Goal: Task Accomplishment & Management: Complete application form

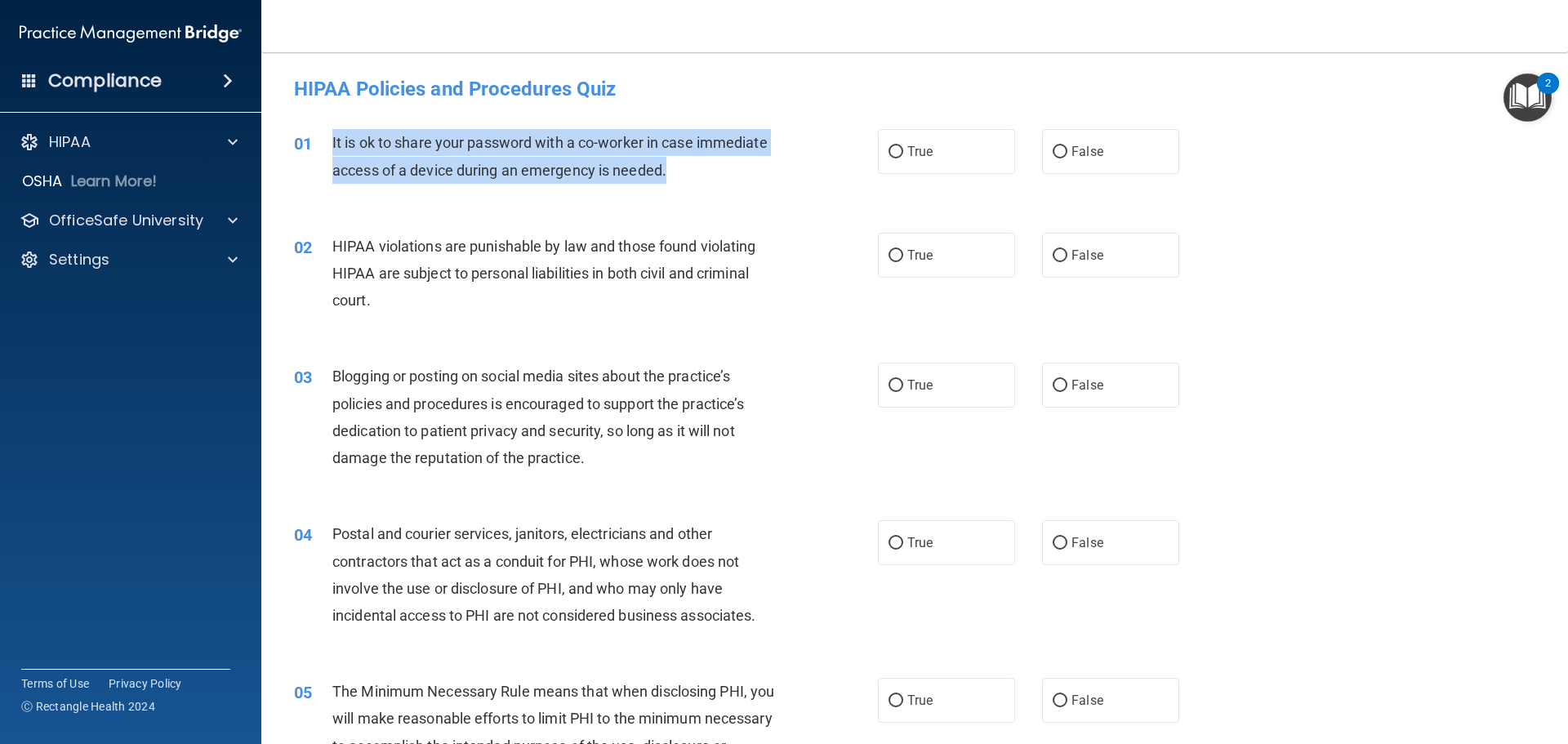
drag, startPoint x: 332, startPoint y: 138, endPoint x: 704, endPoint y: 179, distance: 374.3
click at [704, 179] on div "It is ok to share your password with a co-worker in case immediate access of a …" at bounding box center [560, 156] width 457 height 54
drag, startPoint x: 334, startPoint y: 145, endPoint x: 698, endPoint y: 182, distance: 365.9
click at [698, 182] on div "It is ok to share your password with a co-worker in case immediate access of a …" at bounding box center [560, 156] width 457 height 54
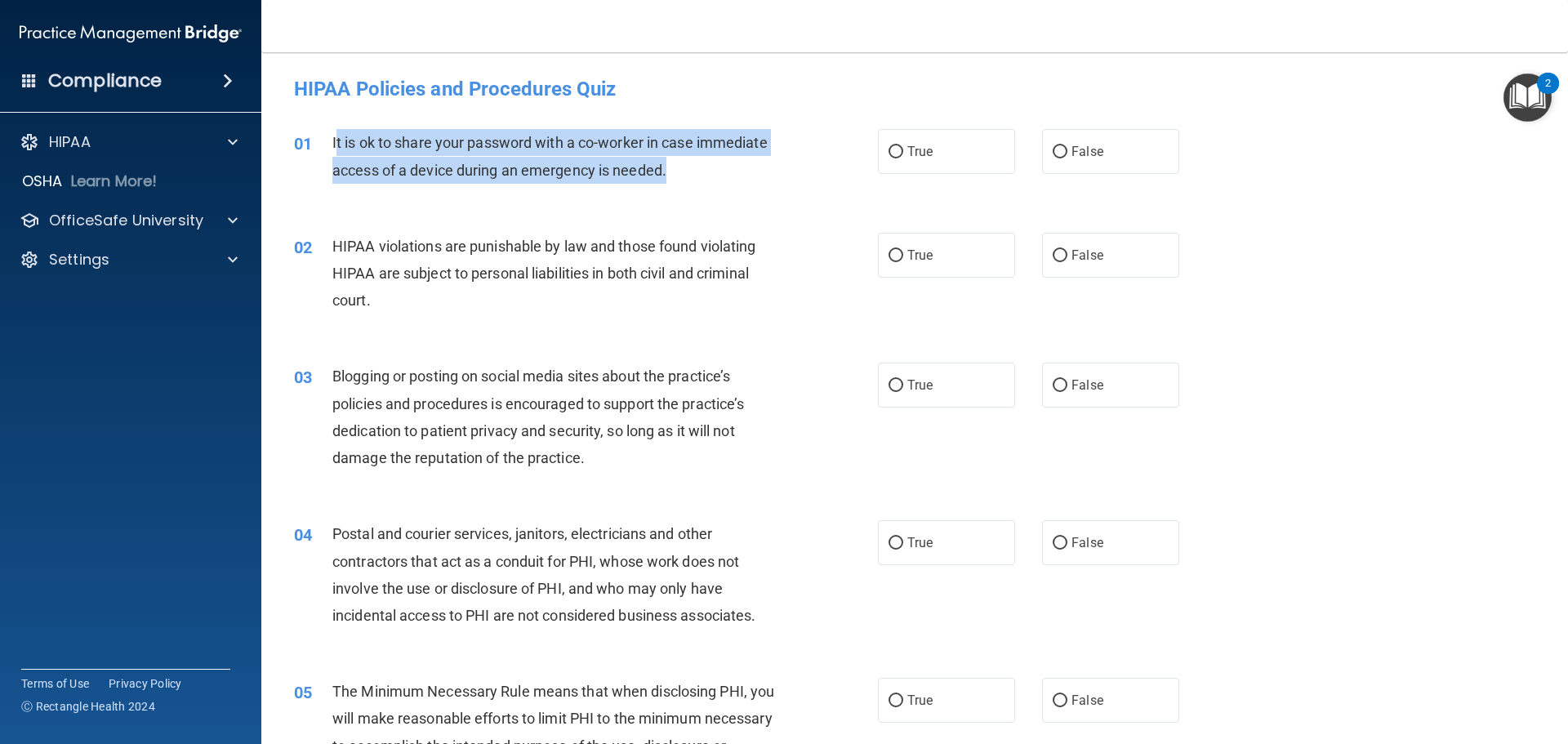
click at [701, 158] on div "It is ok to share your password with a co-worker in case immediate access of a …" at bounding box center [560, 156] width 457 height 54
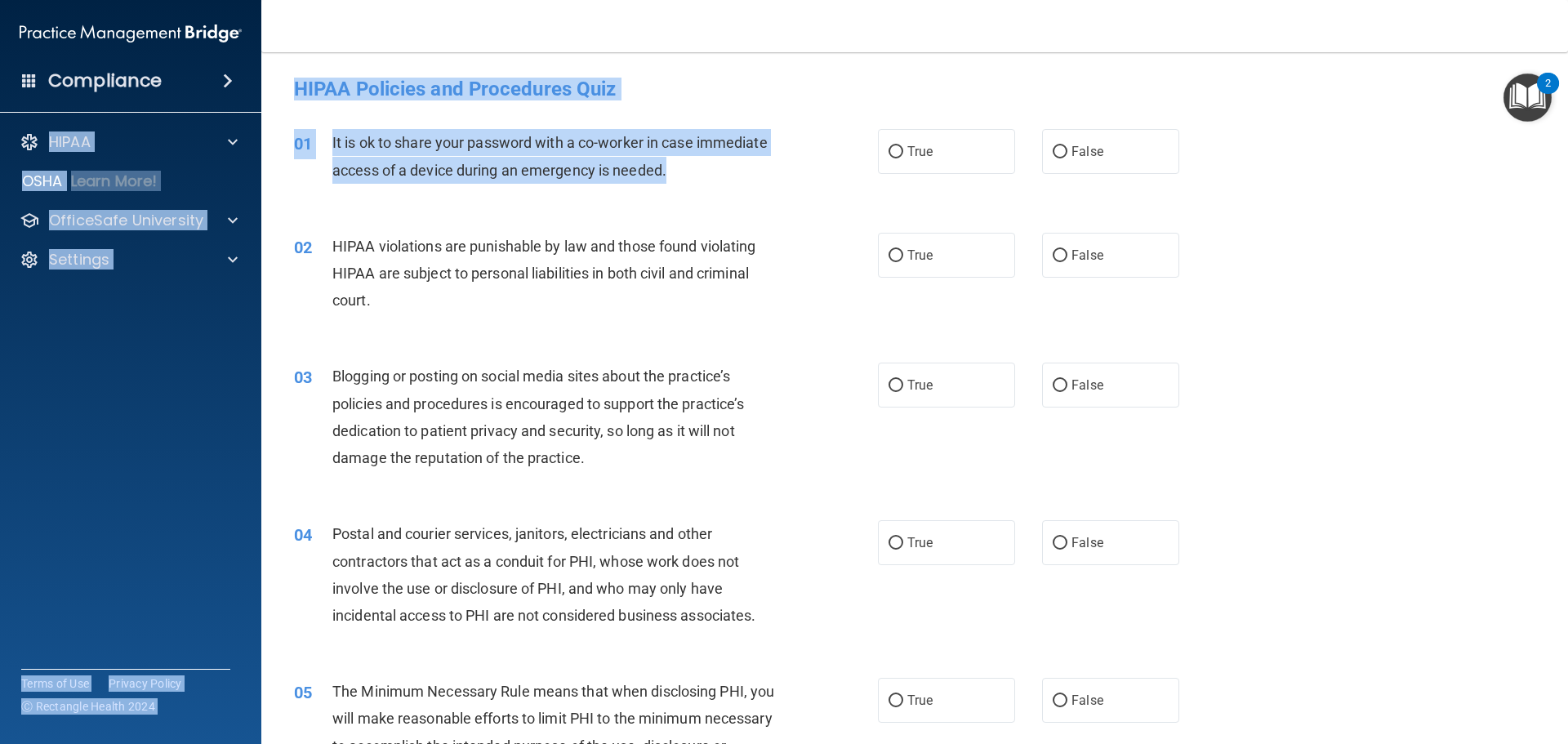
drag, startPoint x: 689, startPoint y: 174, endPoint x: 245, endPoint y: 104, distance: 449.5
click at [245, 104] on div "Compliance HIPAA Documents and Policies Report an Incident Business Associates …" at bounding box center [784, 372] width 1568 height 744
click at [717, 164] on div "It is ok to share your password with a co-worker in case immediate access of a …" at bounding box center [560, 156] width 457 height 54
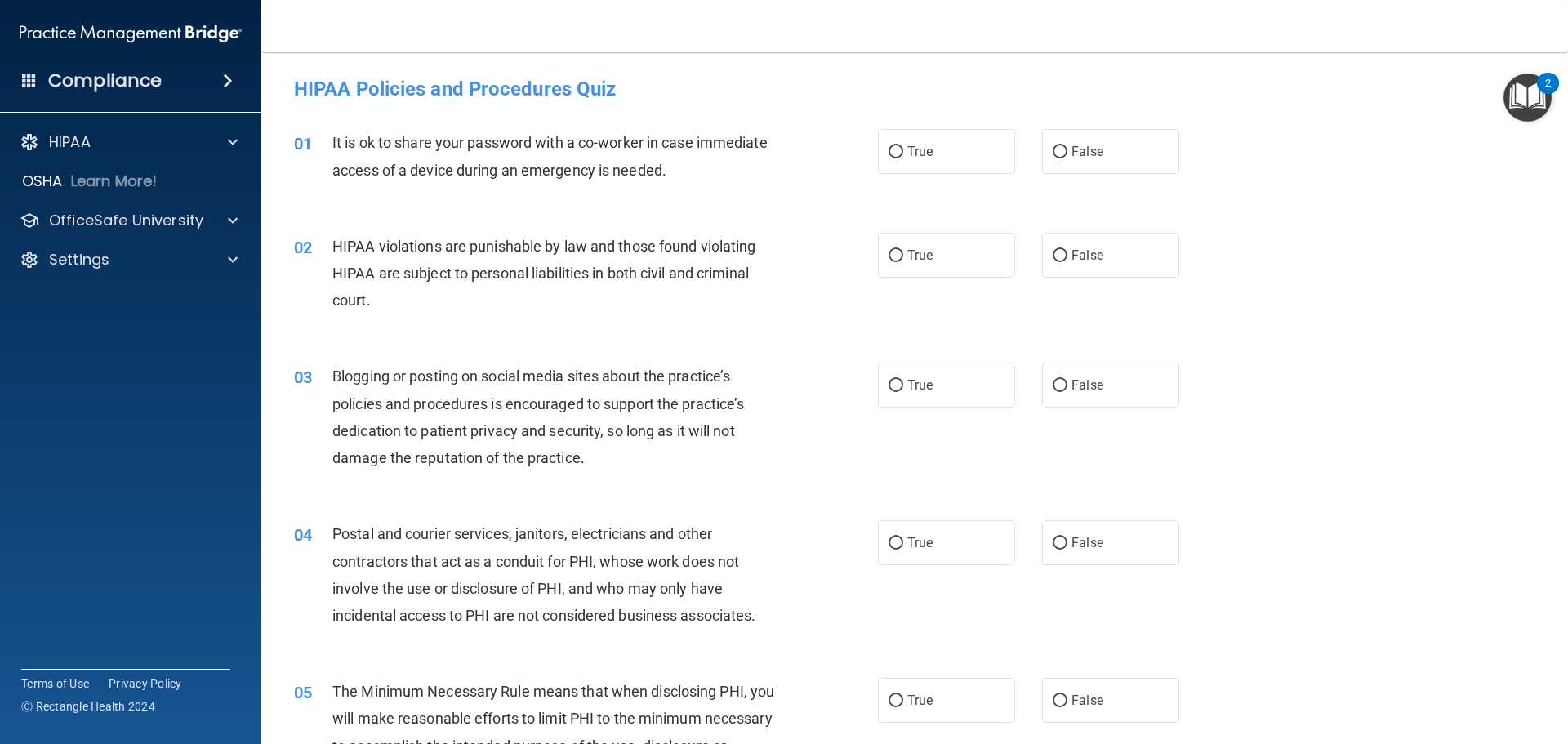
click at [721, 222] on div "02 HIPAA violations are punishable by law and those found violating HIPAA are s…" at bounding box center [914, 277] width 1266 height 131
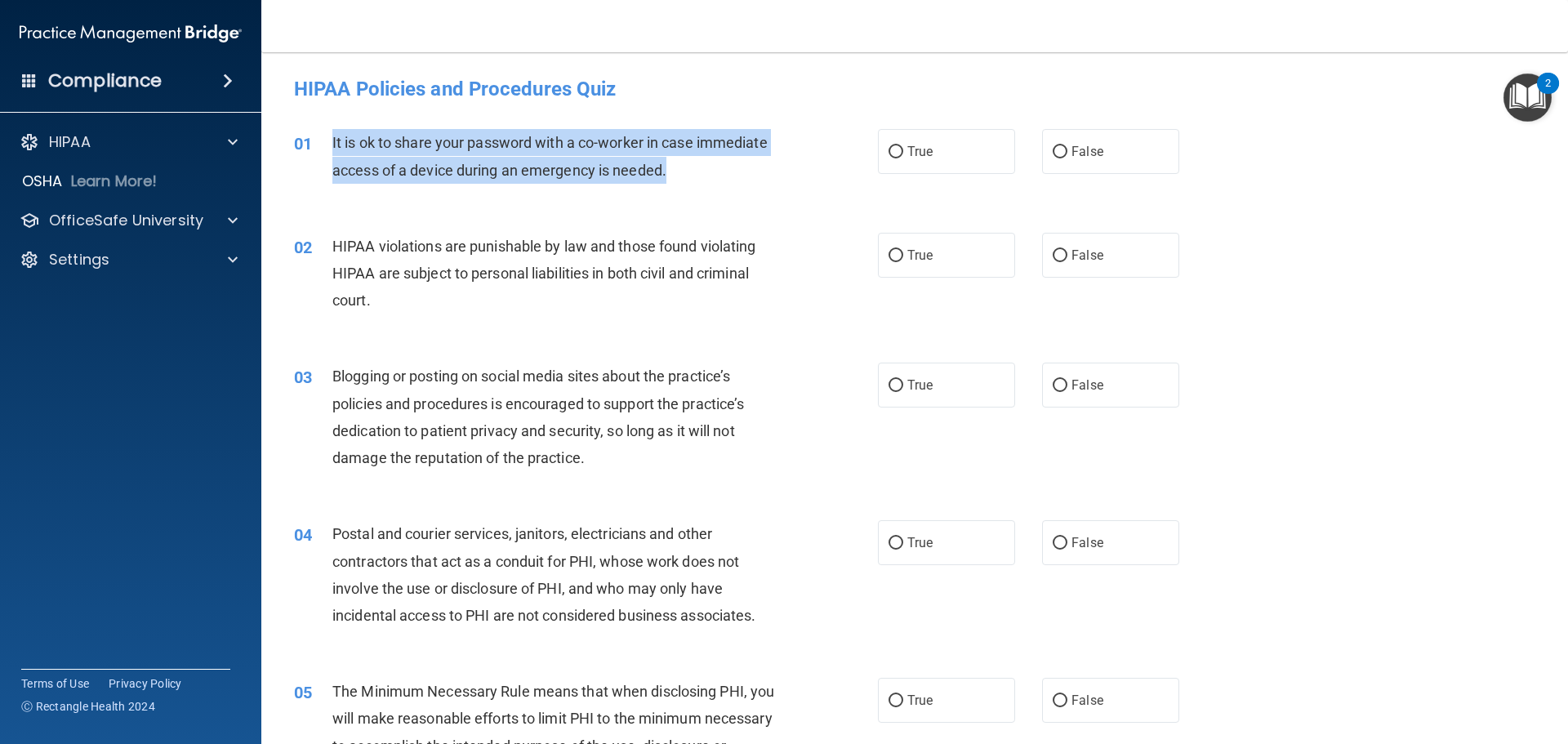
drag, startPoint x: 321, startPoint y: 141, endPoint x: 690, endPoint y: 175, distance: 370.6
click at [690, 175] on div "01 It is ok to share your password with a co-worker in case immediate access of…" at bounding box center [586, 160] width 633 height 62
click at [728, 184] on div "01 It is ok to share your password with a co-worker in case immediate access of…" at bounding box center [586, 160] width 633 height 62
drag, startPoint x: 332, startPoint y: 142, endPoint x: 742, endPoint y: 171, distance: 411.0
click at [742, 171] on div "It is ok to share your password with a co-worker in case immediate access of a …" at bounding box center [560, 156] width 457 height 54
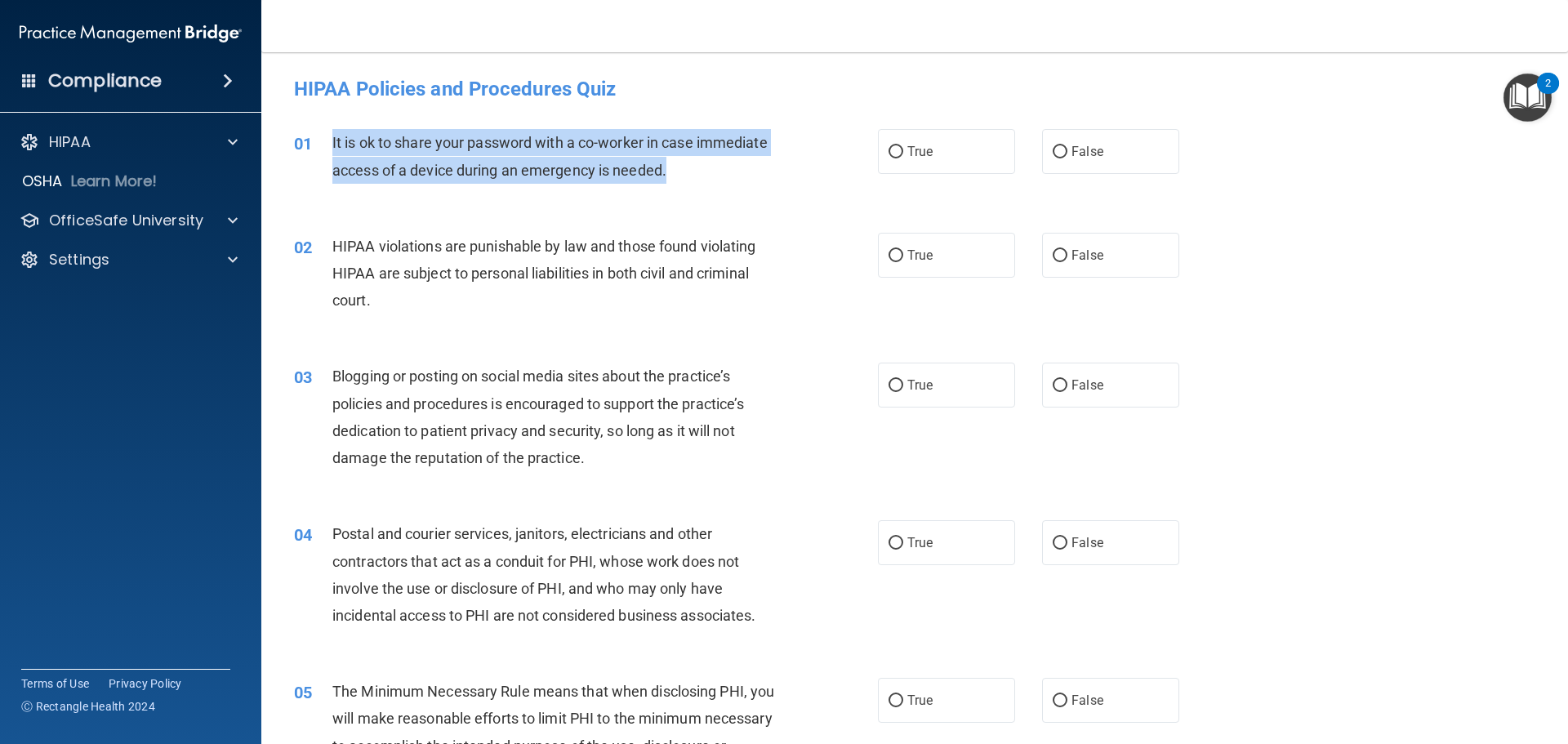
click at [744, 167] on div "It is ok to share your password with a co-worker in case immediate access of a …" at bounding box center [560, 156] width 457 height 54
click at [711, 185] on div "01 It is ok to share your password with a co-worker in case immediate access of…" at bounding box center [586, 160] width 633 height 62
drag, startPoint x: 706, startPoint y: 185, endPoint x: 331, endPoint y: 139, distance: 377.8
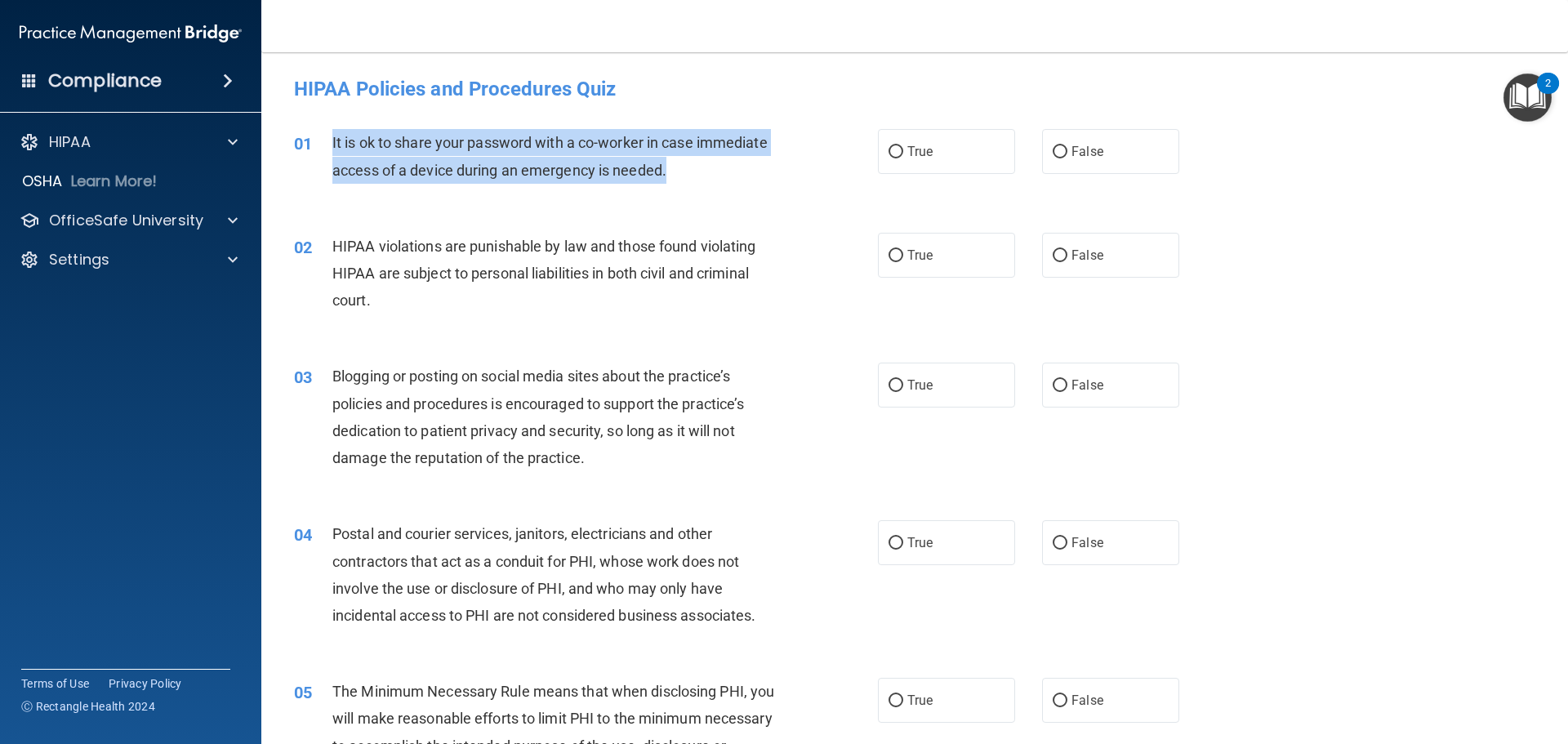
click at [331, 139] on div "01 It is ok to share your password with a co-worker in case immediate access of…" at bounding box center [586, 160] width 633 height 62
click at [752, 184] on div "01 It is ok to share your password with a co-worker in case immediate access of…" at bounding box center [586, 160] width 633 height 62
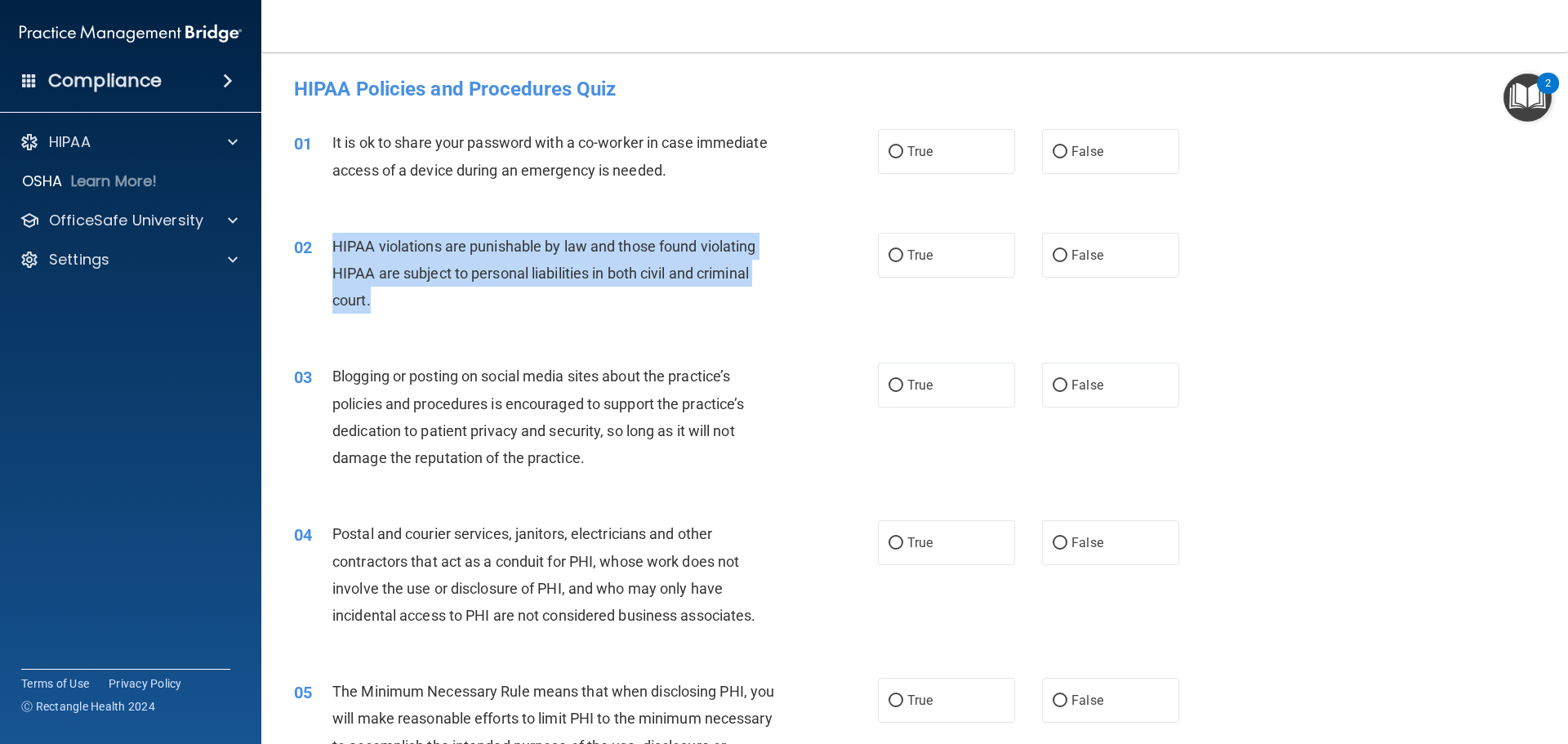
drag, startPoint x: 718, startPoint y: 304, endPoint x: 332, endPoint y: 201, distance: 399.5
click at [312, 232] on div "02 HIPAA violations are punishable by law and those found violating HIPAA are s…" at bounding box center [914, 277] width 1266 height 131
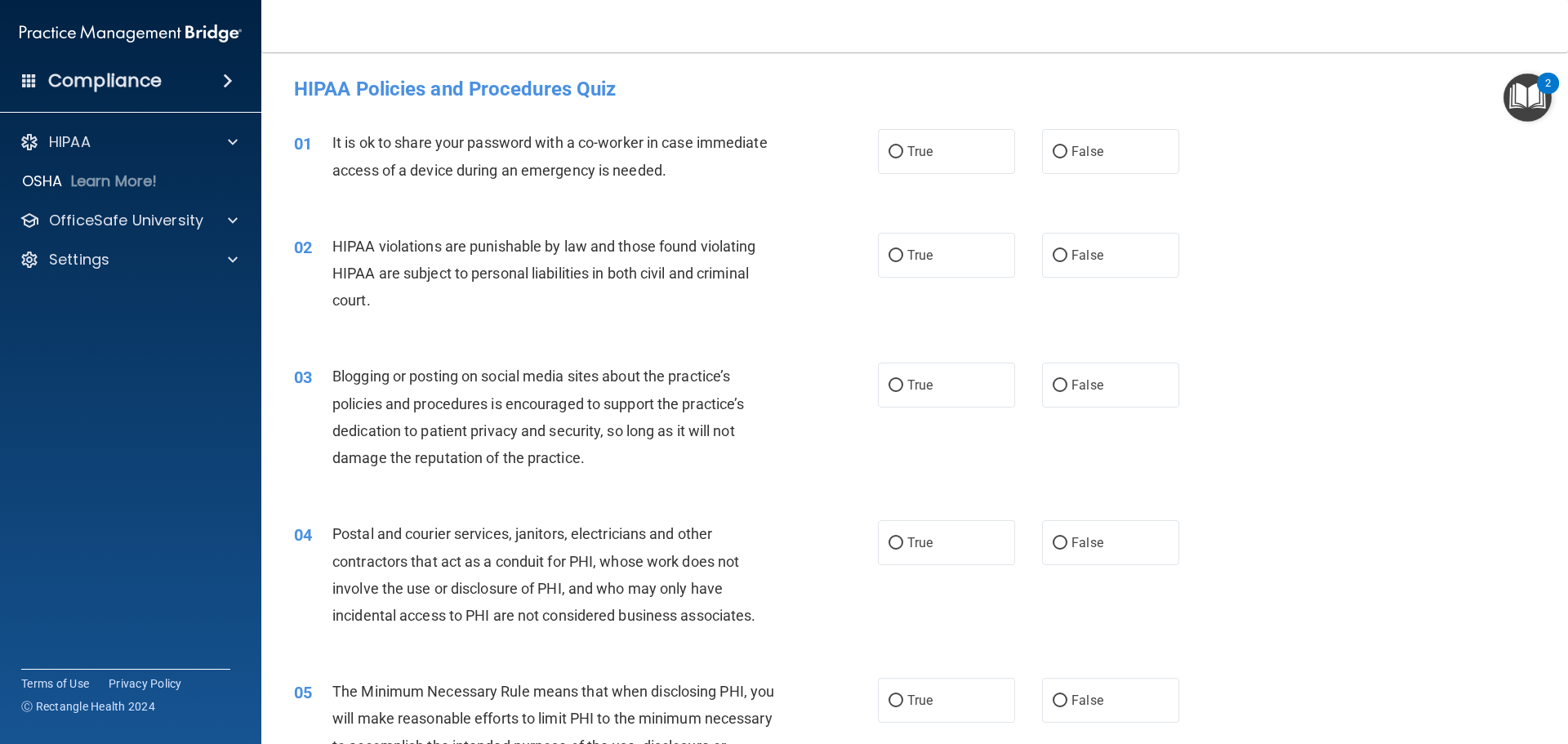
click at [345, 193] on div "01 It is ok to share your password with a co-worker in case immediate access of…" at bounding box center [914, 160] width 1266 height 103
click at [1086, 152] on span "False" at bounding box center [1087, 152] width 32 height 16
click at [1068, 152] on input "False" at bounding box center [1060, 152] width 15 height 12
radio input "true"
click at [908, 252] on span "True" at bounding box center [920, 255] width 25 height 16
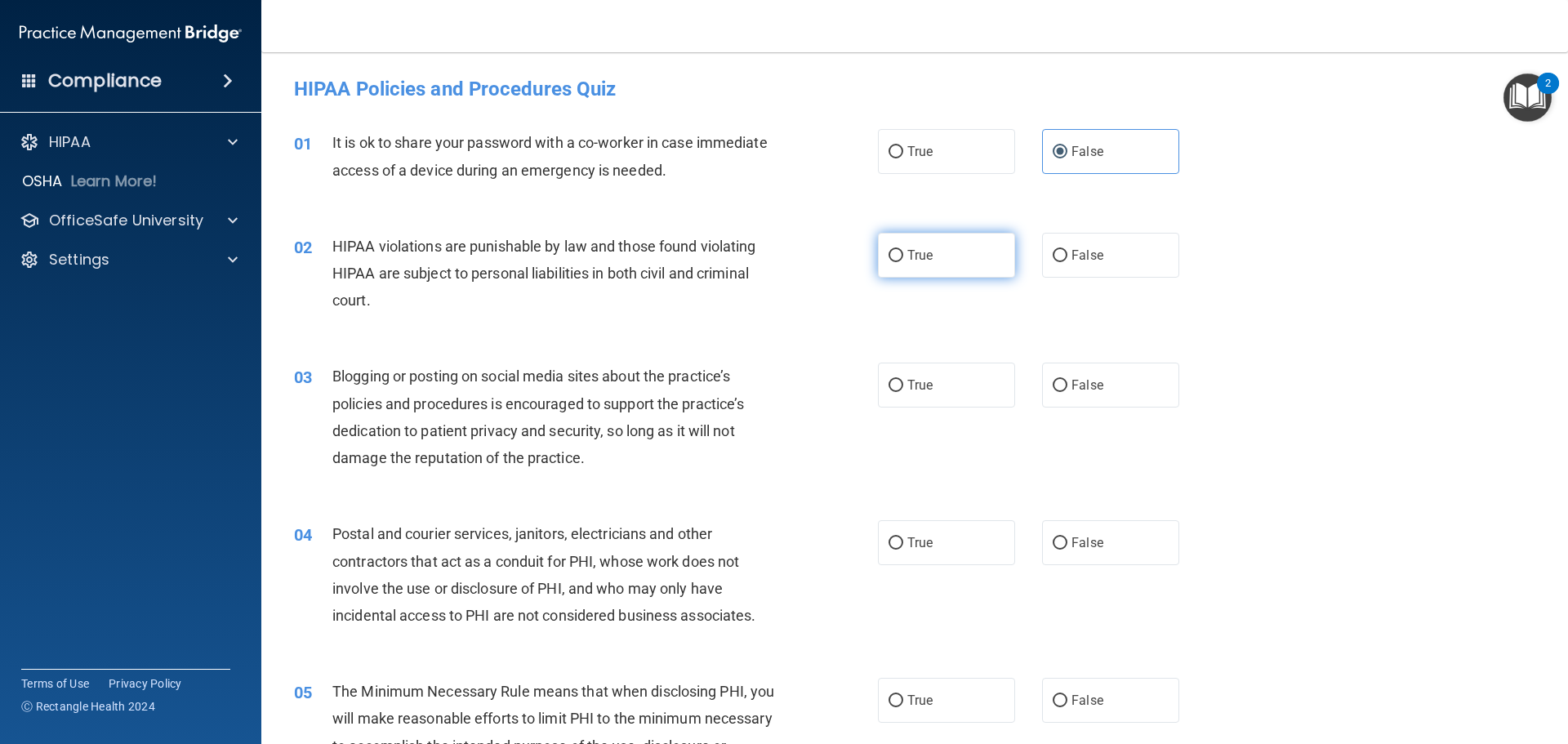
click at [903, 252] on input "True" at bounding box center [897, 256] width 15 height 12
radio input "true"
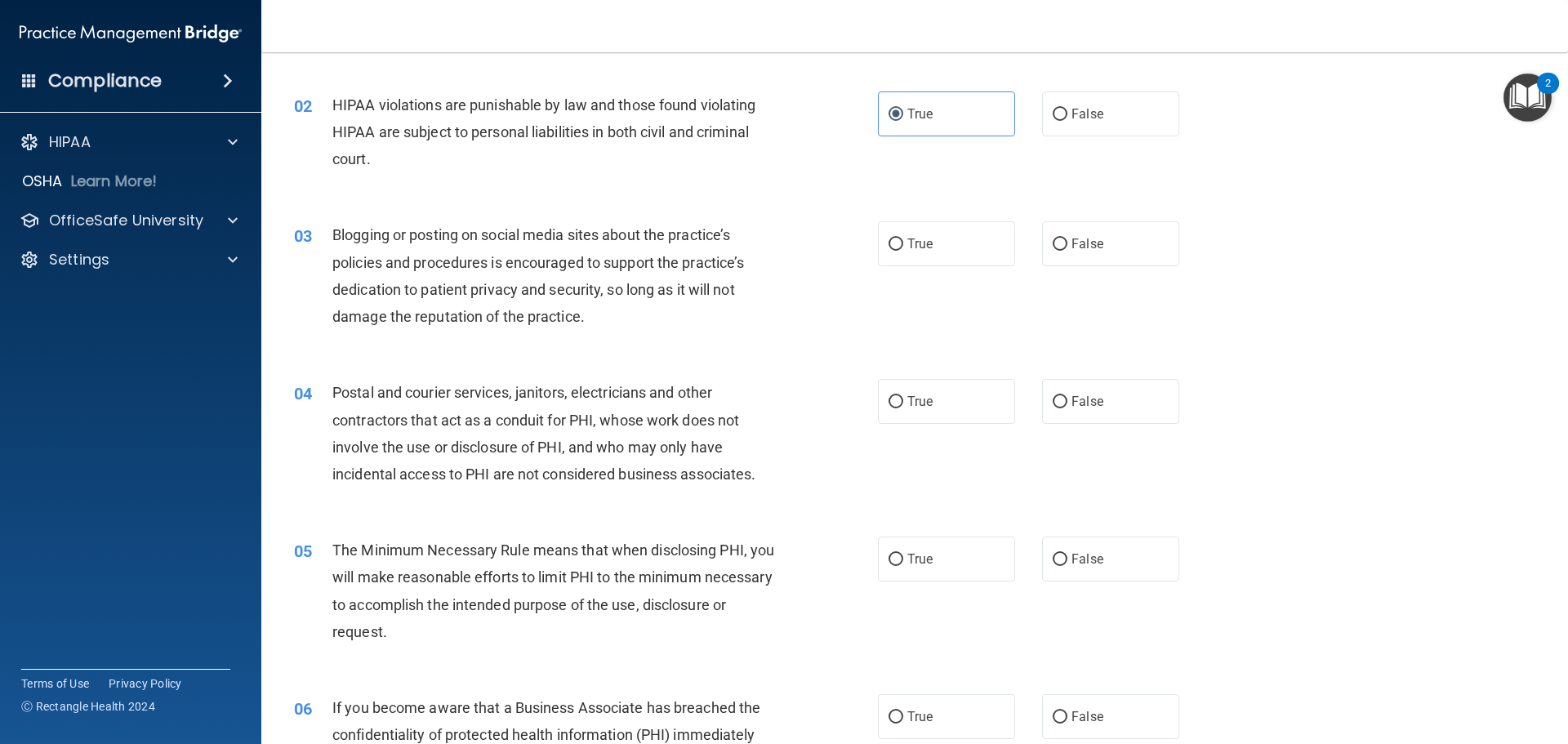
scroll to position [164, 0]
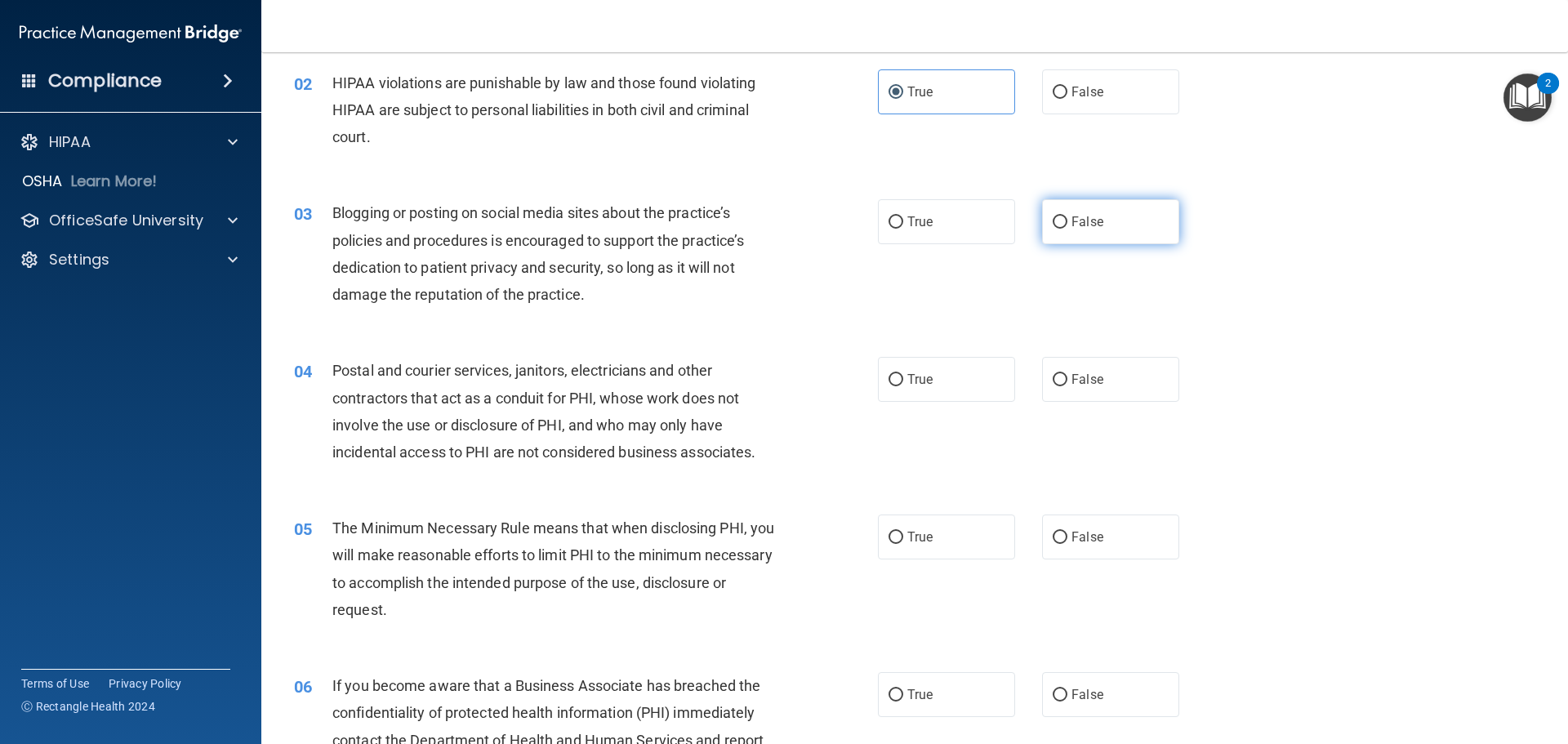
click at [1073, 221] on span "False" at bounding box center [1087, 221] width 32 height 16
click at [1068, 221] on input "False" at bounding box center [1060, 222] width 15 height 12
radio input "true"
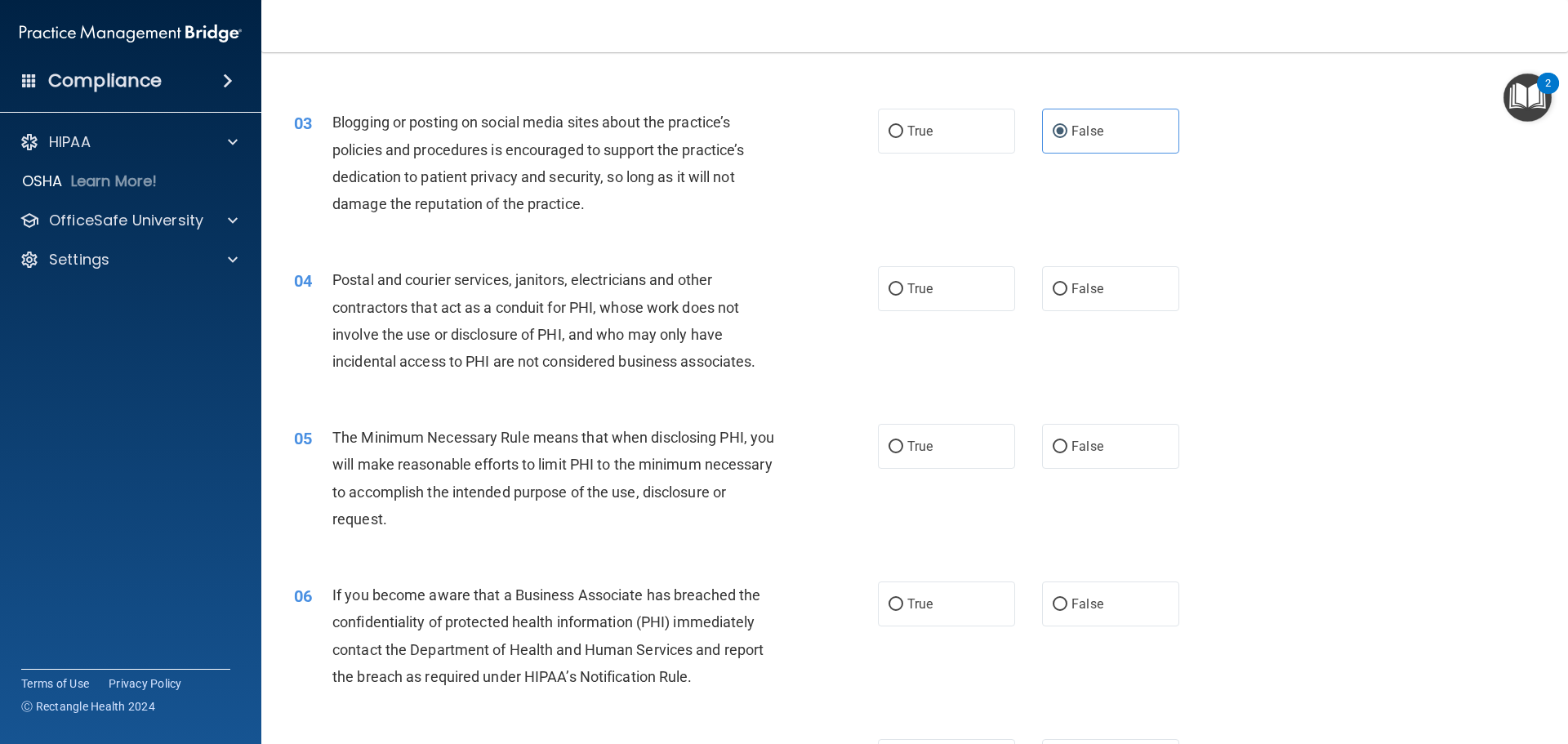
scroll to position [326, 0]
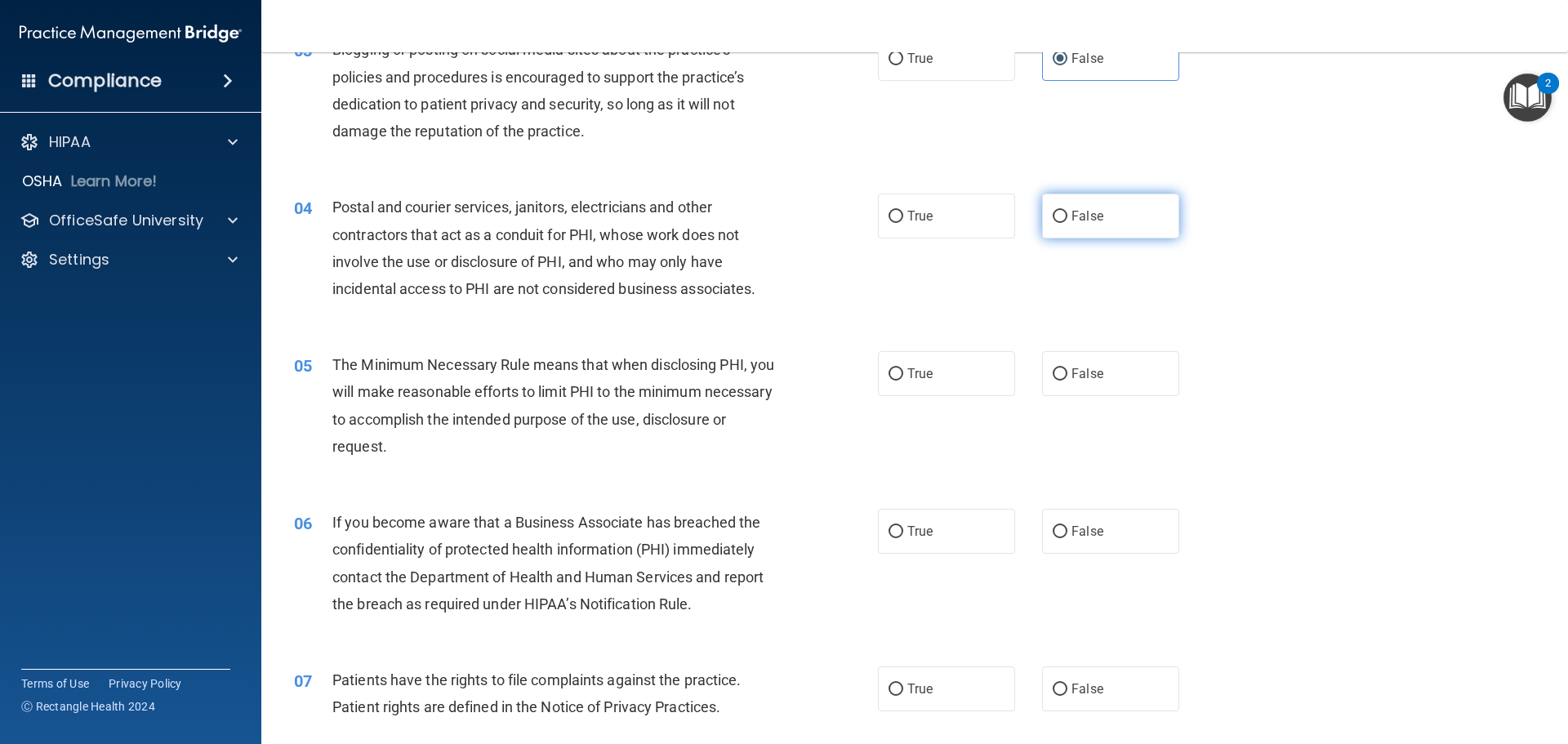
click at [1079, 215] on span "False" at bounding box center [1087, 216] width 32 height 16
click at [1068, 215] on input "False" at bounding box center [1060, 217] width 15 height 12
radio input "true"
click at [580, 467] on div "05 The Minimum Necessary Rule means that when disclosing PHI, you will make rea…" at bounding box center [586, 410] width 633 height 117
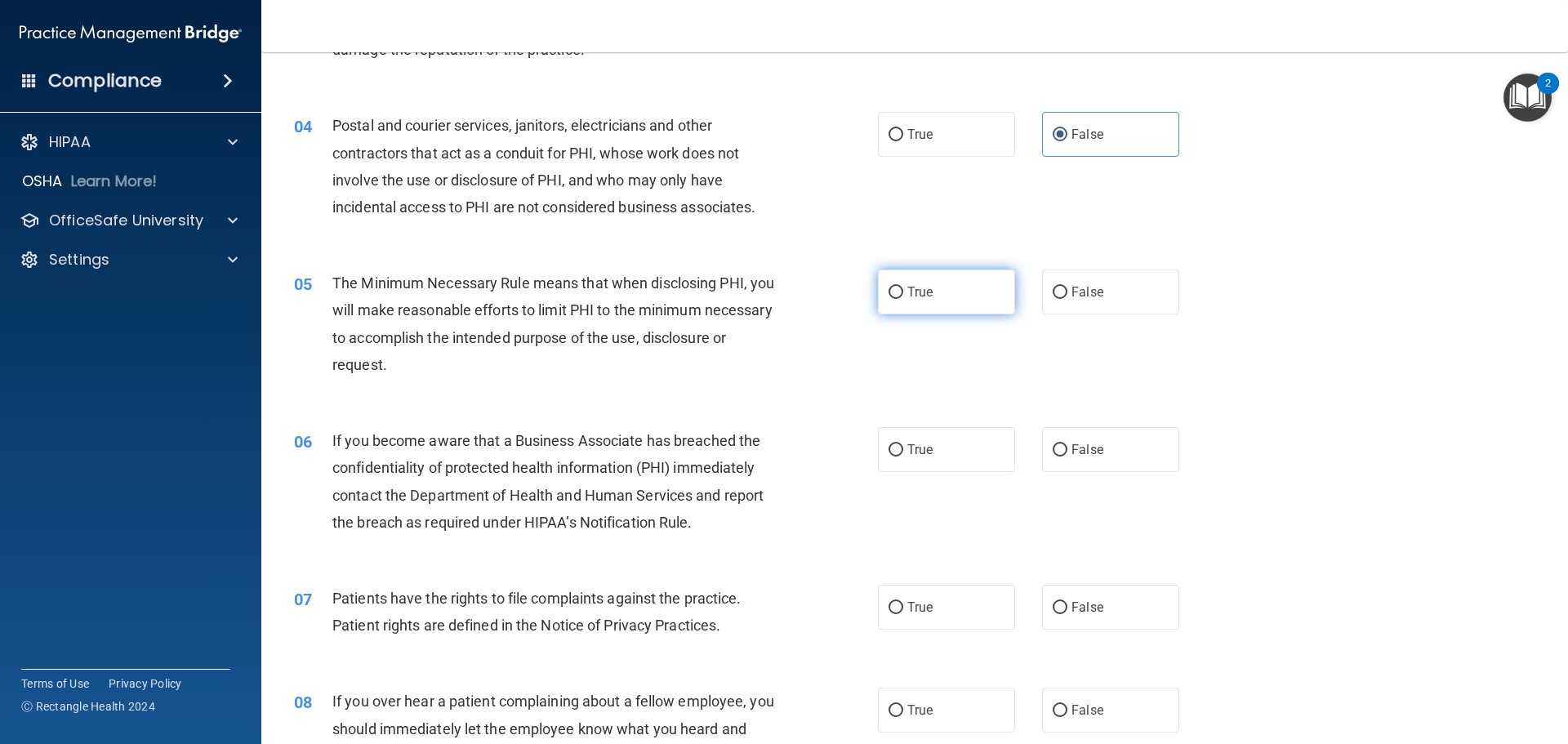
click at [891, 293] on input "True" at bounding box center [897, 292] width 15 height 12
radio input "true"
click at [675, 539] on div "06 If you become aware that a Business Associate has breached the confidentiali…" at bounding box center [586, 485] width 633 height 117
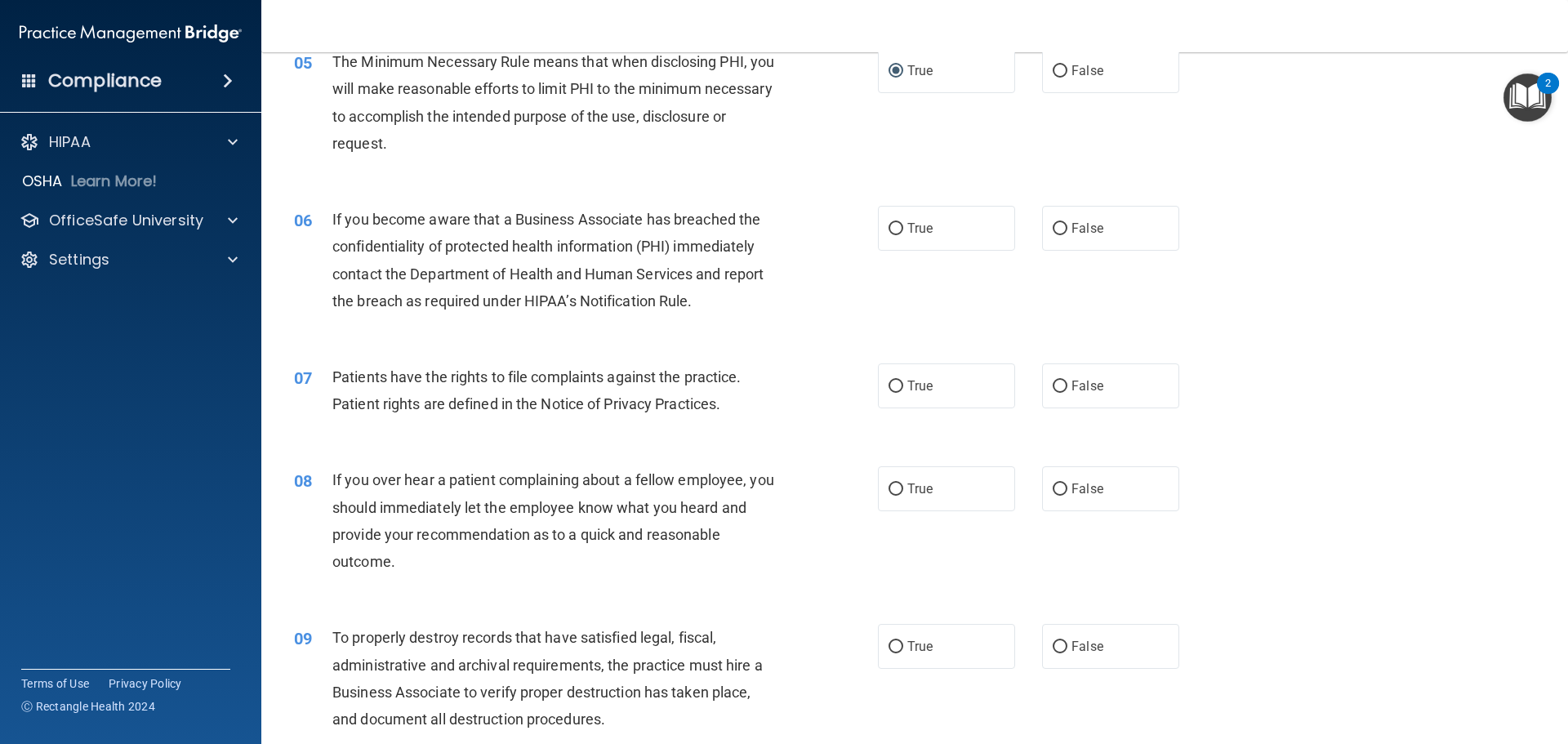
scroll to position [654, 0]
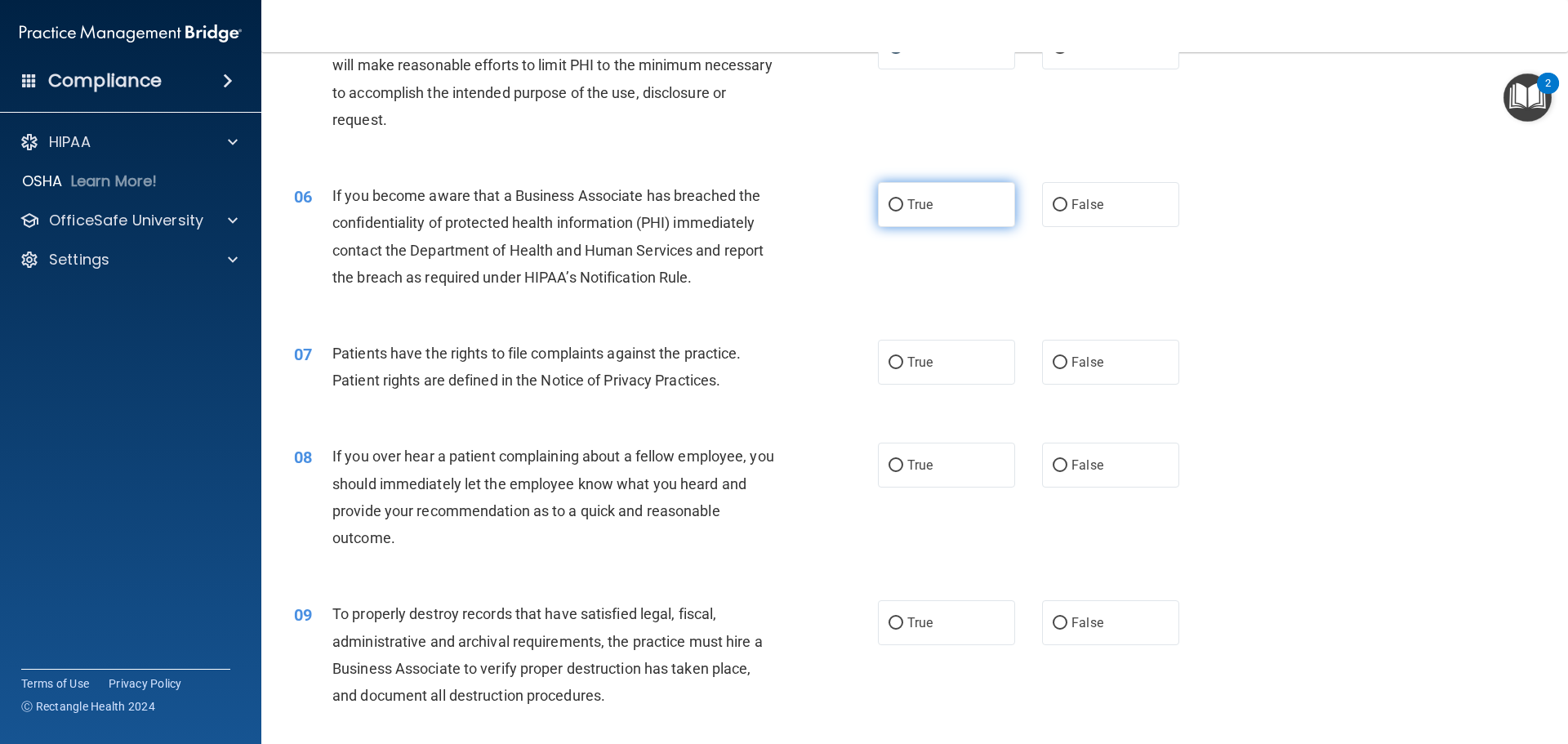
click at [934, 216] on label "True" at bounding box center [947, 205] width 138 height 45
click at [903, 211] on input "True" at bounding box center [897, 205] width 15 height 12
radio input "true"
click at [792, 453] on div "08 If you over hear a patient complaining about a fellow employee, you should i…" at bounding box center [586, 501] width 633 height 117
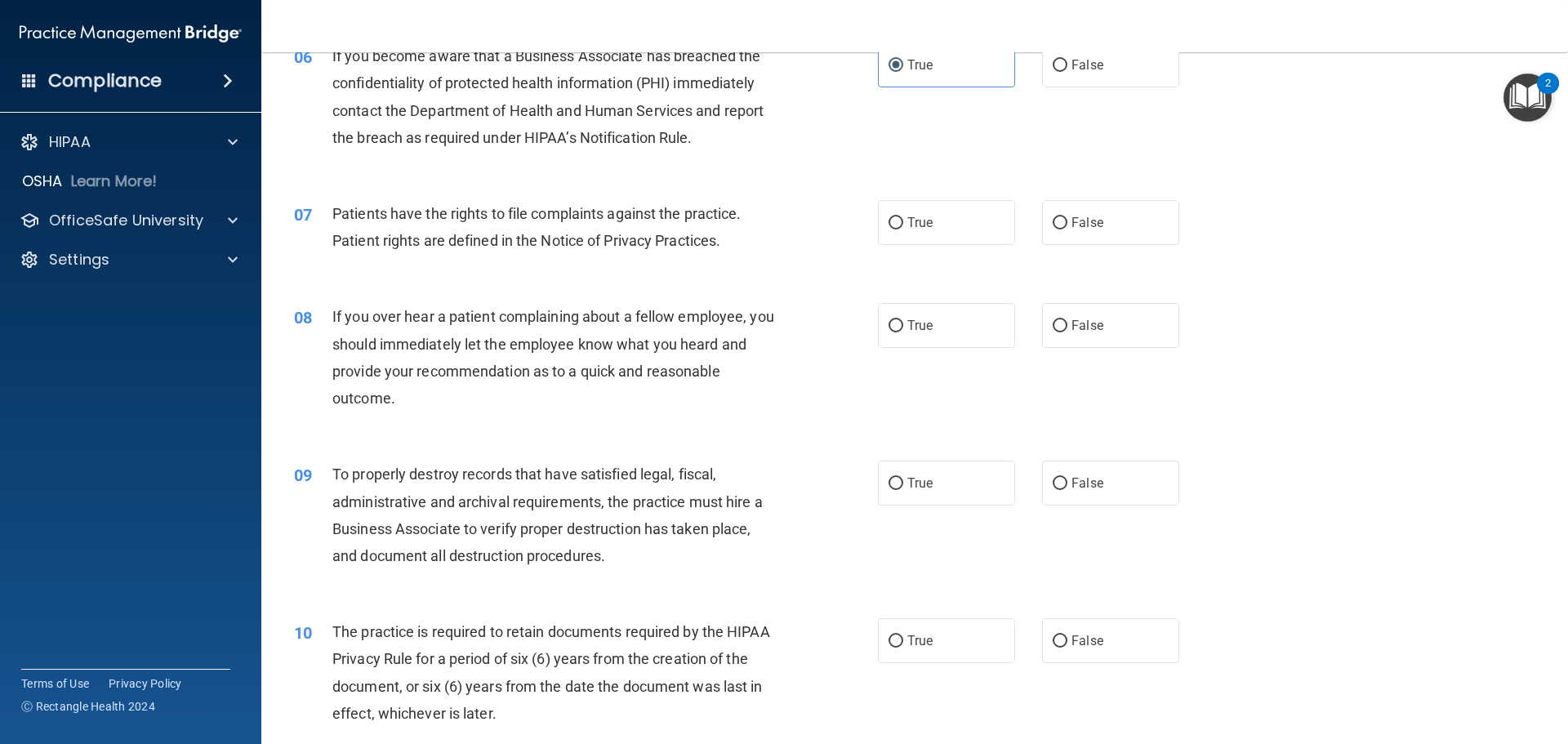
scroll to position [735, 0]
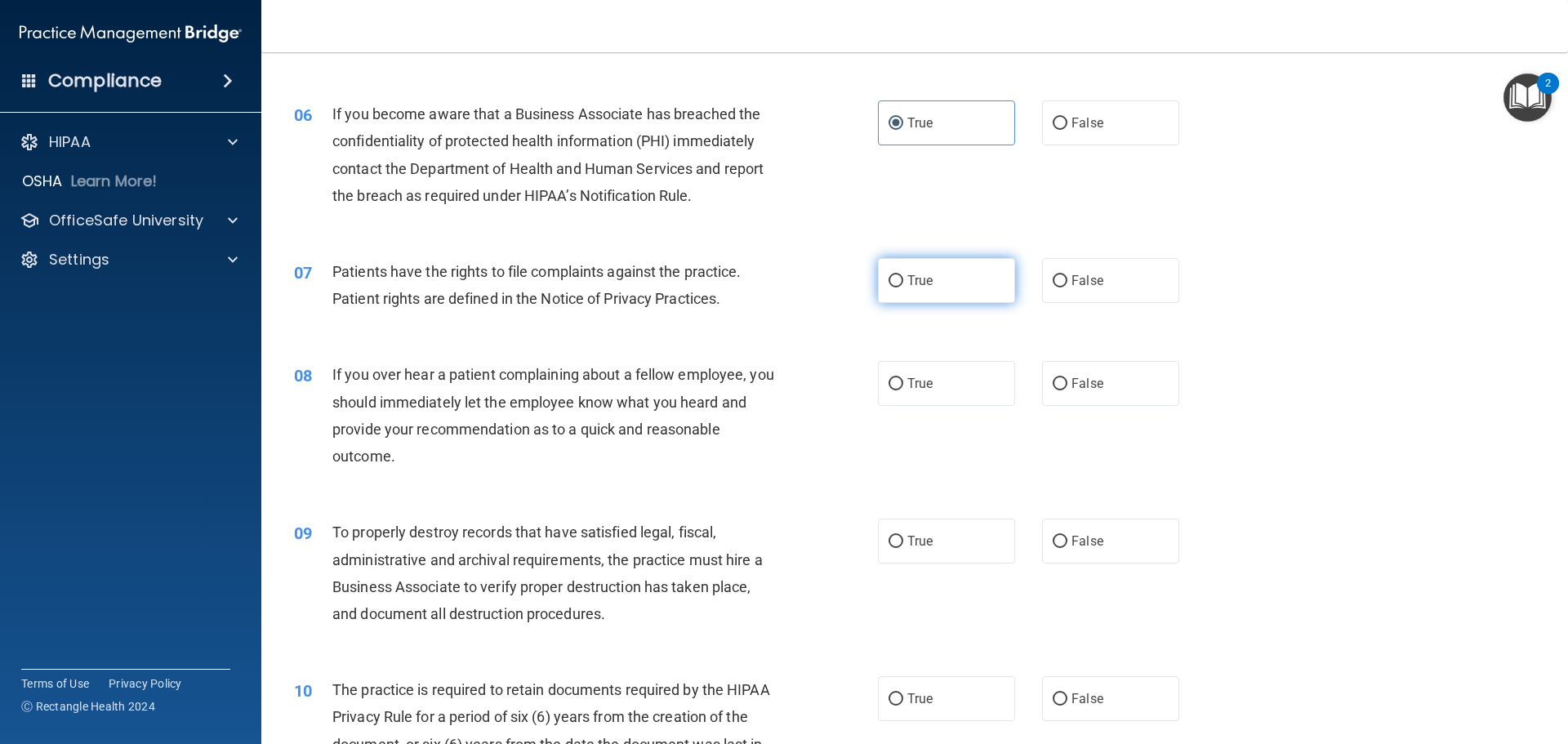
click at [968, 293] on label "True" at bounding box center [947, 281] width 138 height 45
click at [903, 287] on input "True" at bounding box center [897, 281] width 15 height 12
radio input "true"
click at [1113, 271] on label "False" at bounding box center [1111, 281] width 138 height 45
click at [1068, 275] on input "False" at bounding box center [1060, 281] width 15 height 12
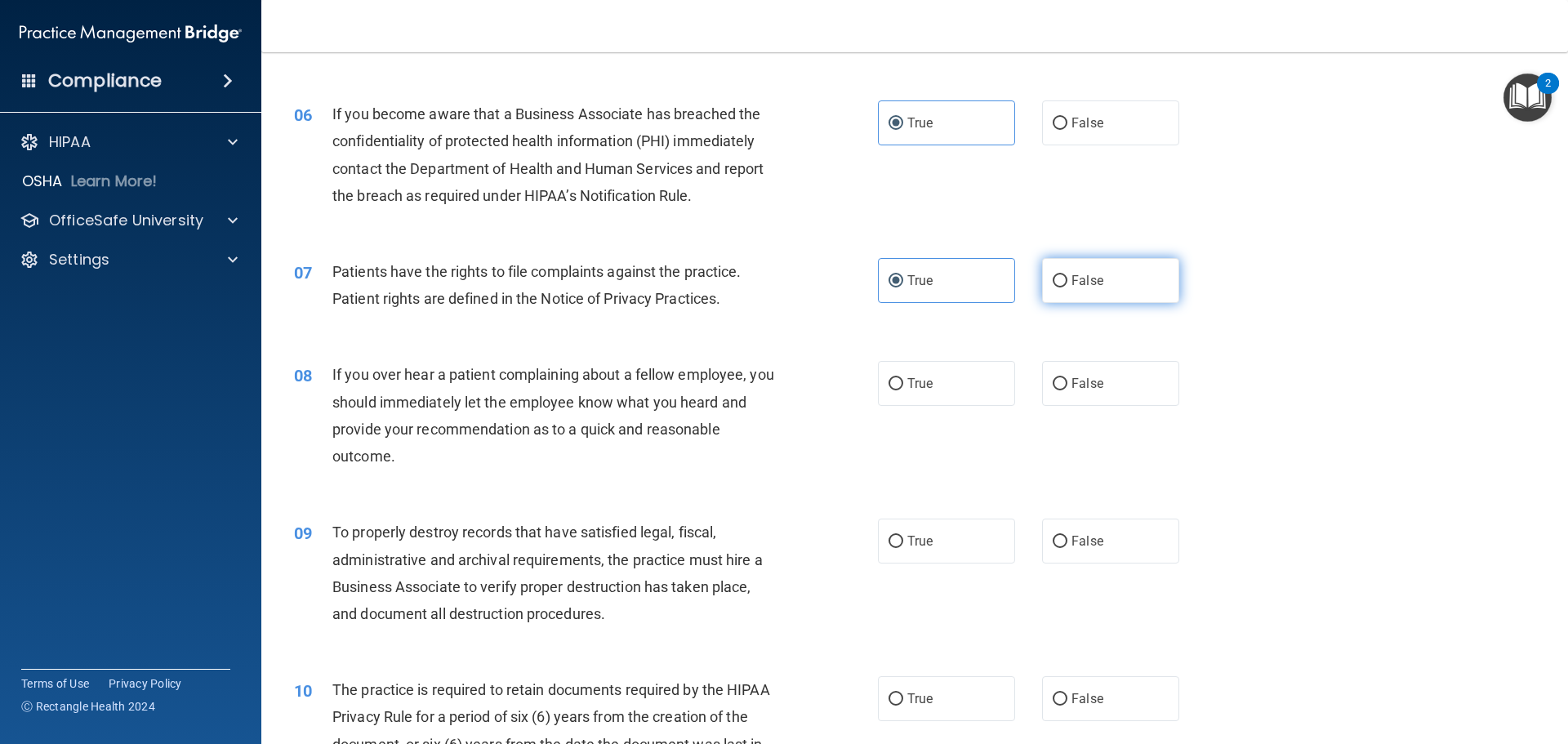
radio input "true"
radio input "false"
click at [1111, 391] on label "False" at bounding box center [1111, 383] width 138 height 45
click at [1068, 391] on input "False" at bounding box center [1060, 384] width 15 height 12
radio input "true"
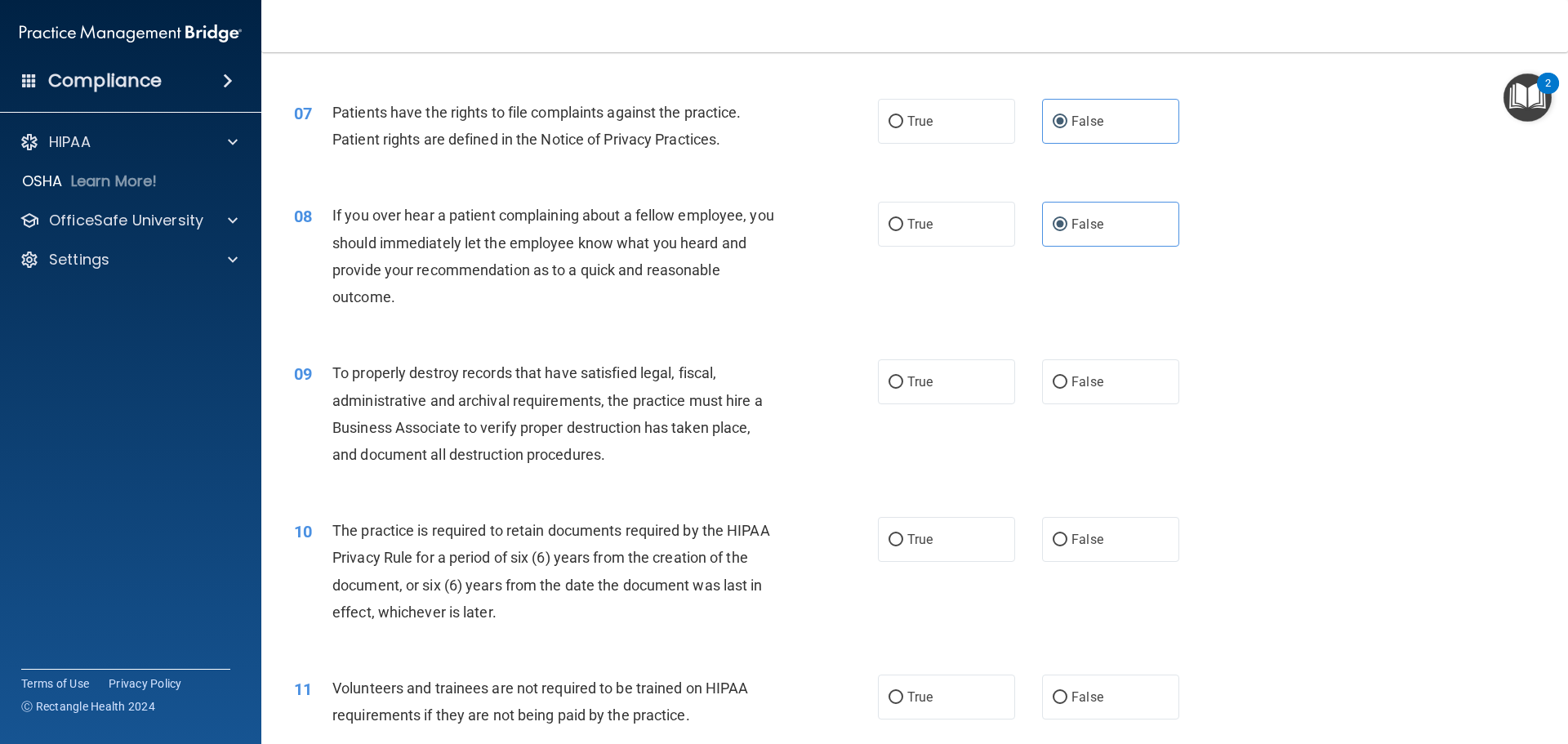
scroll to position [898, 0]
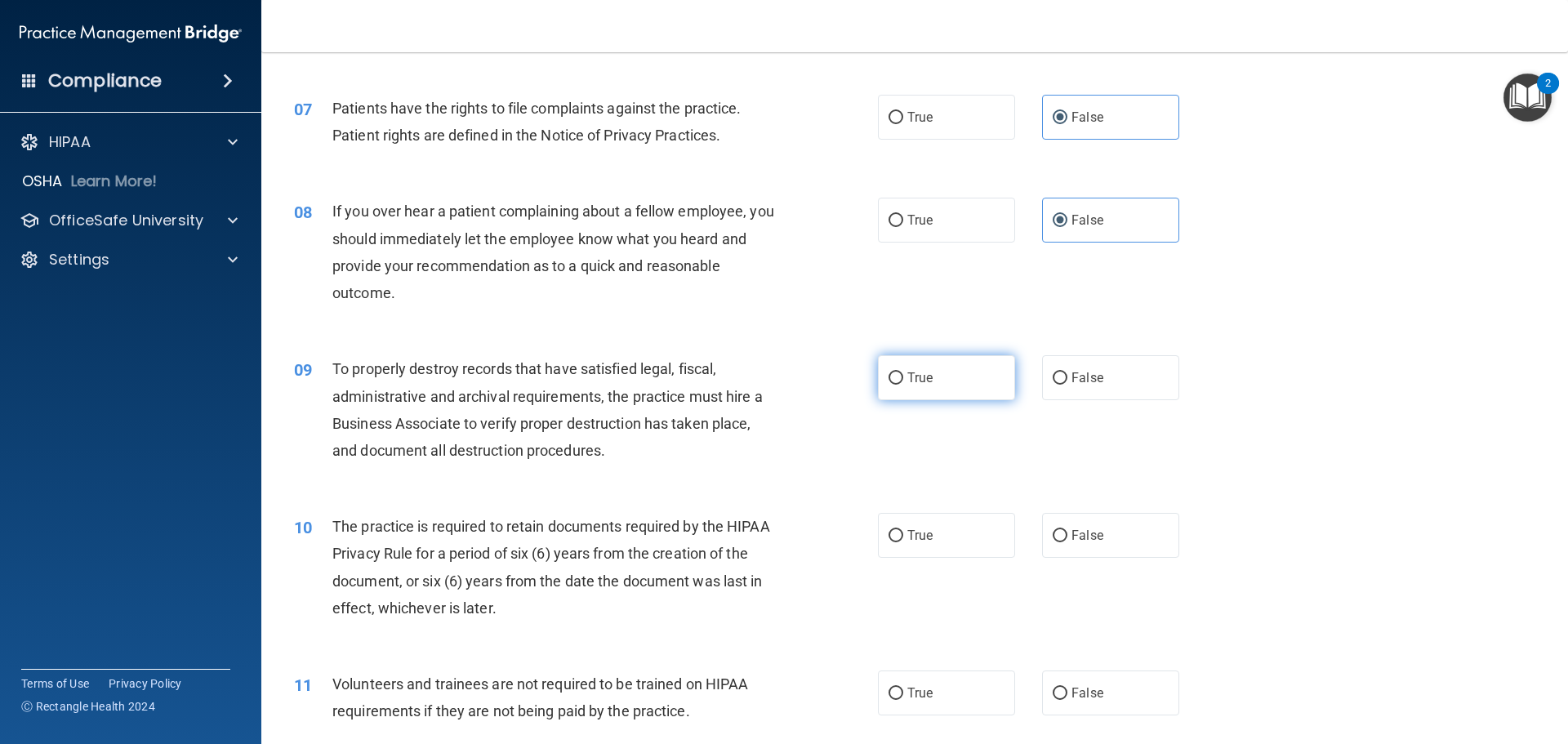
click at [922, 373] on span "True" at bounding box center [920, 378] width 25 height 16
click at [903, 373] on input "True" at bounding box center [897, 379] width 15 height 12
radio input "true"
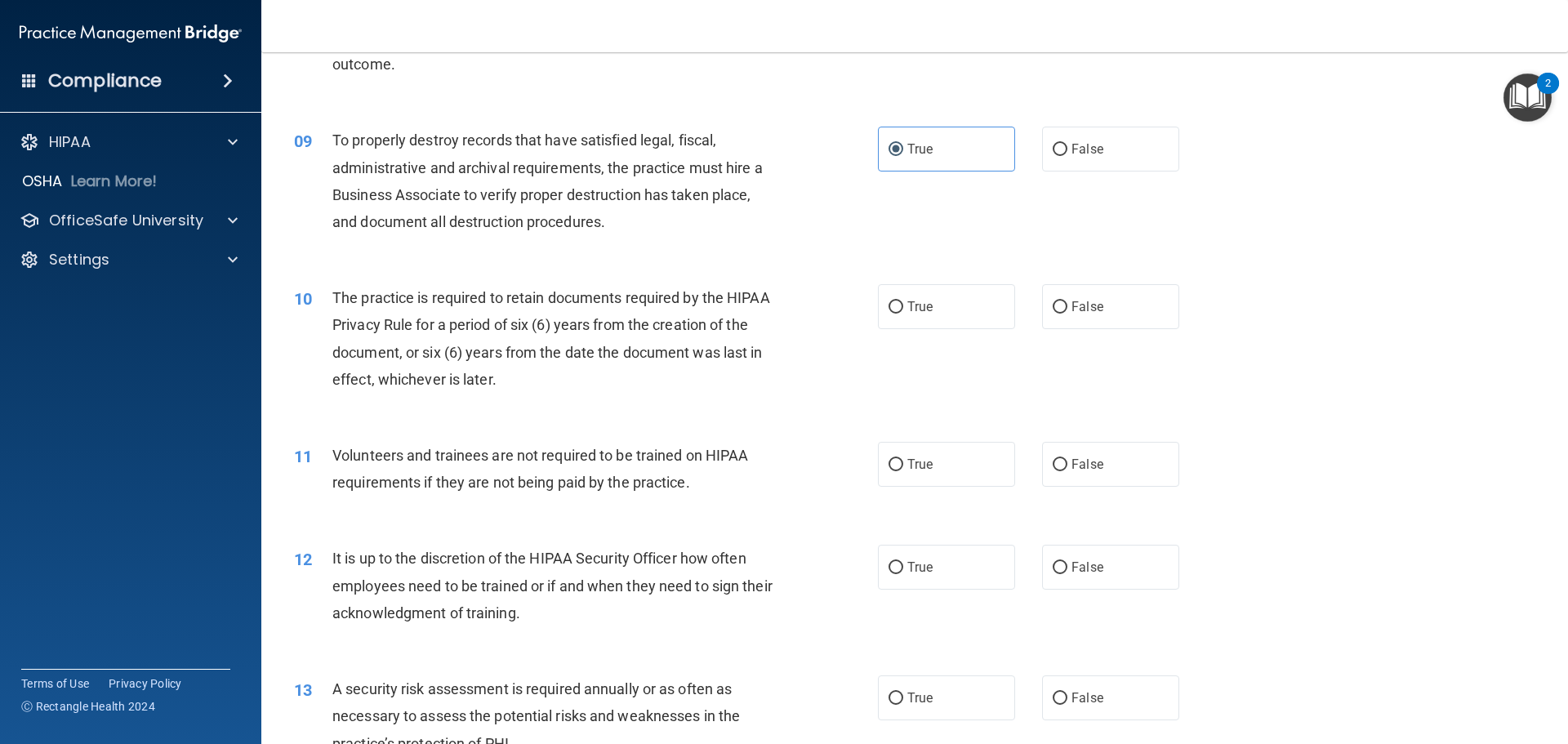
scroll to position [1144, 0]
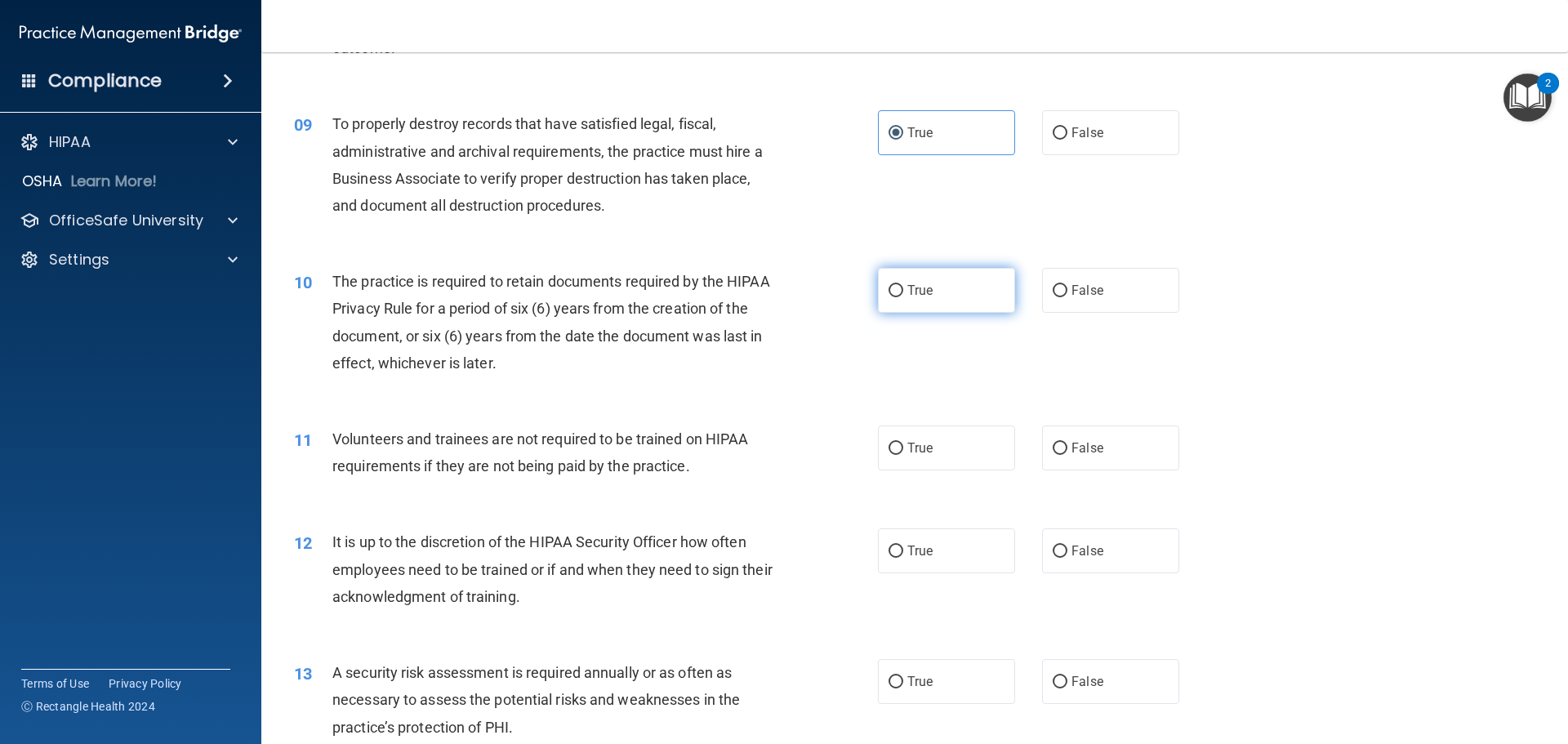
click at [935, 297] on label "True" at bounding box center [947, 290] width 138 height 45
click at [903, 297] on input "True" at bounding box center [897, 291] width 15 height 12
radio input "true"
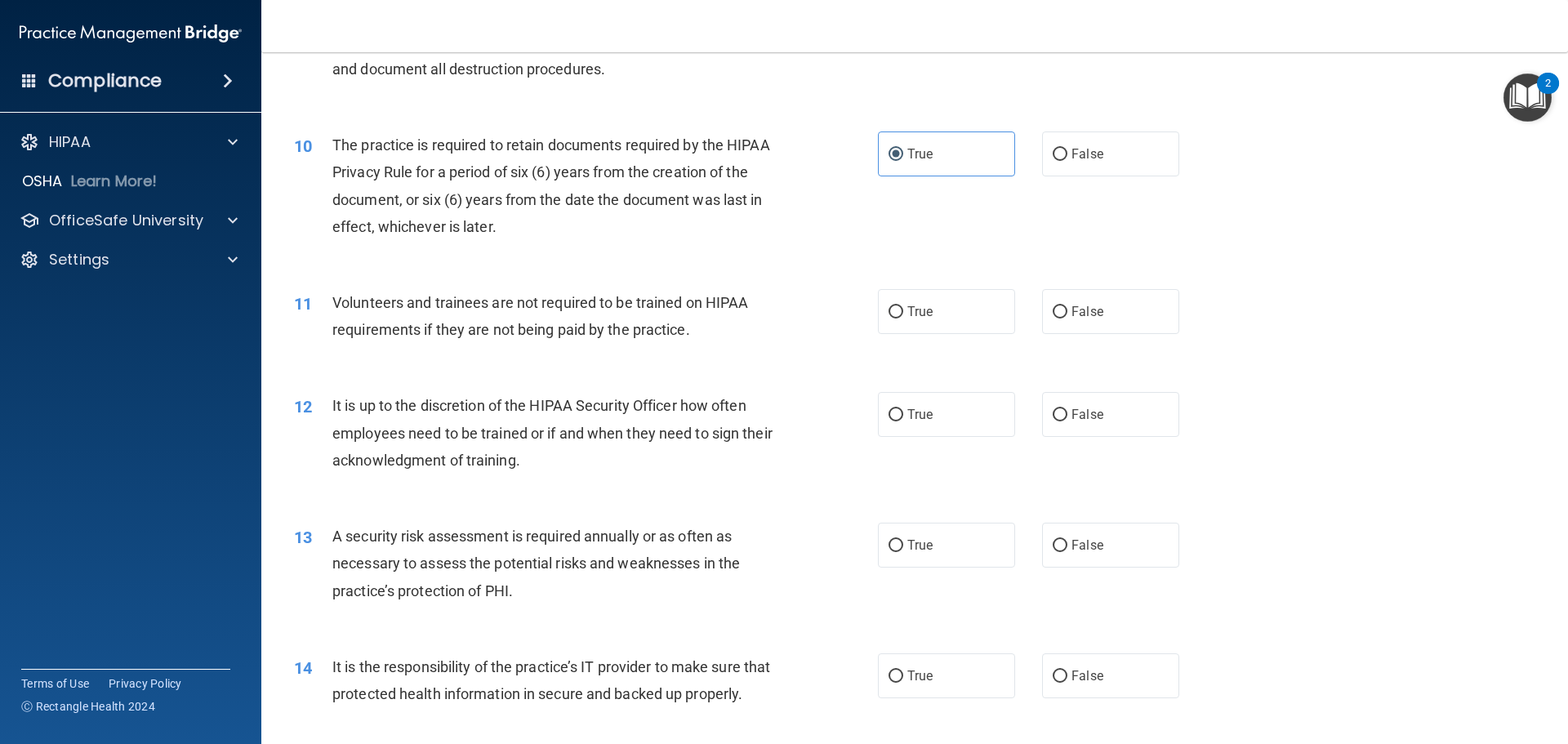
scroll to position [1307, 0]
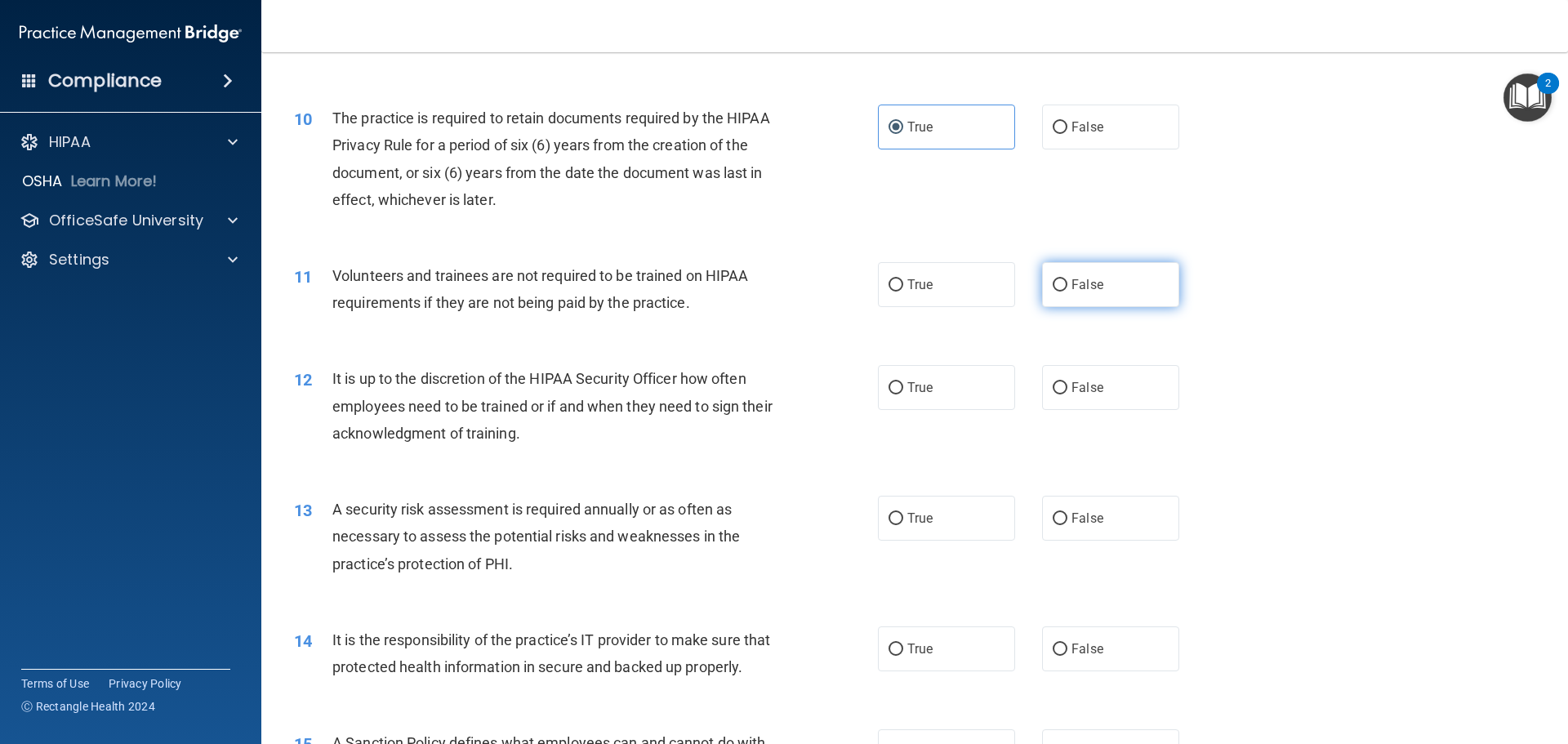
click at [1095, 303] on label "False" at bounding box center [1111, 285] width 138 height 45
click at [1068, 292] on input "False" at bounding box center [1060, 285] width 15 height 12
radio input "true"
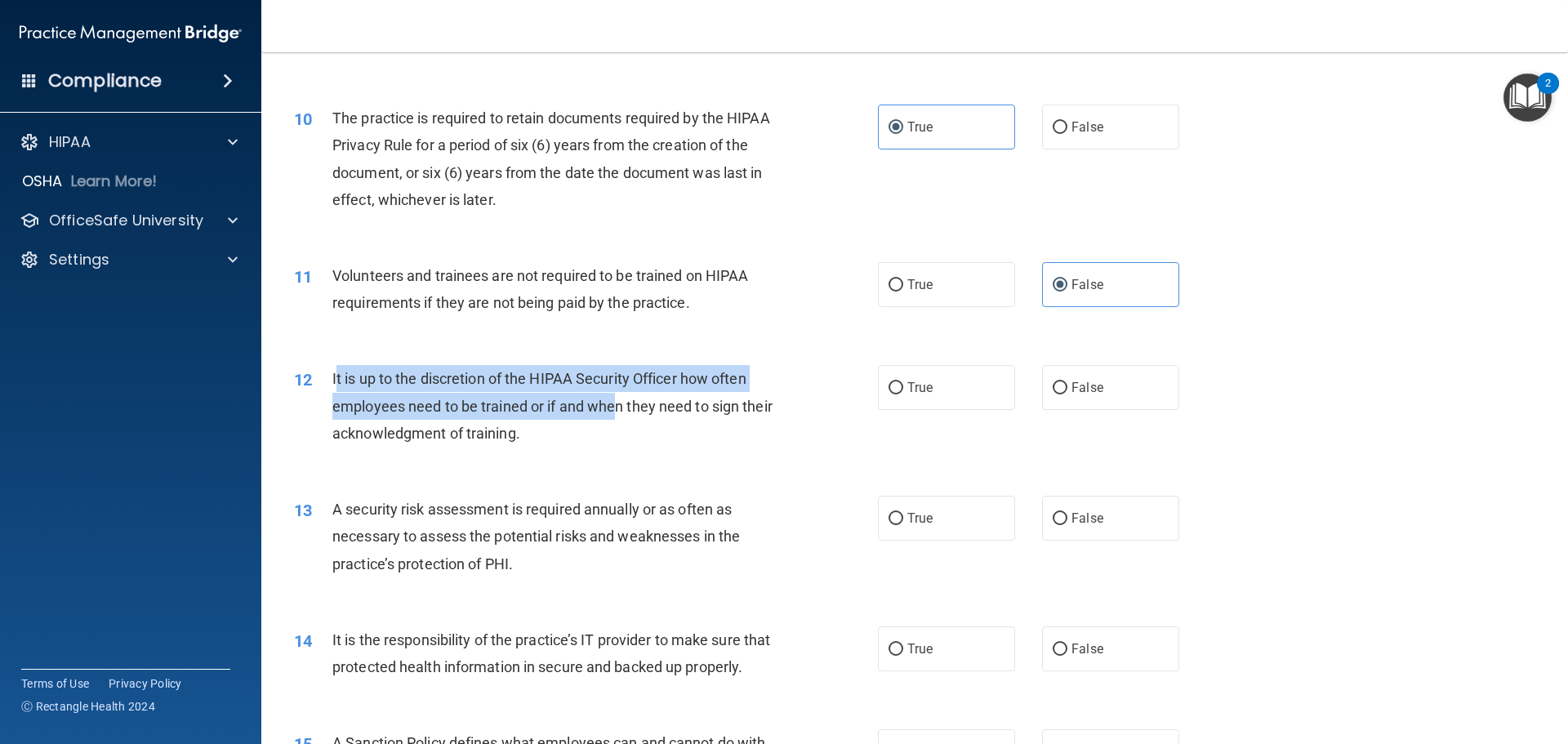
drag, startPoint x: 334, startPoint y: 379, endPoint x: 615, endPoint y: 409, distance: 282.6
click at [615, 409] on span "It is up to the discretion of the HIPAA Security Officer how often employees ne…" at bounding box center [551, 405] width 440 height 71
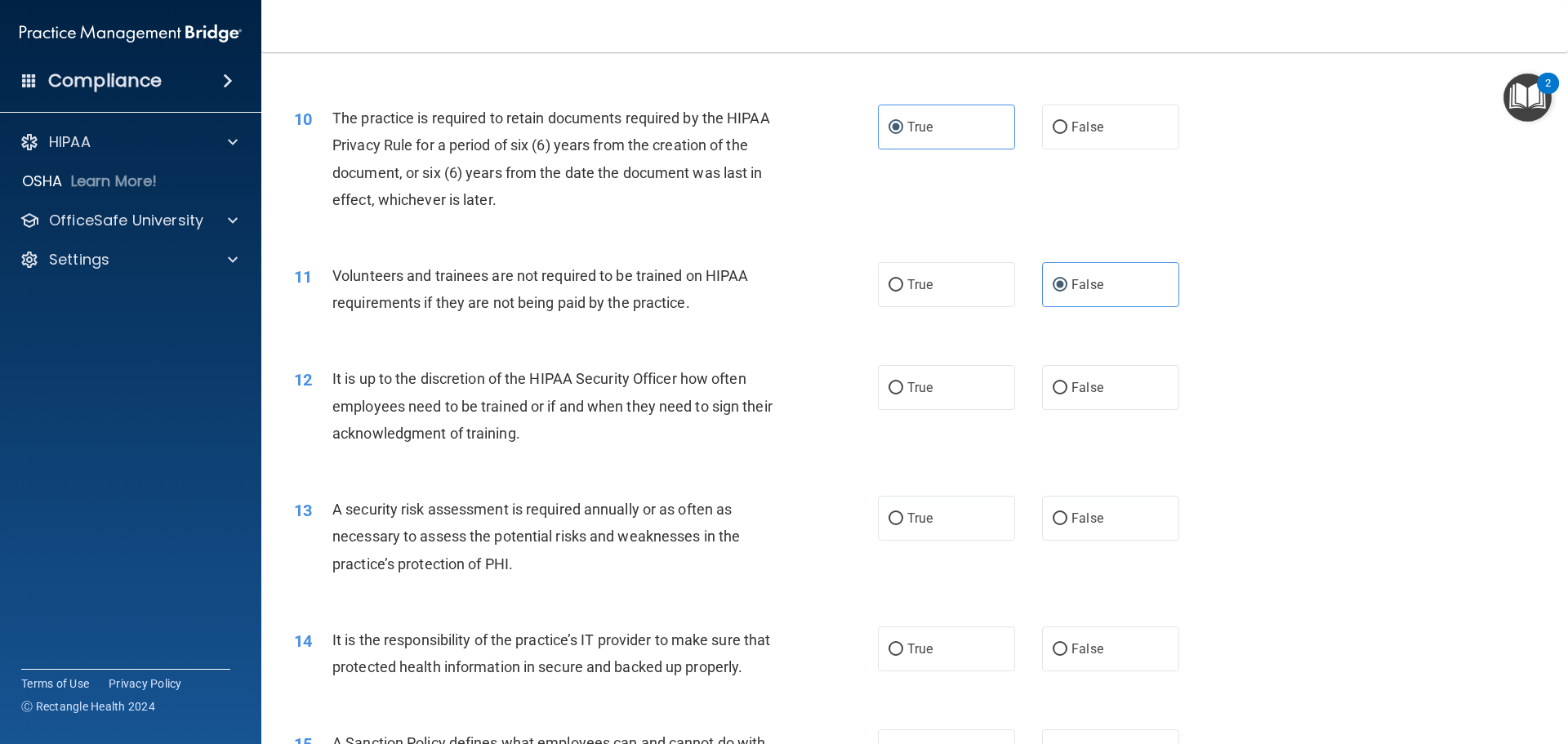
click at [657, 442] on div "It is up to the discretion of the HIPAA Security Officer how often employees ne…" at bounding box center [560, 406] width 457 height 82
click at [1114, 386] on label "False" at bounding box center [1111, 388] width 138 height 45
click at [1068, 386] on input "False" at bounding box center [1060, 388] width 15 height 12
radio input "true"
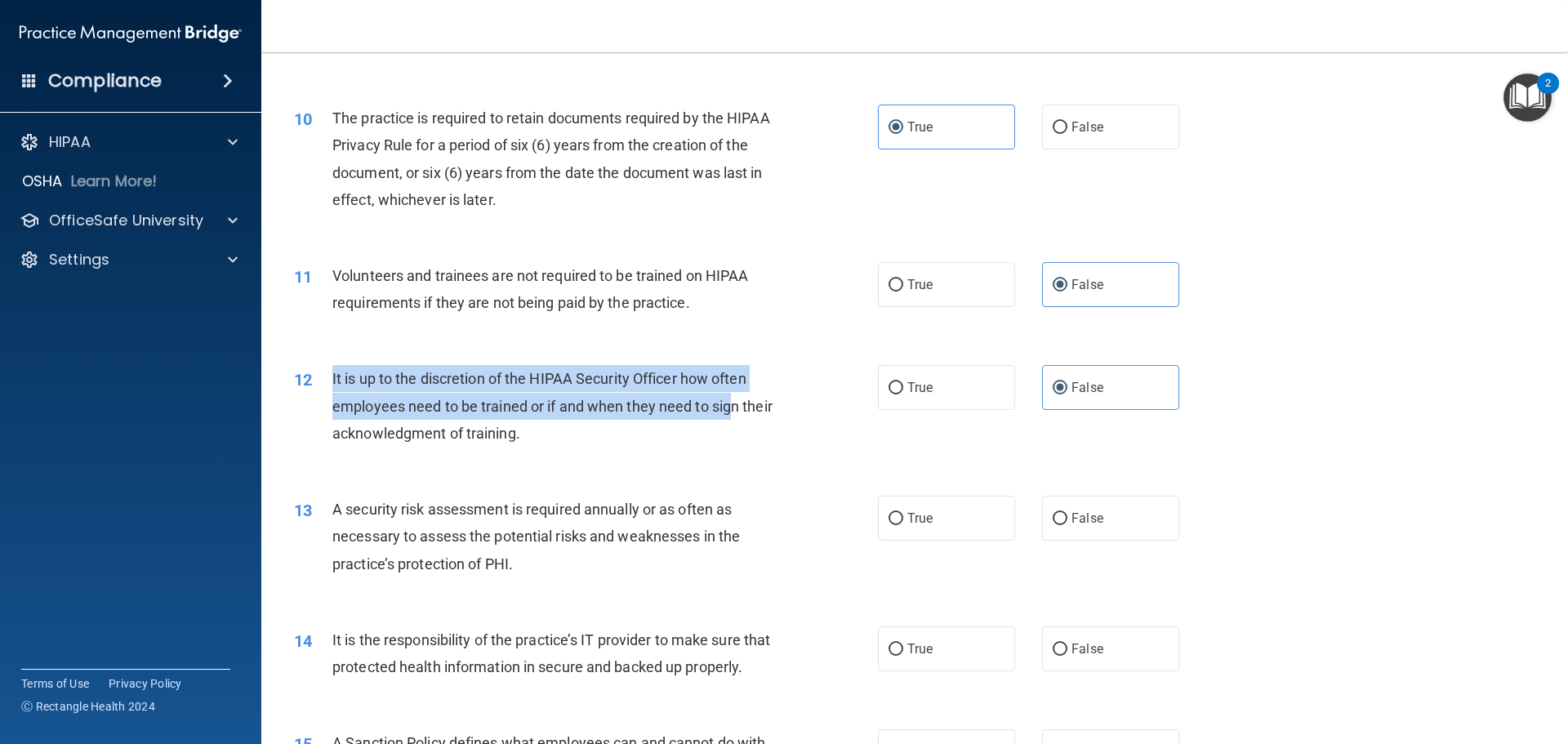
drag, startPoint x: 332, startPoint y: 374, endPoint x: 729, endPoint y: 417, distance: 399.3
click at [729, 417] on div "It is up to the discretion of the HIPAA Security Officer how often employees ne…" at bounding box center [560, 406] width 457 height 82
drag, startPoint x: 588, startPoint y: 433, endPoint x: 333, endPoint y: 386, distance: 259.3
click at [333, 386] on div "It is up to the discretion of the HIPAA Security Officer how often employees ne…" at bounding box center [560, 406] width 457 height 82
click at [615, 445] on div "It is up to the discretion of the HIPAA Security Officer how often employees ne…" at bounding box center [560, 406] width 457 height 82
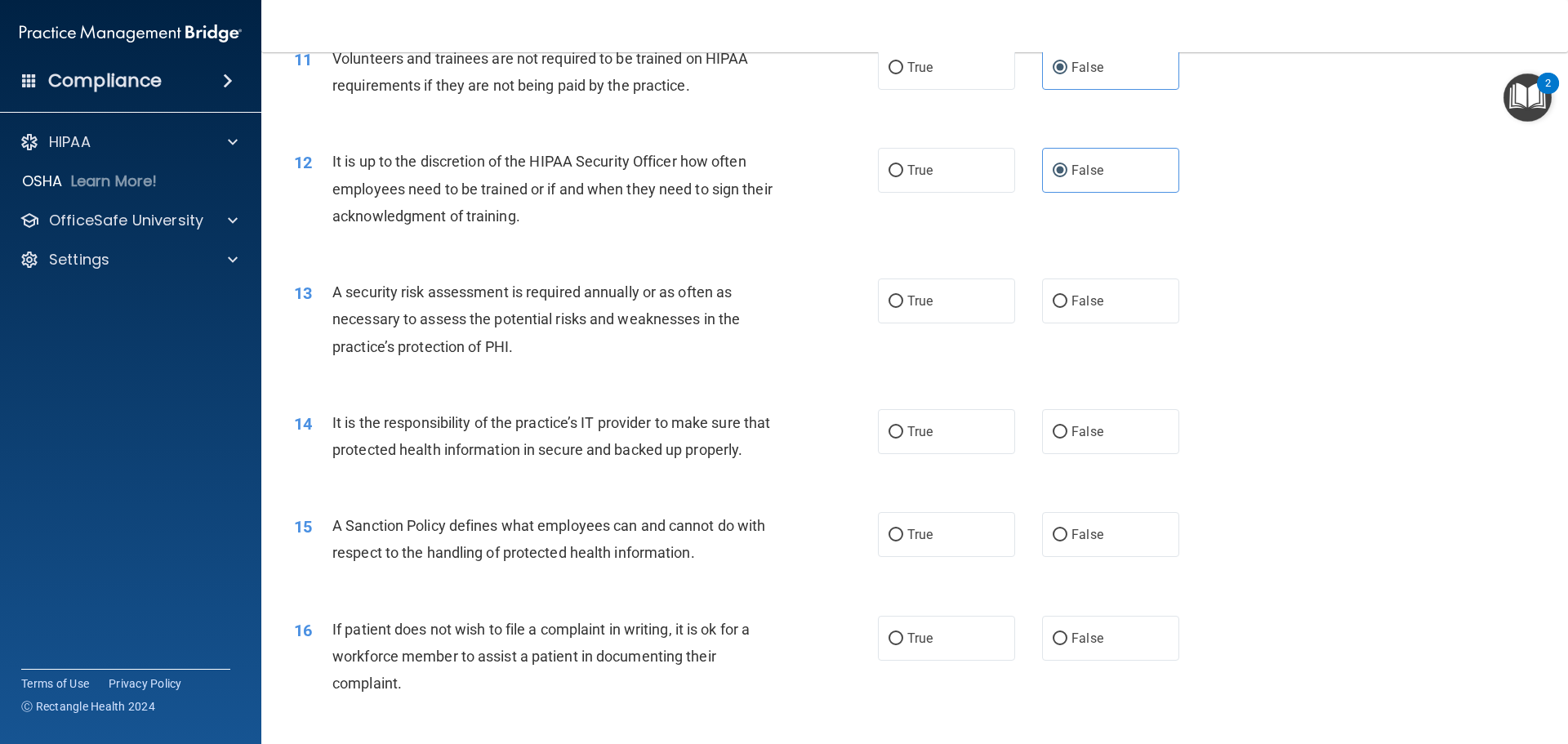
scroll to position [1470, 0]
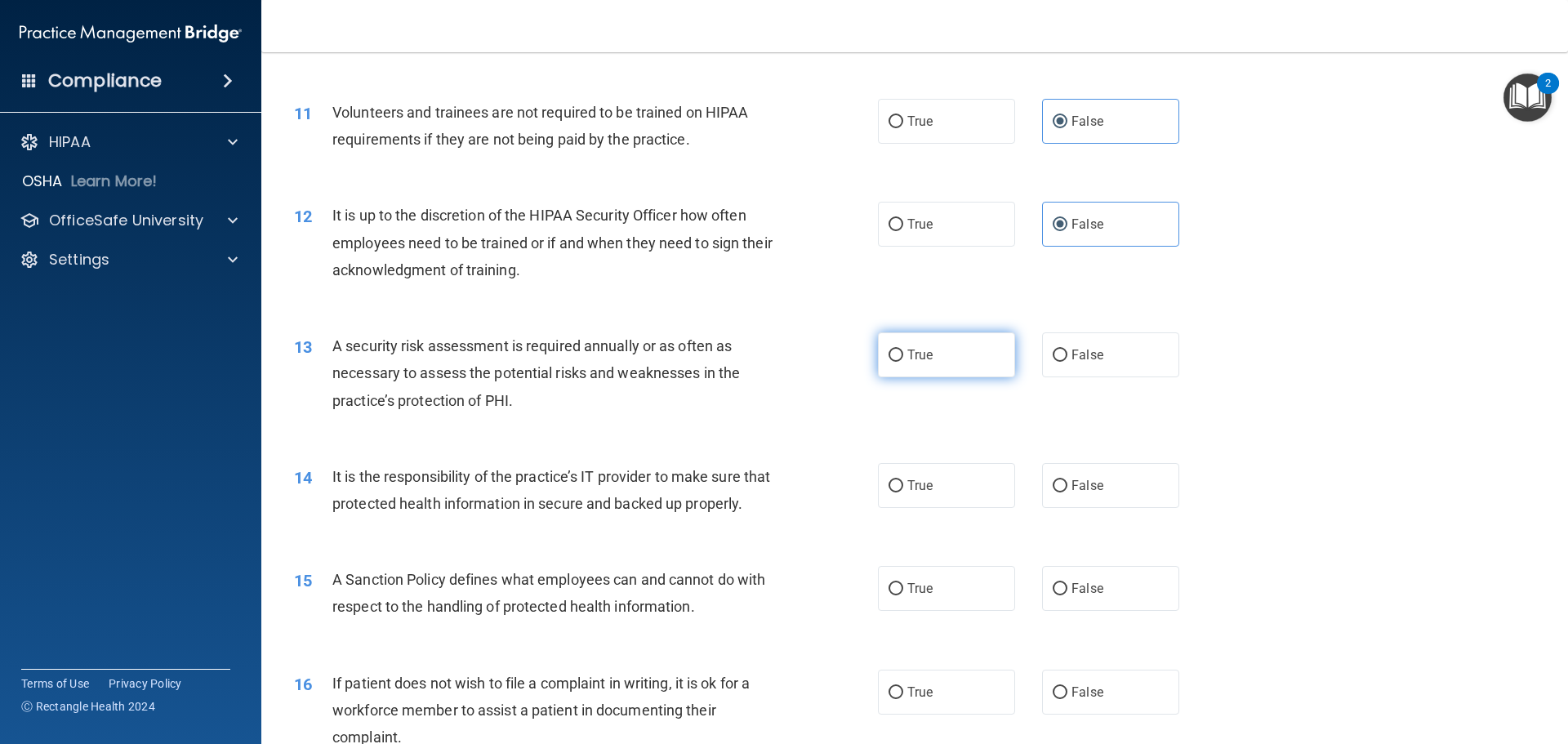
click at [953, 359] on label "True" at bounding box center [947, 354] width 138 height 45
click at [903, 359] on input "True" at bounding box center [897, 355] width 15 height 12
radio input "true"
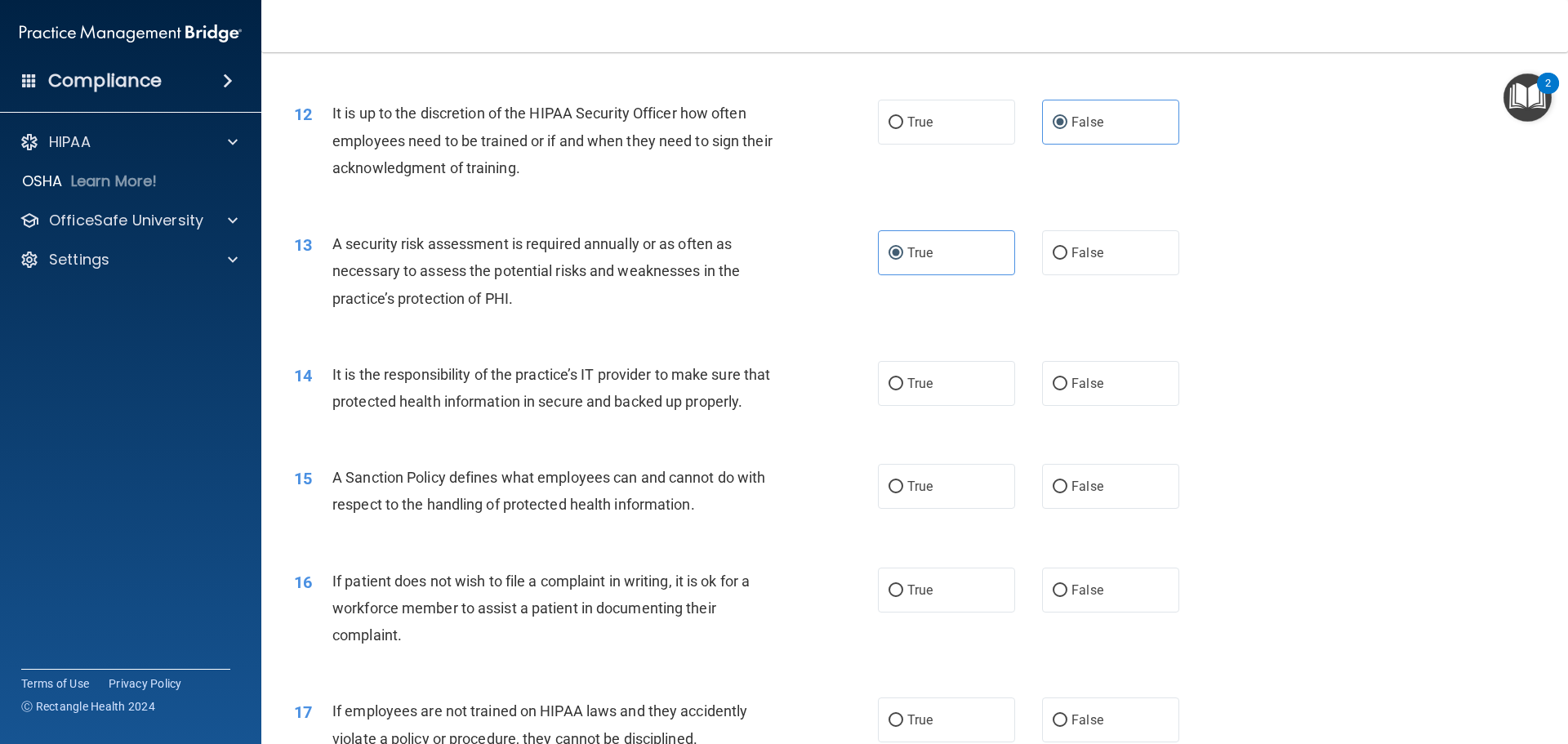
scroll to position [1634, 0]
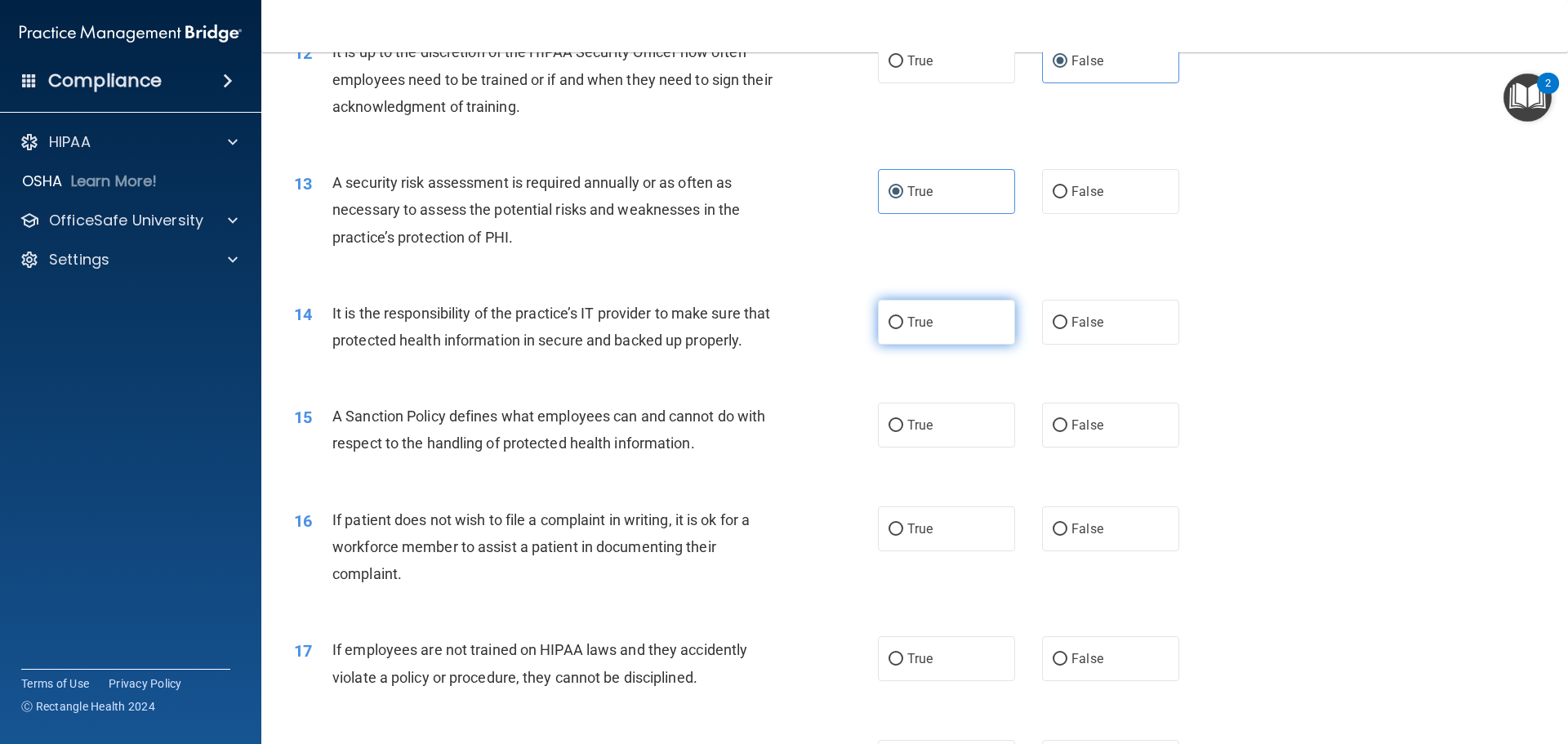
click at [915, 327] on span "True" at bounding box center [920, 322] width 25 height 16
click at [903, 327] on input "True" at bounding box center [897, 323] width 15 height 12
radio input "true"
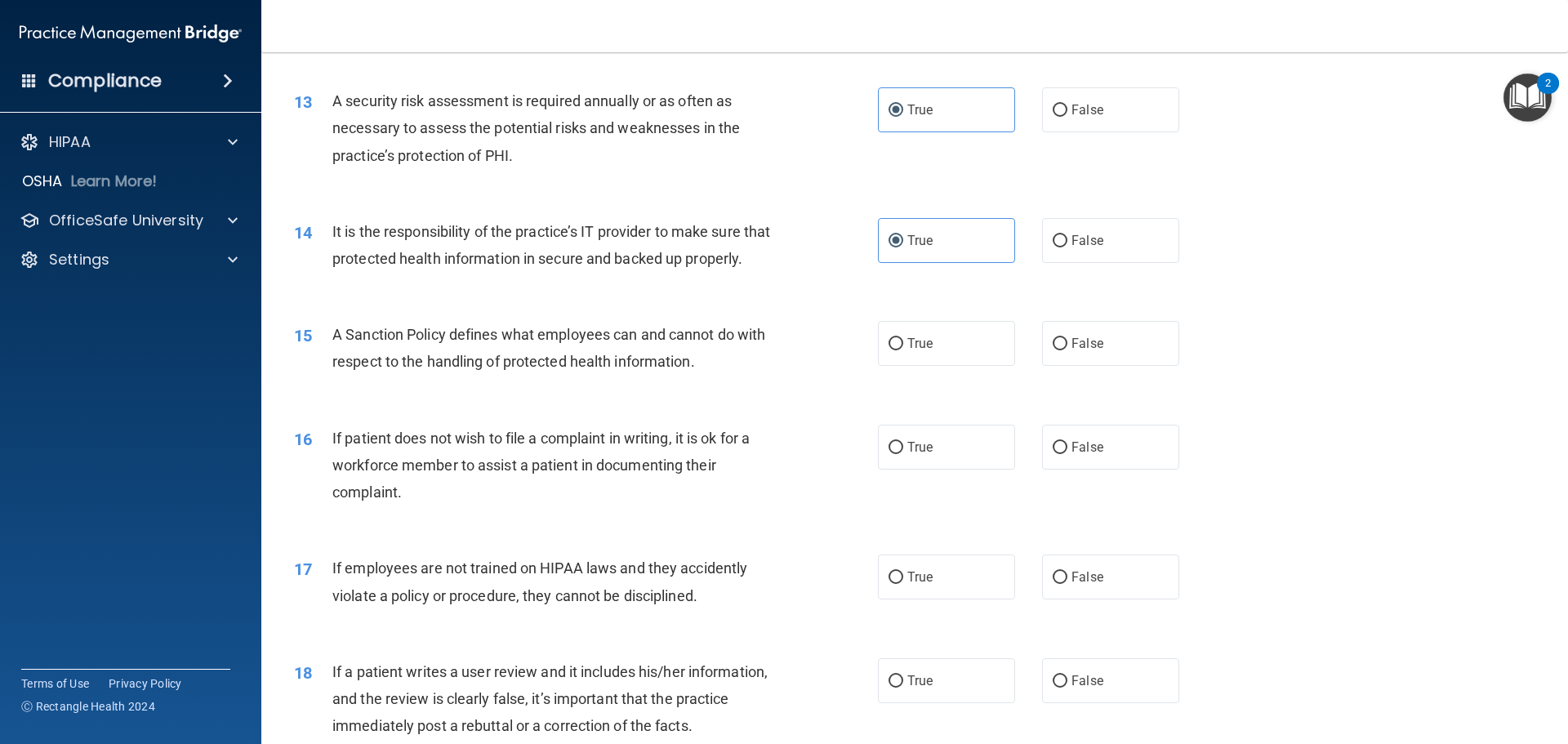
scroll to position [1797, 0]
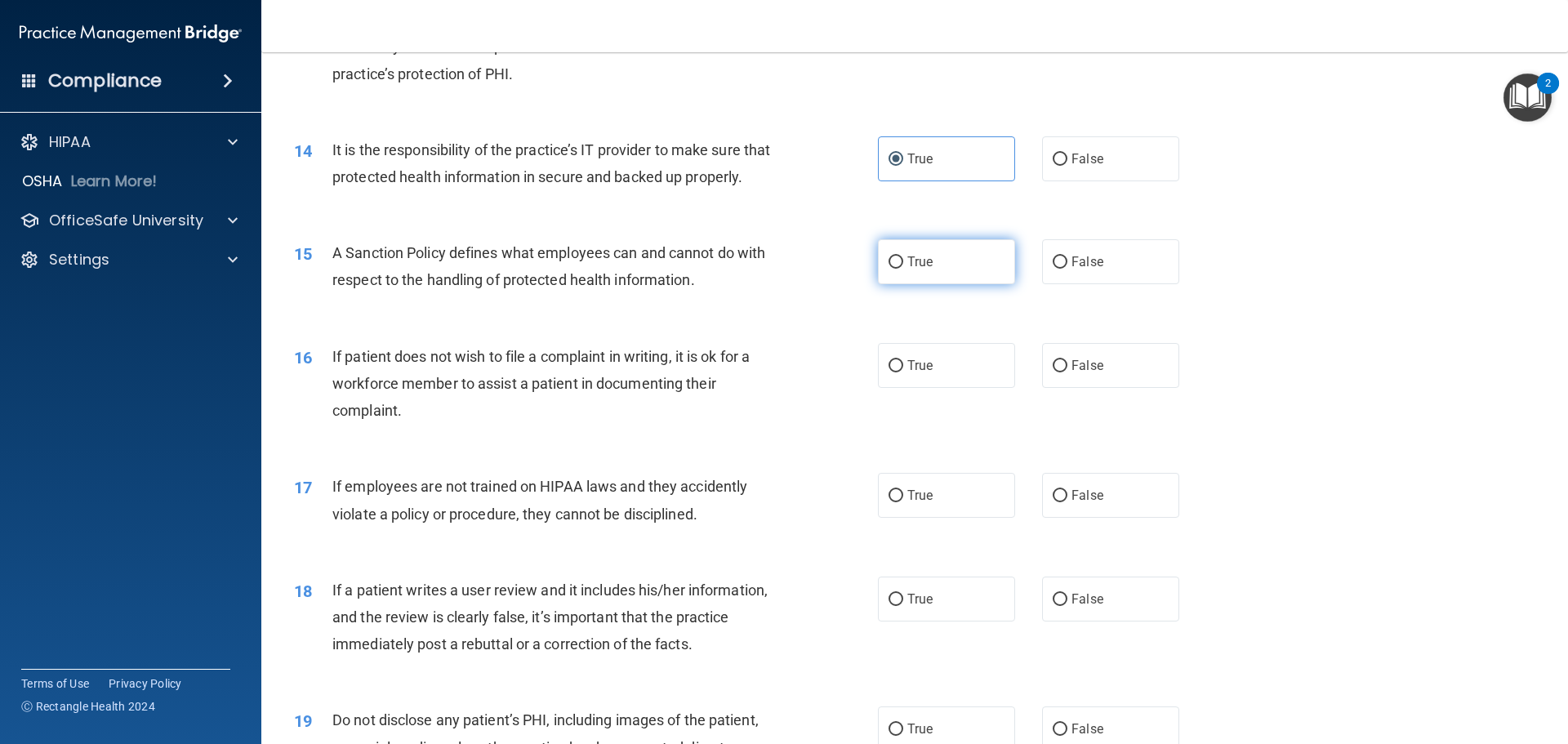
click at [925, 285] on label "True" at bounding box center [947, 261] width 138 height 45
click at [903, 269] on input "True" at bounding box center [897, 262] width 15 height 12
radio input "true"
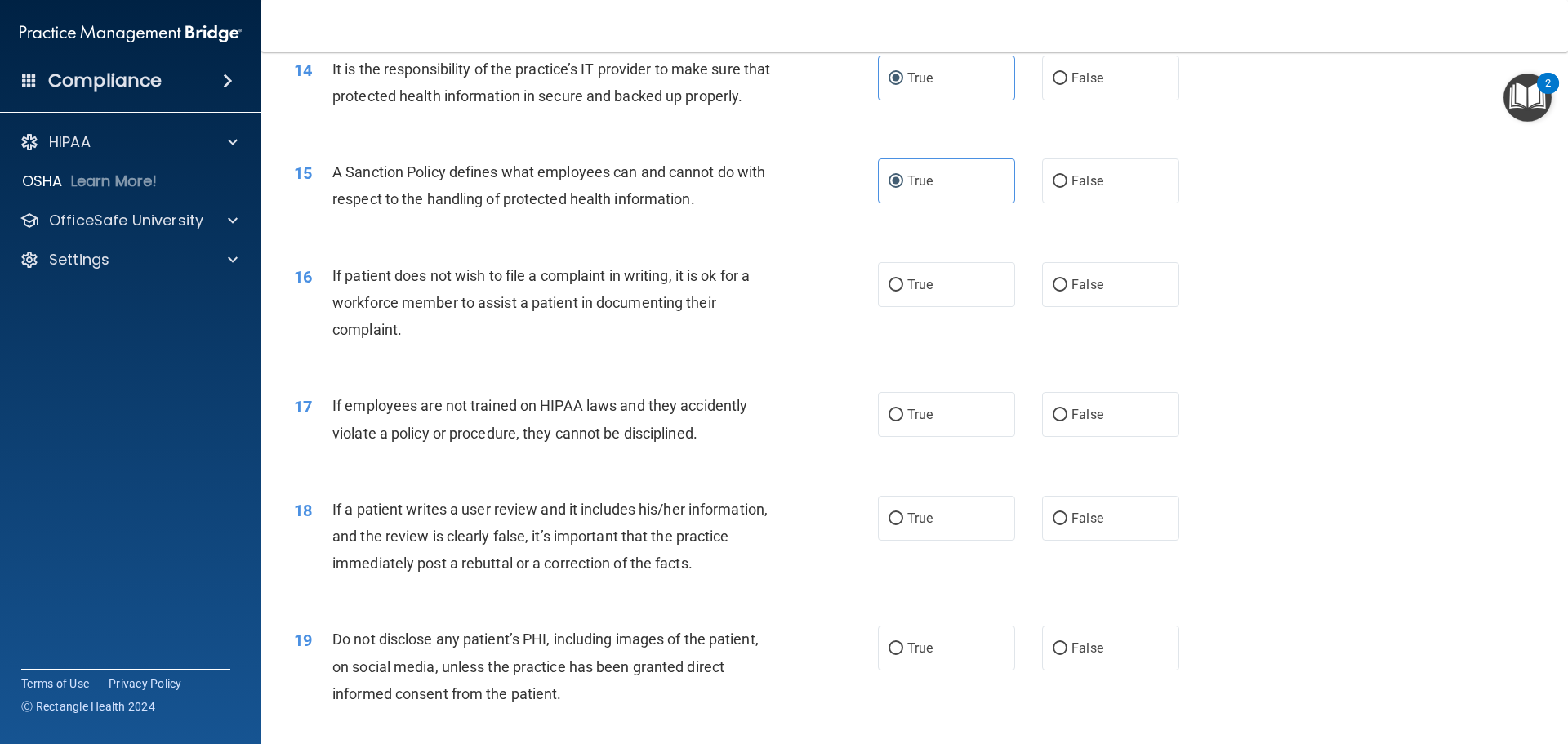
scroll to position [1879, 0]
click at [1089, 292] on span "False" at bounding box center [1087, 284] width 32 height 16
click at [1068, 291] on input "False" at bounding box center [1060, 285] width 15 height 12
radio input "true"
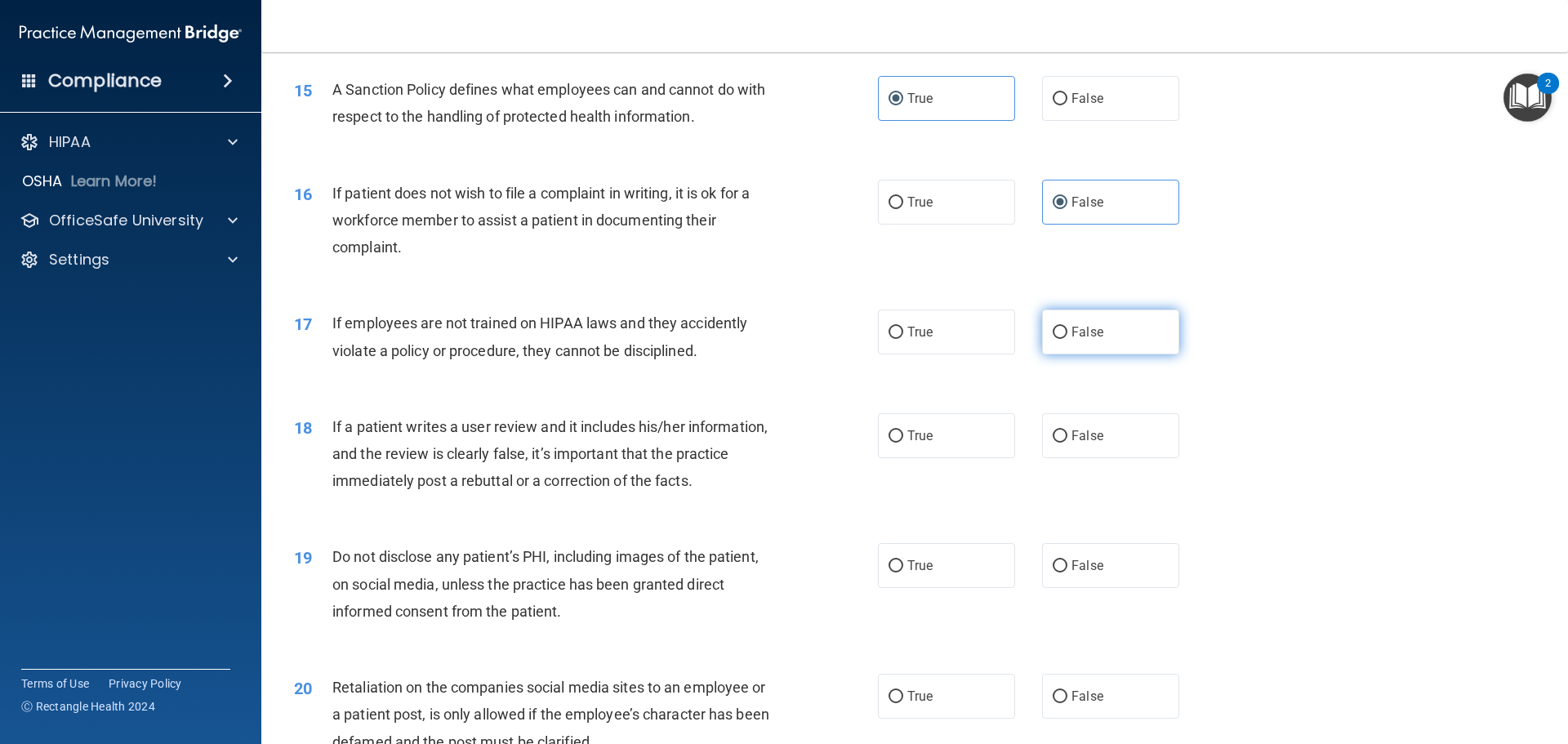
click at [1116, 354] on label "False" at bounding box center [1111, 332] width 138 height 45
click at [1068, 339] on input "False" at bounding box center [1060, 332] width 15 height 12
radio input "true"
click at [1097, 458] on label "False" at bounding box center [1111, 435] width 138 height 45
click at [1068, 443] on input "False" at bounding box center [1060, 436] width 15 height 12
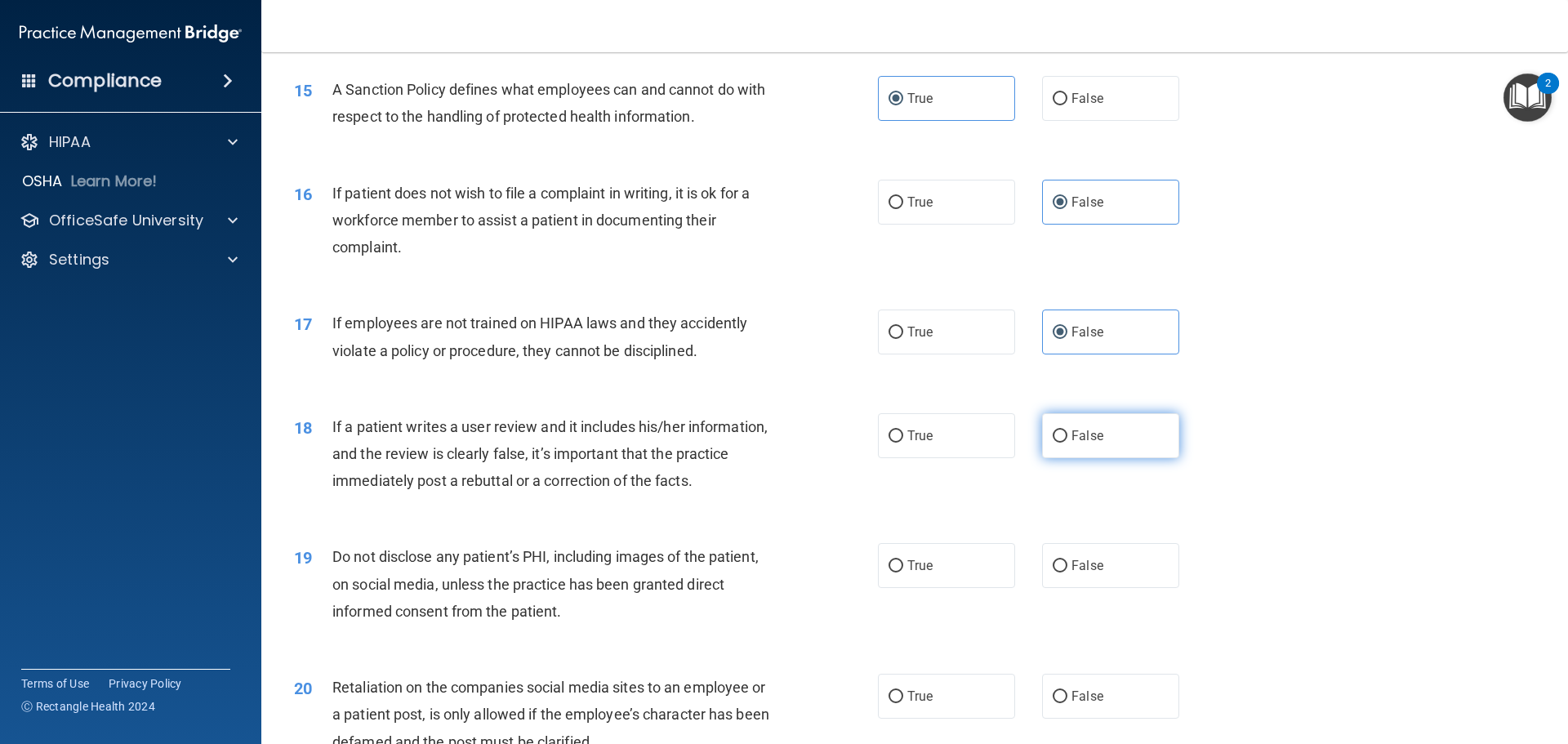
radio input "true"
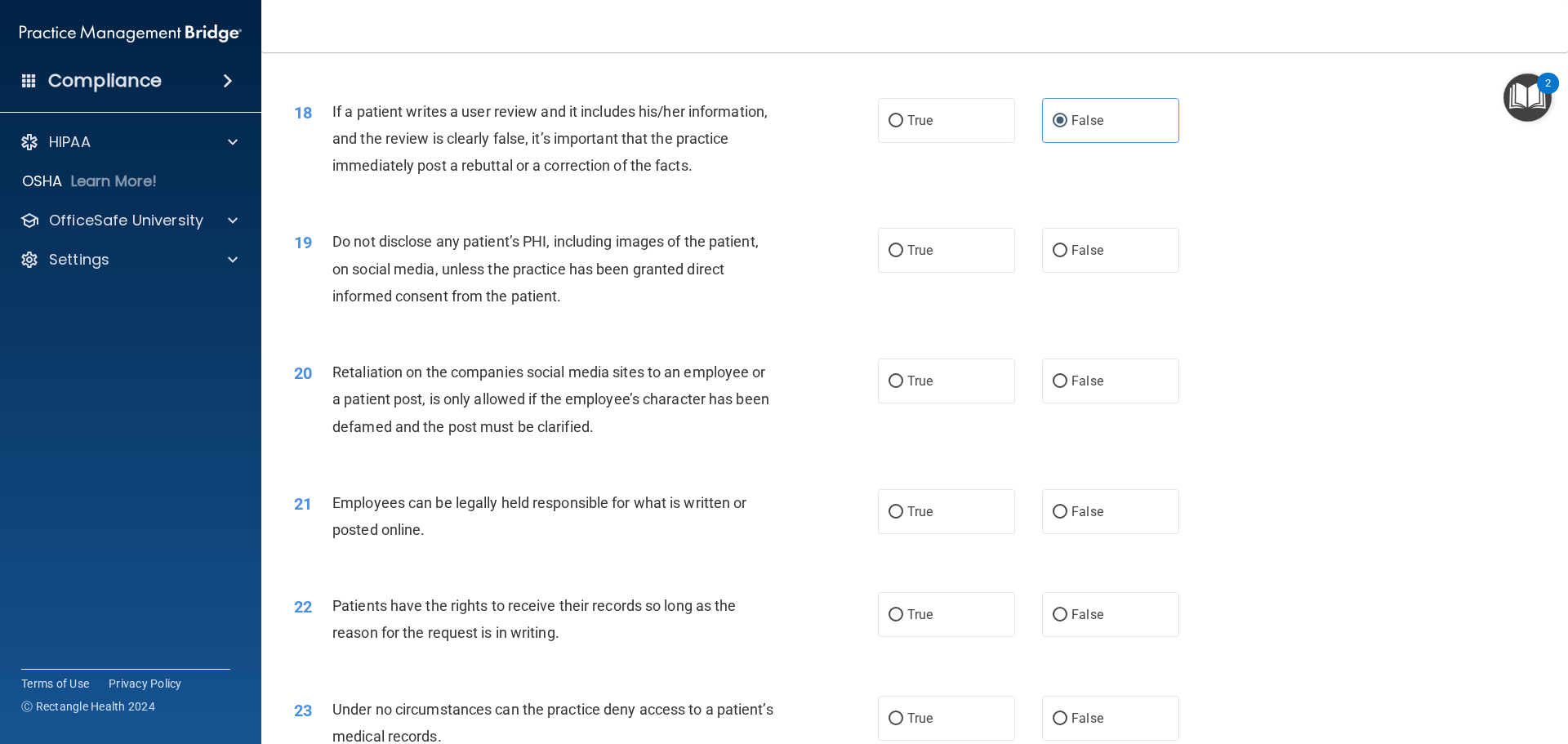
scroll to position [2287, 0]
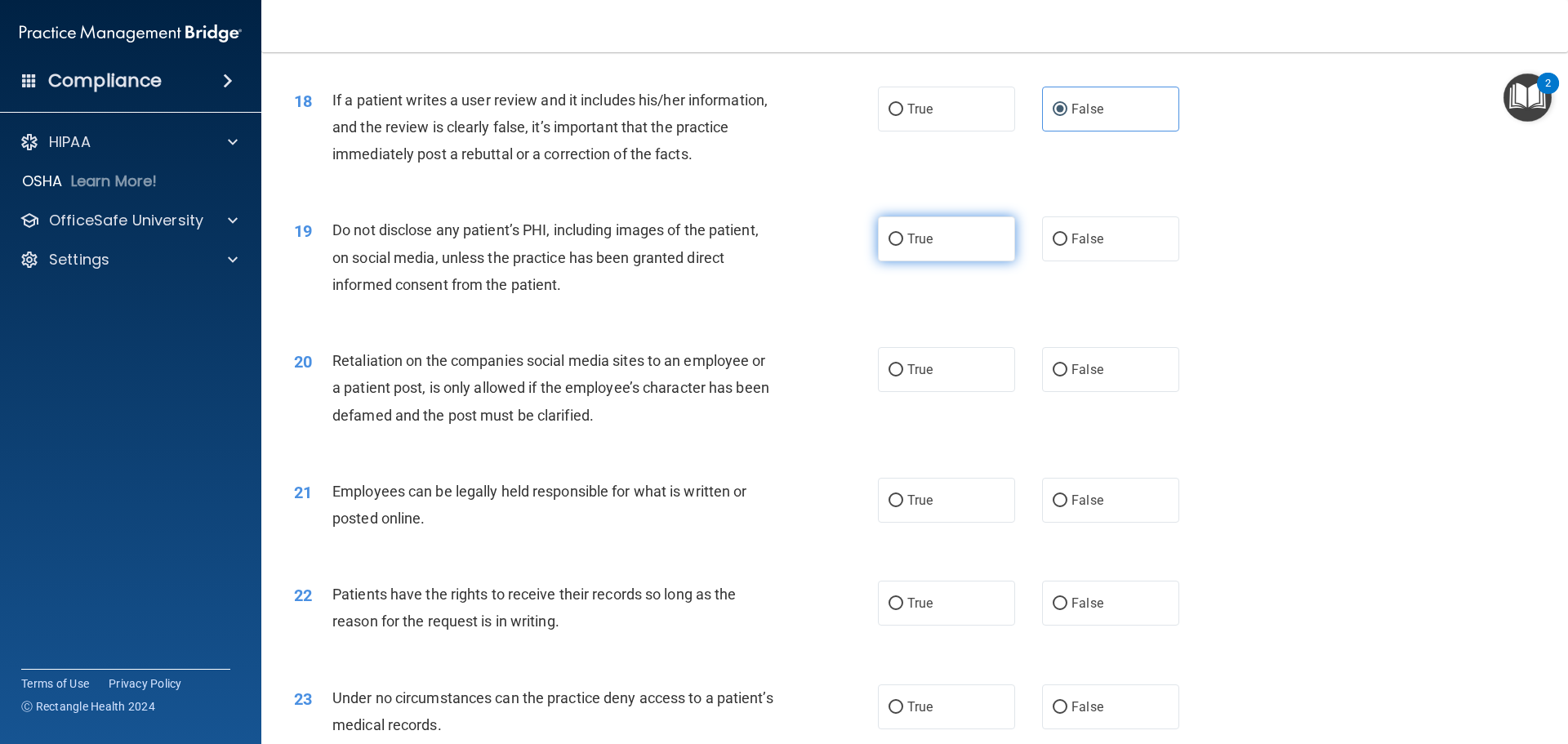
click at [962, 261] on label "True" at bounding box center [947, 239] width 138 height 45
click at [903, 246] on input "True" at bounding box center [897, 239] width 15 height 12
radio input "true"
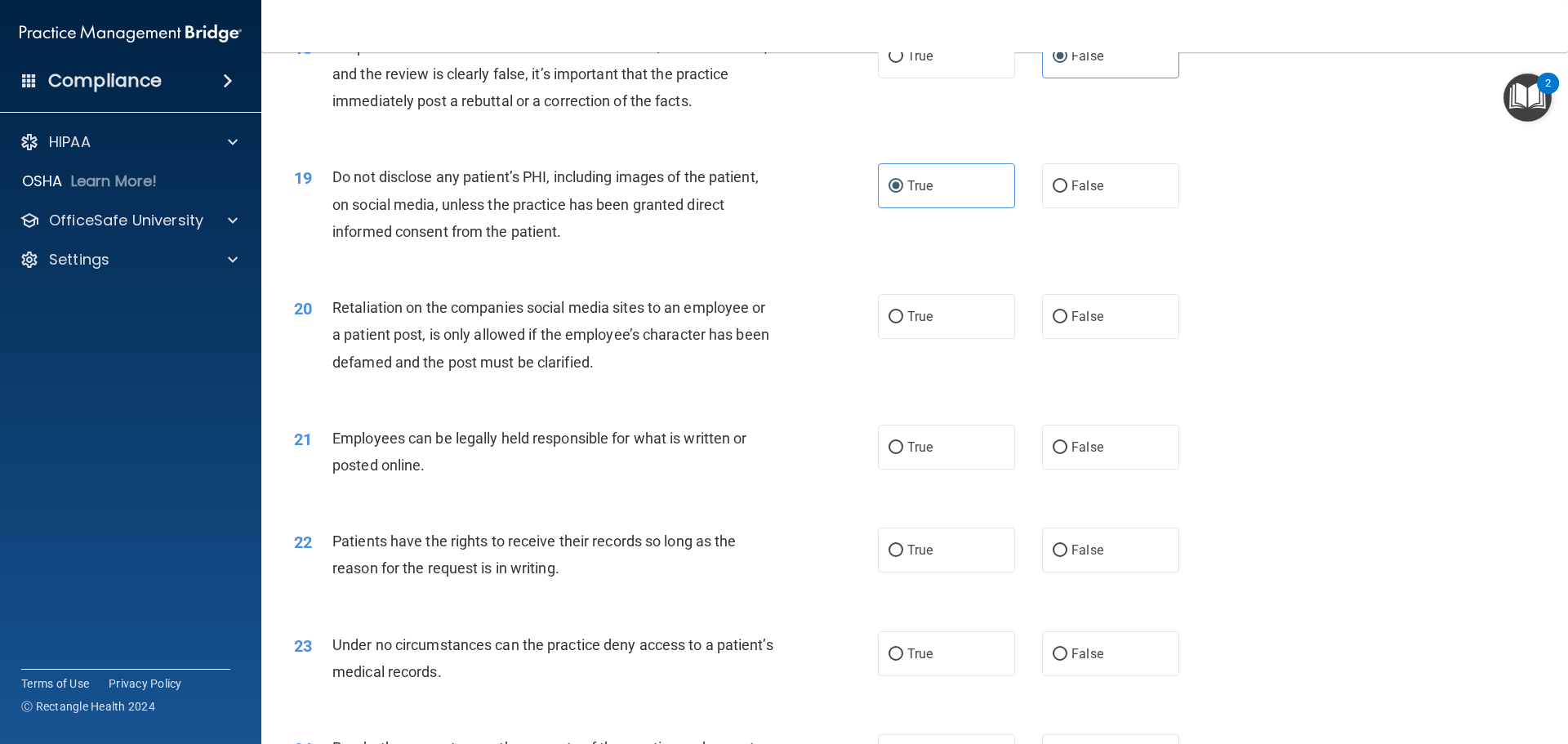
scroll to position [2369, 0]
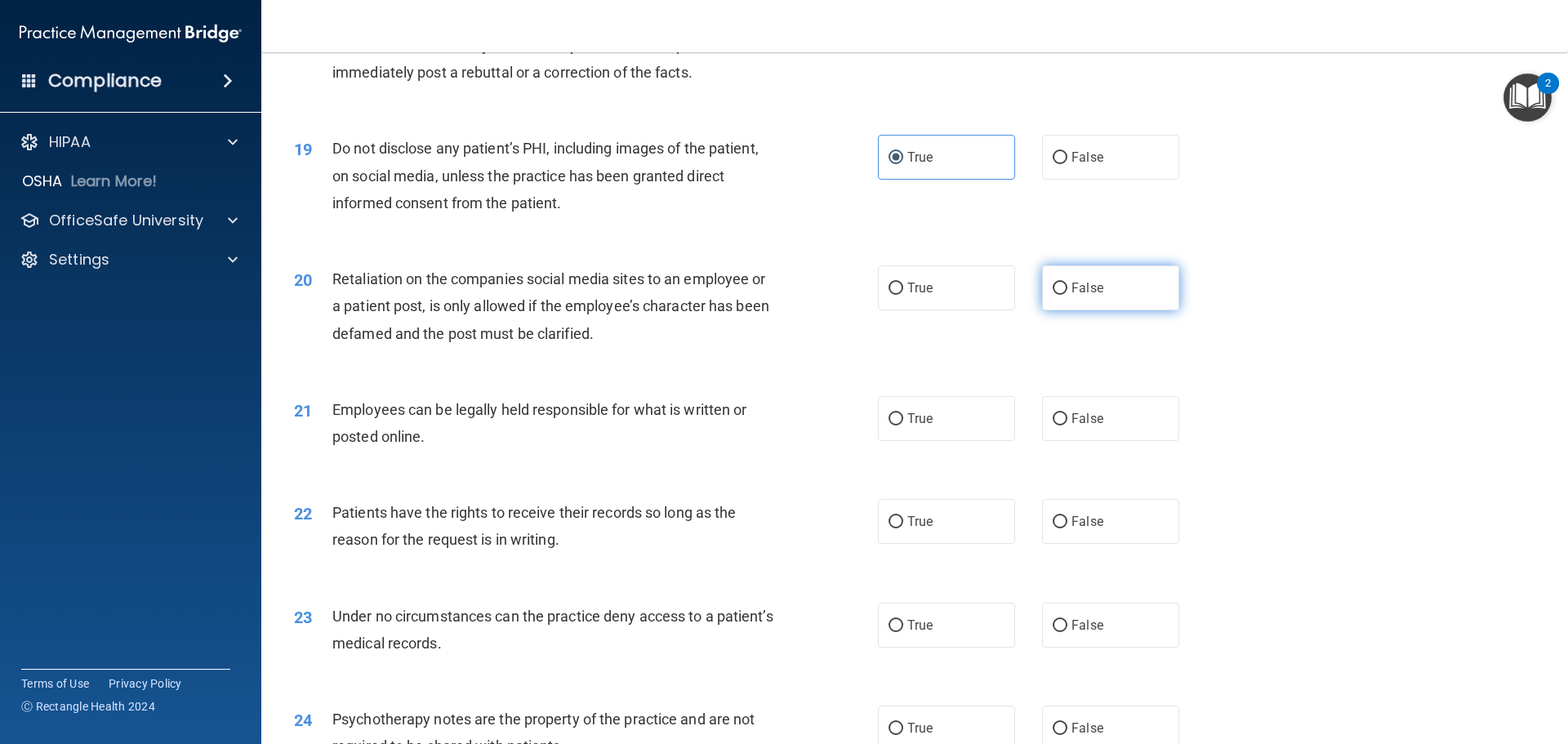
click at [1111, 311] on label "False" at bounding box center [1111, 287] width 138 height 45
click at [1068, 295] on input "False" at bounding box center [1060, 288] width 15 height 12
radio input "true"
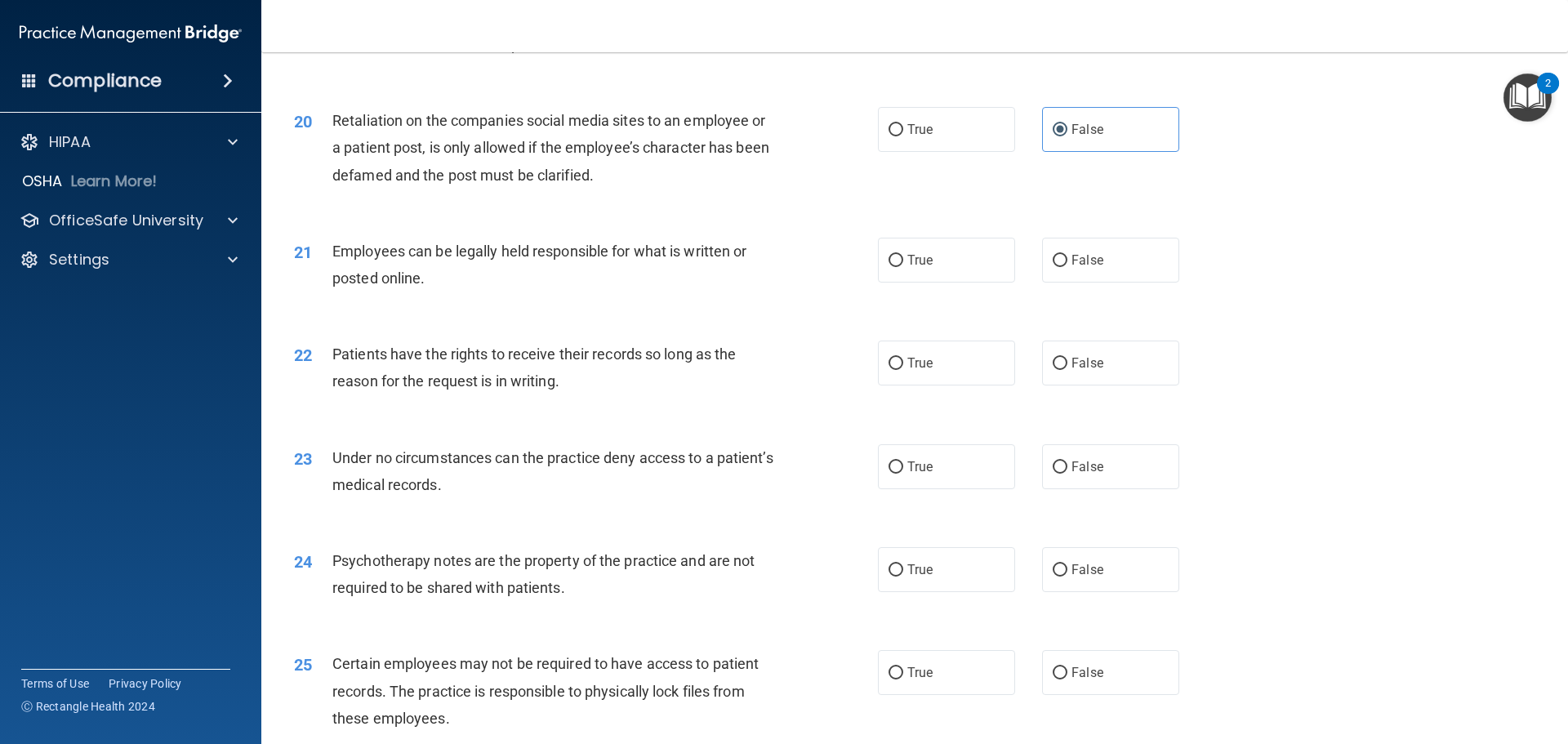
scroll to position [2532, 0]
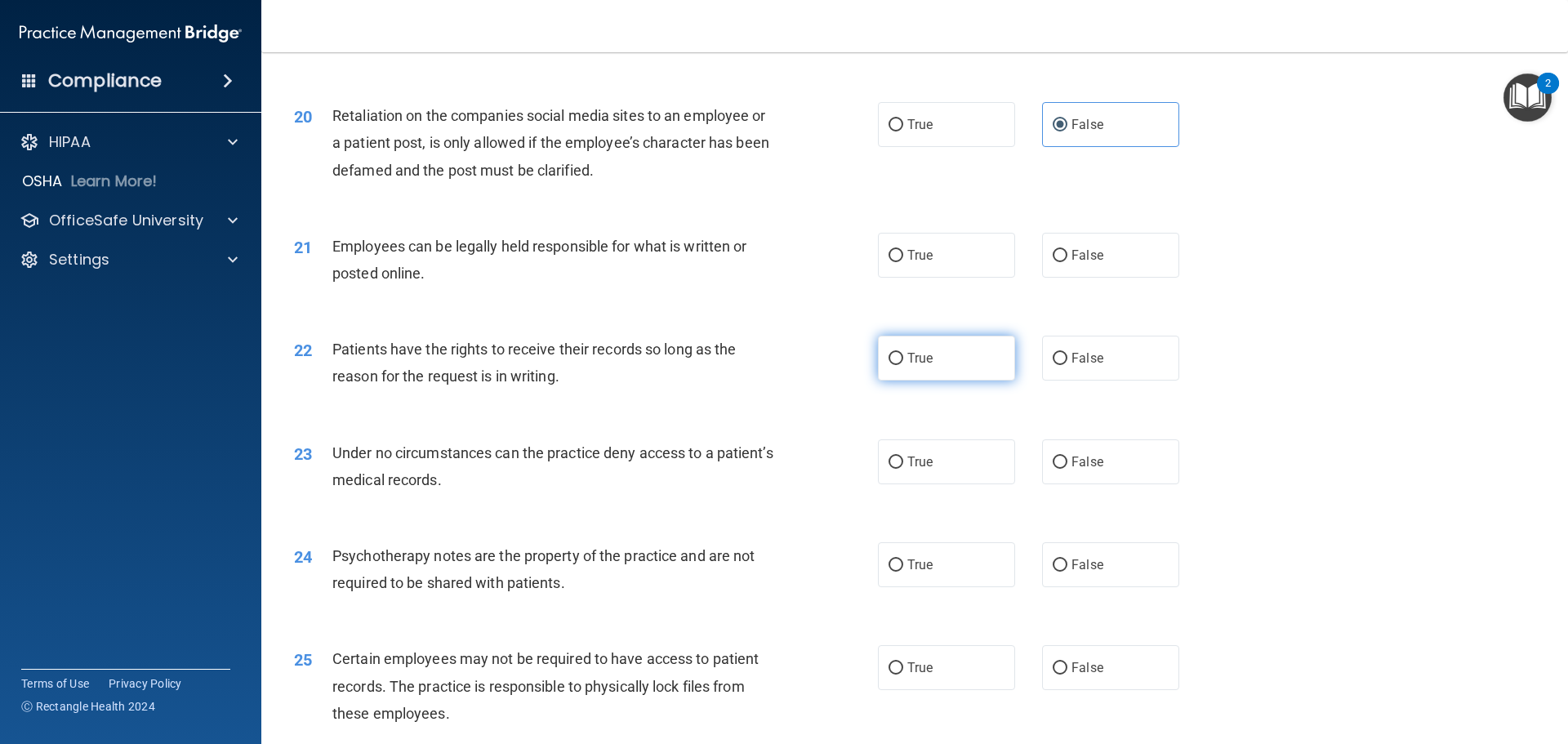
click at [951, 380] on label "True" at bounding box center [947, 358] width 138 height 45
click at [903, 365] on input "True" at bounding box center [897, 358] width 15 height 12
radio input "true"
click at [1087, 474] on label "False" at bounding box center [1111, 462] width 138 height 45
click at [1068, 469] on input "False" at bounding box center [1060, 462] width 15 height 12
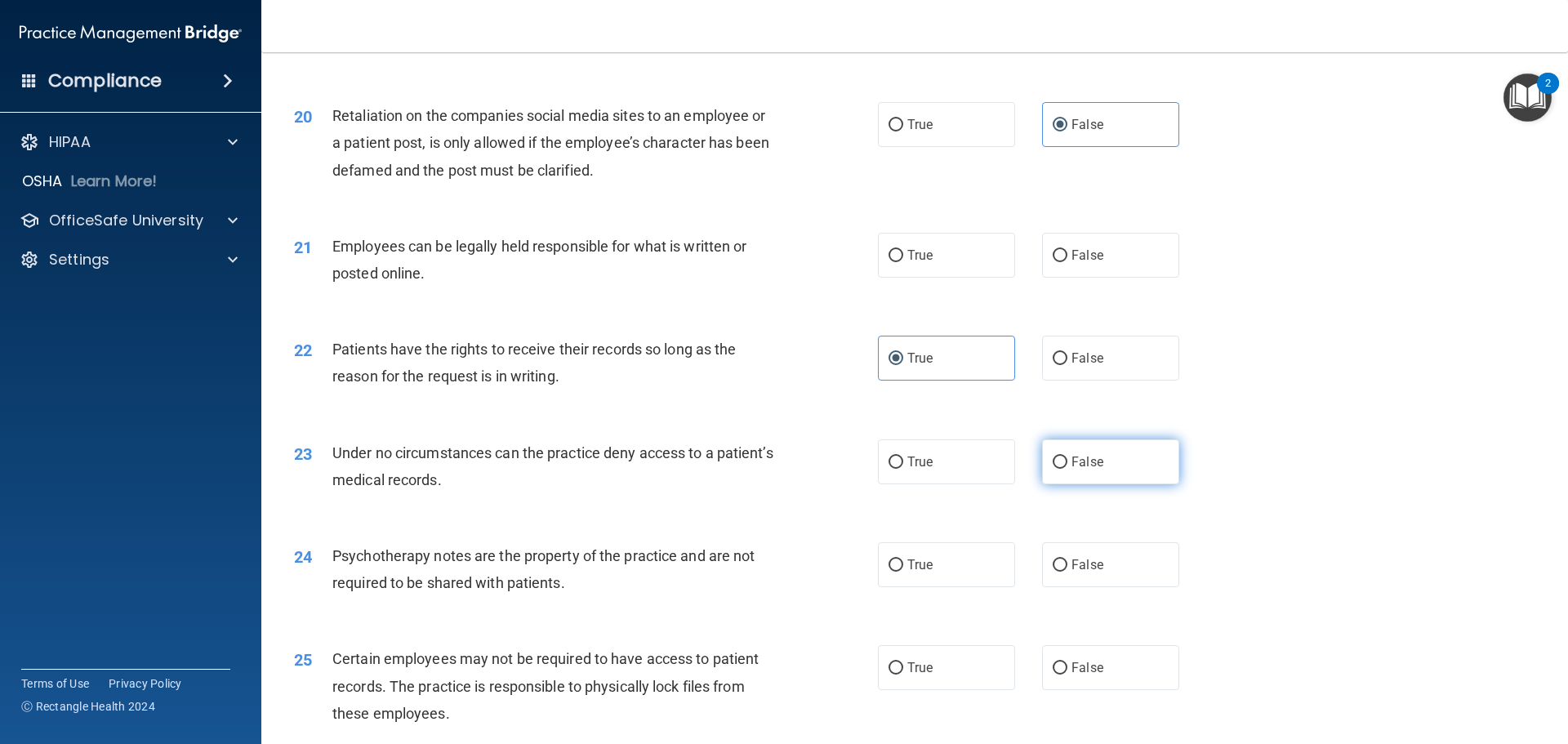
radio input "true"
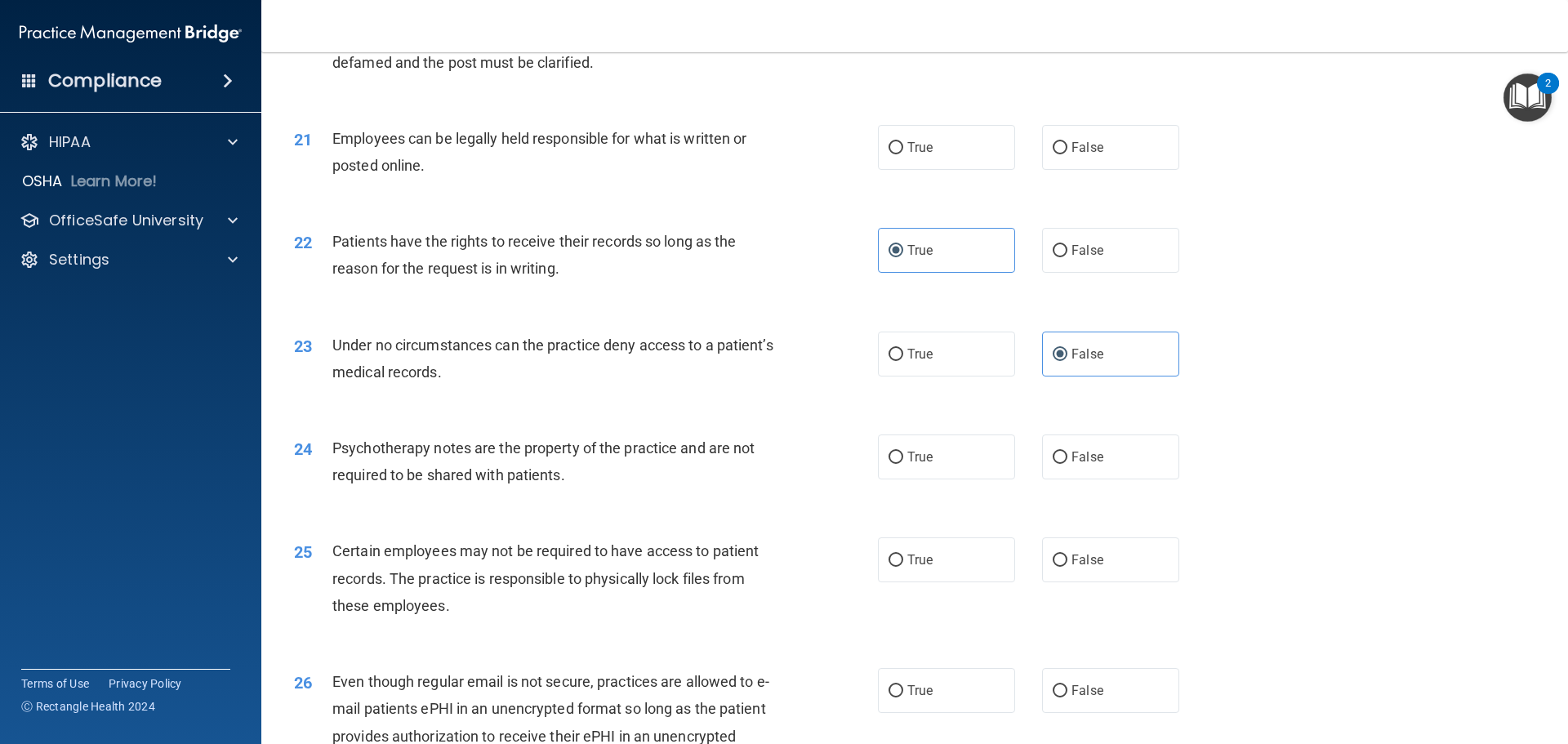
scroll to position [2695, 0]
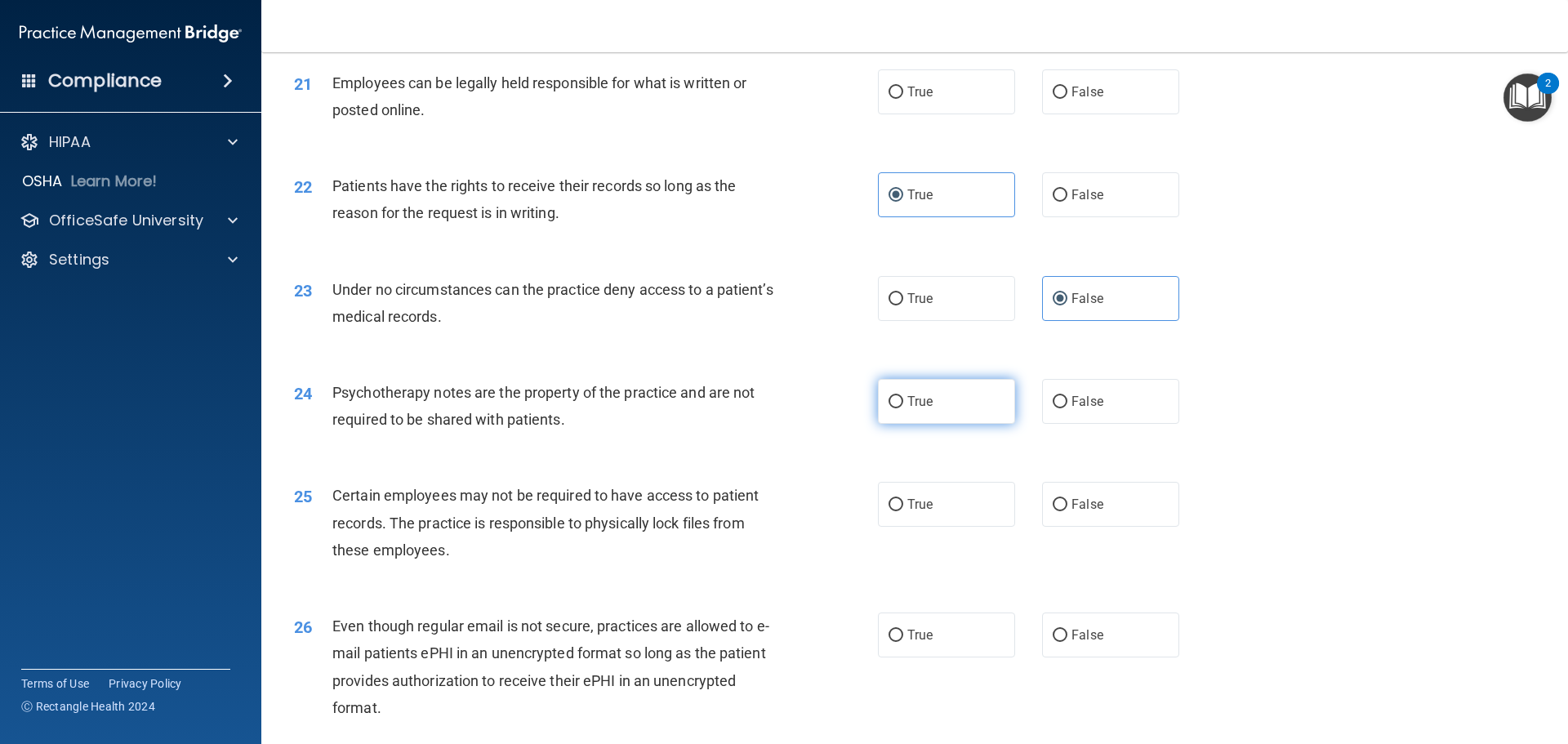
click at [963, 424] on label "True" at bounding box center [947, 402] width 138 height 45
click at [903, 408] on input "True" at bounding box center [897, 402] width 15 height 12
radio input "true"
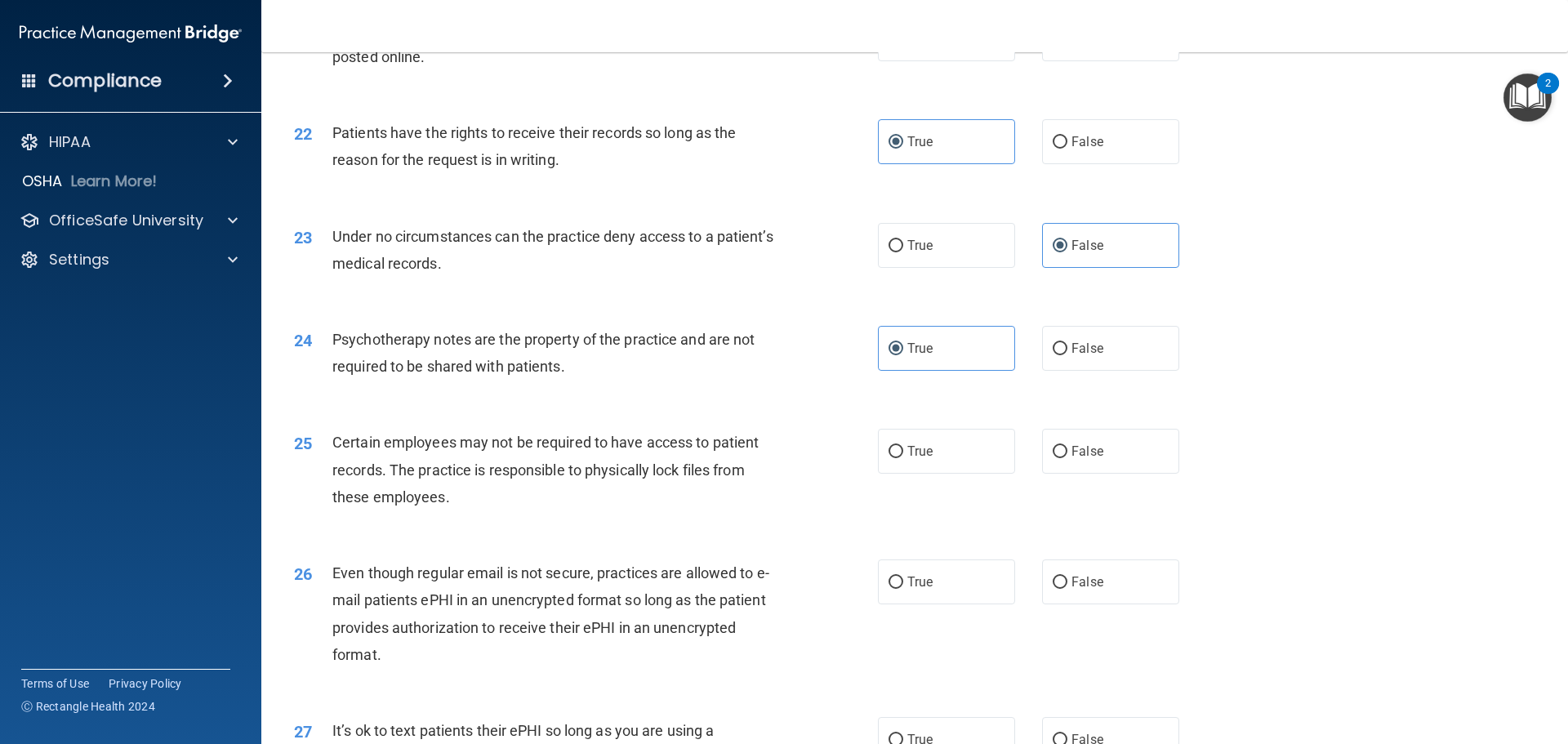
scroll to position [2777, 0]
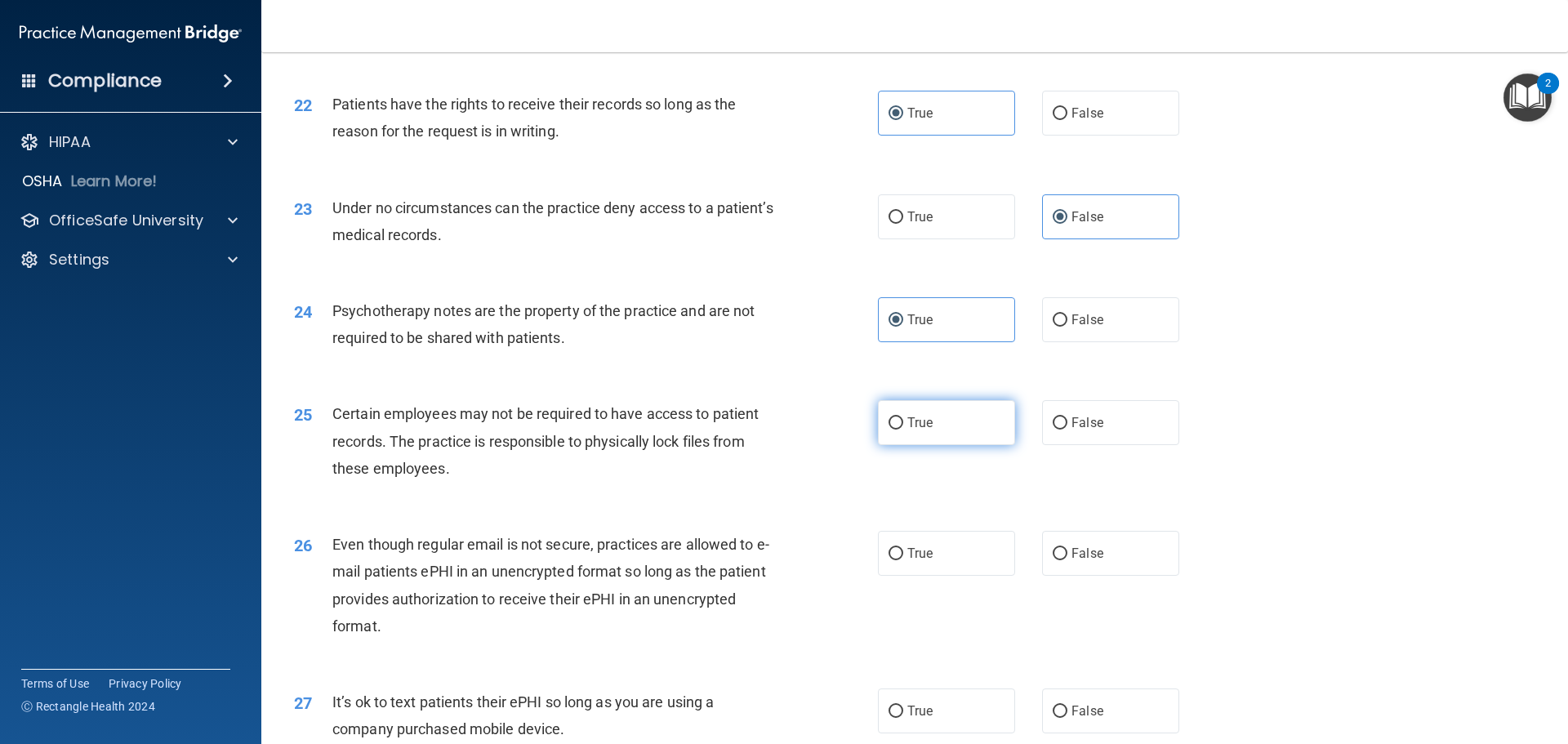
click at [892, 430] on input "True" at bounding box center [897, 423] width 15 height 12
radio input "true"
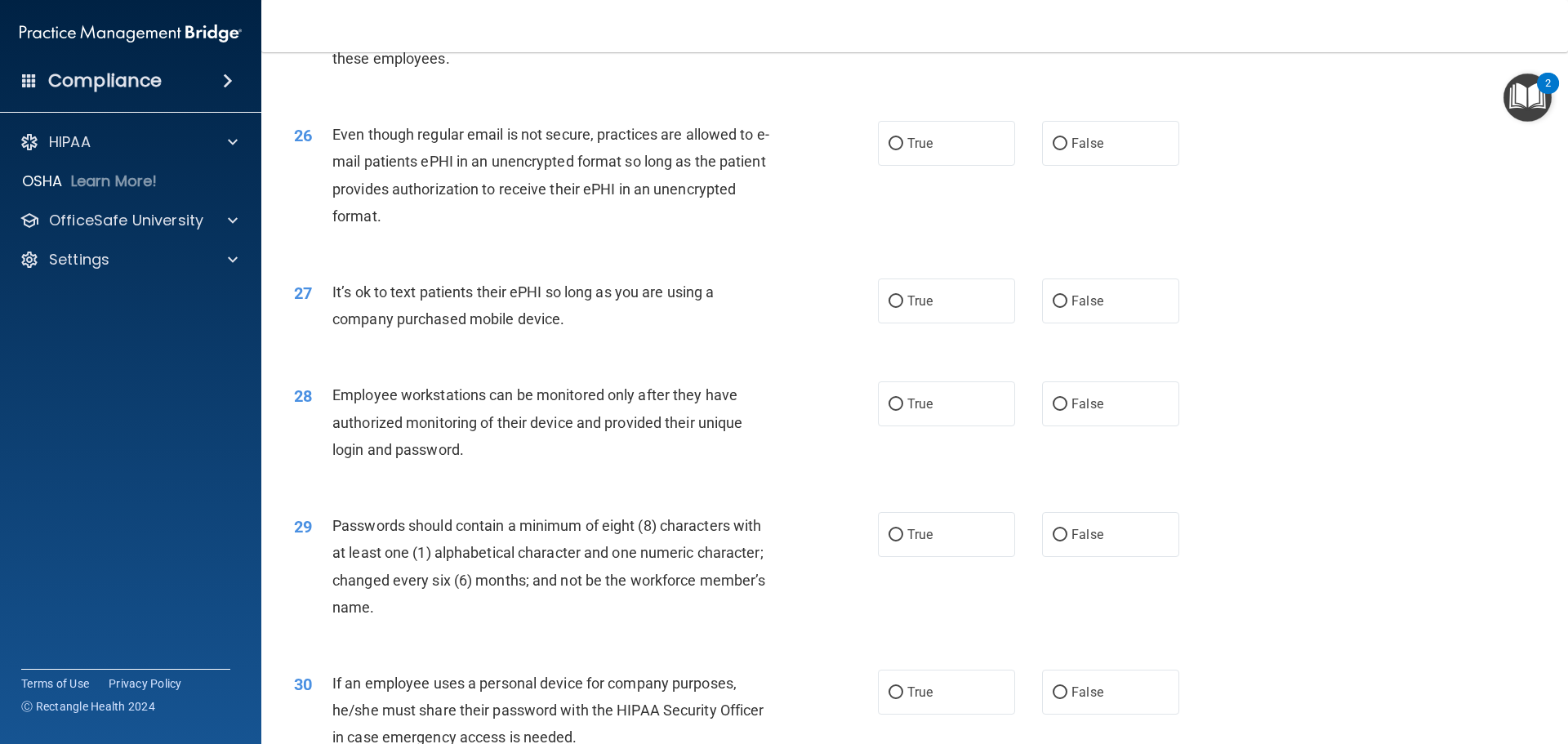
scroll to position [3111, 0]
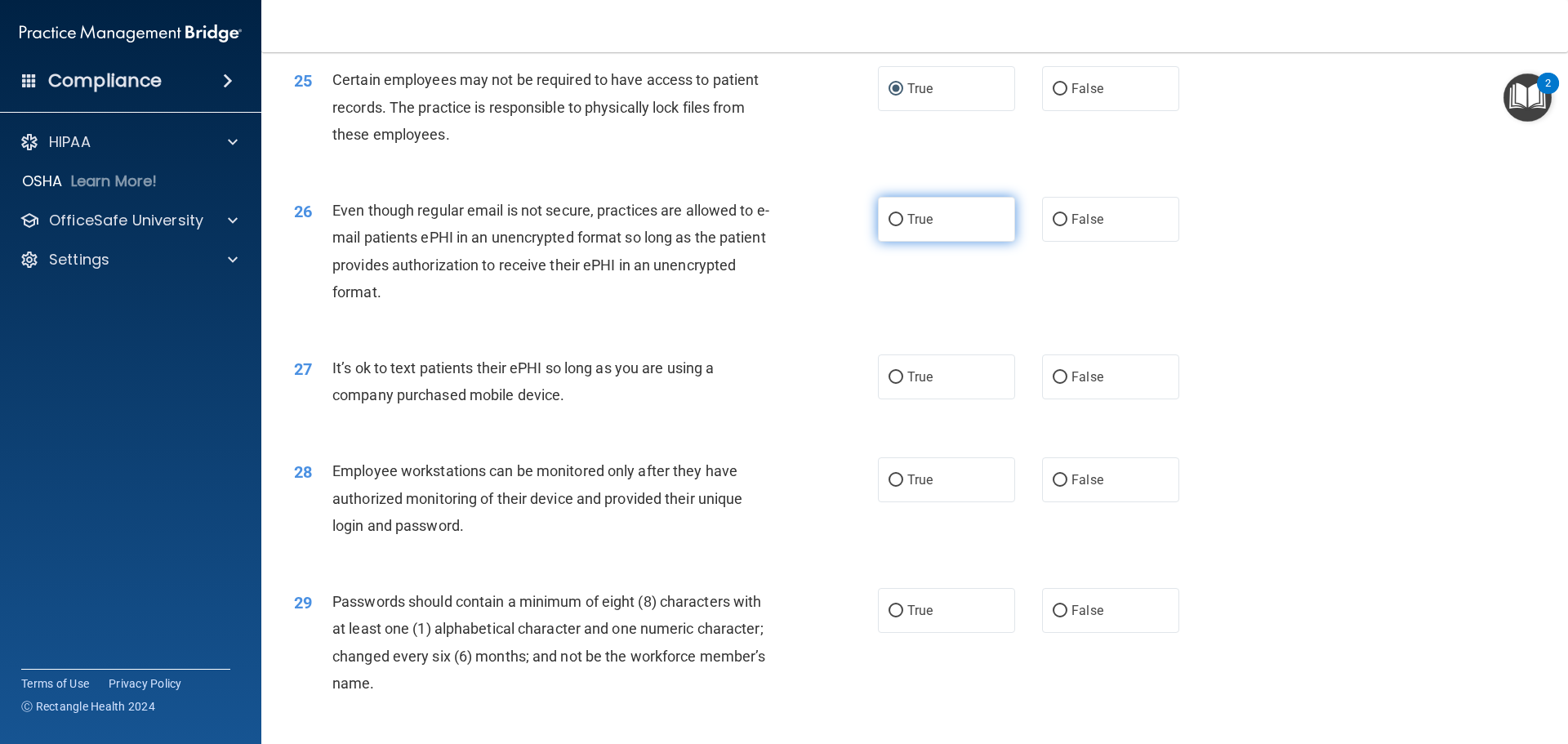
click at [901, 242] on label "True" at bounding box center [947, 219] width 138 height 45
click at [901, 226] on input "True" at bounding box center [897, 219] width 15 height 12
radio input "true"
click at [955, 238] on label "True" at bounding box center [947, 219] width 138 height 45
click at [903, 226] on input "True" at bounding box center [897, 219] width 15 height 12
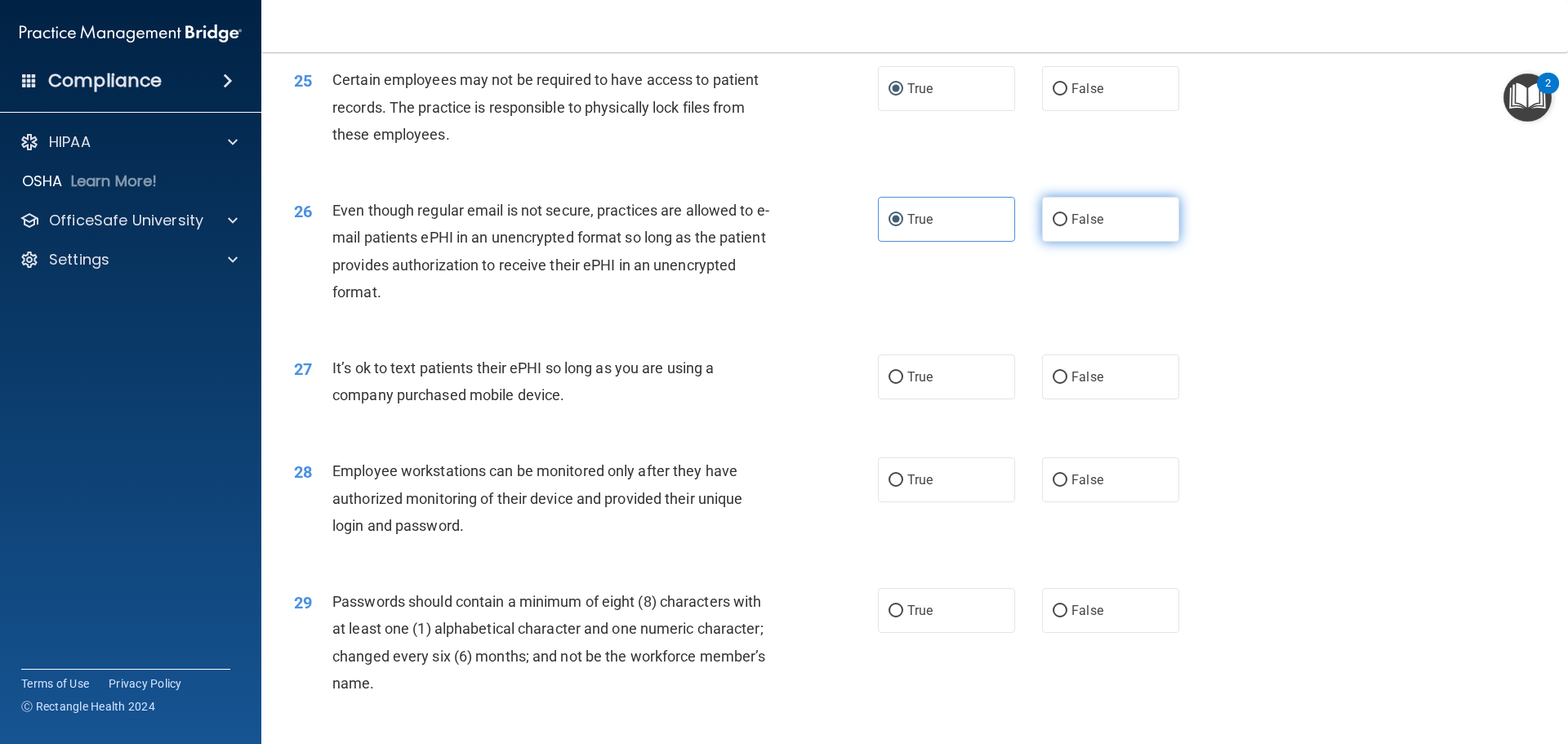
click at [1112, 238] on label "False" at bounding box center [1111, 219] width 138 height 45
click at [1068, 226] on input "False" at bounding box center [1060, 219] width 15 height 12
radio input "true"
radio input "false"
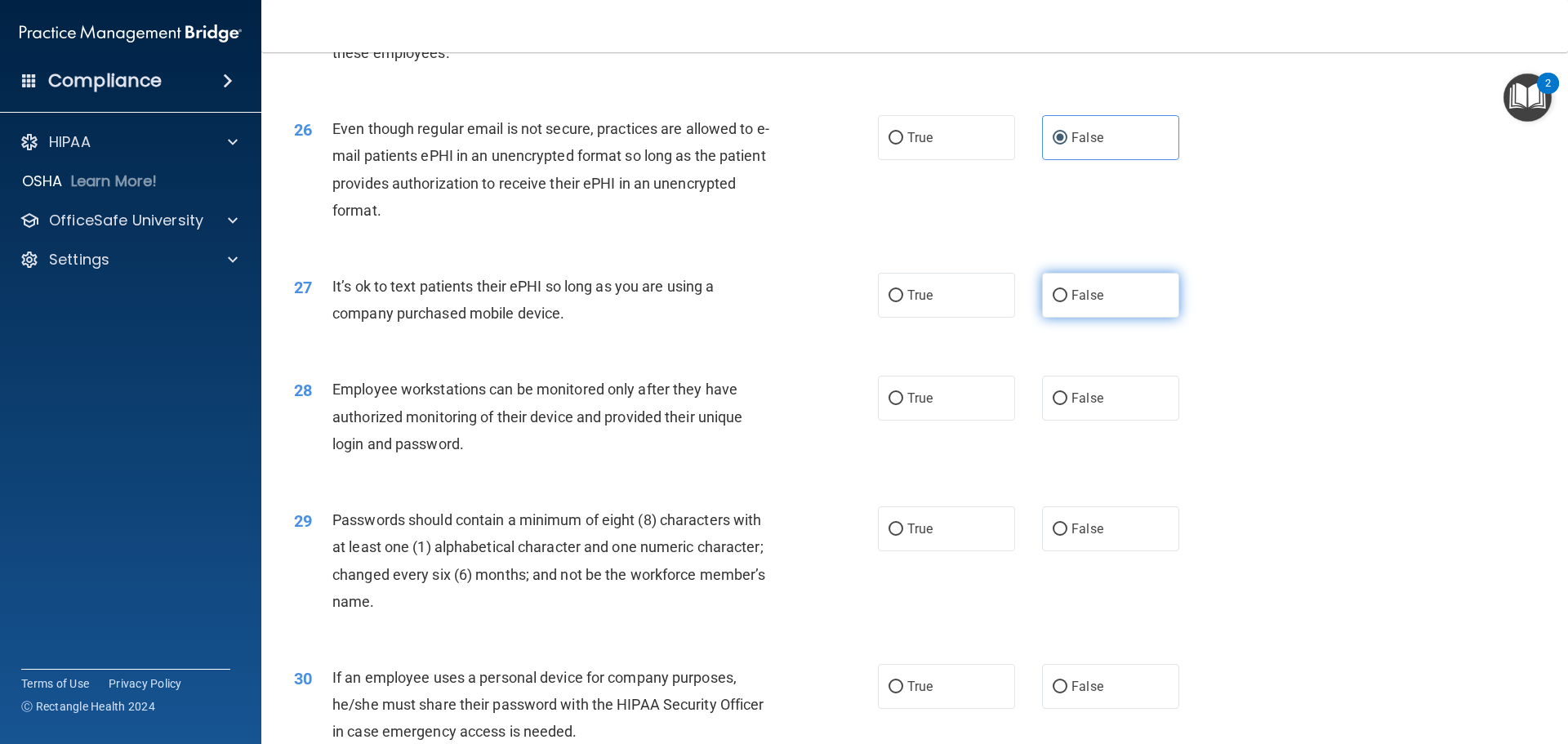
click at [1104, 318] on label "False" at bounding box center [1111, 295] width 138 height 45
click at [1068, 302] on input "False" at bounding box center [1060, 296] width 15 height 12
radio input "true"
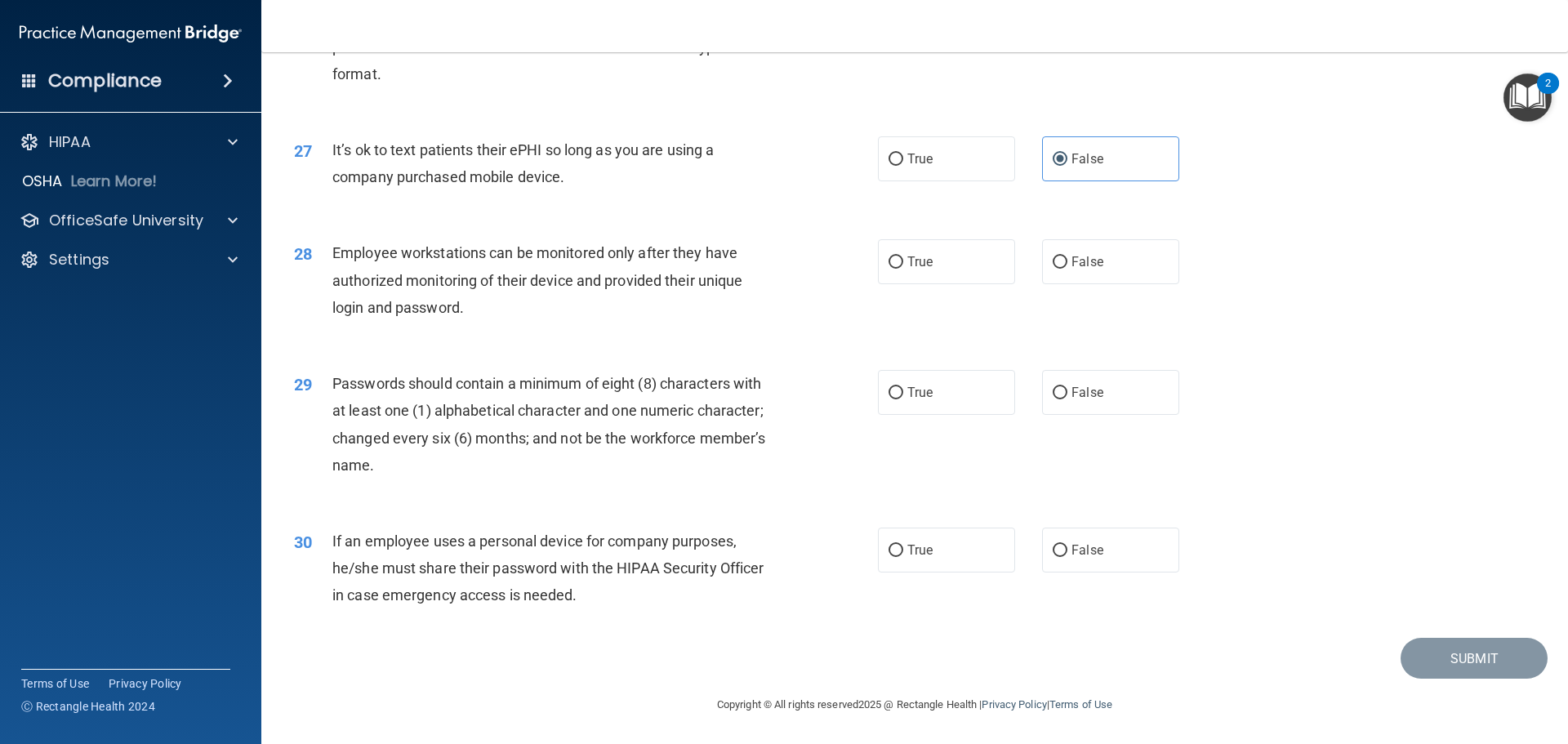
scroll to position [3356, 0]
click at [923, 280] on label "True" at bounding box center [947, 261] width 138 height 45
click at [903, 269] on input "True" at bounding box center [897, 262] width 15 height 12
radio input "true"
click at [962, 393] on label "True" at bounding box center [947, 392] width 138 height 45
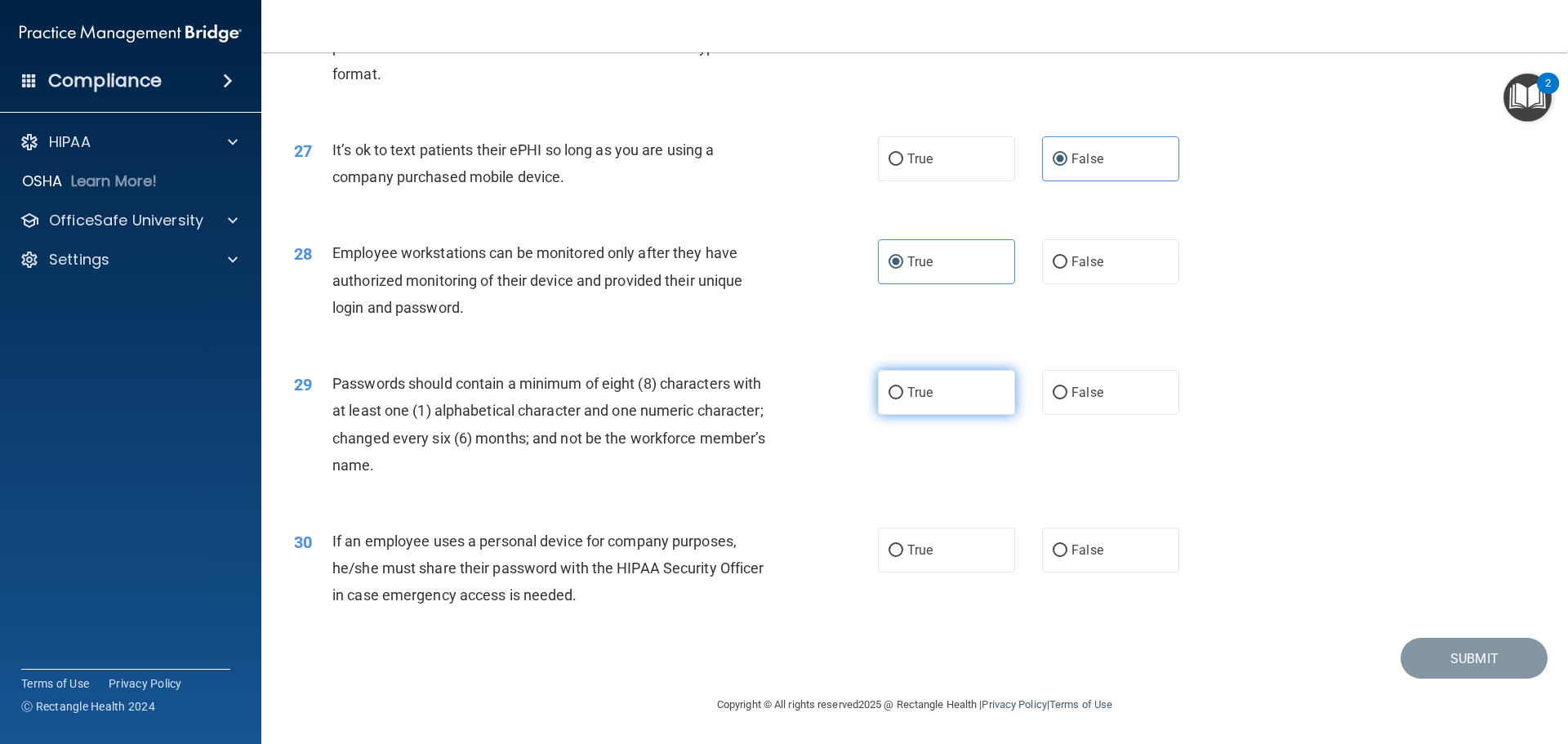
click at [903, 393] on input "True" at bounding box center [897, 392] width 15 height 12
radio input "true"
click at [950, 547] on label "True" at bounding box center [947, 550] width 138 height 45
click at [903, 547] on input "True" at bounding box center [897, 551] width 15 height 12
radio input "true"
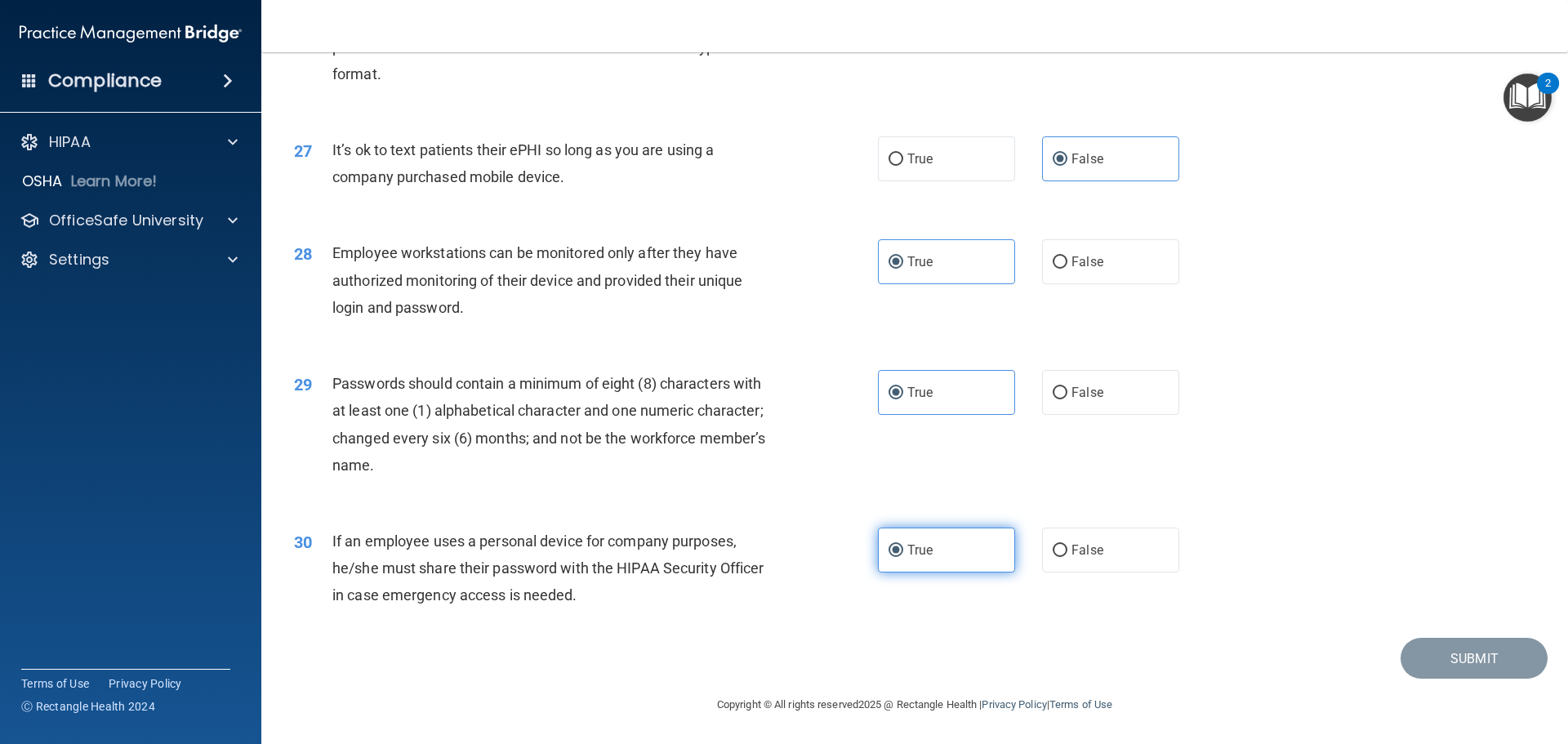
click at [928, 552] on label "True" at bounding box center [947, 550] width 138 height 45
click at [903, 552] on input "True" at bounding box center [897, 551] width 15 height 12
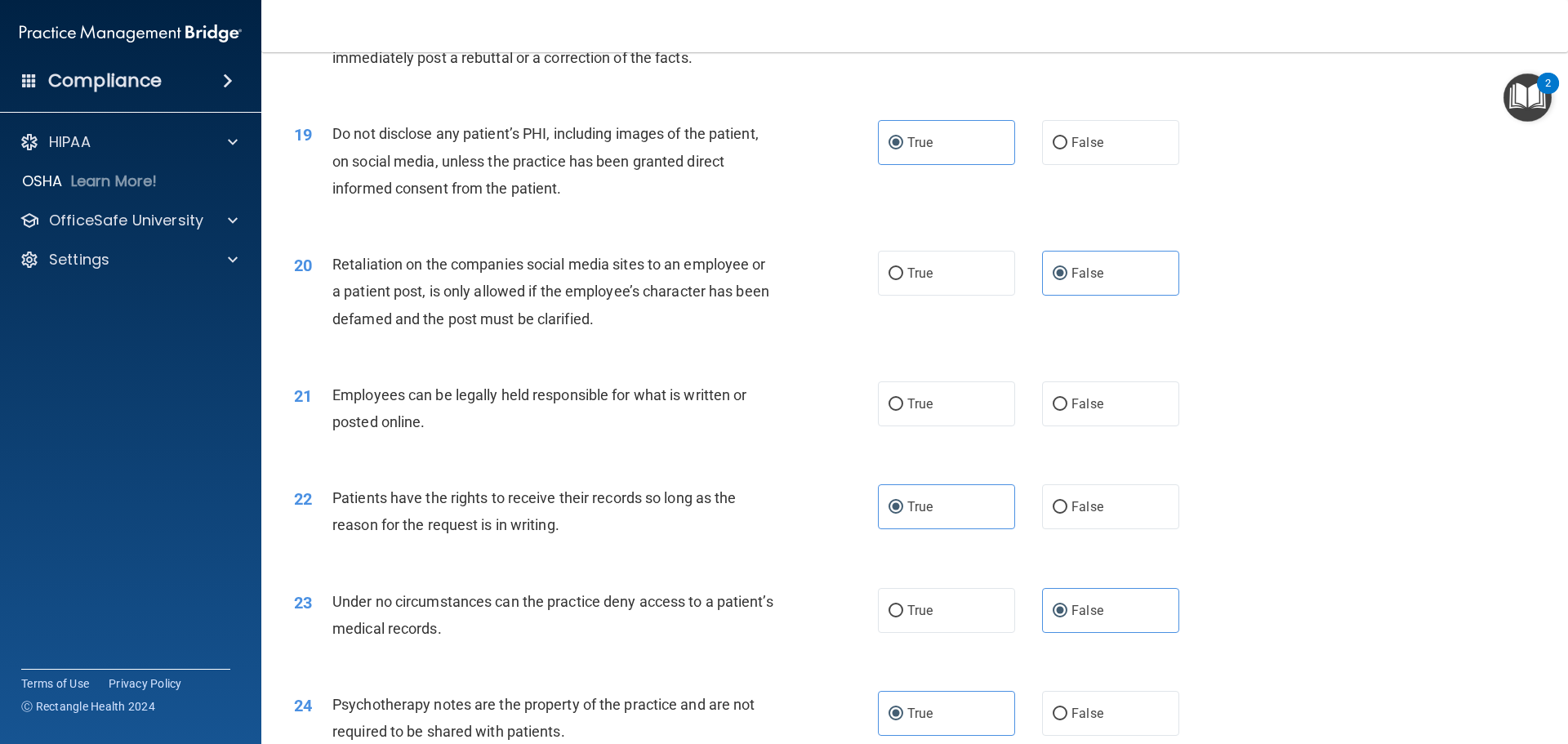
scroll to position [2376, 0]
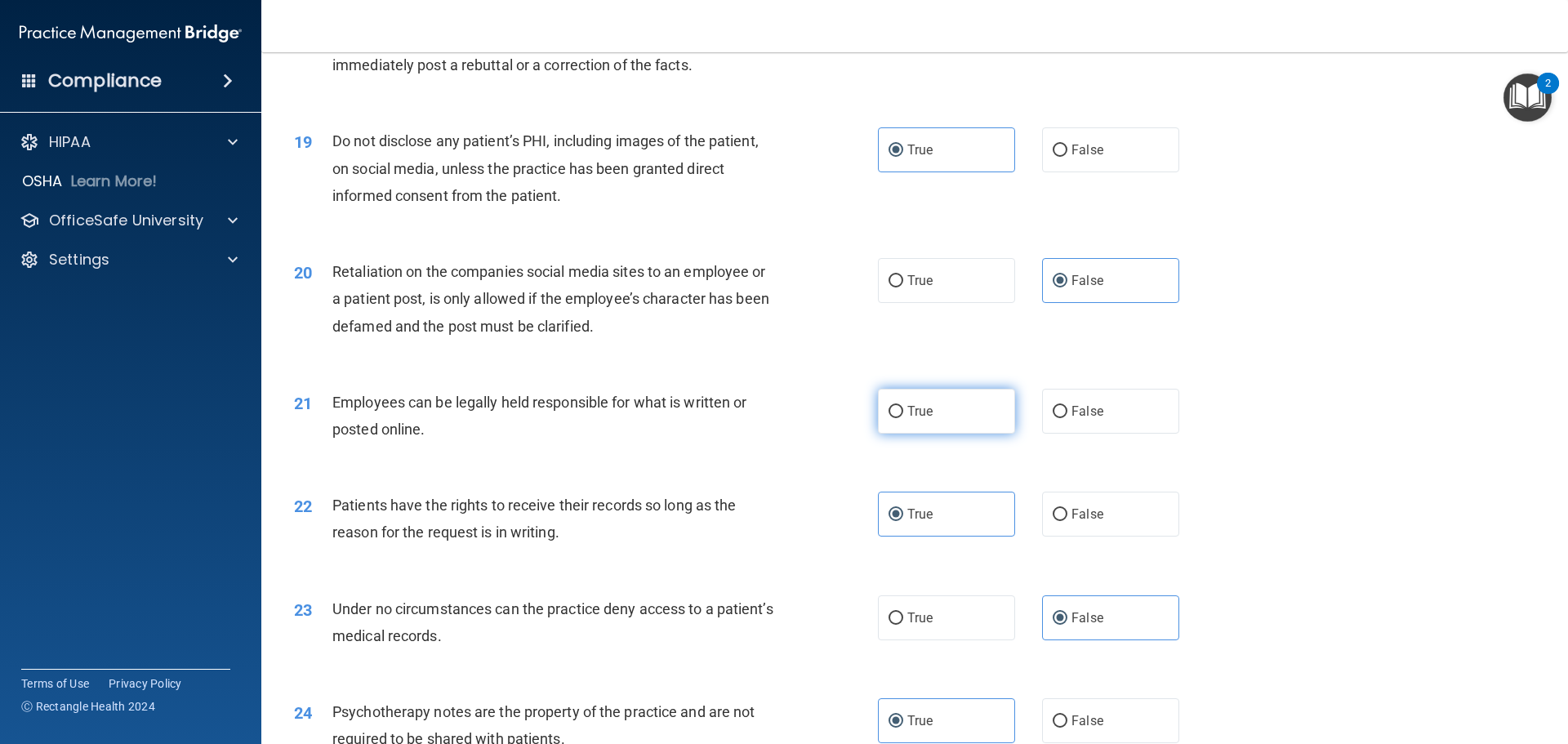
click at [983, 433] on label "True" at bounding box center [947, 411] width 138 height 45
click at [903, 418] on input "True" at bounding box center [897, 412] width 15 height 12
radio input "true"
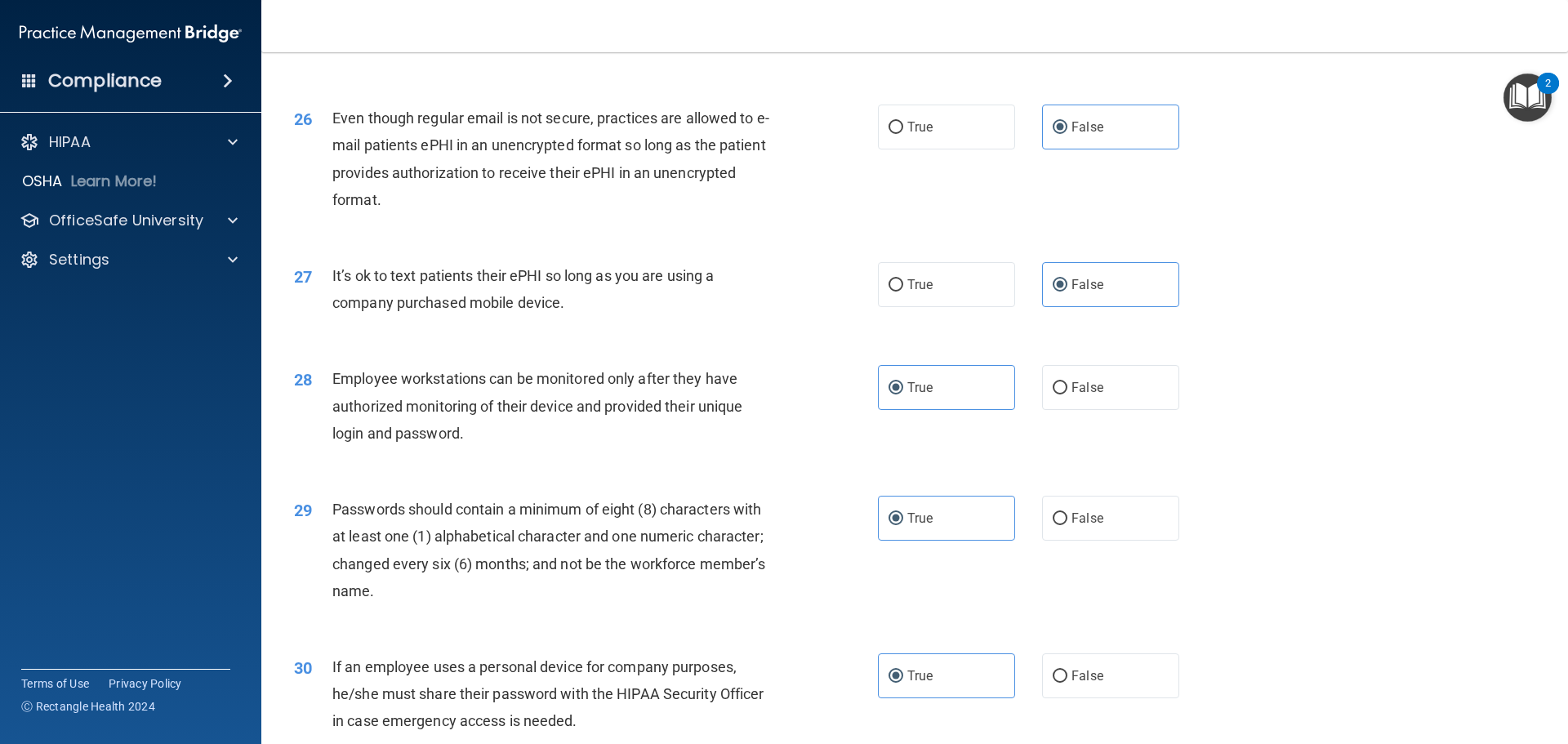
scroll to position [3356, 0]
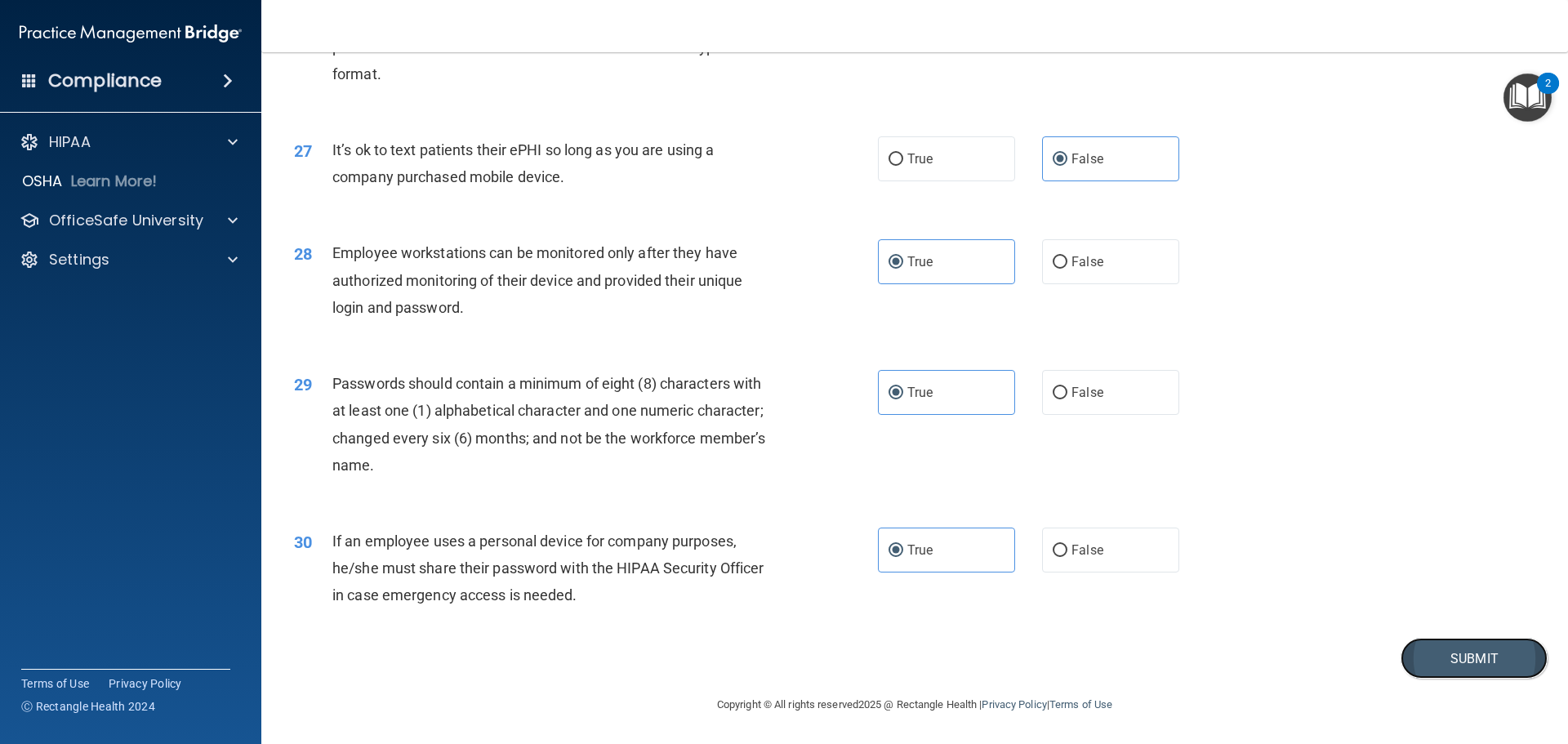
click at [1480, 647] on button "Submit" at bounding box center [1474, 658] width 147 height 42
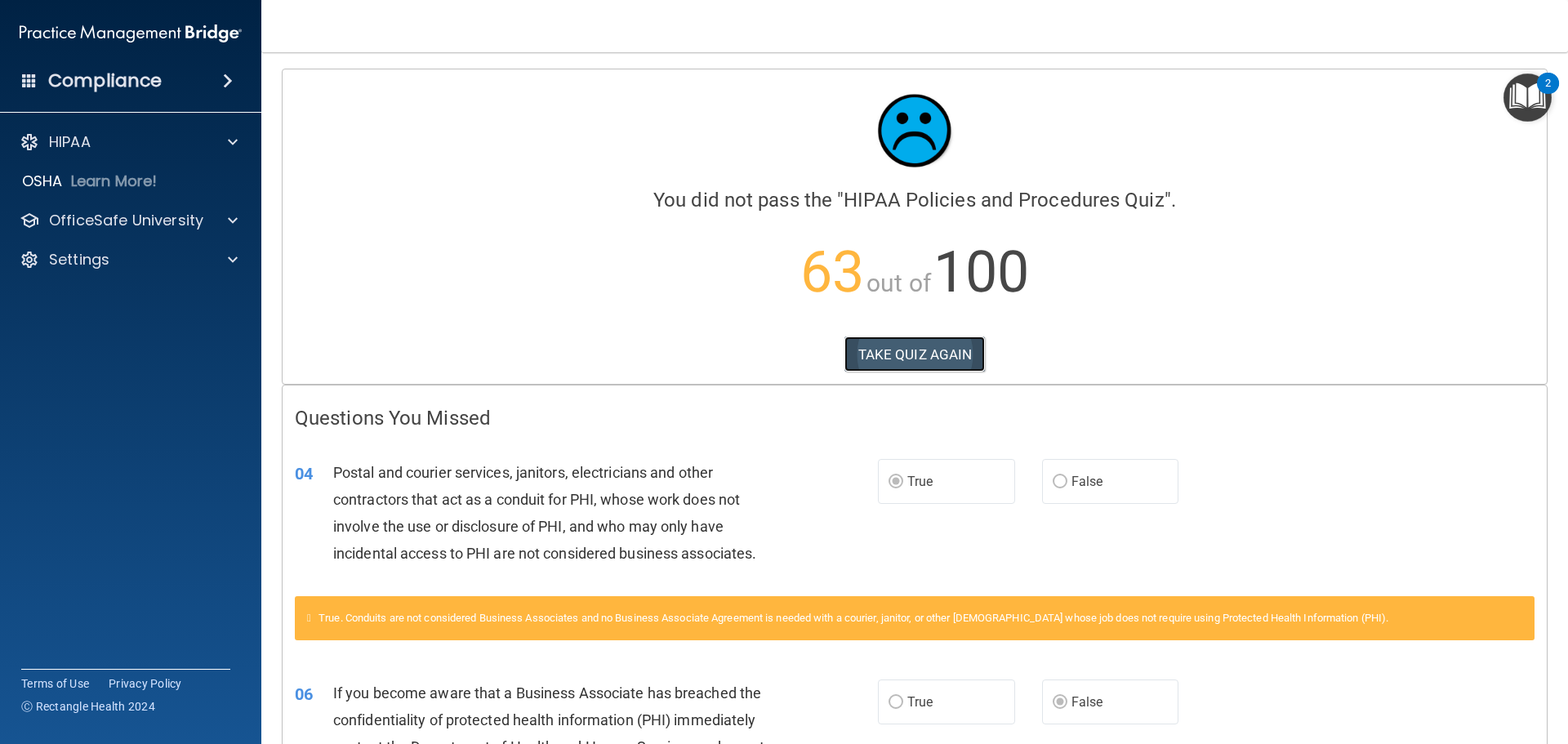
click at [897, 350] on button "TAKE QUIZ AGAIN" at bounding box center [915, 354] width 141 height 36
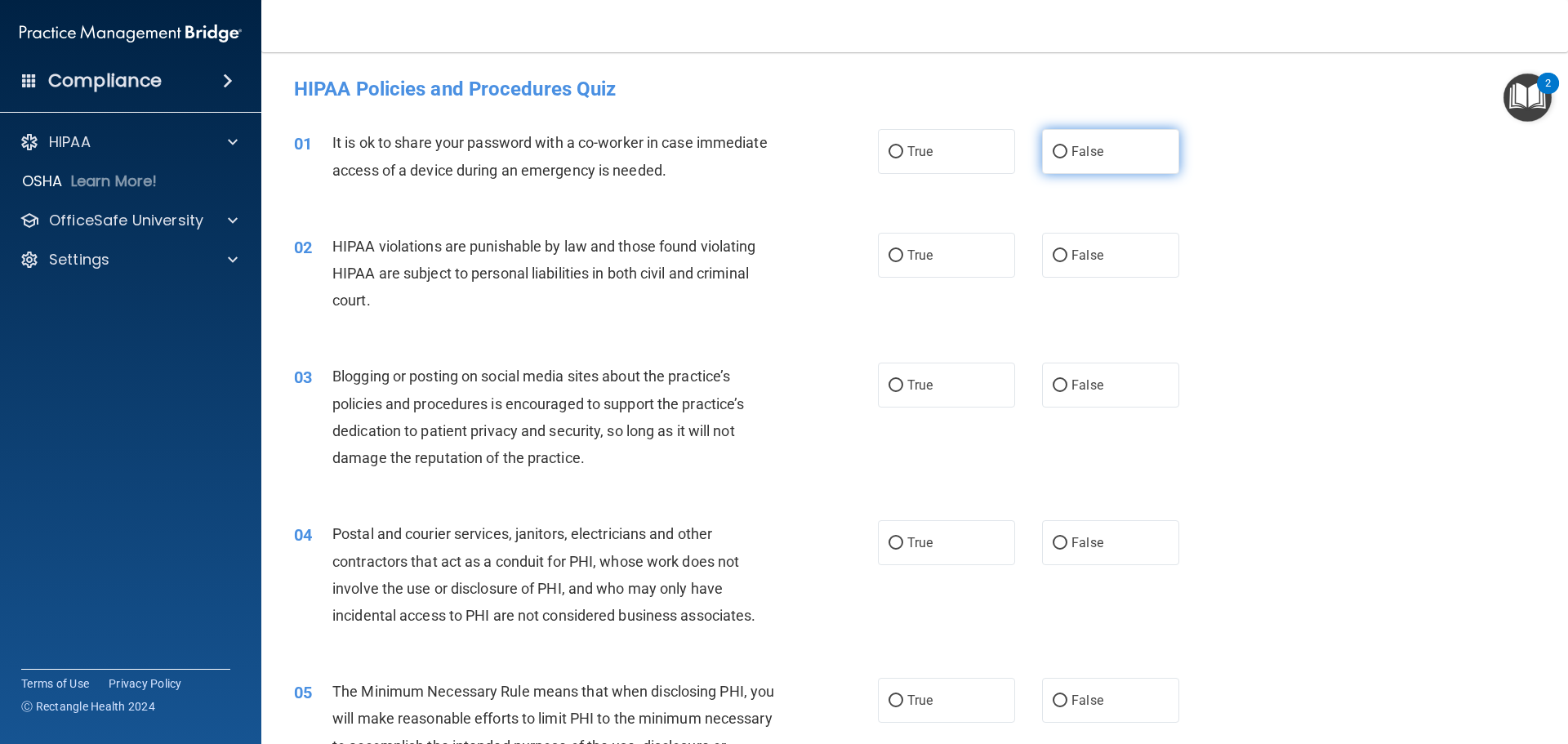
click at [1085, 157] on span "False" at bounding box center [1087, 152] width 32 height 16
click at [1068, 157] on input "False" at bounding box center [1060, 152] width 15 height 12
radio input "true"
click at [935, 253] on label "True" at bounding box center [947, 255] width 138 height 45
click at [903, 253] on input "True" at bounding box center [897, 256] width 15 height 12
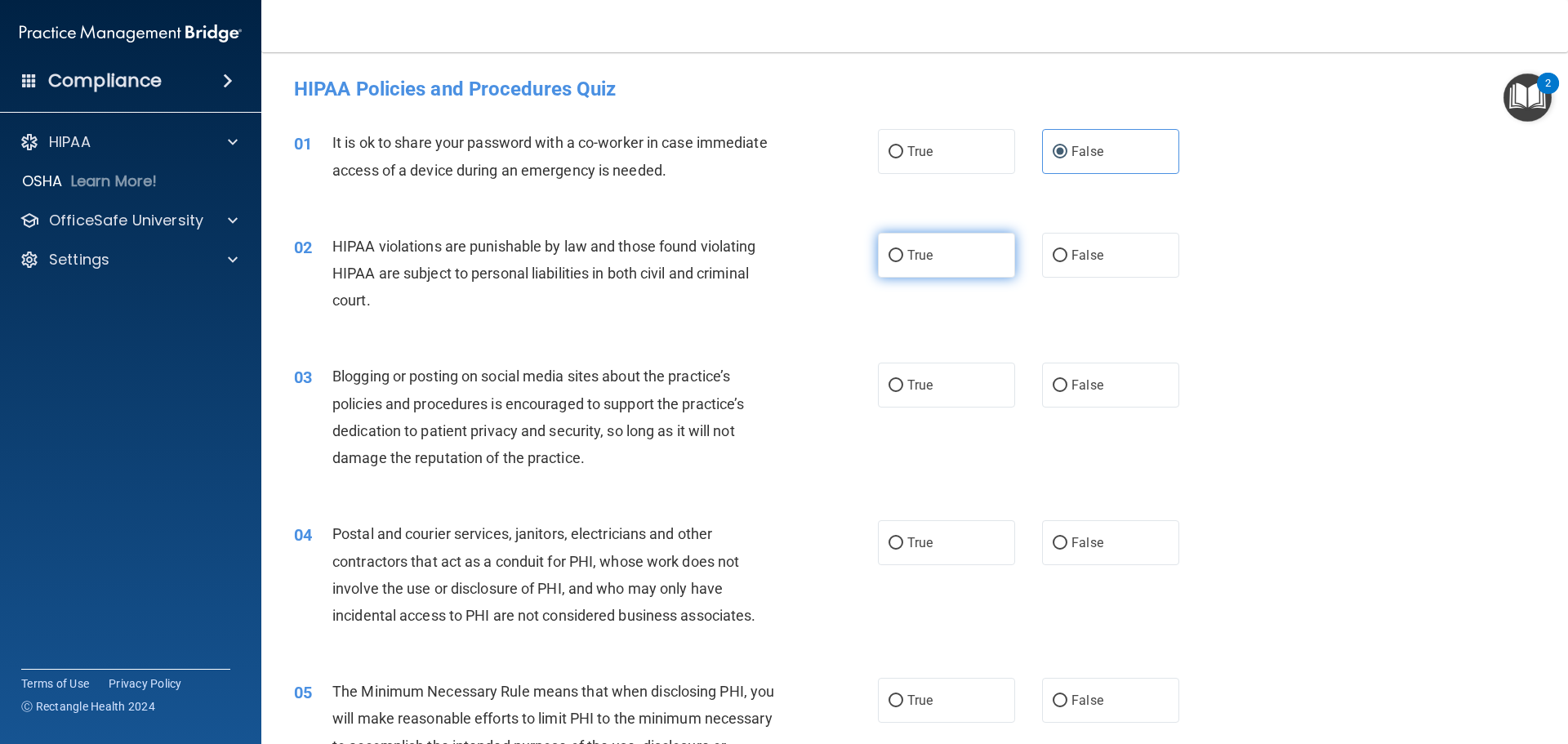
radio input "true"
click at [1074, 386] on span "False" at bounding box center [1087, 385] width 32 height 16
click at [1068, 386] on input "False" at bounding box center [1060, 385] width 15 height 12
radio input "true"
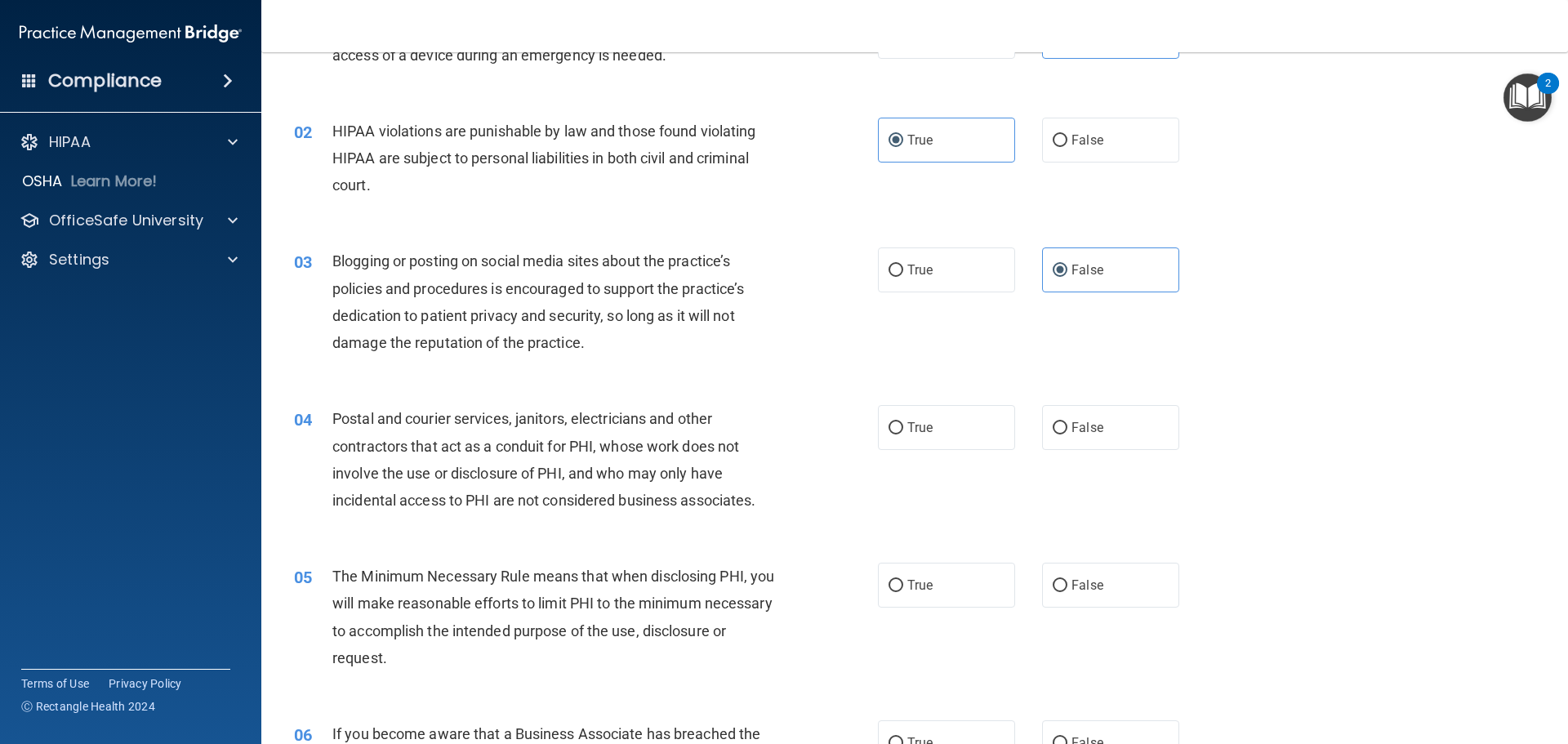
scroll to position [164, 0]
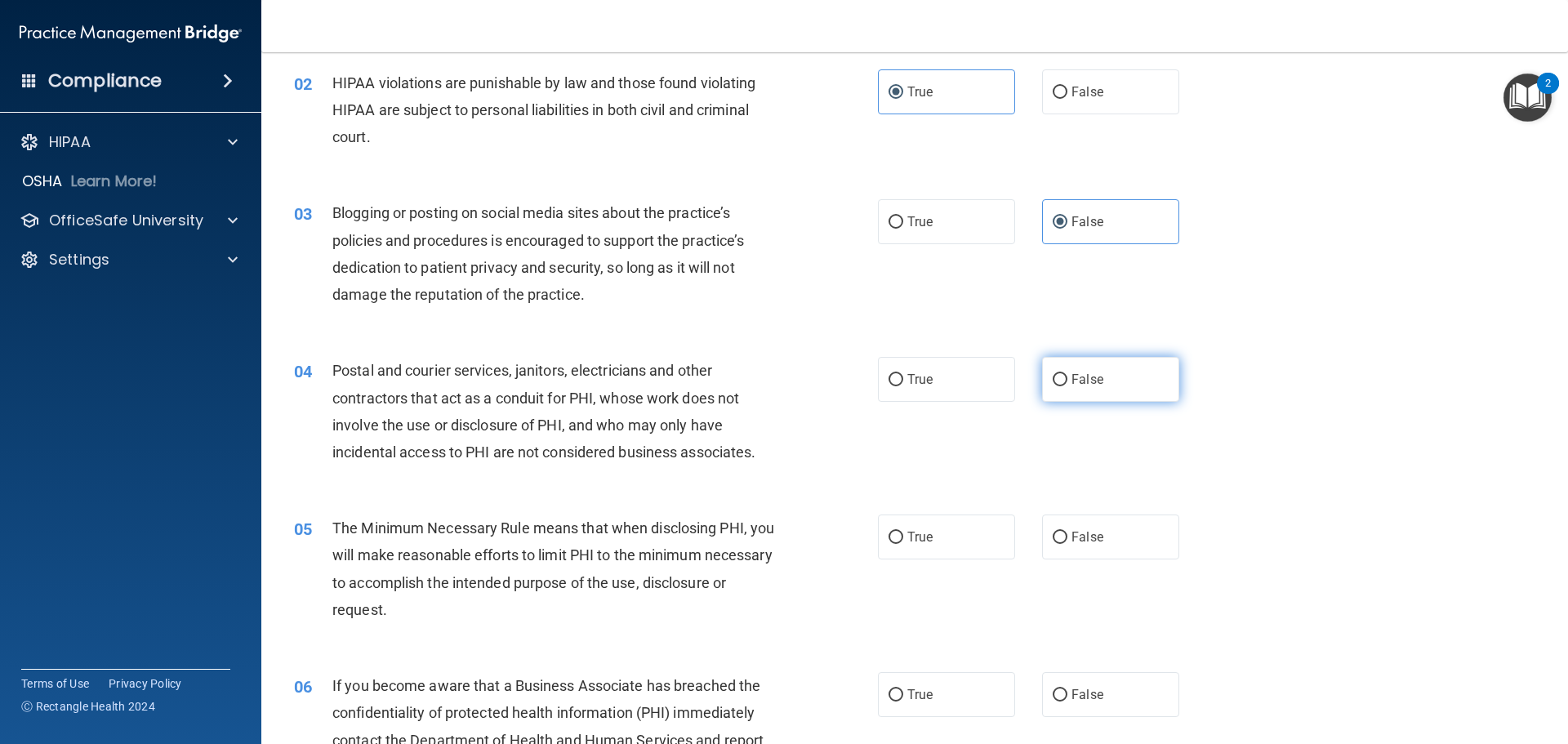
click at [1120, 365] on label "False" at bounding box center [1111, 379] width 138 height 45
click at [1068, 374] on input "False" at bounding box center [1060, 379] width 15 height 12
radio input "true"
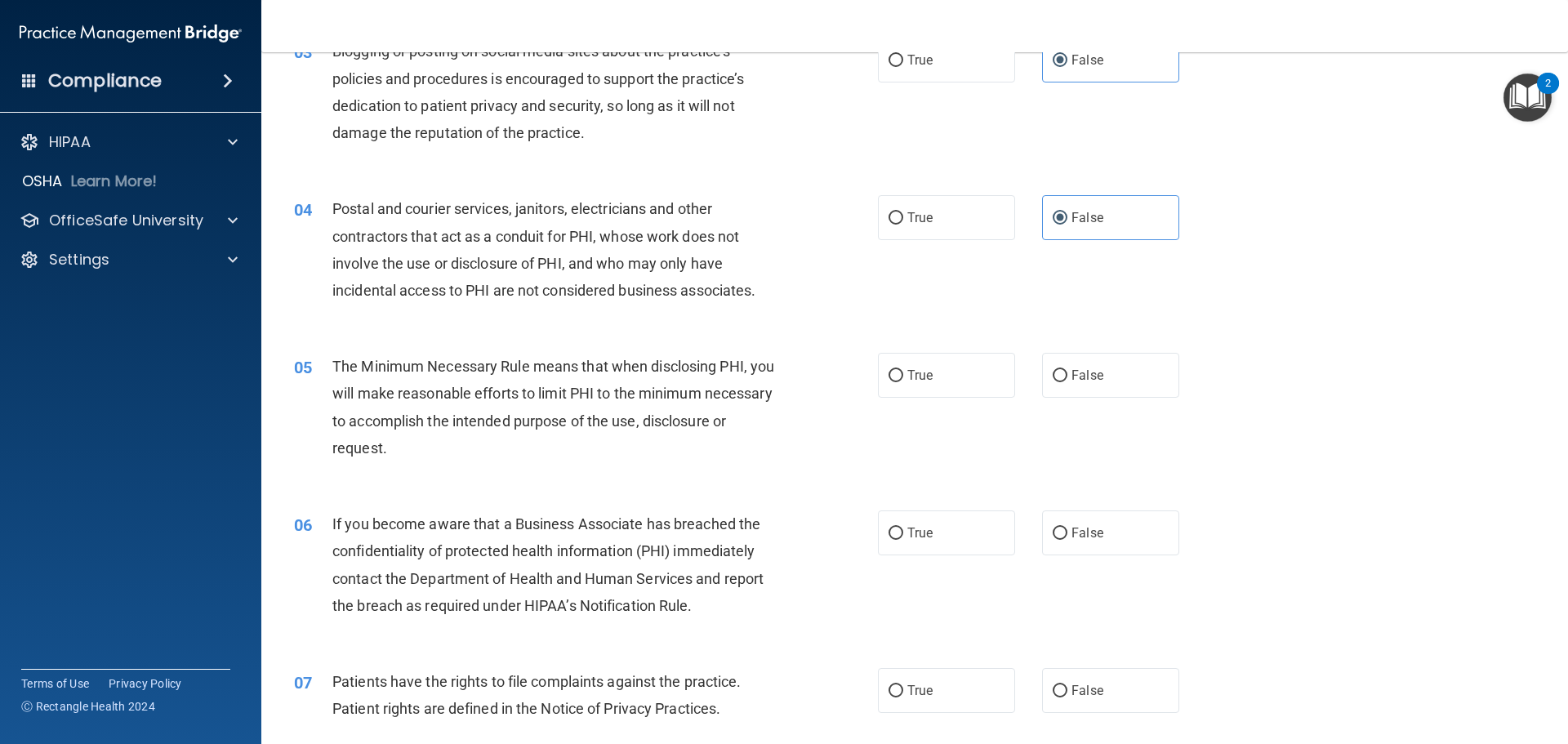
scroll to position [326, 0]
click at [954, 527] on label "True" at bounding box center [947, 531] width 138 height 45
click at [903, 527] on input "True" at bounding box center [897, 532] width 15 height 12
radio input "true"
click at [969, 373] on label "True" at bounding box center [947, 374] width 138 height 45
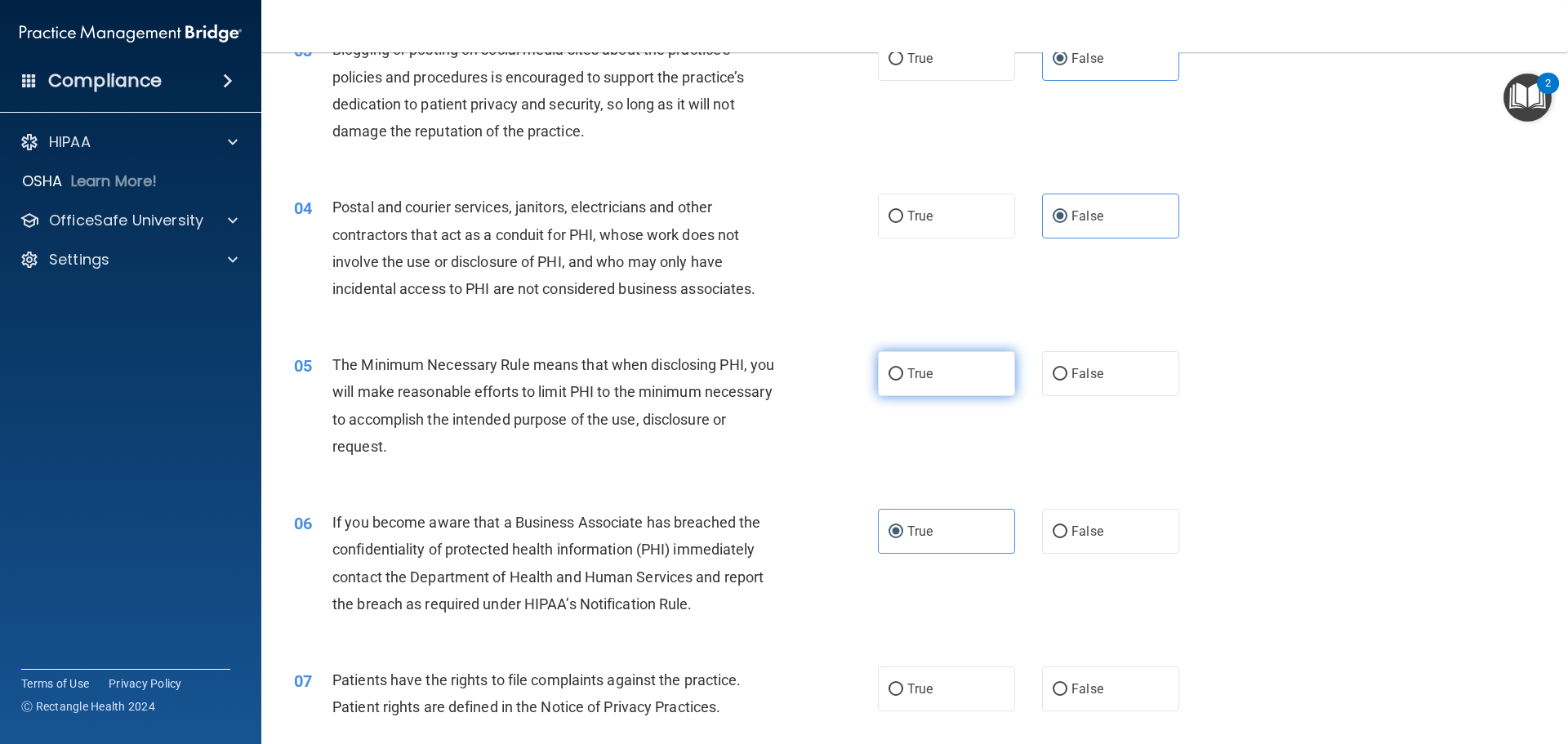
click at [903, 373] on input "True" at bounding box center [897, 374] width 15 height 12
radio input "true"
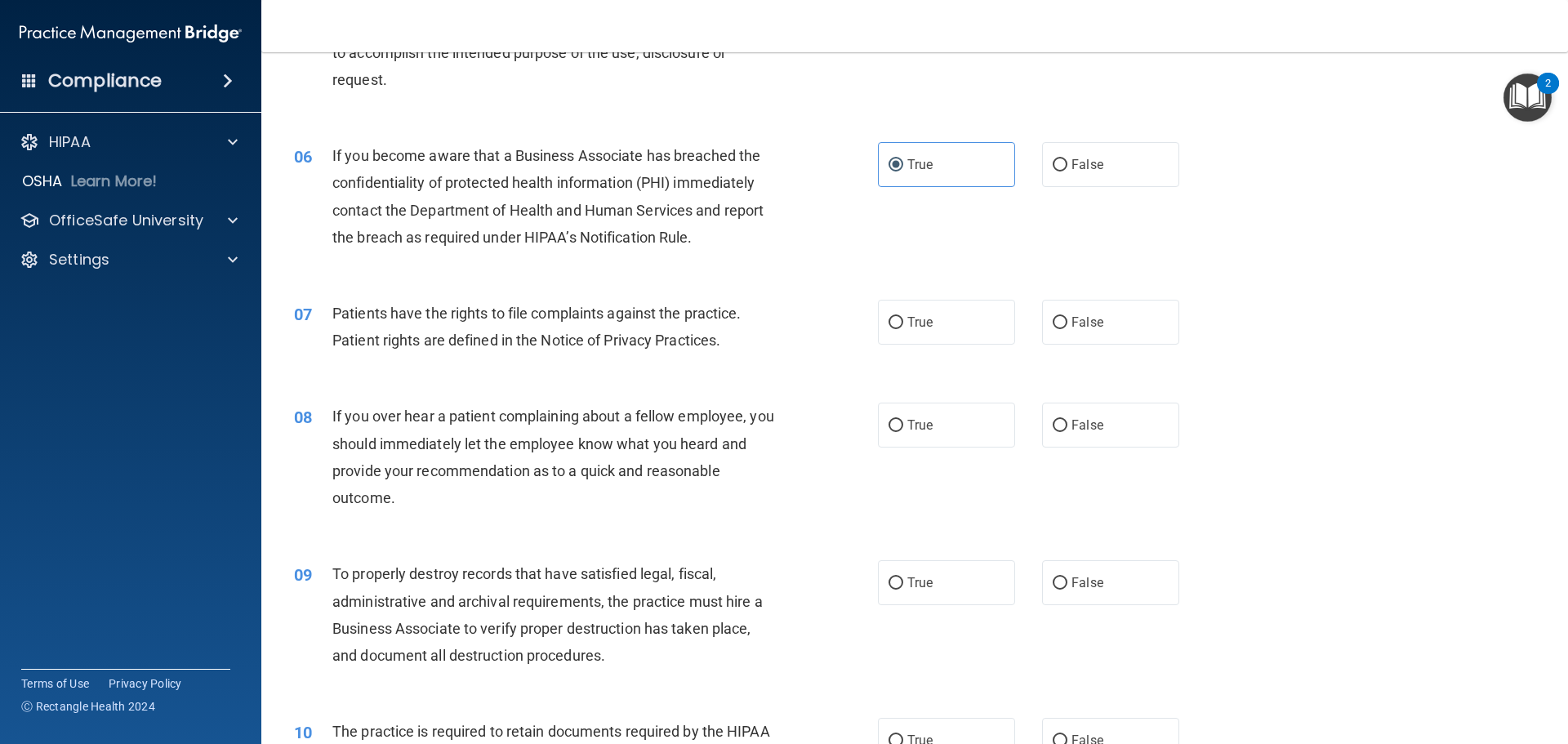
scroll to position [735, 0]
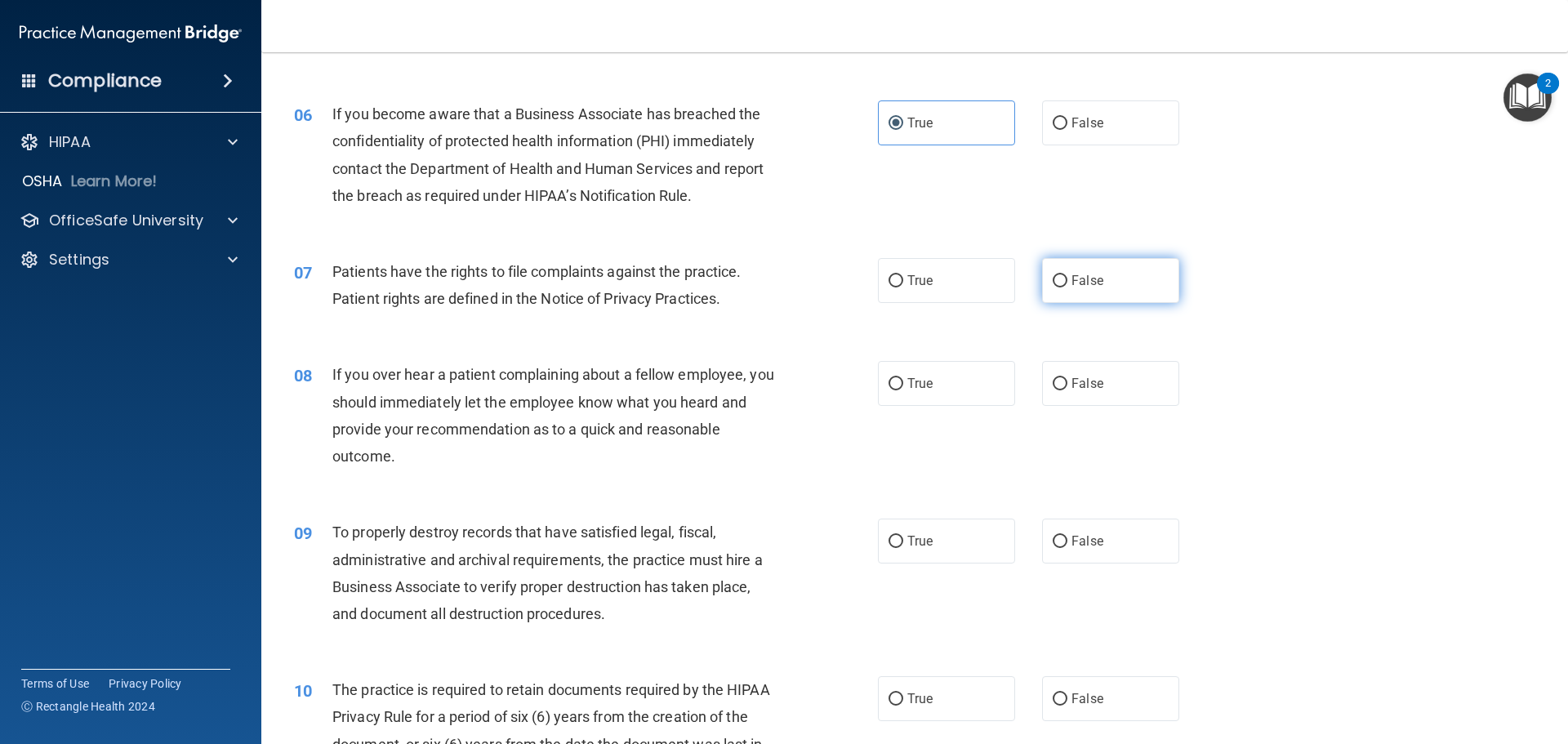
click at [1139, 278] on label "False" at bounding box center [1111, 281] width 138 height 45
click at [1068, 278] on input "False" at bounding box center [1060, 281] width 15 height 12
radio input "true"
click at [1104, 389] on label "False" at bounding box center [1111, 383] width 138 height 45
click at [1068, 389] on input "False" at bounding box center [1060, 384] width 15 height 12
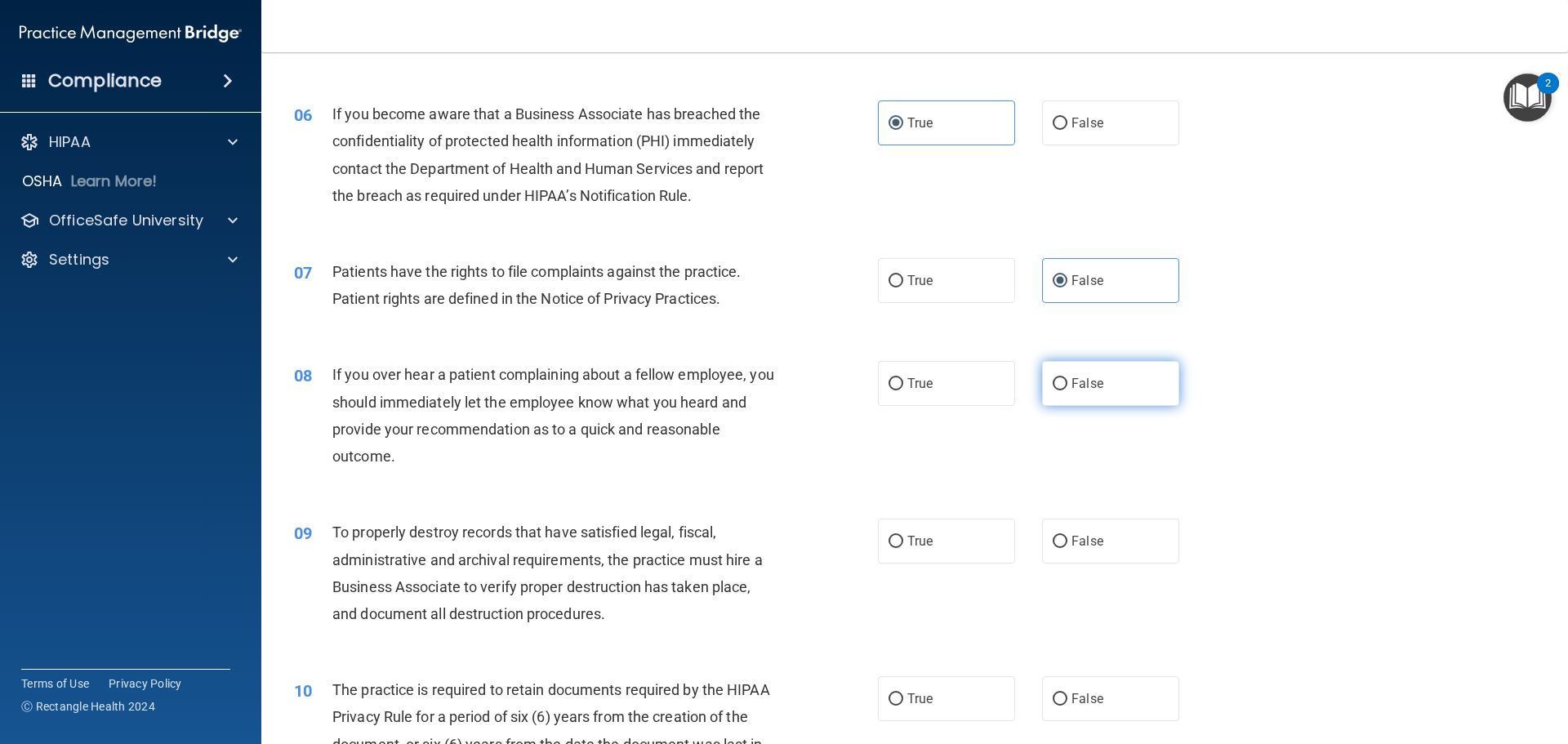
radio input "true"
click at [926, 548] on span "True" at bounding box center [920, 541] width 25 height 16
click at [903, 548] on input "True" at bounding box center [897, 541] width 15 height 12
radio input "true"
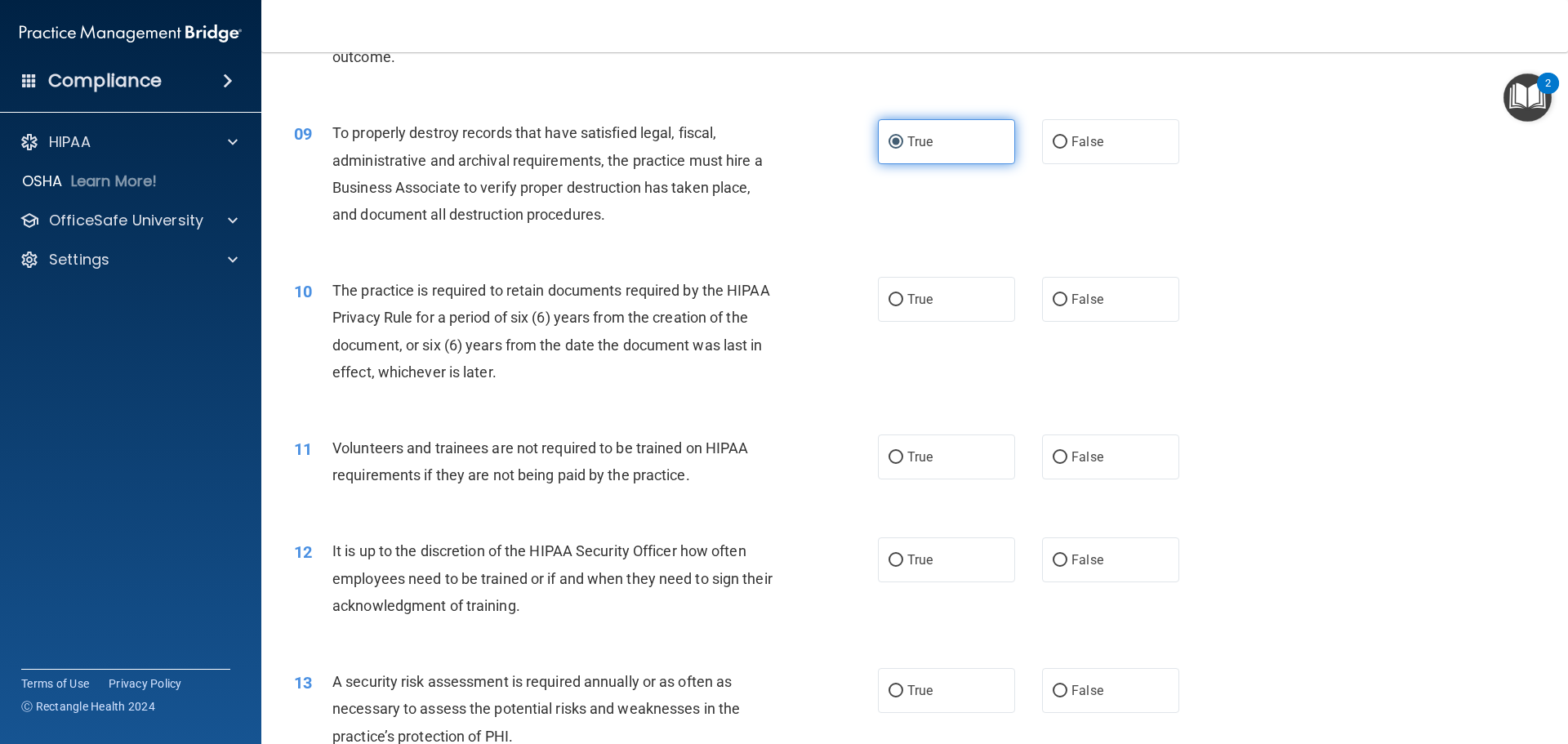
scroll to position [1144, 0]
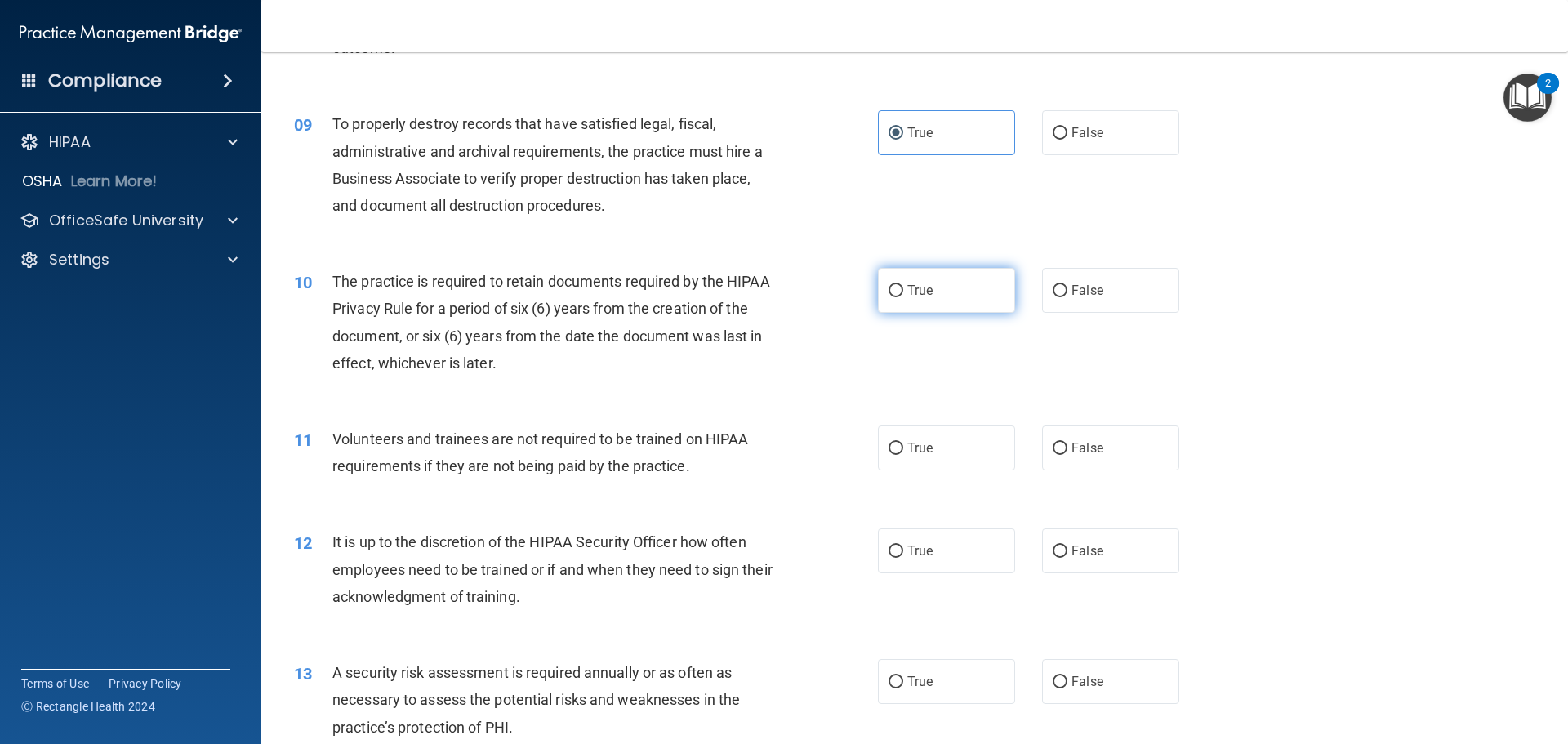
click at [924, 297] on span "True" at bounding box center [920, 290] width 25 height 16
click at [903, 297] on input "True" at bounding box center [897, 291] width 15 height 12
radio input "true"
click at [1082, 452] on span "False" at bounding box center [1087, 447] width 32 height 16
click at [1068, 452] on input "False" at bounding box center [1060, 448] width 15 height 12
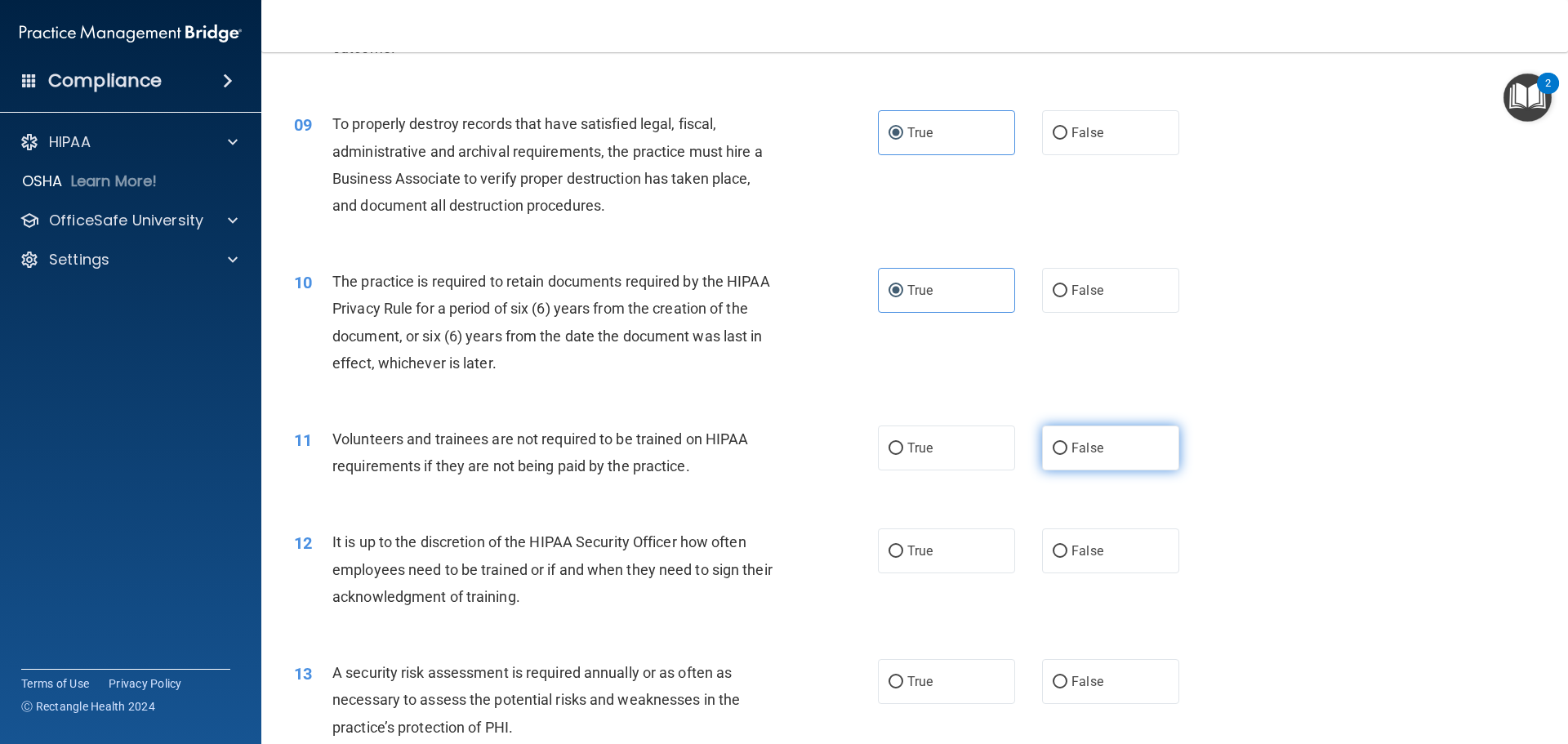
radio input "true"
click at [922, 550] on span "True" at bounding box center [920, 551] width 25 height 16
click at [903, 550] on input "True" at bounding box center [897, 551] width 15 height 12
radio input "true"
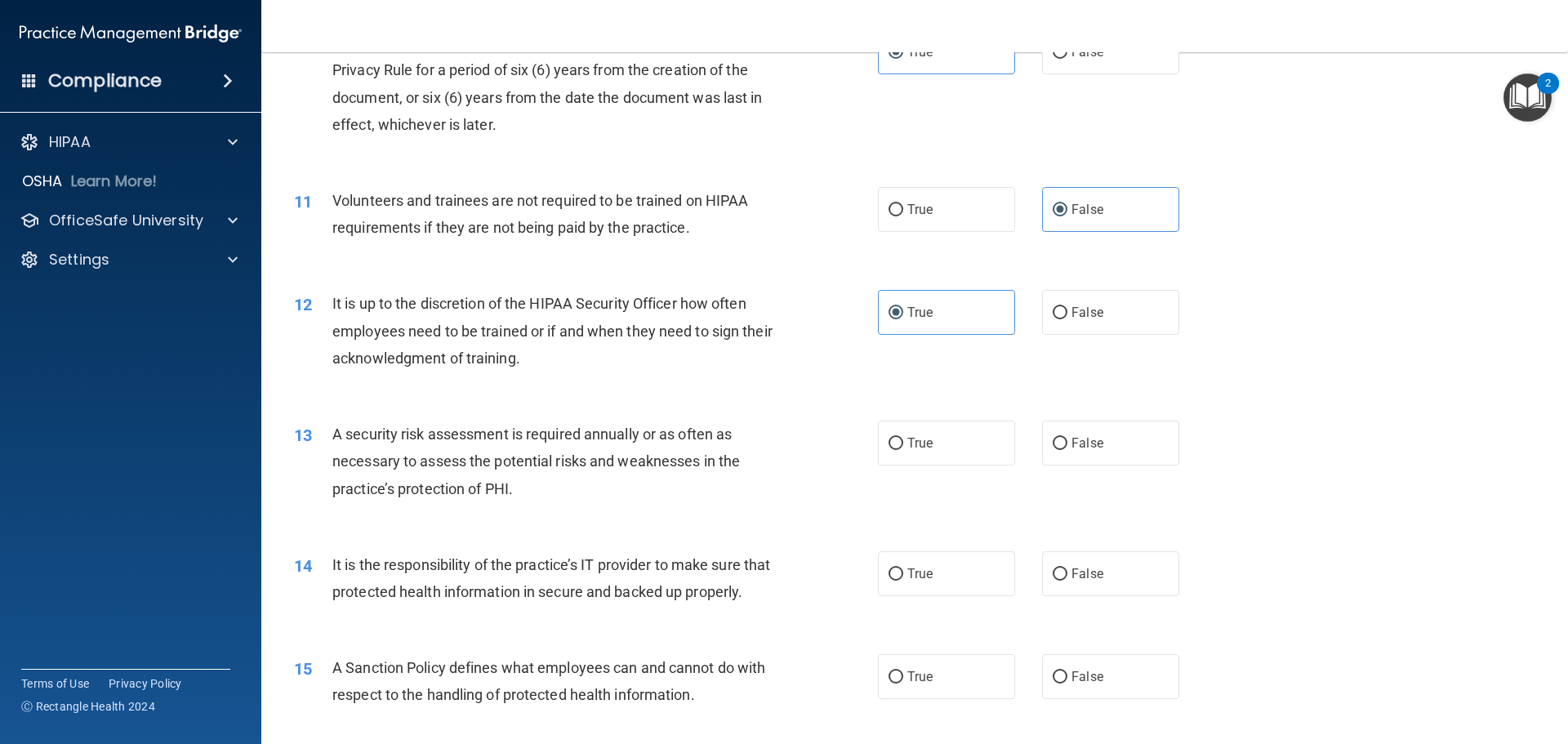
scroll to position [1388, 0]
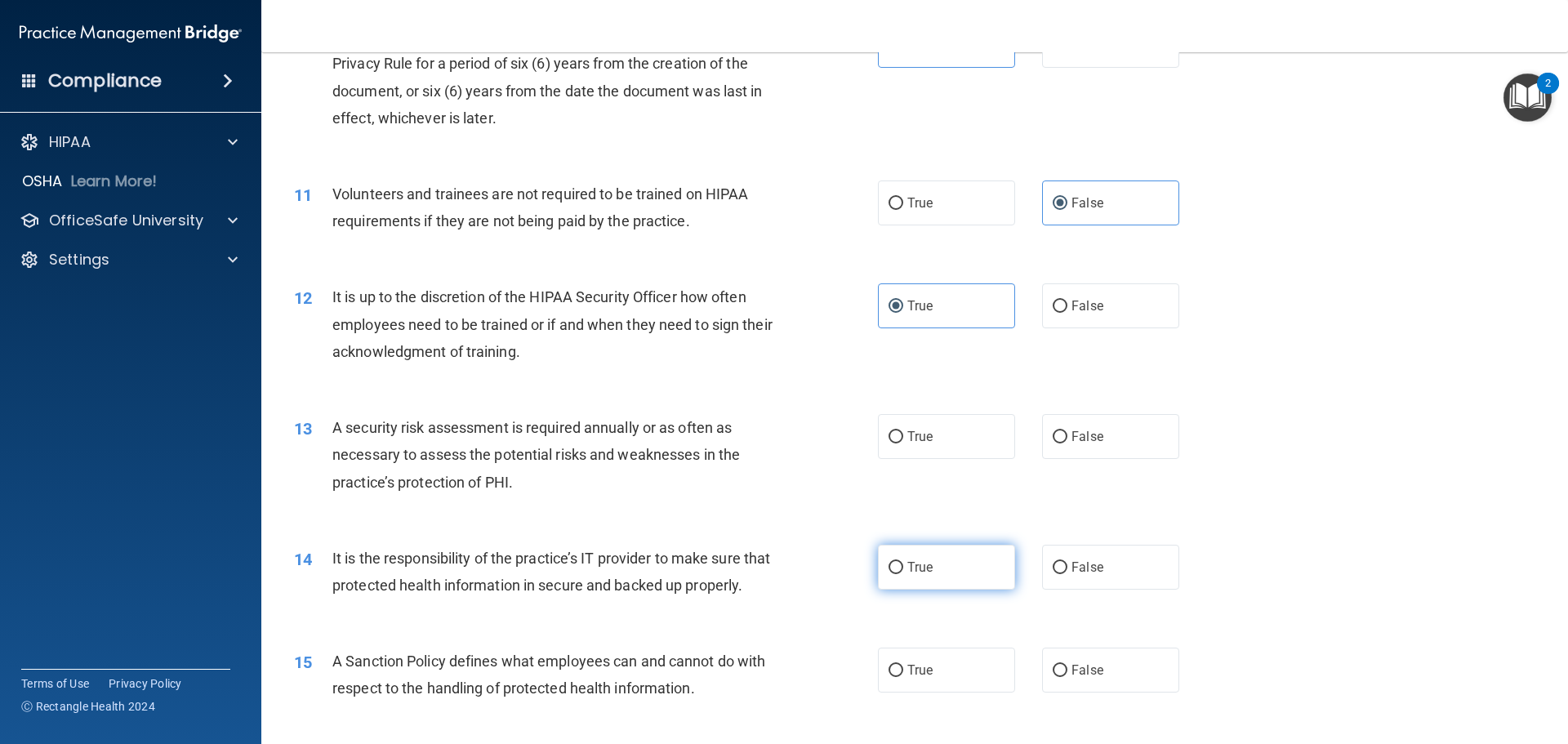
click at [977, 569] on label "True" at bounding box center [947, 567] width 138 height 45
click at [903, 569] on input "True" at bounding box center [897, 567] width 15 height 12
radio input "true"
click at [936, 437] on label "True" at bounding box center [947, 436] width 138 height 45
click at [903, 437] on input "True" at bounding box center [897, 437] width 15 height 12
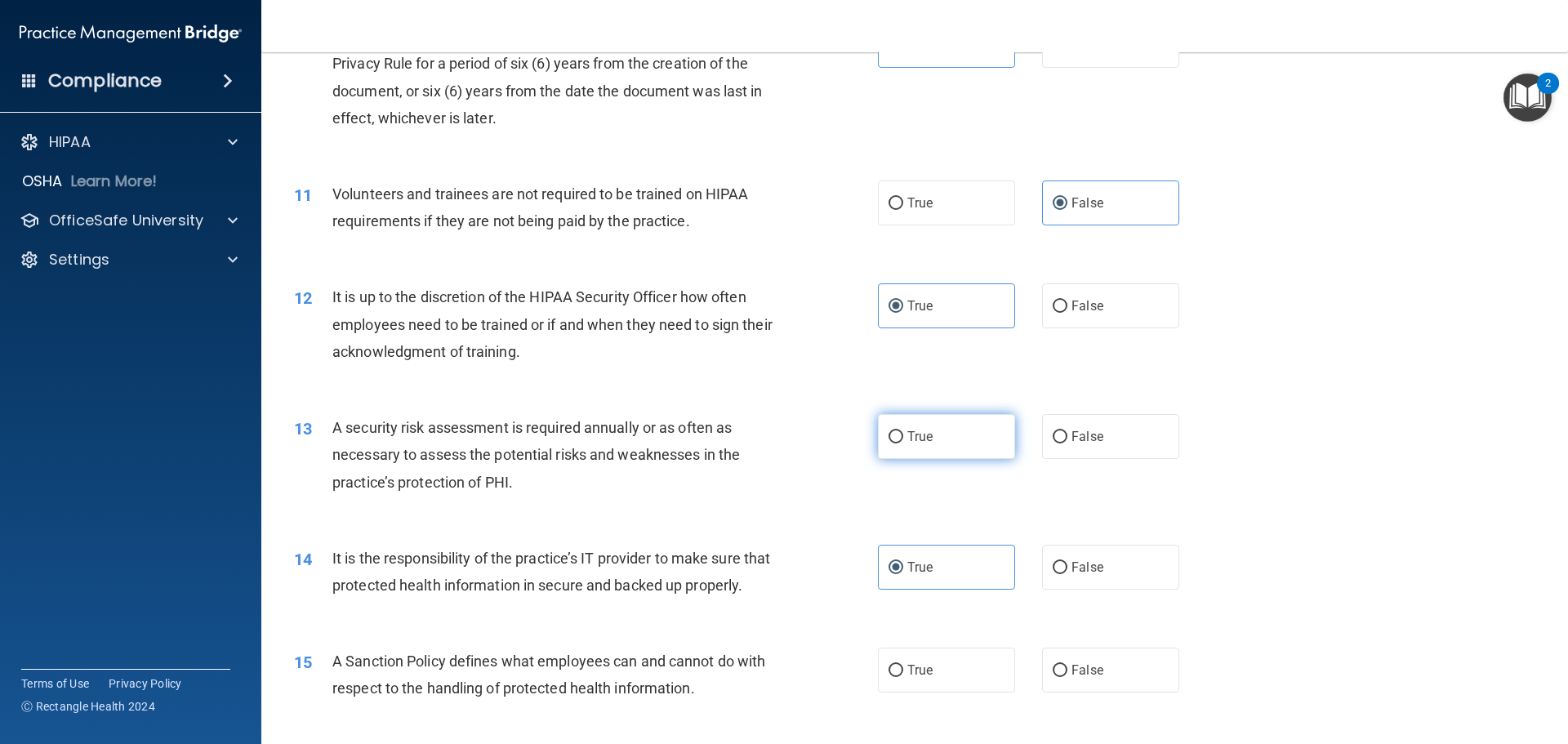
radio input "true"
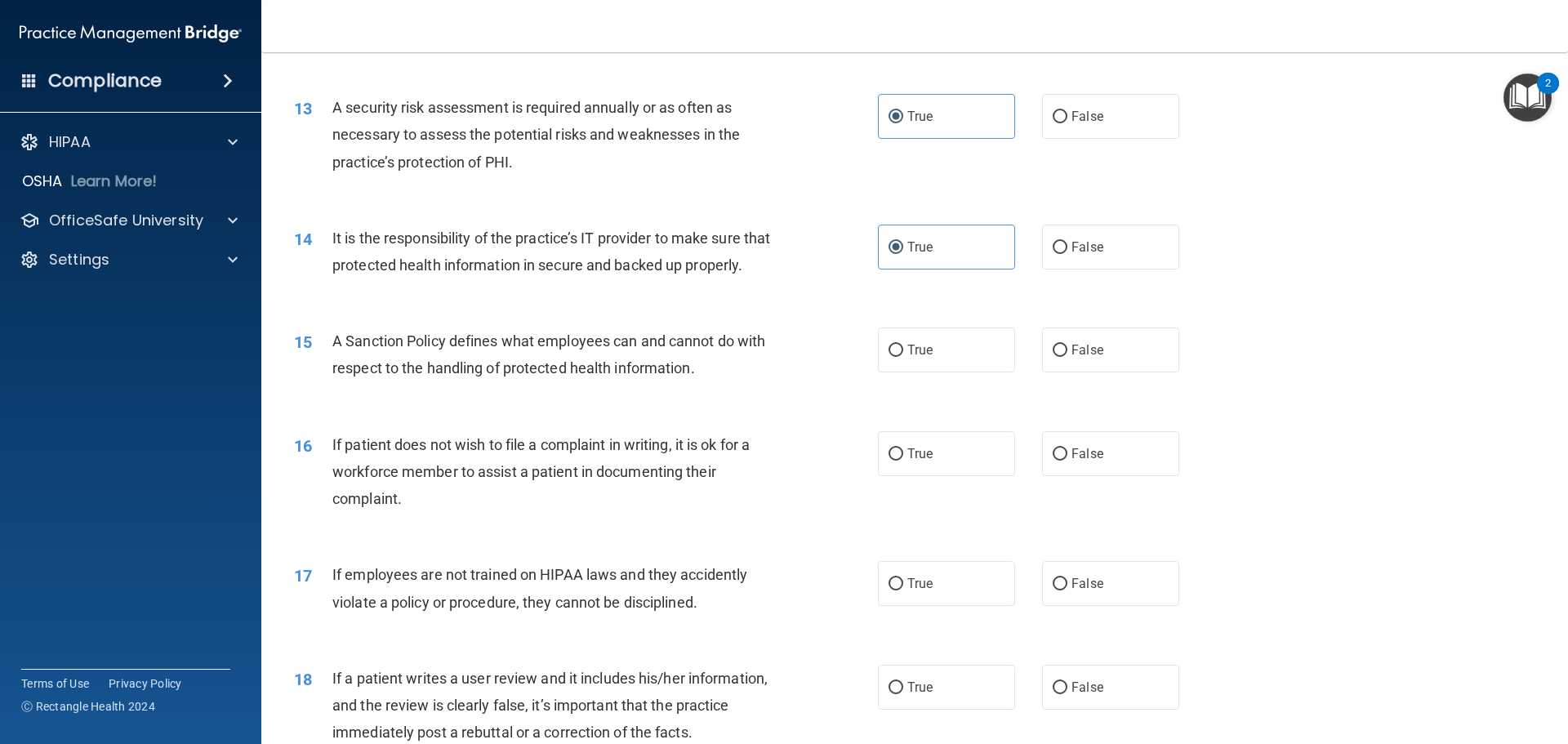
scroll to position [1715, 0]
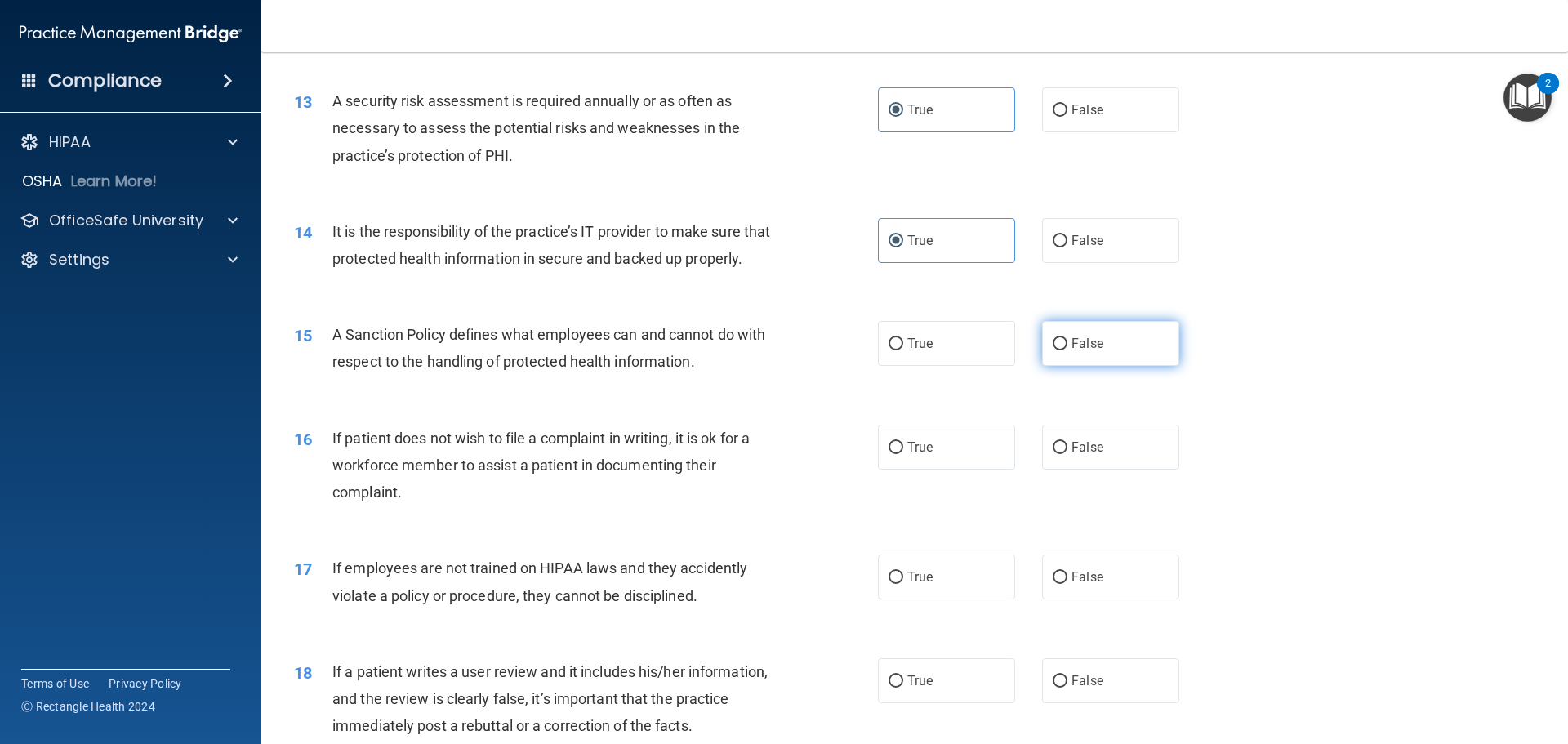
click at [1116, 361] on label "False" at bounding box center [1111, 343] width 138 height 45
click at [1068, 351] on input "False" at bounding box center [1060, 344] width 15 height 12
radio input "true"
click at [1123, 470] on label "False" at bounding box center [1111, 447] width 138 height 45
click at [1068, 454] on input "False" at bounding box center [1060, 447] width 15 height 12
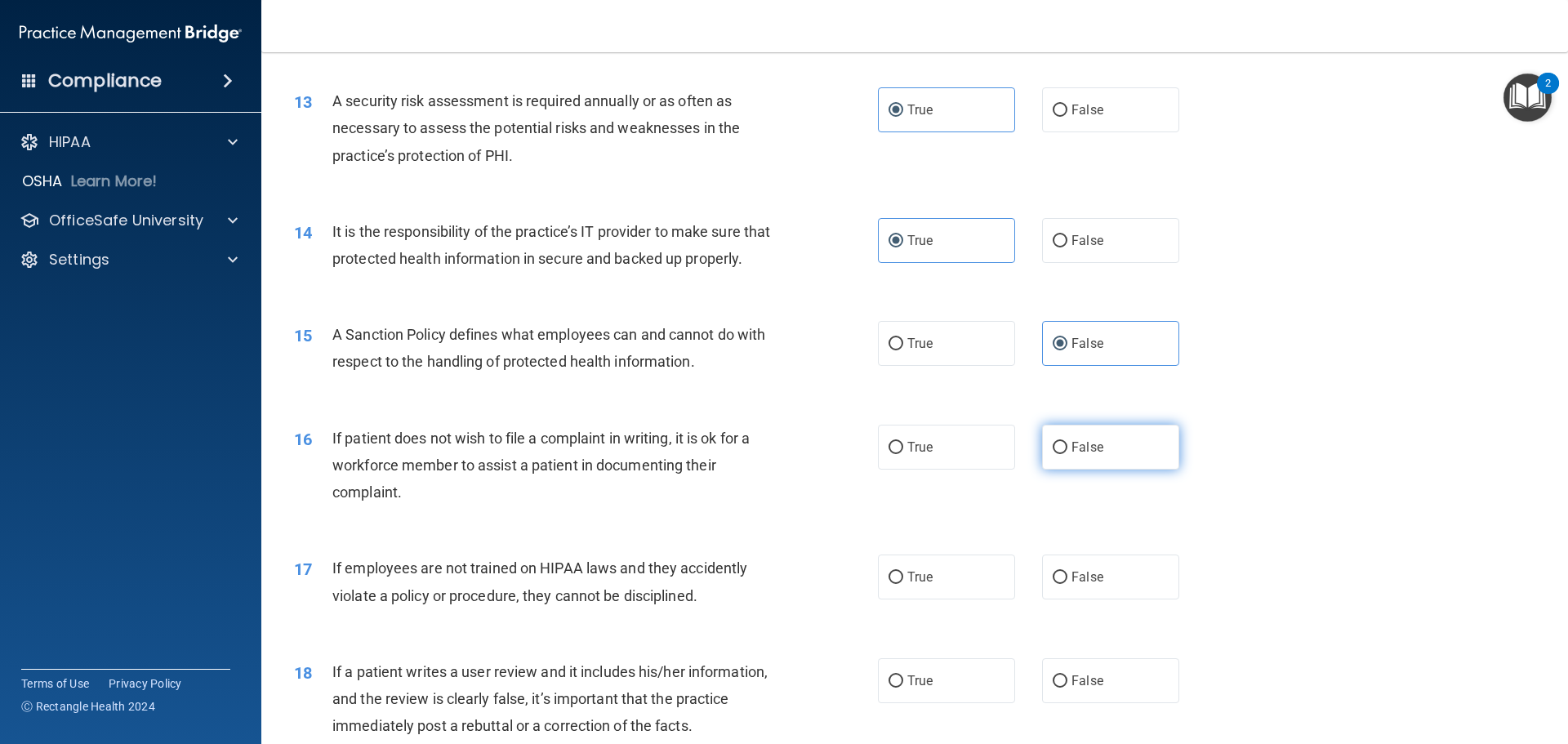
radio input "true"
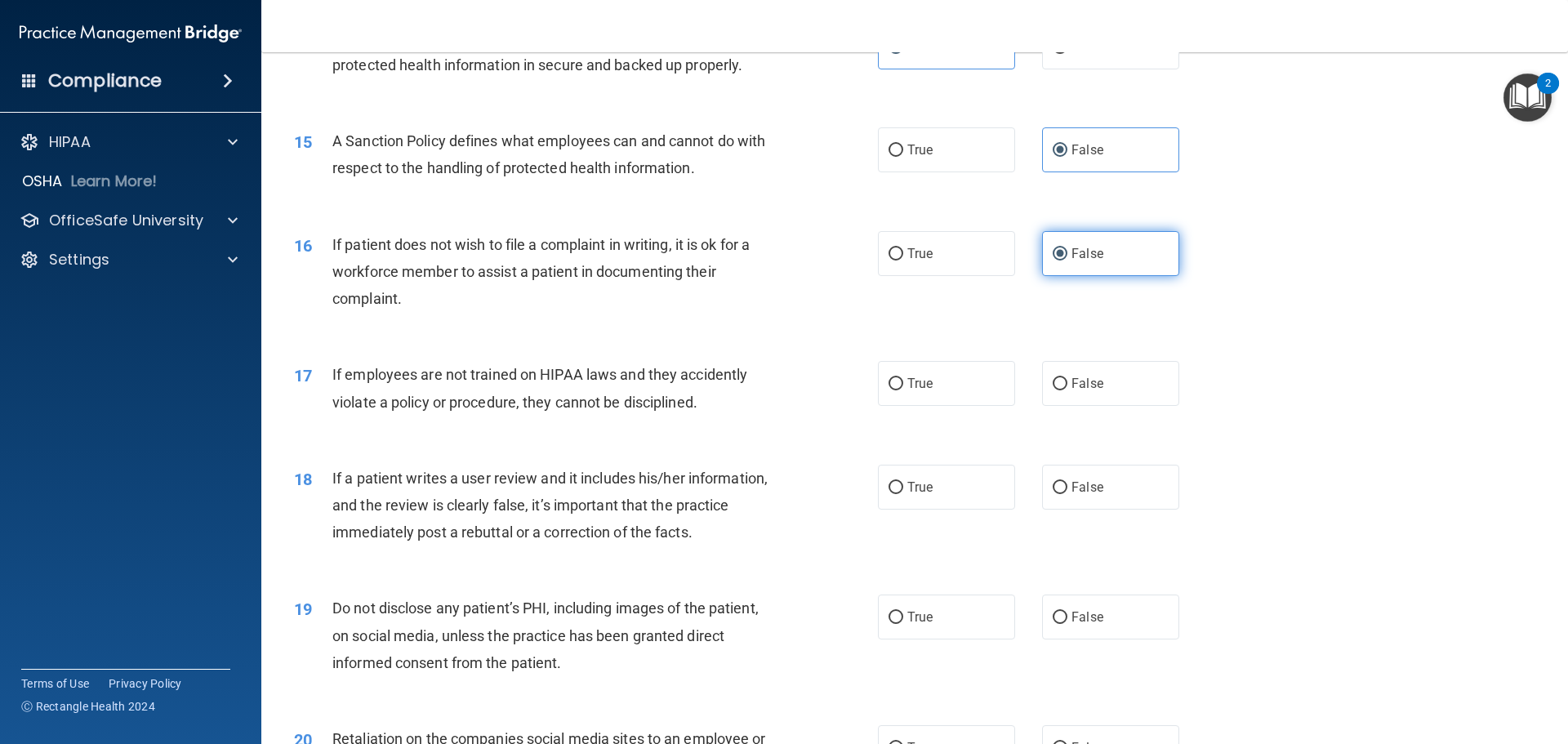
scroll to position [1960, 0]
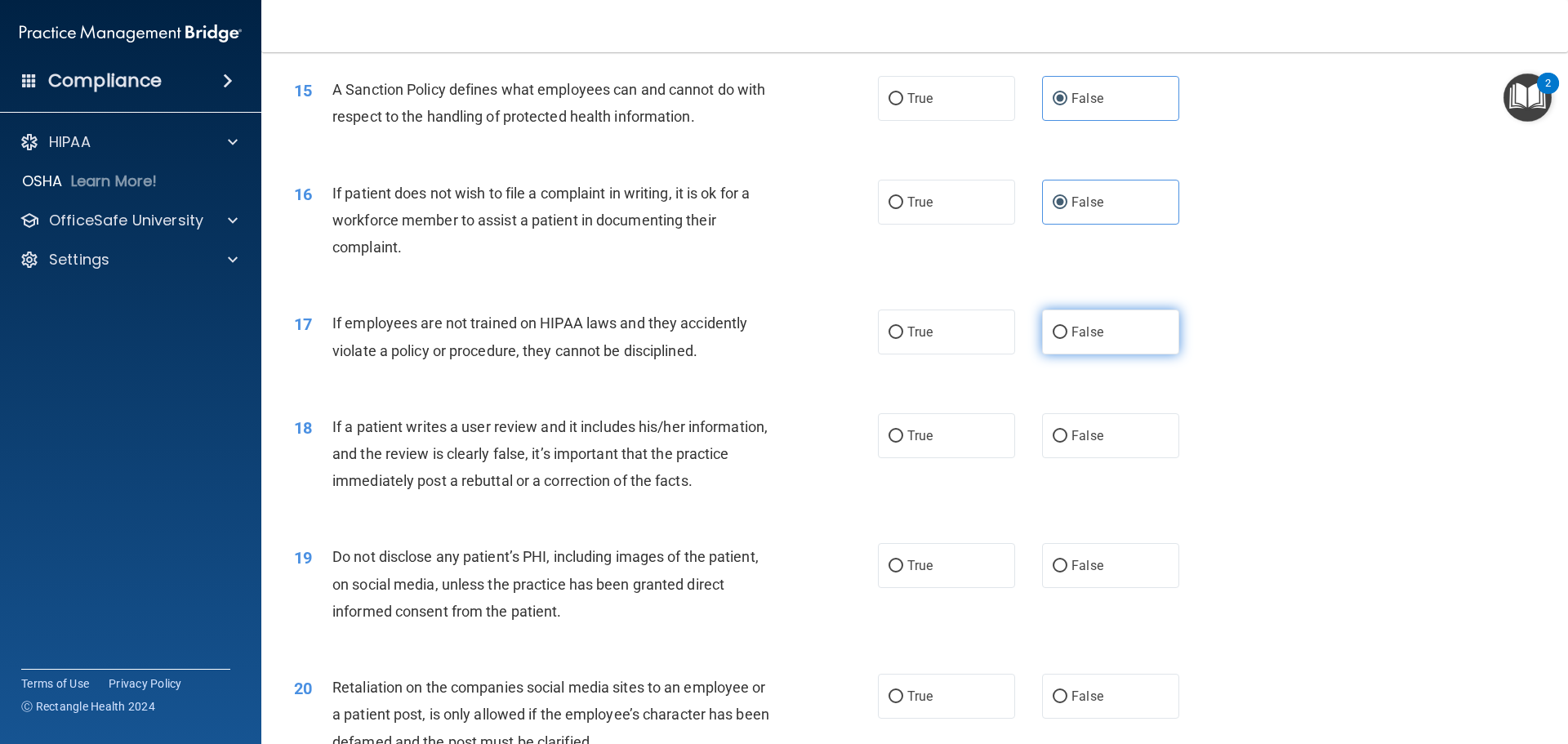
click at [1108, 354] on label "False" at bounding box center [1111, 332] width 138 height 45
click at [1068, 339] on input "False" at bounding box center [1060, 332] width 15 height 12
radio input "true"
click at [1093, 444] on span "False" at bounding box center [1087, 435] width 32 height 16
click at [1068, 443] on input "False" at bounding box center [1060, 436] width 15 height 12
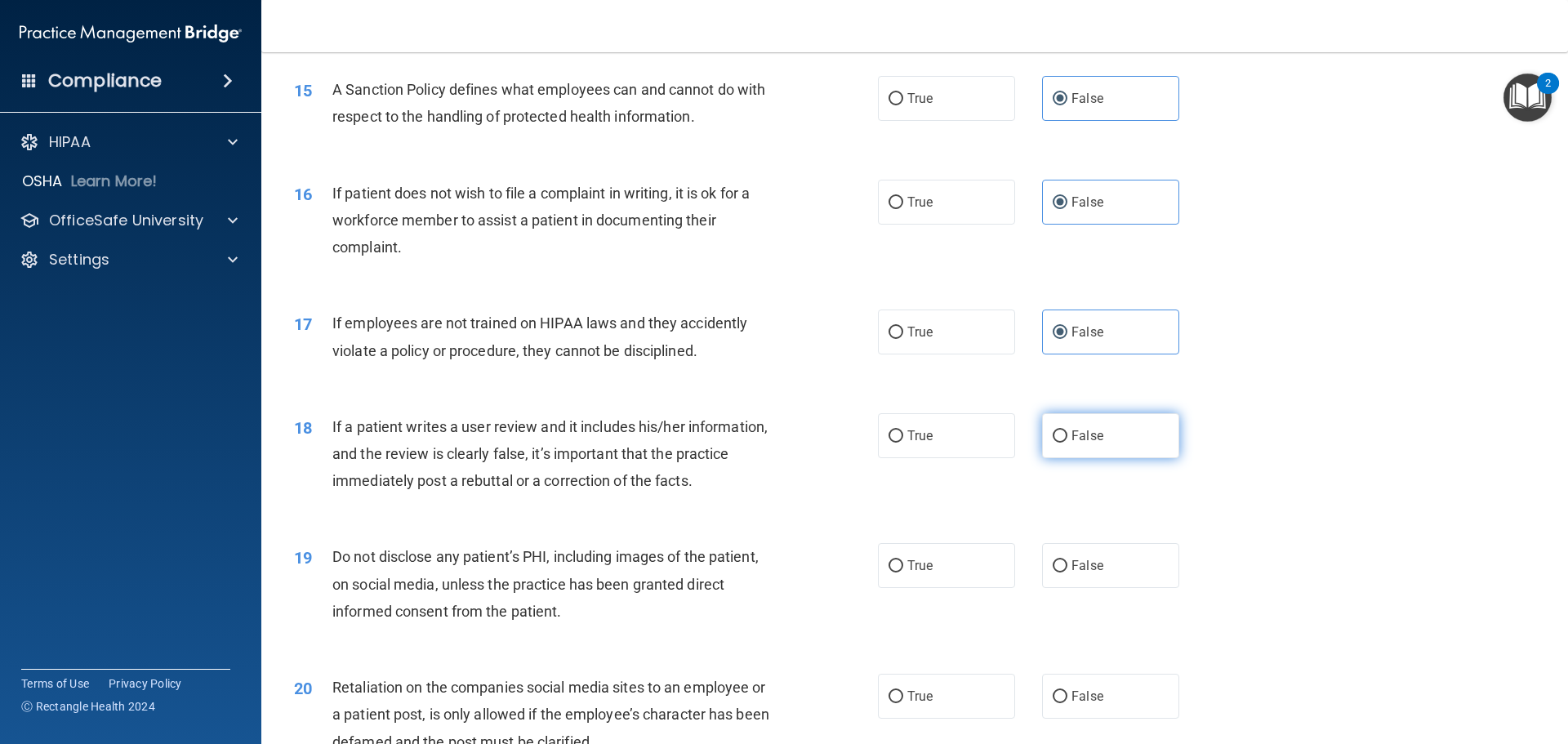
radio input "true"
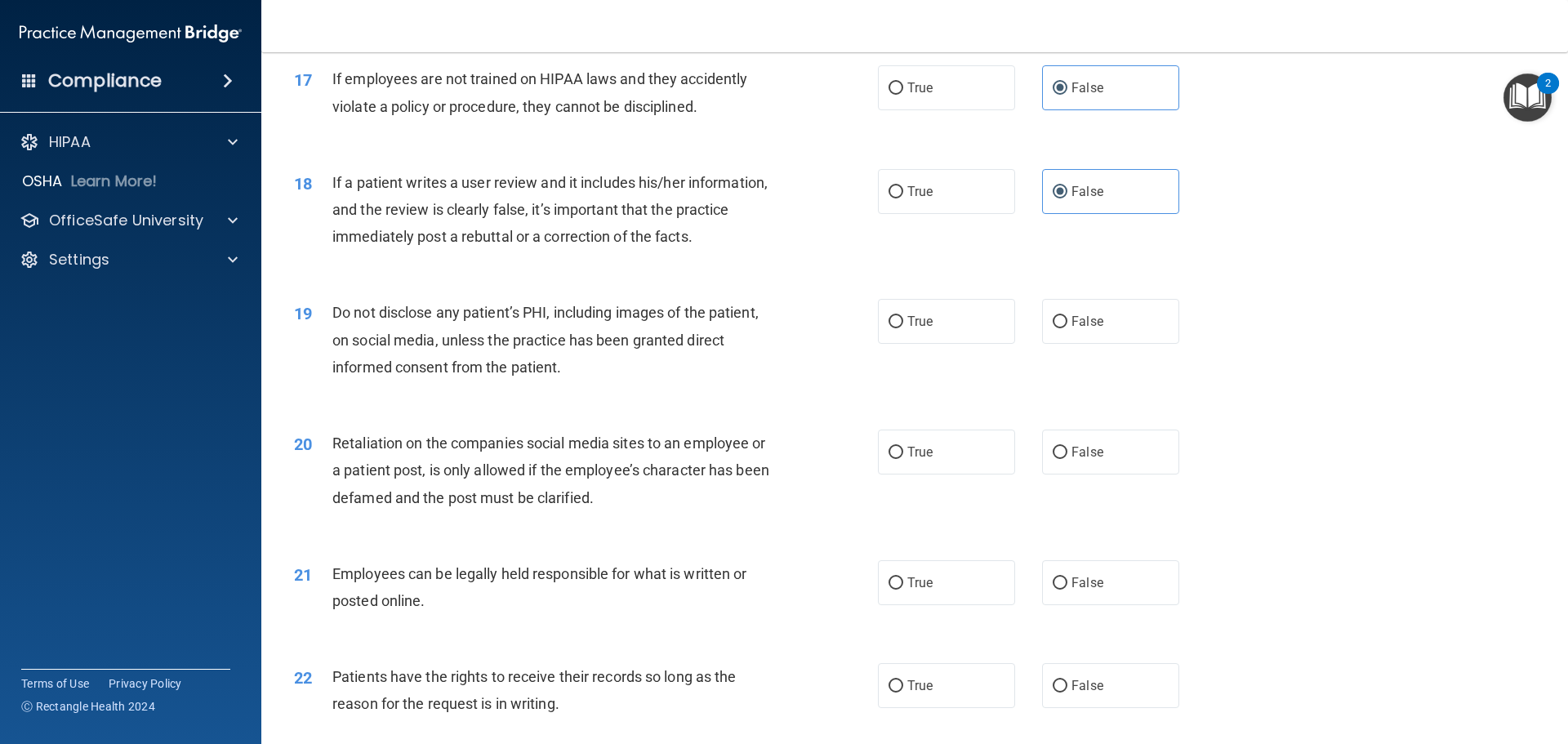
scroll to position [2205, 0]
click at [921, 343] on label "True" at bounding box center [947, 321] width 138 height 45
click at [903, 327] on input "True" at bounding box center [897, 321] width 15 height 12
radio input "true"
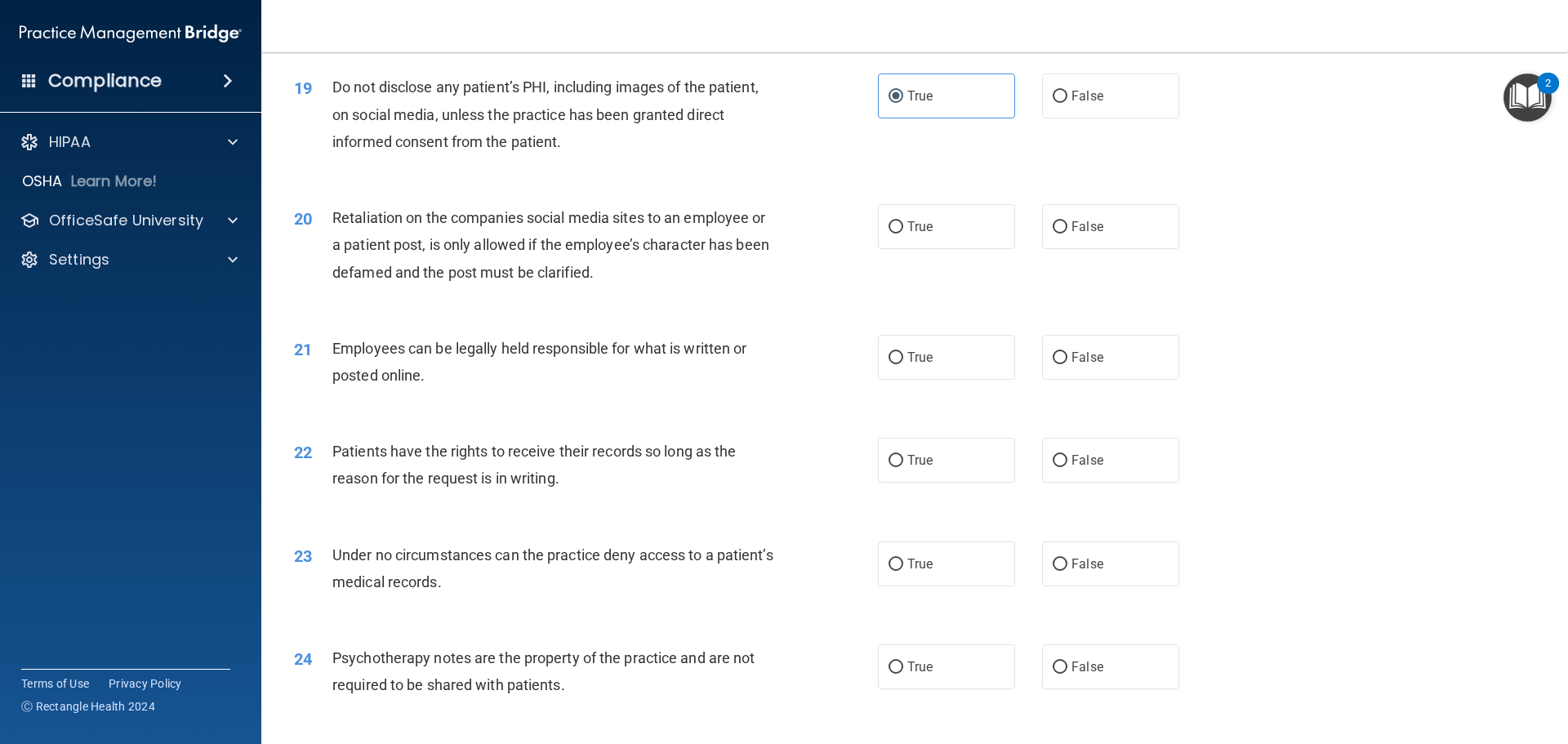
scroll to position [2451, 0]
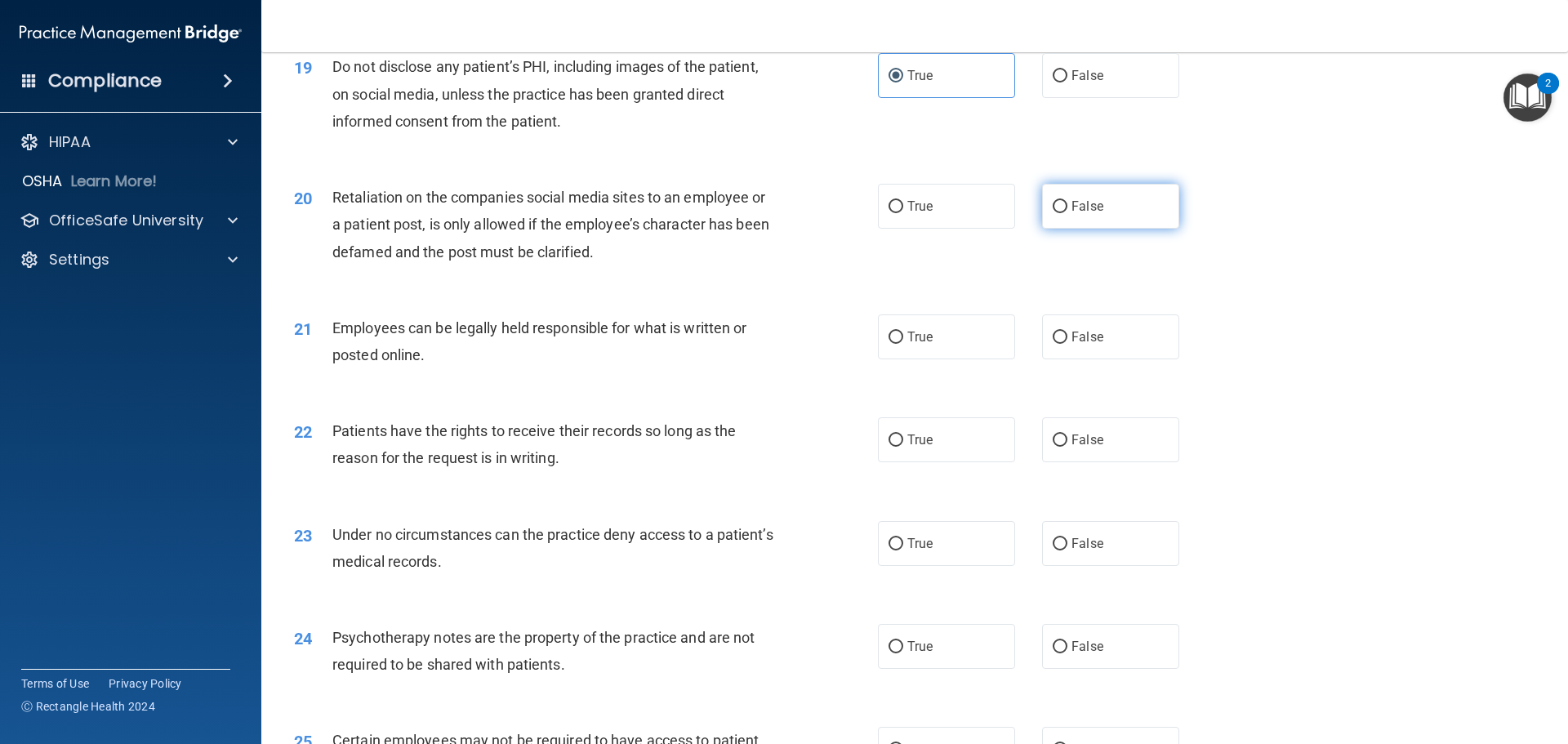
click at [1087, 229] on label "False" at bounding box center [1111, 206] width 138 height 45
click at [1068, 213] on input "False" at bounding box center [1060, 206] width 15 height 12
radio input "true"
click at [943, 359] on label "True" at bounding box center [947, 337] width 138 height 45
click at [903, 344] on input "True" at bounding box center [897, 338] width 15 height 12
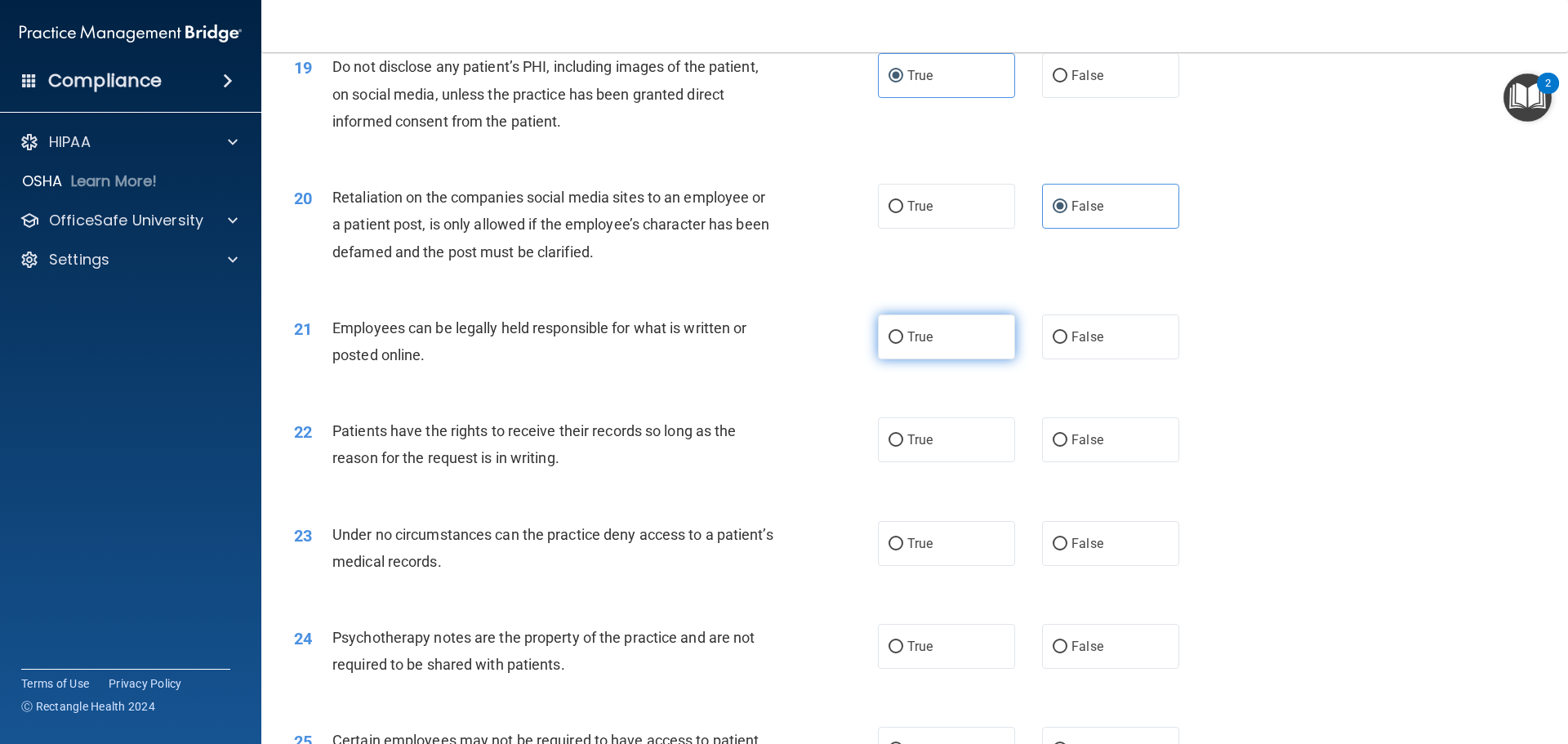
radio input "true"
click at [911, 447] on span "True" at bounding box center [920, 440] width 25 height 16
click at [903, 446] on input "True" at bounding box center [897, 440] width 15 height 12
radio input "true"
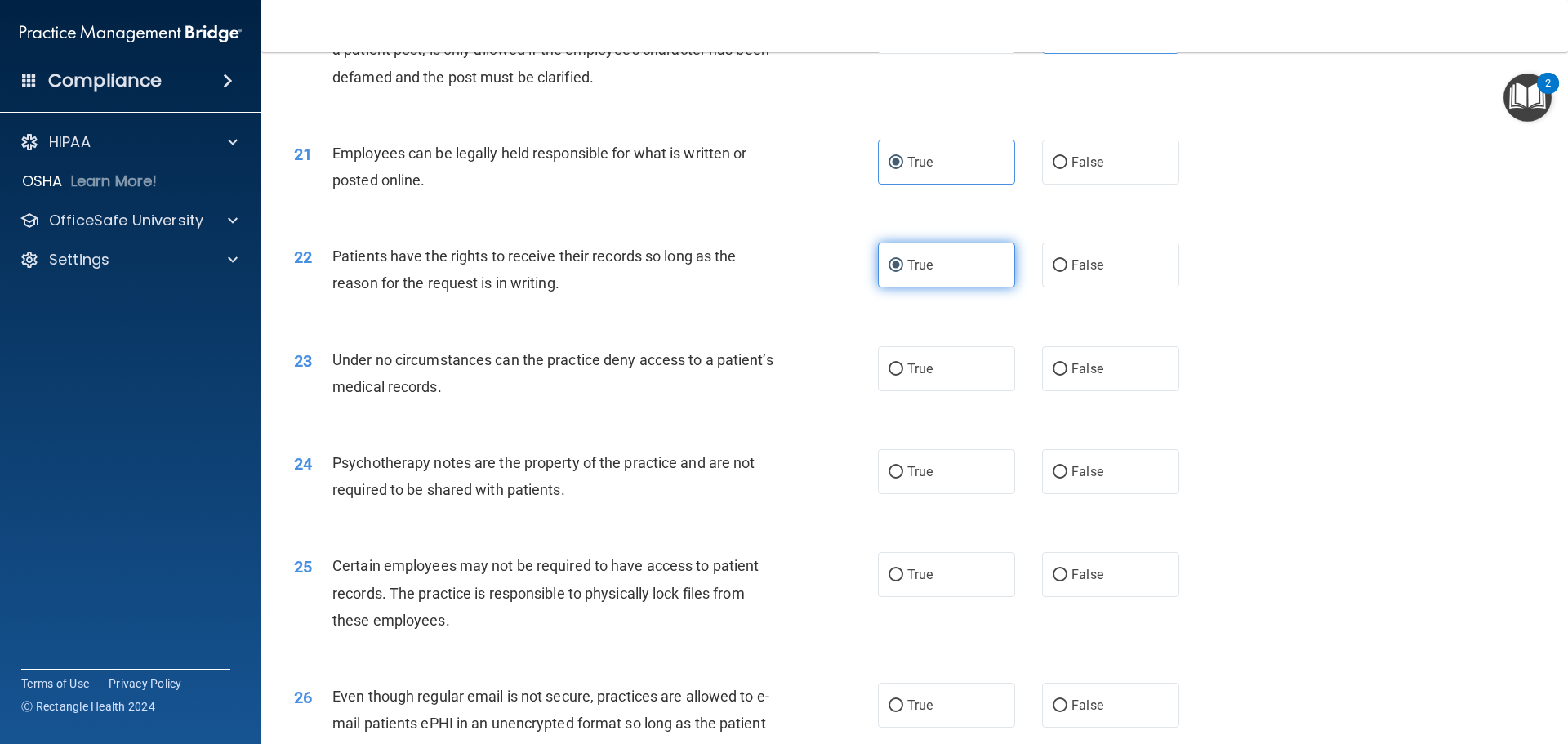
scroll to position [2695, 0]
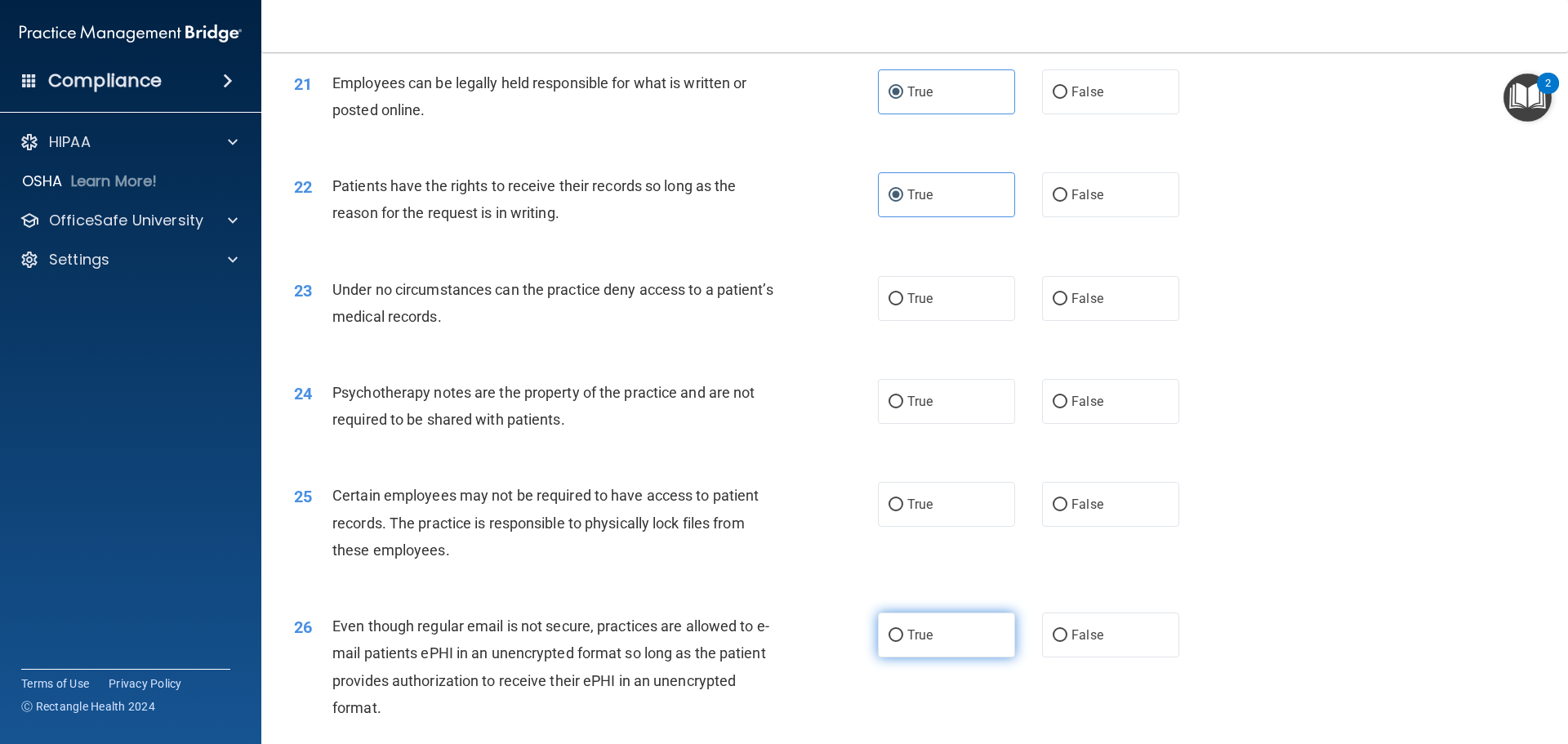
click at [925, 658] on label "True" at bounding box center [947, 635] width 138 height 45
click at [903, 642] on input "True" at bounding box center [897, 635] width 15 height 12
radio input "true"
click at [1110, 321] on label "False" at bounding box center [1111, 299] width 138 height 45
click at [1068, 305] on input "False" at bounding box center [1060, 299] width 15 height 12
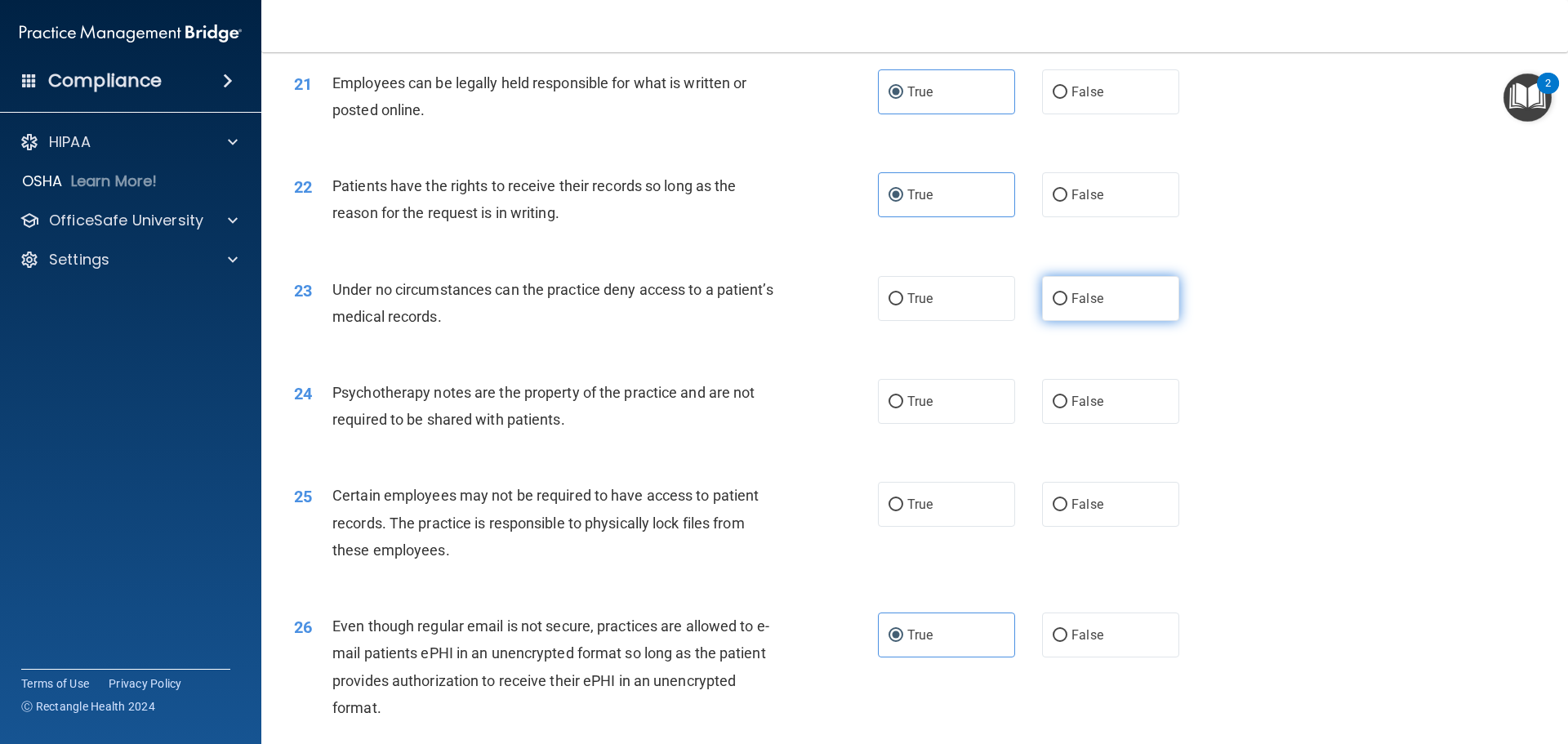
radio input "true"
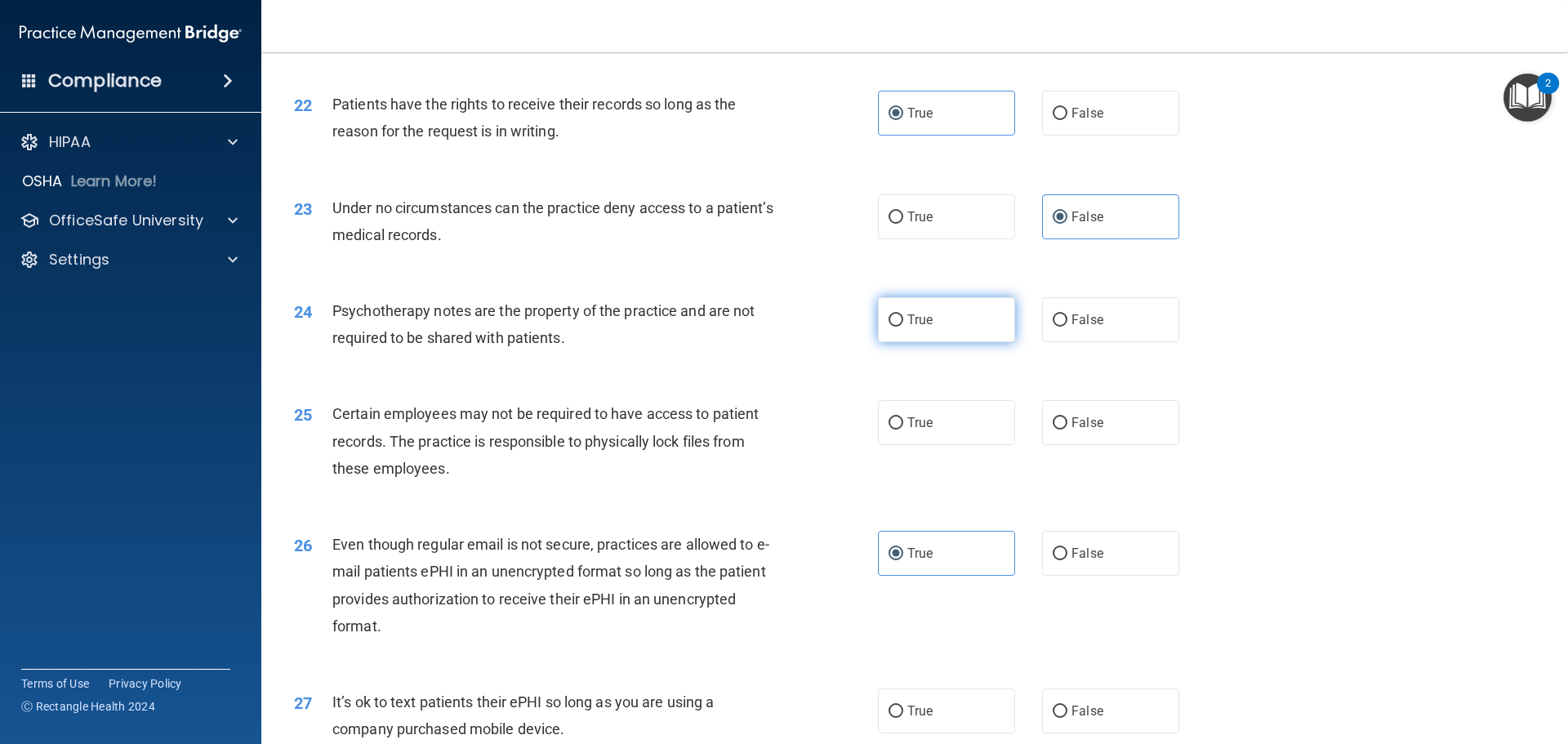
click at [946, 342] on label "True" at bounding box center [947, 320] width 138 height 45
click at [903, 326] on input "True" at bounding box center [897, 320] width 15 height 12
radio input "true"
click at [937, 445] on label "True" at bounding box center [947, 422] width 138 height 45
click at [903, 430] on input "True" at bounding box center [897, 423] width 15 height 12
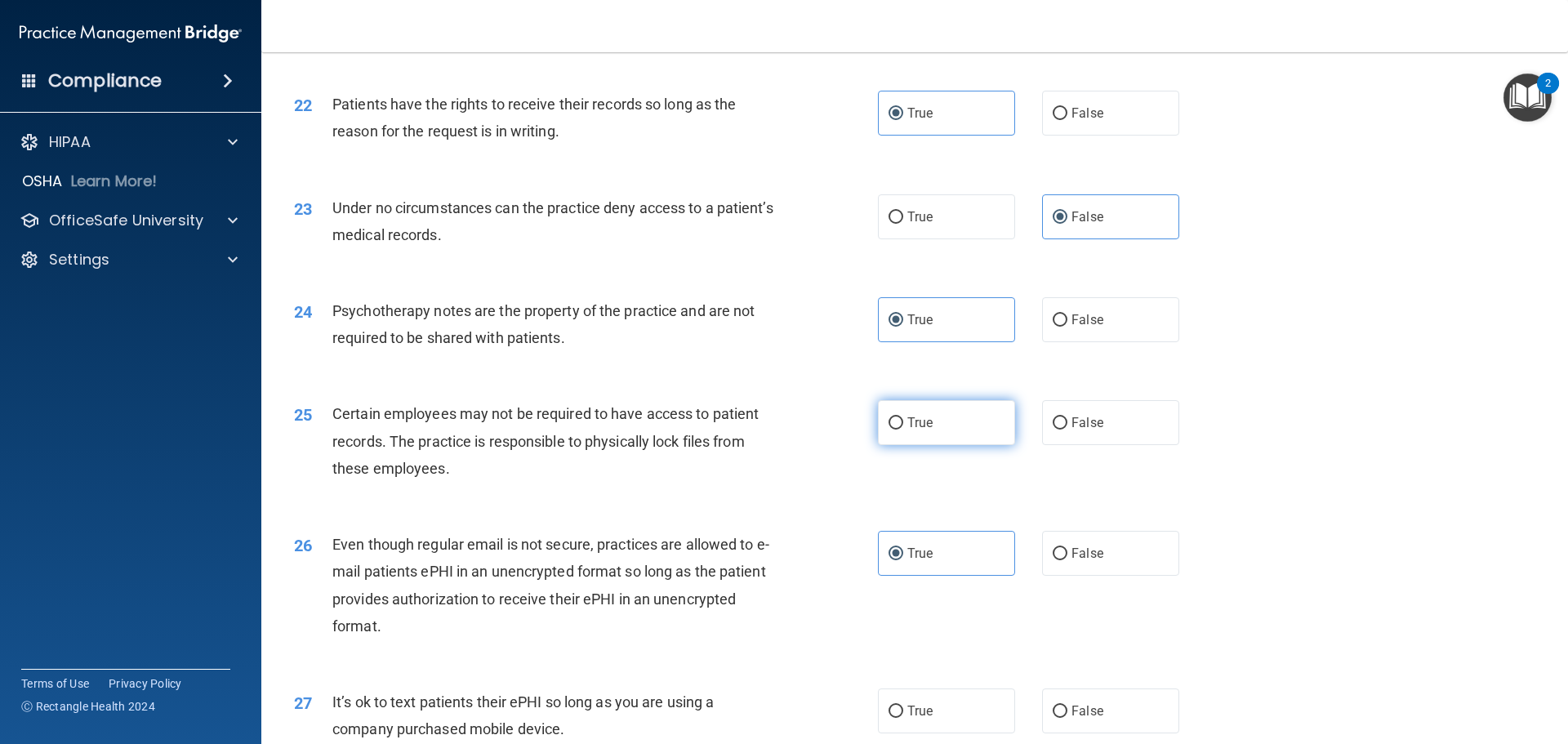
radio input "true"
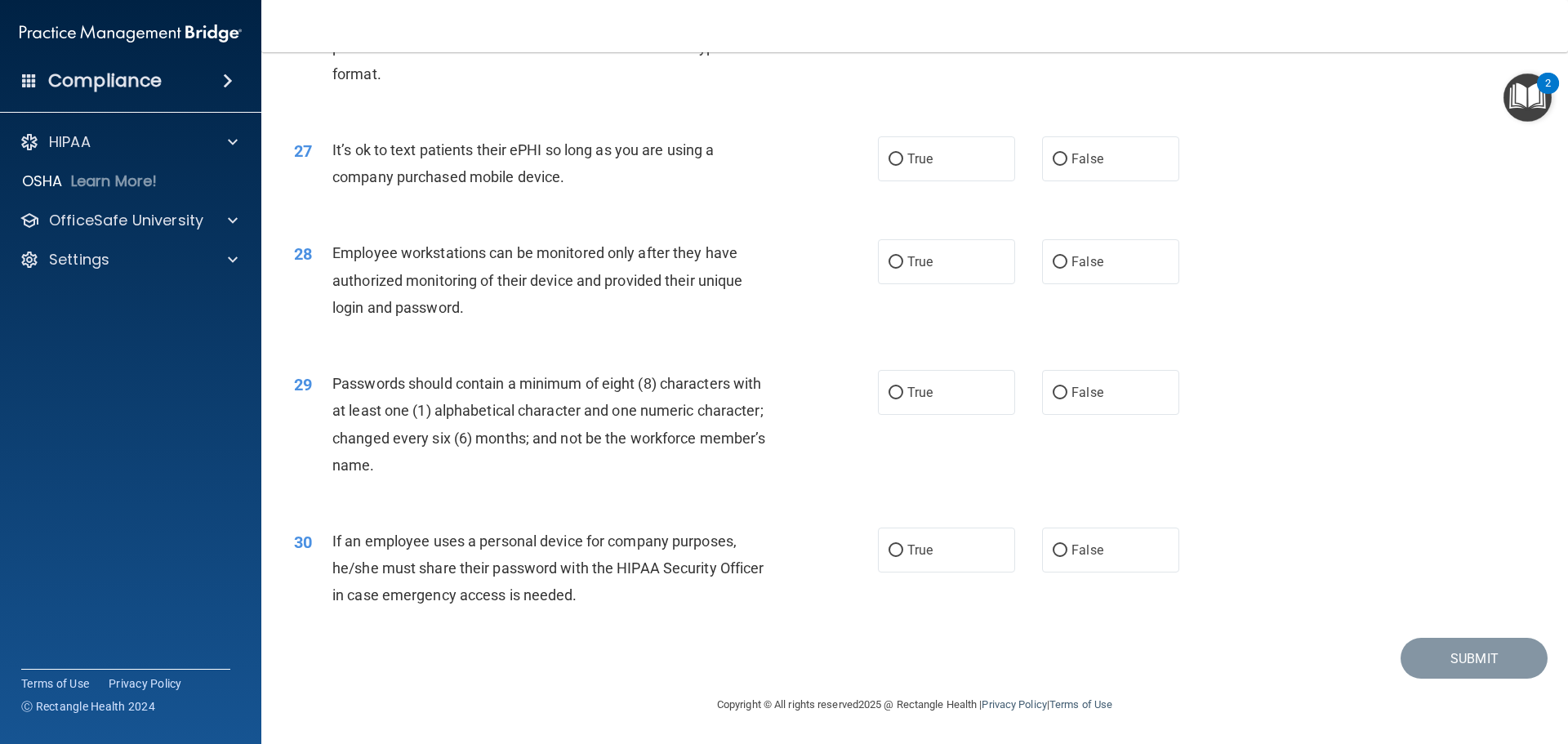
scroll to position [3356, 0]
click at [930, 269] on label "True" at bounding box center [947, 261] width 138 height 45
click at [903, 269] on input "True" at bounding box center [897, 262] width 15 height 12
radio input "true"
click at [889, 547] on input "True" at bounding box center [897, 551] width 15 height 12
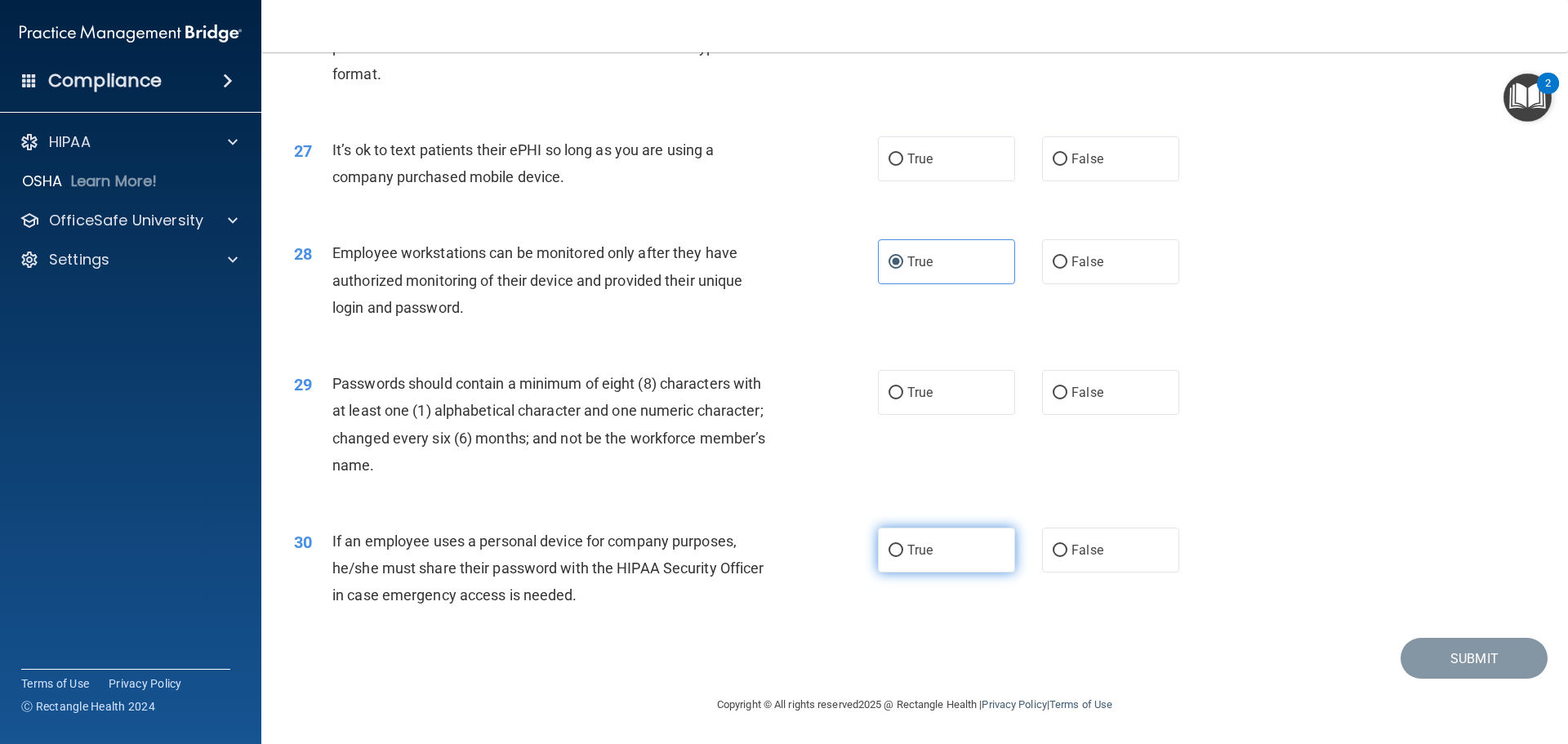
radio input "true"
drag, startPoint x: 1033, startPoint y: 161, endPoint x: 1072, endPoint y: 161, distance: 39.0
click at [1034, 160] on div "True False" at bounding box center [1043, 159] width 329 height 45
click at [1076, 162] on span "False" at bounding box center [1087, 158] width 32 height 16
click at [1068, 162] on input "False" at bounding box center [1060, 159] width 15 height 12
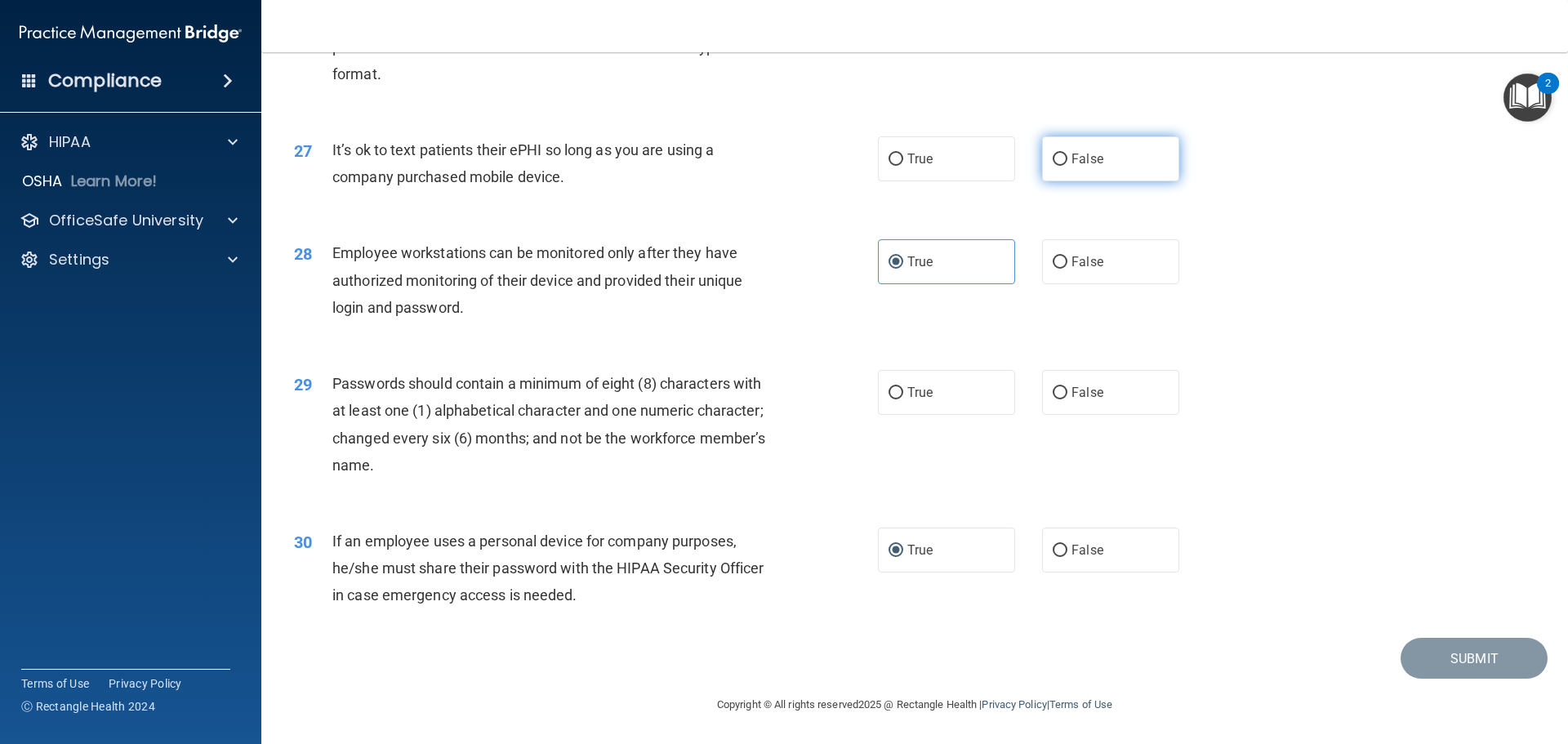
radio input "true"
click at [933, 384] on label "True" at bounding box center [947, 392] width 138 height 45
click at [903, 387] on input "True" at bounding box center [897, 392] width 15 height 12
radio input "true"
click at [1454, 666] on button "Submit" at bounding box center [1474, 658] width 147 height 42
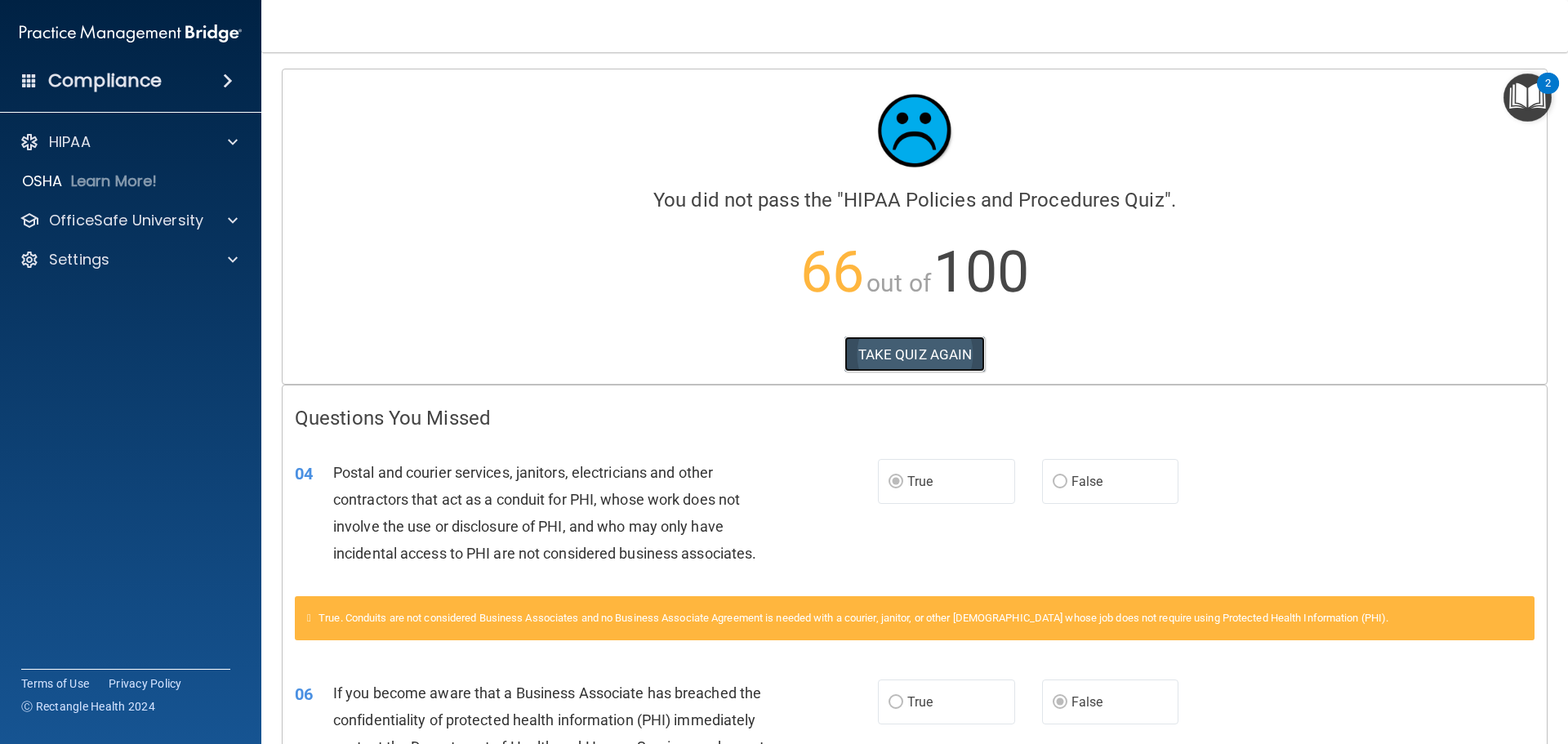
click at [923, 359] on button "TAKE QUIZ AGAIN" at bounding box center [915, 354] width 141 height 36
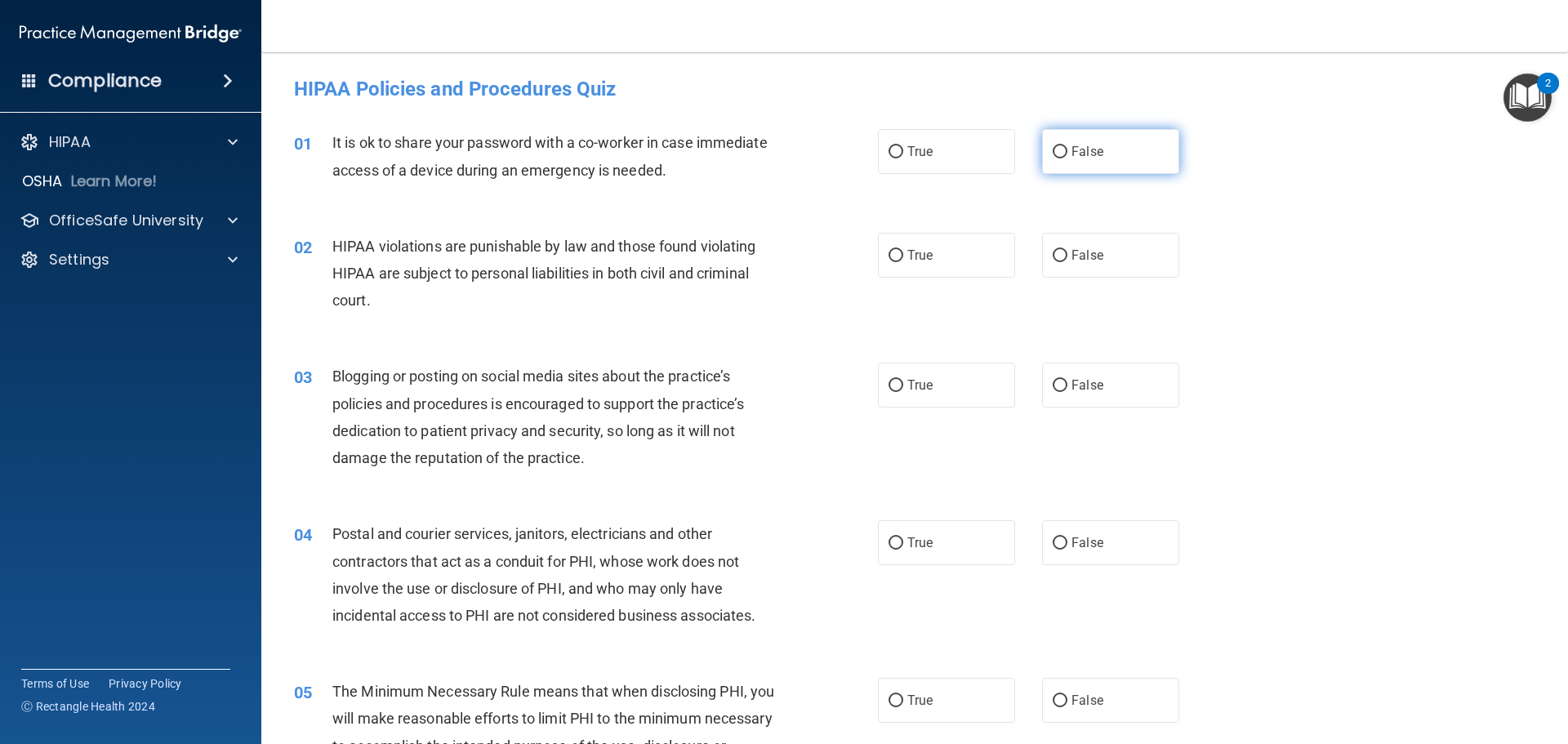
click at [1110, 148] on label "False" at bounding box center [1111, 152] width 138 height 45
click at [1068, 148] on input "False" at bounding box center [1060, 152] width 15 height 12
radio input "true"
click at [957, 248] on label "True" at bounding box center [947, 255] width 138 height 45
click at [903, 250] on input "True" at bounding box center [897, 256] width 15 height 12
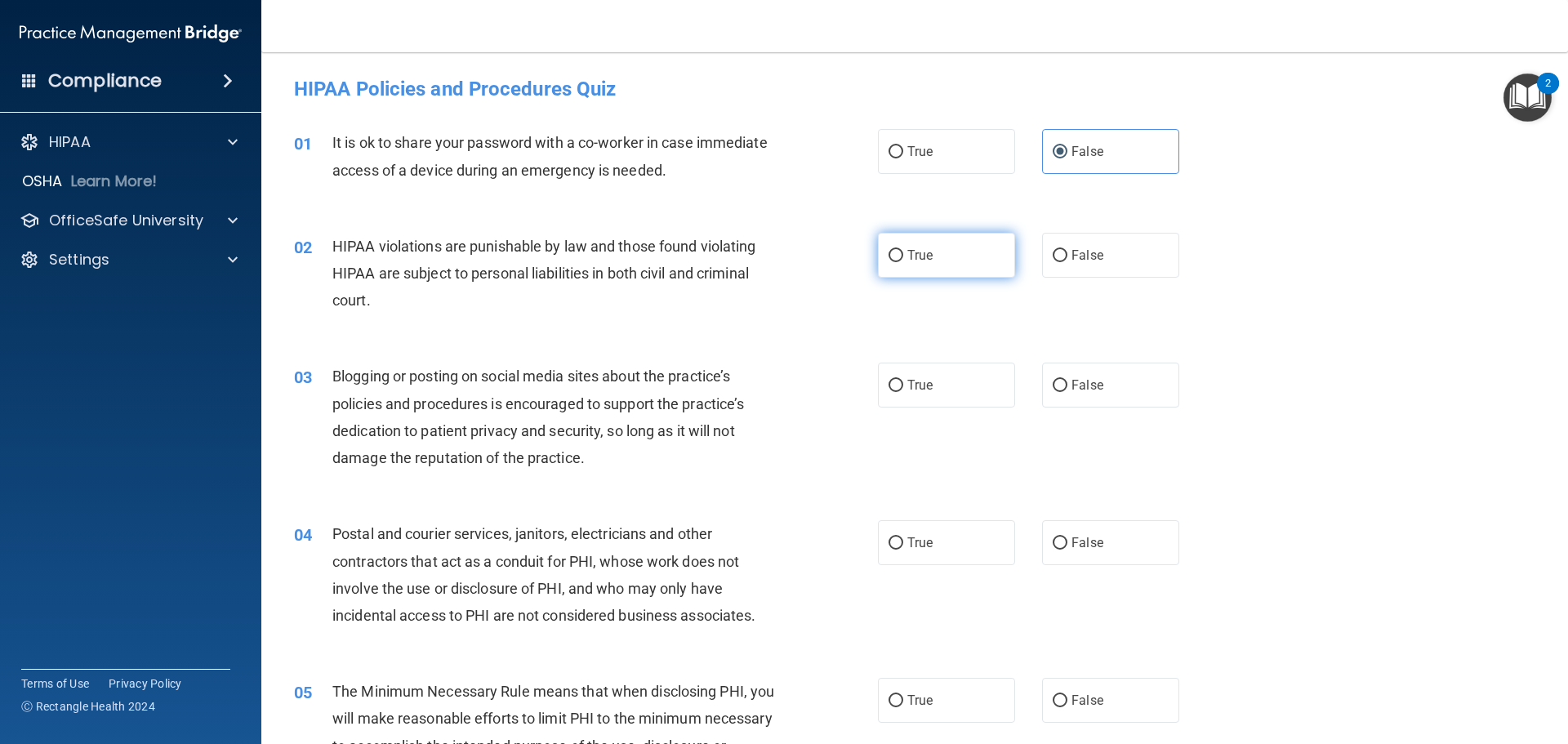
radio input "true"
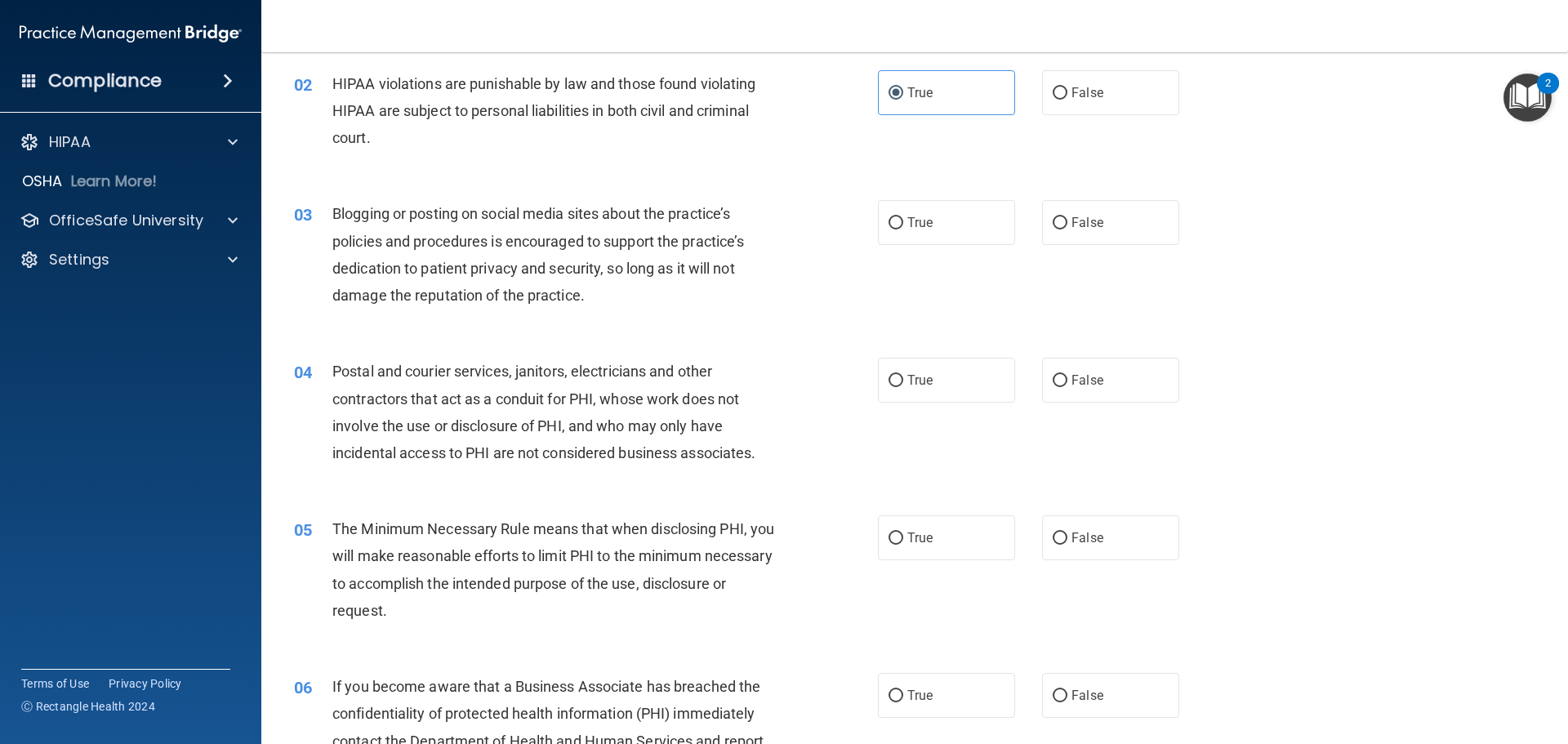
scroll to position [164, 0]
click at [1095, 232] on label "False" at bounding box center [1111, 221] width 138 height 45
click at [1068, 229] on input "False" at bounding box center [1060, 222] width 15 height 12
radio input "true"
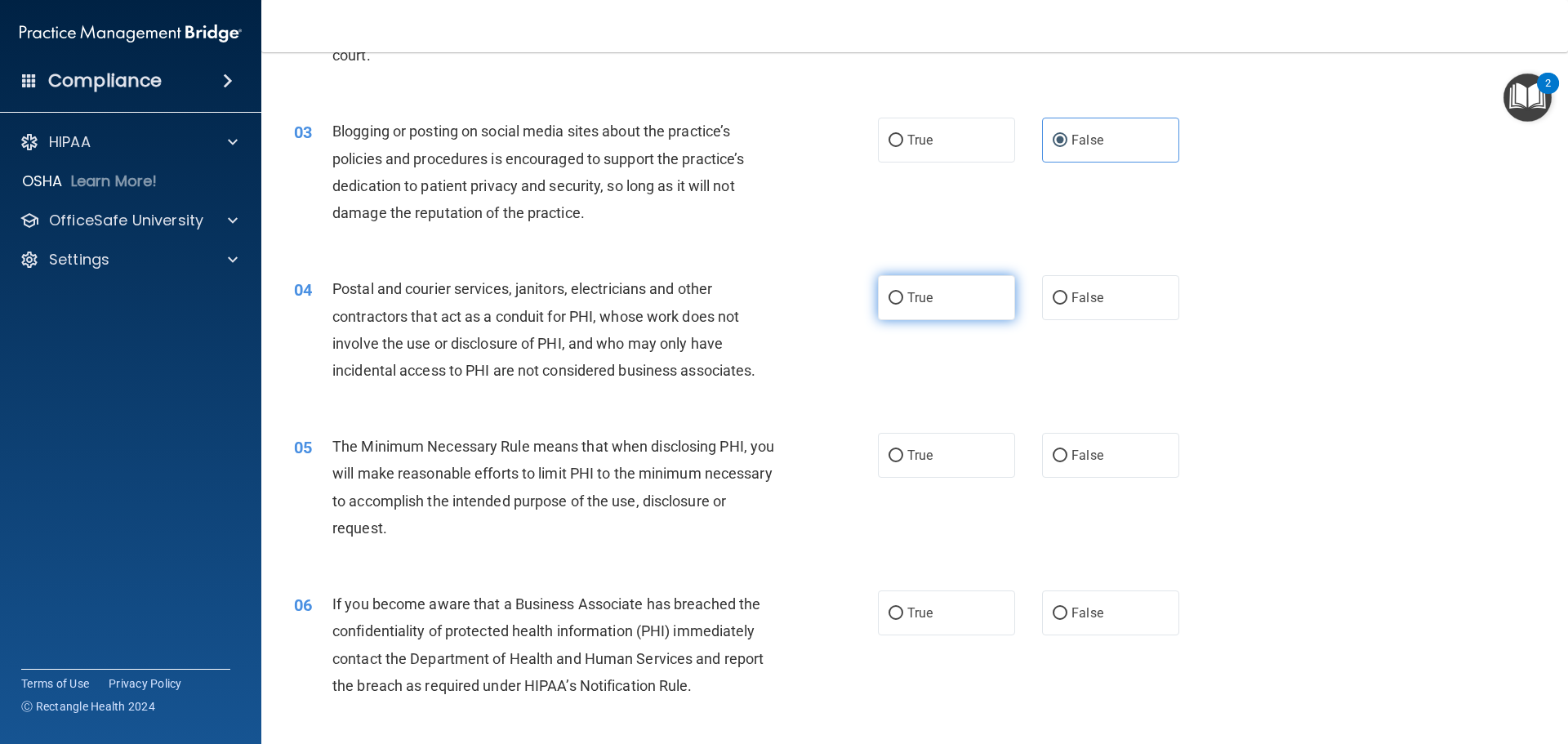
click at [916, 294] on span "True" at bounding box center [920, 298] width 25 height 16
click at [903, 294] on input "True" at bounding box center [897, 298] width 15 height 12
radio input "true"
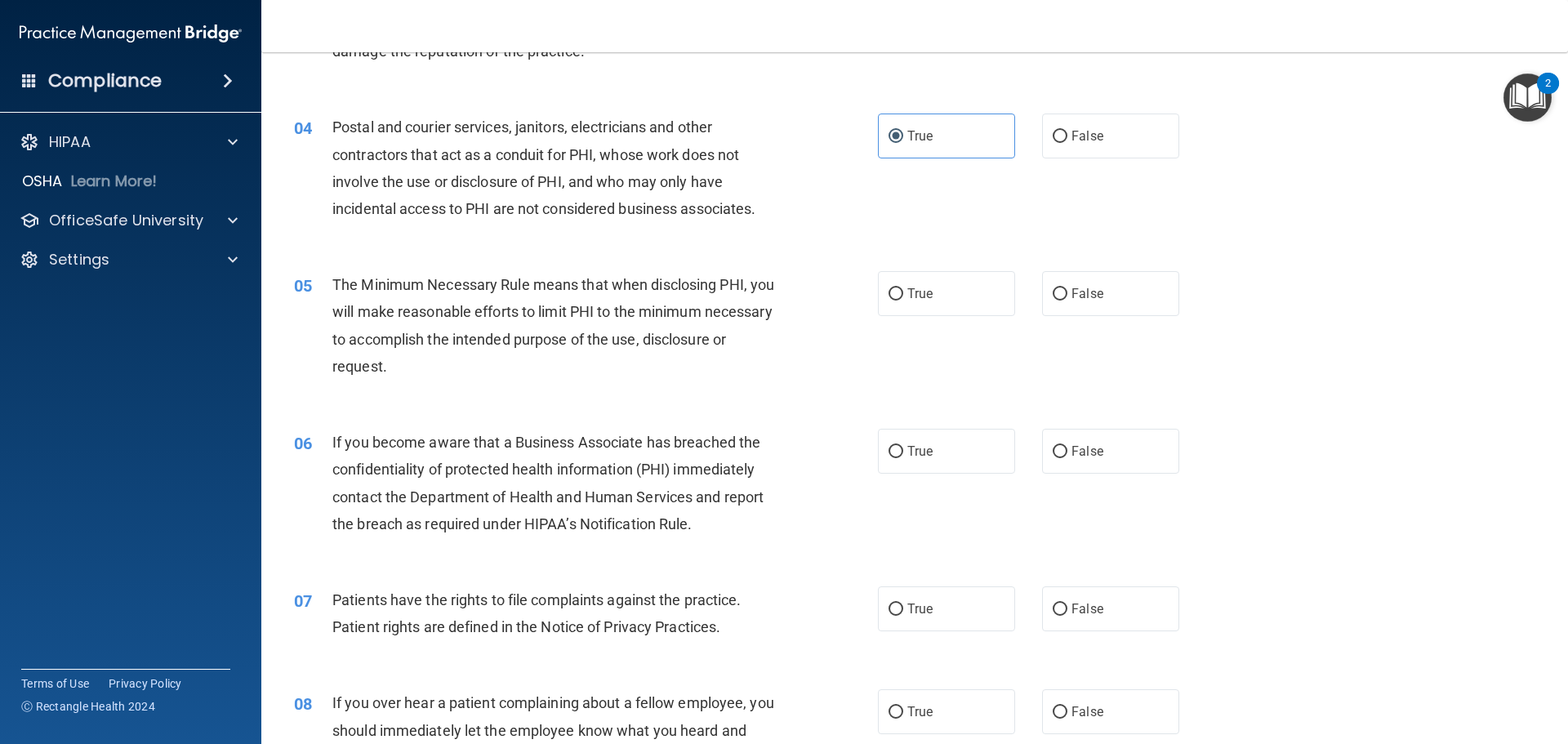
scroll to position [408, 0]
click at [889, 299] on input "True" at bounding box center [897, 292] width 15 height 12
radio input "true"
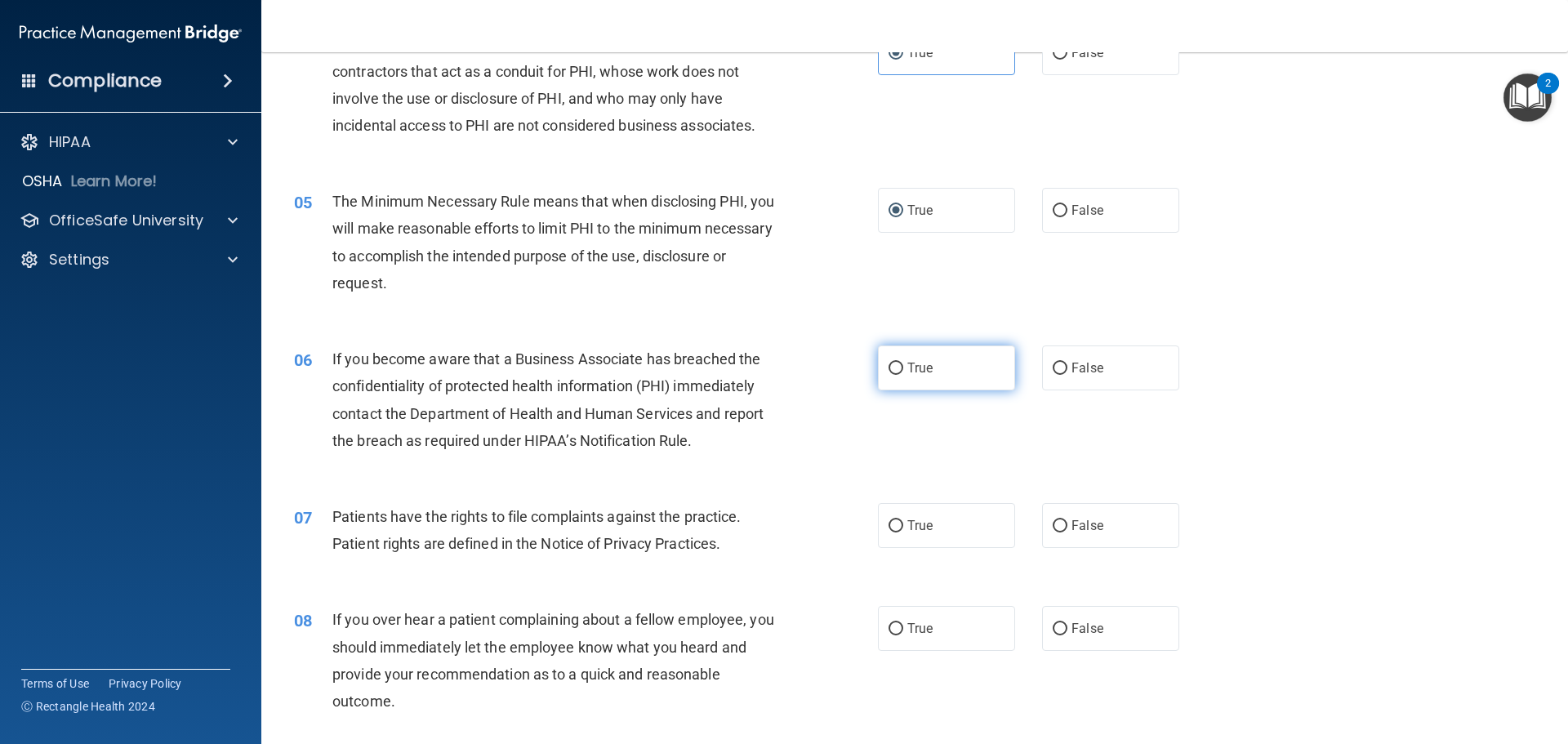
click at [946, 365] on label "True" at bounding box center [947, 368] width 138 height 45
click at [903, 365] on input "True" at bounding box center [897, 368] width 15 height 12
radio input "true"
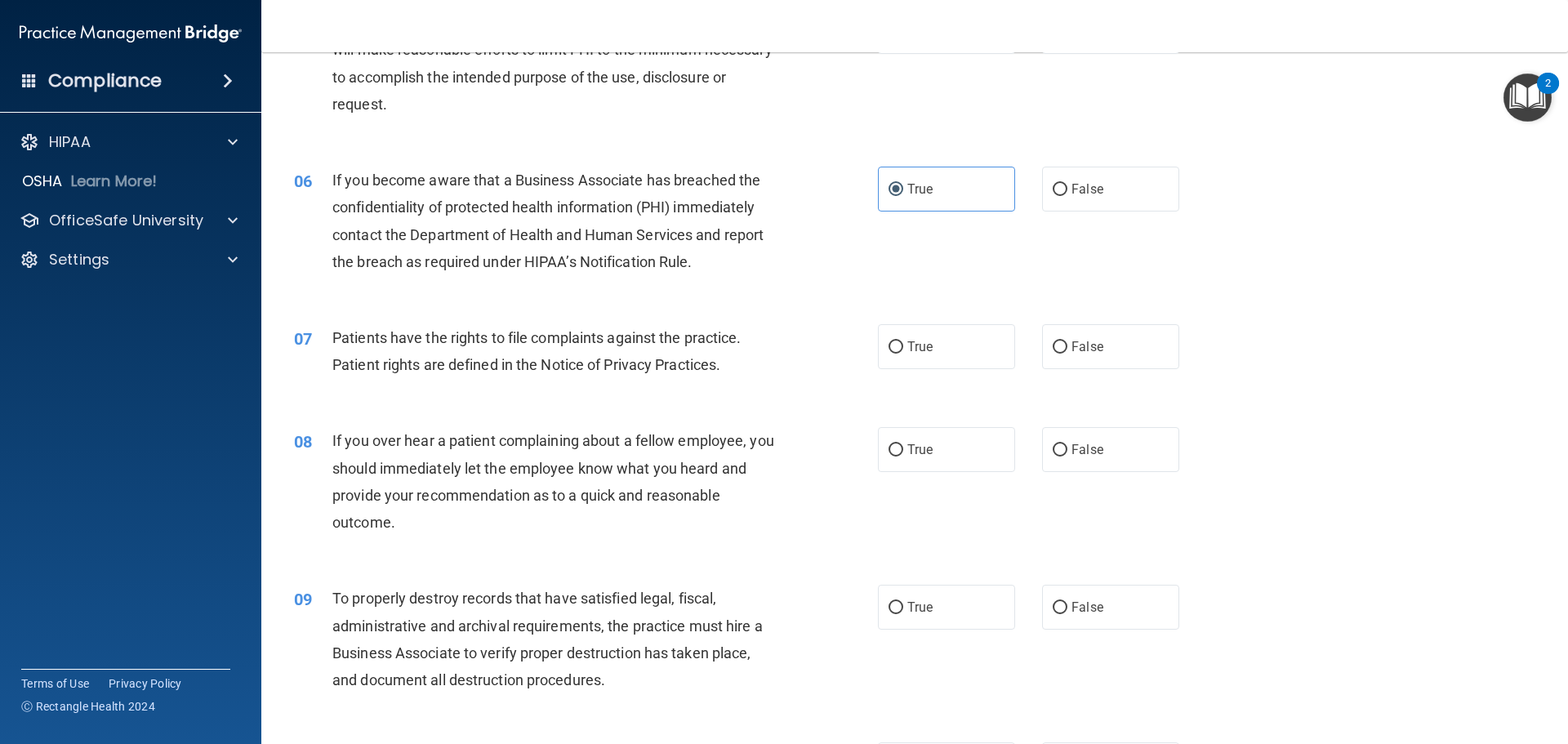
scroll to position [735, 0]
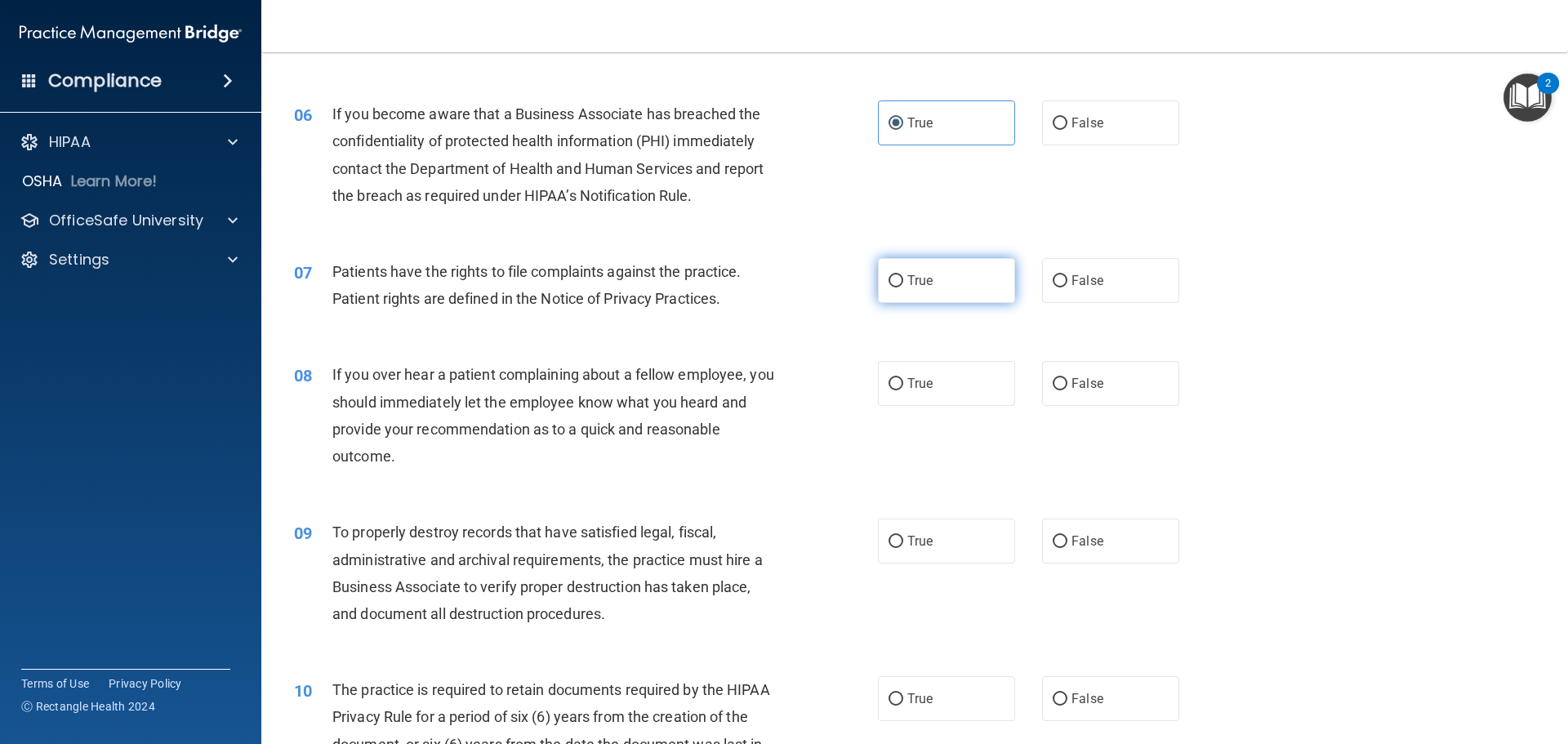
click at [976, 279] on label "True" at bounding box center [947, 281] width 138 height 45
click at [903, 279] on input "True" at bounding box center [897, 281] width 15 height 12
radio input "true"
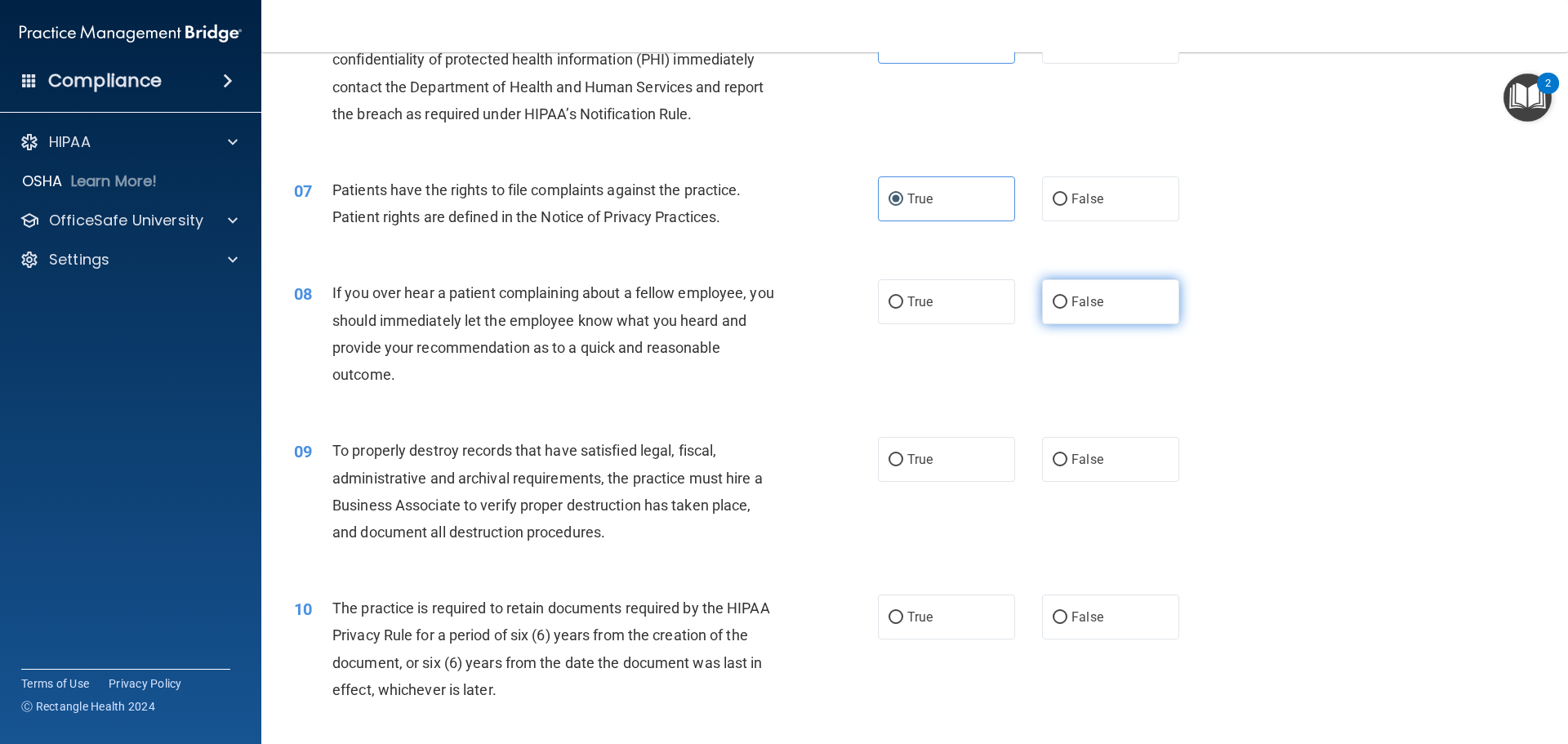
click at [1067, 318] on label "False" at bounding box center [1111, 301] width 138 height 45
click at [1067, 309] on input "False" at bounding box center [1060, 302] width 15 height 12
radio input "true"
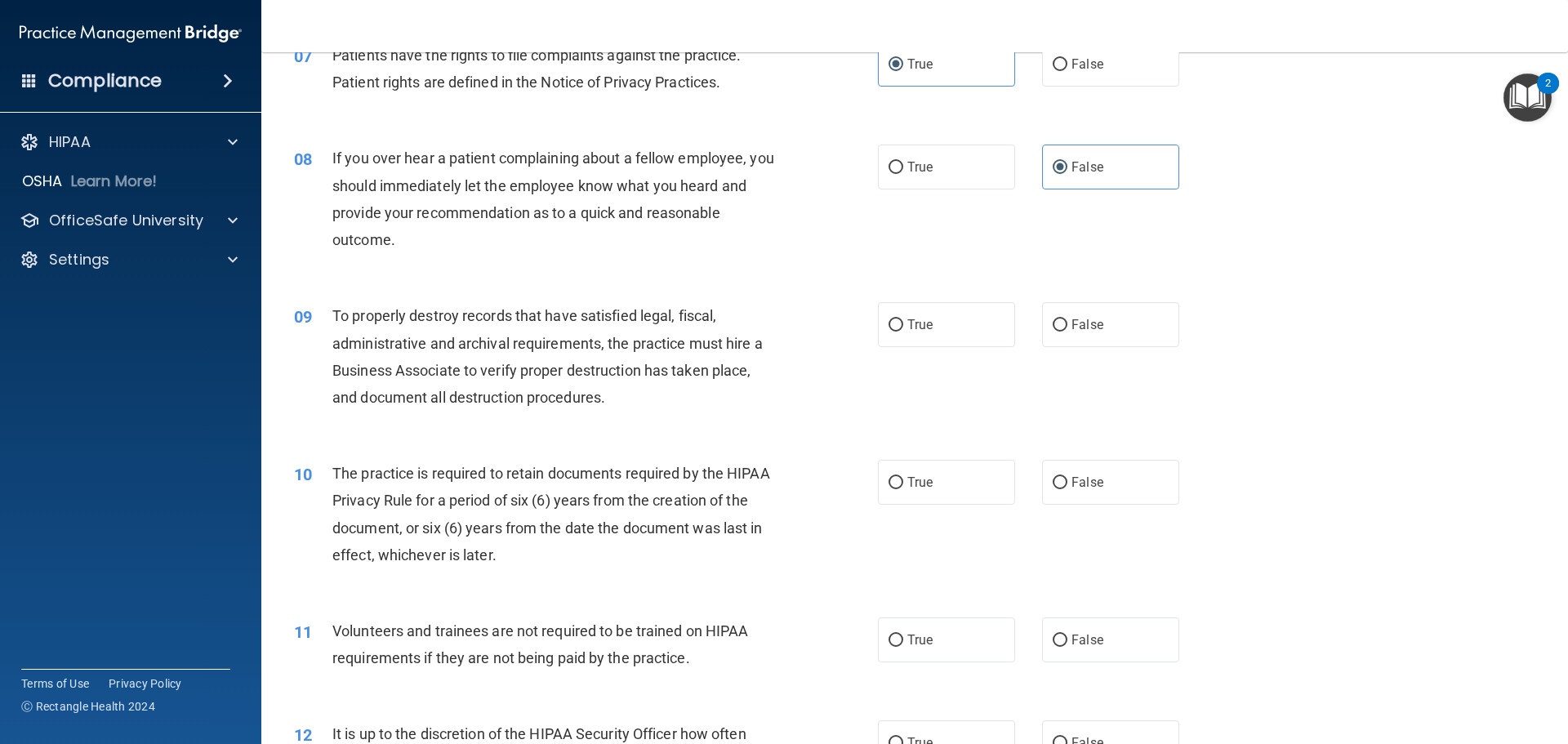
scroll to position [980, 0]
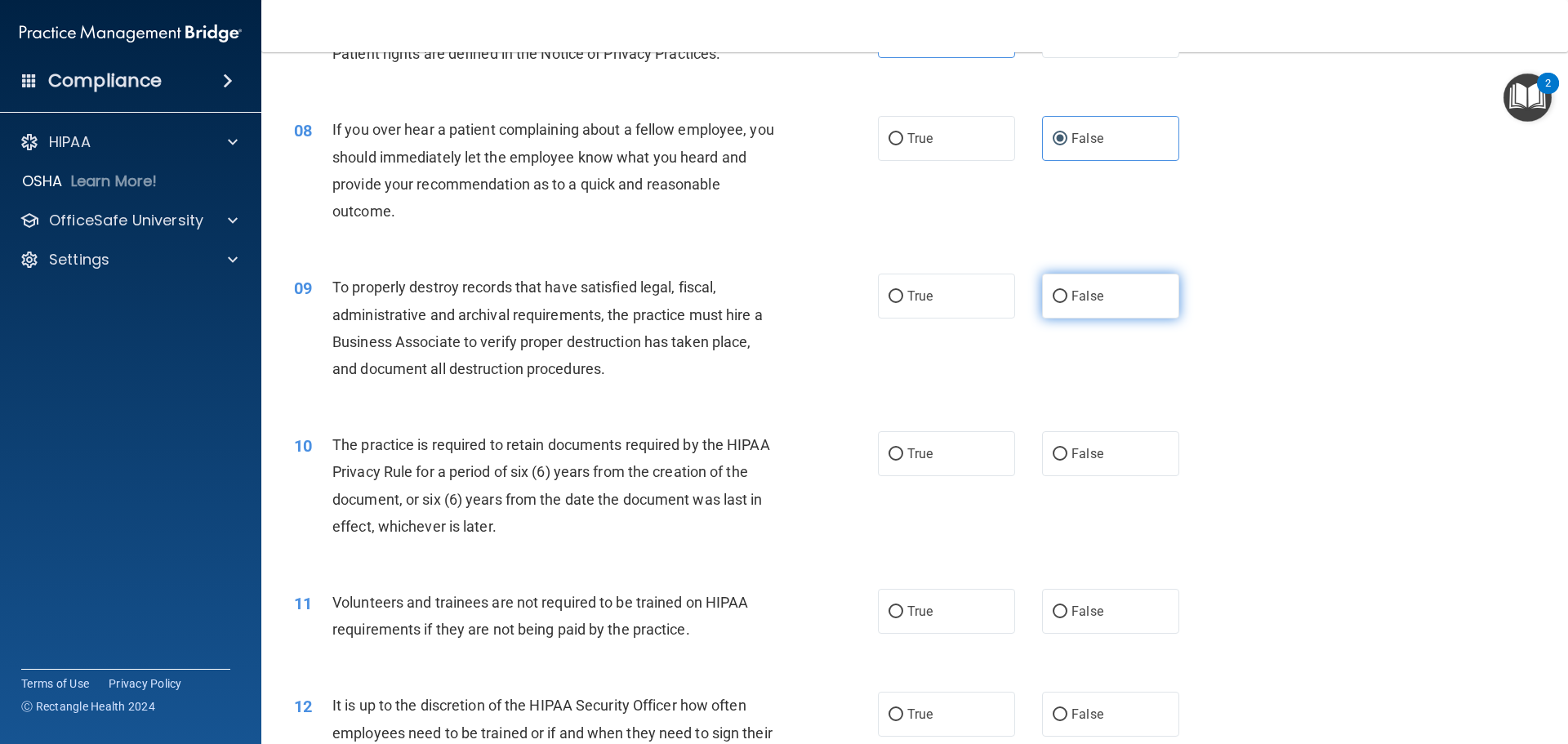
click at [1110, 293] on label "False" at bounding box center [1111, 296] width 138 height 45
click at [1068, 293] on input "False" at bounding box center [1060, 297] width 15 height 12
radio input "true"
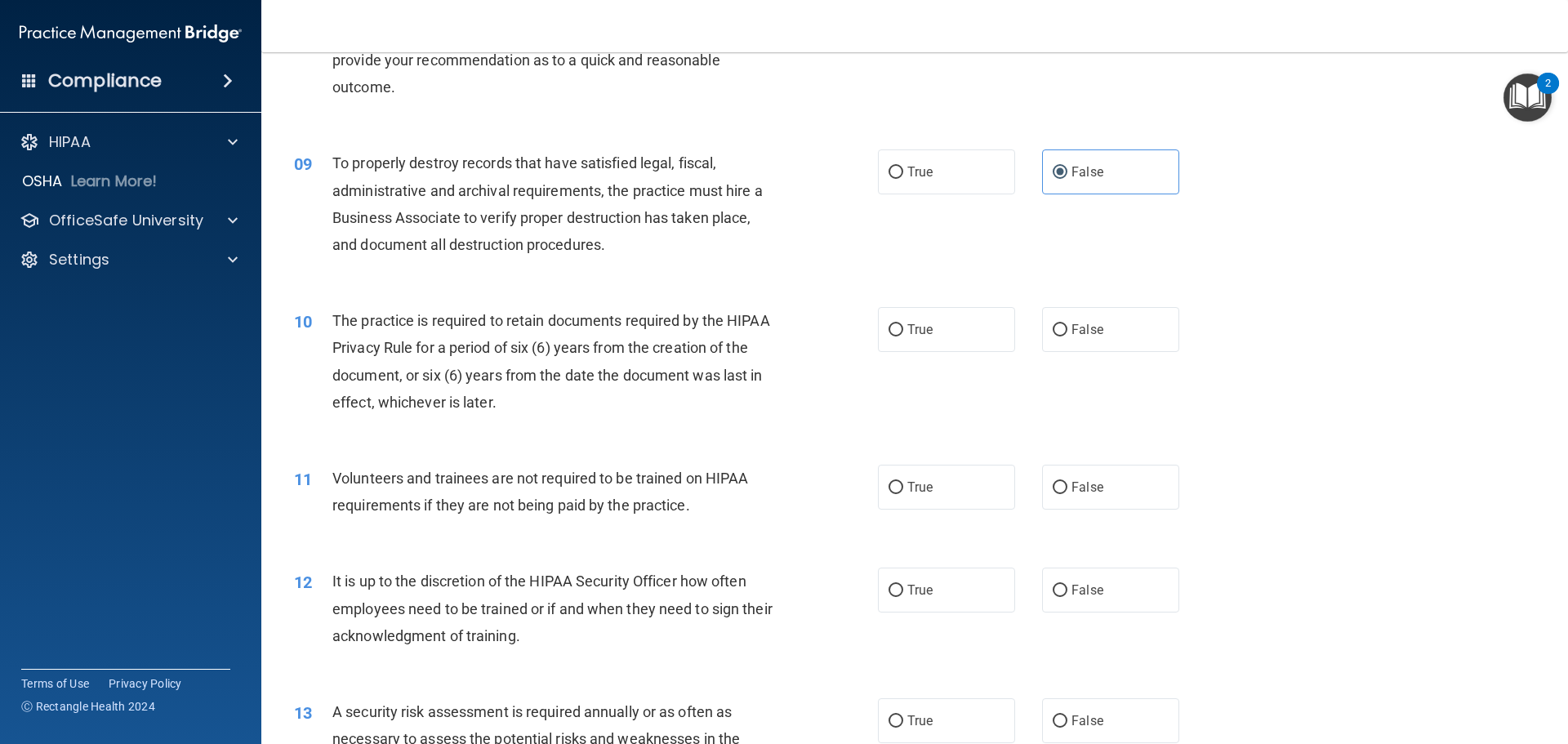
scroll to position [1144, 0]
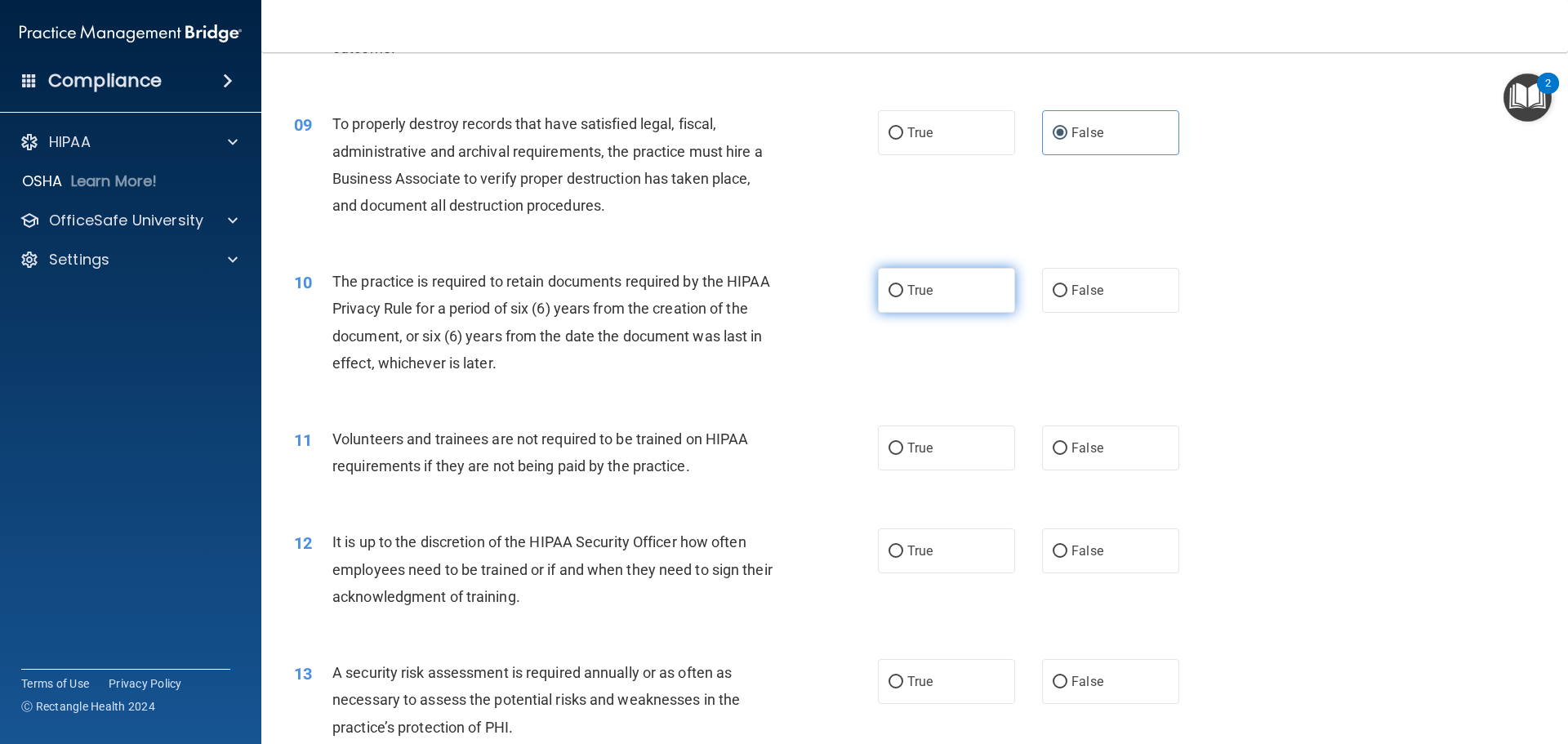
click at [924, 301] on label "True" at bounding box center [947, 290] width 138 height 45
click at [903, 298] on input "True" at bounding box center [897, 291] width 15 height 12
radio input "true"
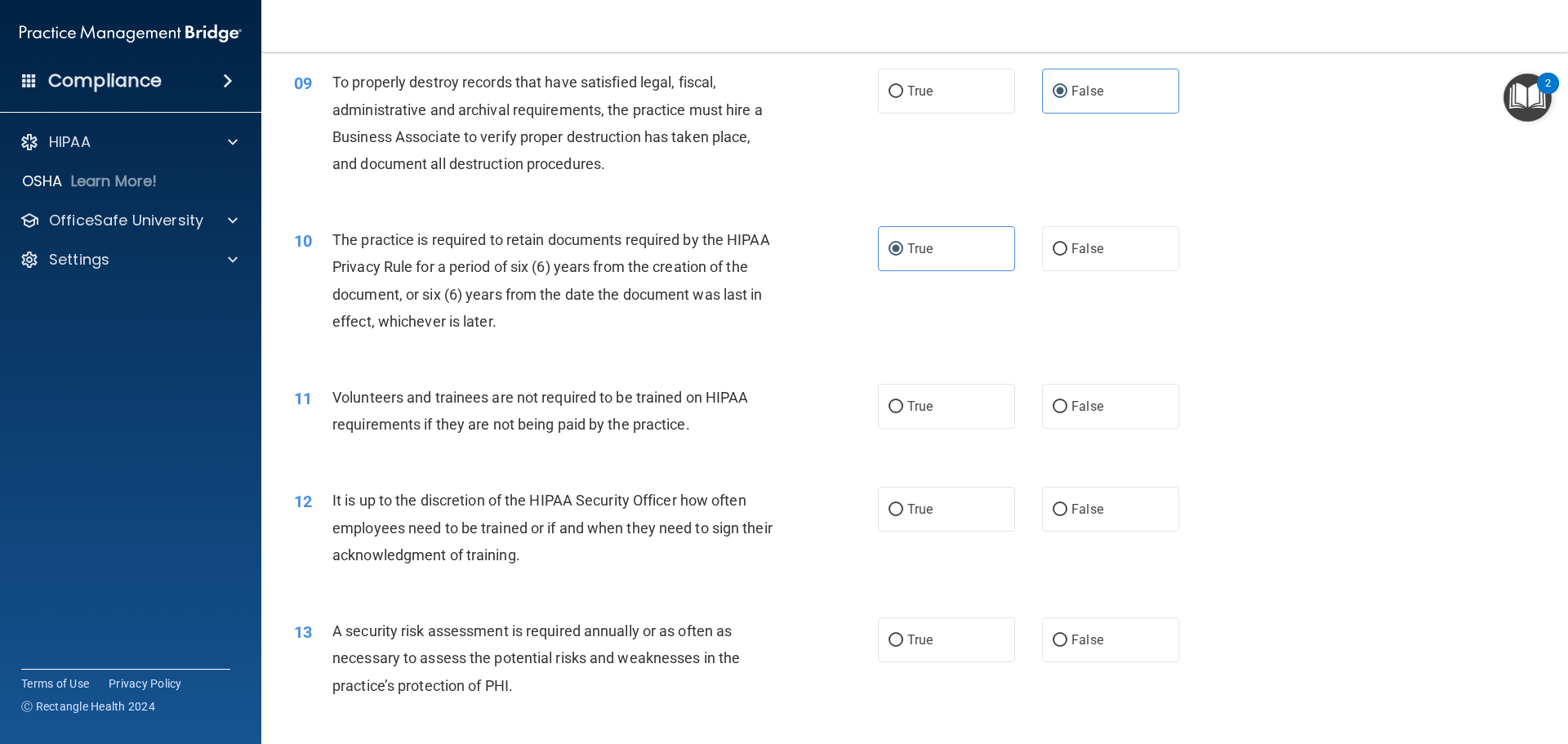
scroll to position [1225, 0]
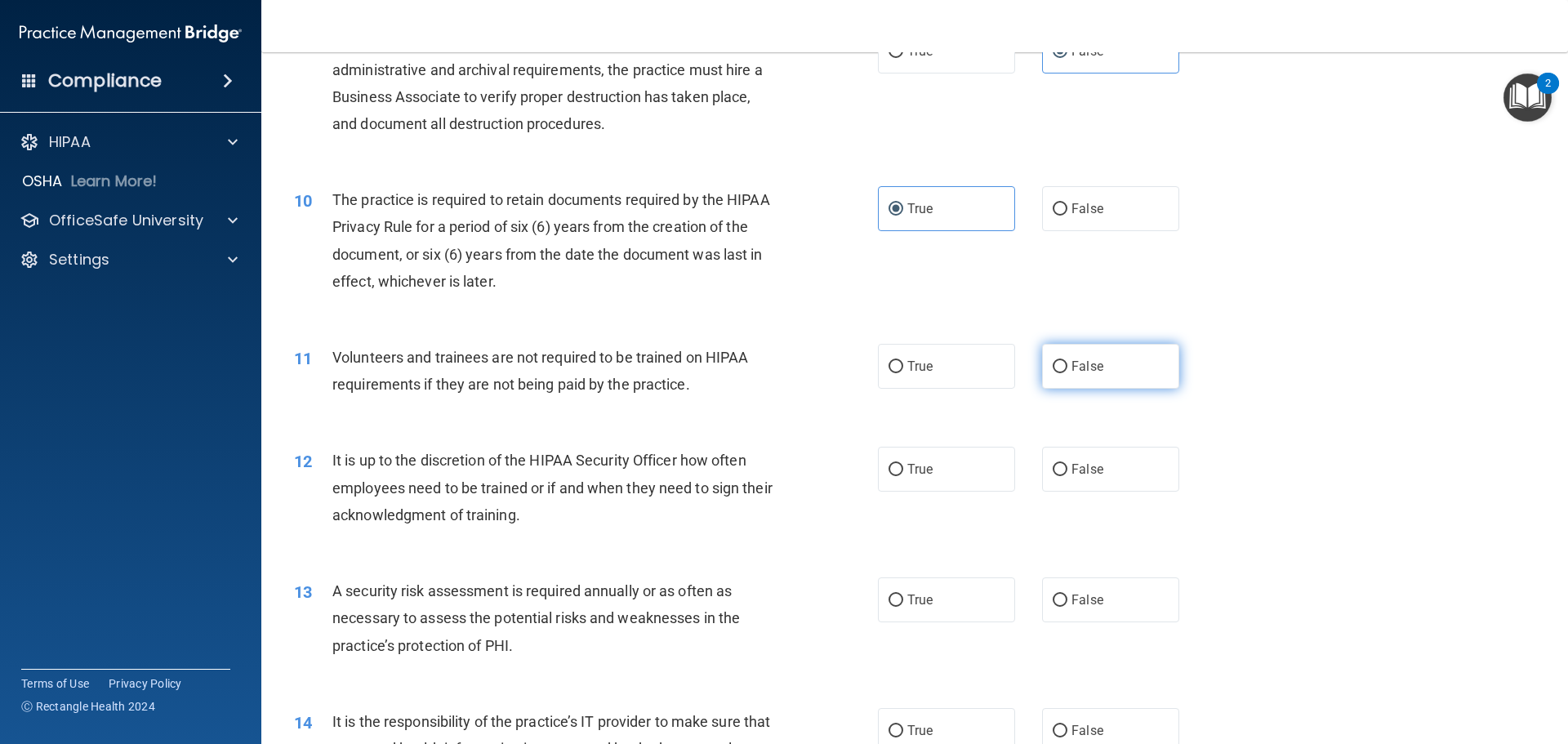
click at [1088, 369] on span "False" at bounding box center [1087, 366] width 32 height 16
click at [1068, 369] on input "False" at bounding box center [1060, 366] width 15 height 12
radio input "true"
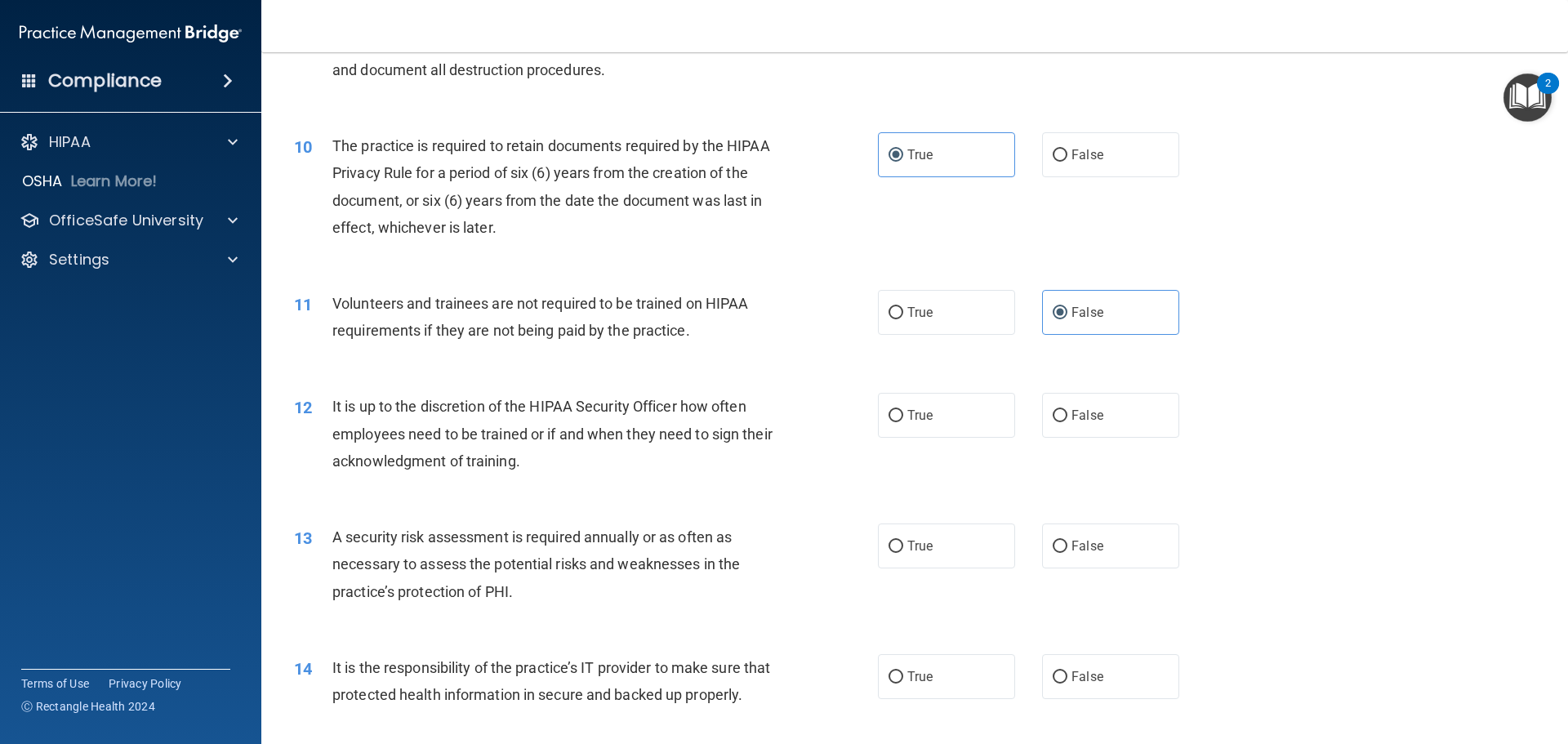
scroll to position [1307, 0]
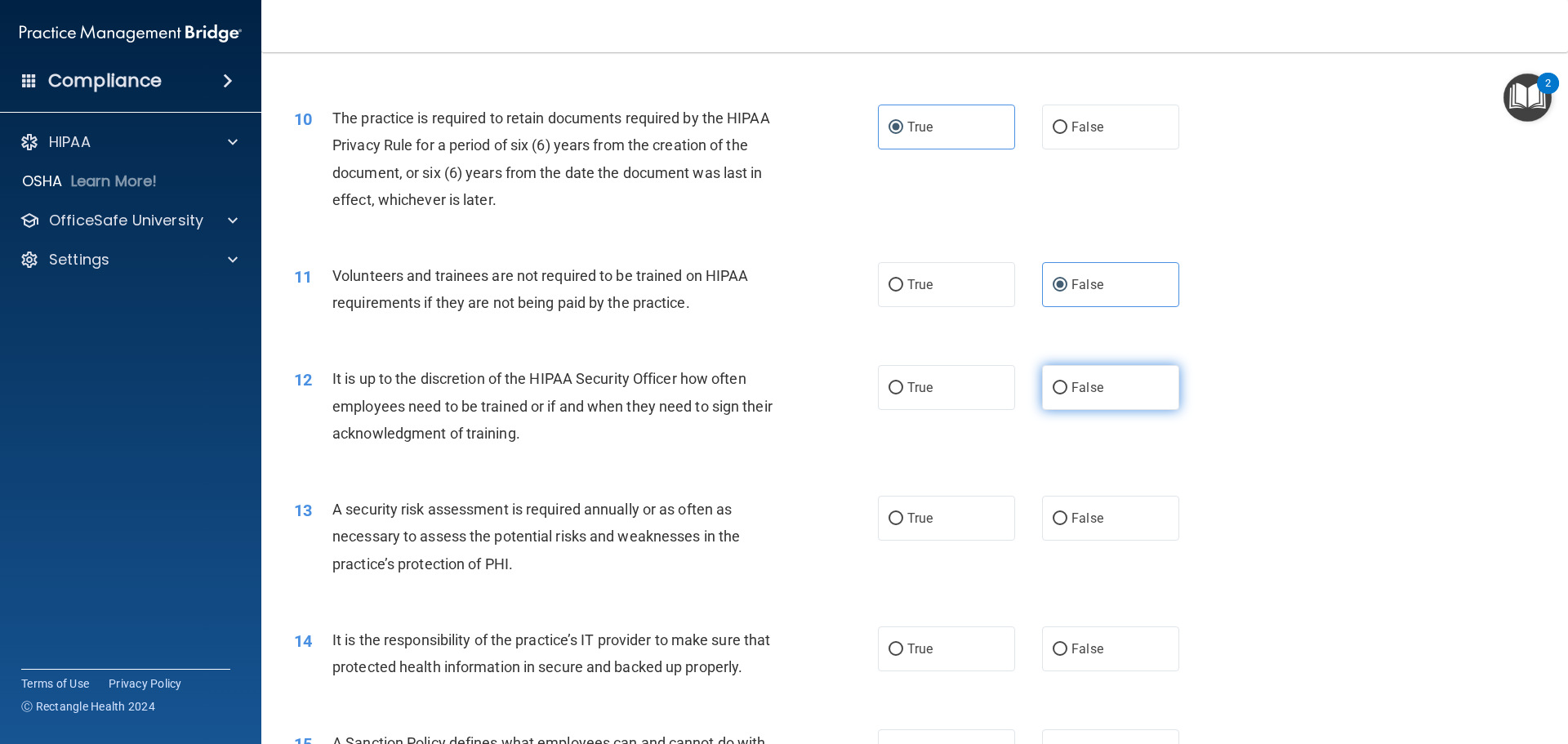
click at [1084, 379] on span "False" at bounding box center [1087, 387] width 32 height 16
click at [1068, 382] on input "False" at bounding box center [1060, 388] width 15 height 12
radio input "true"
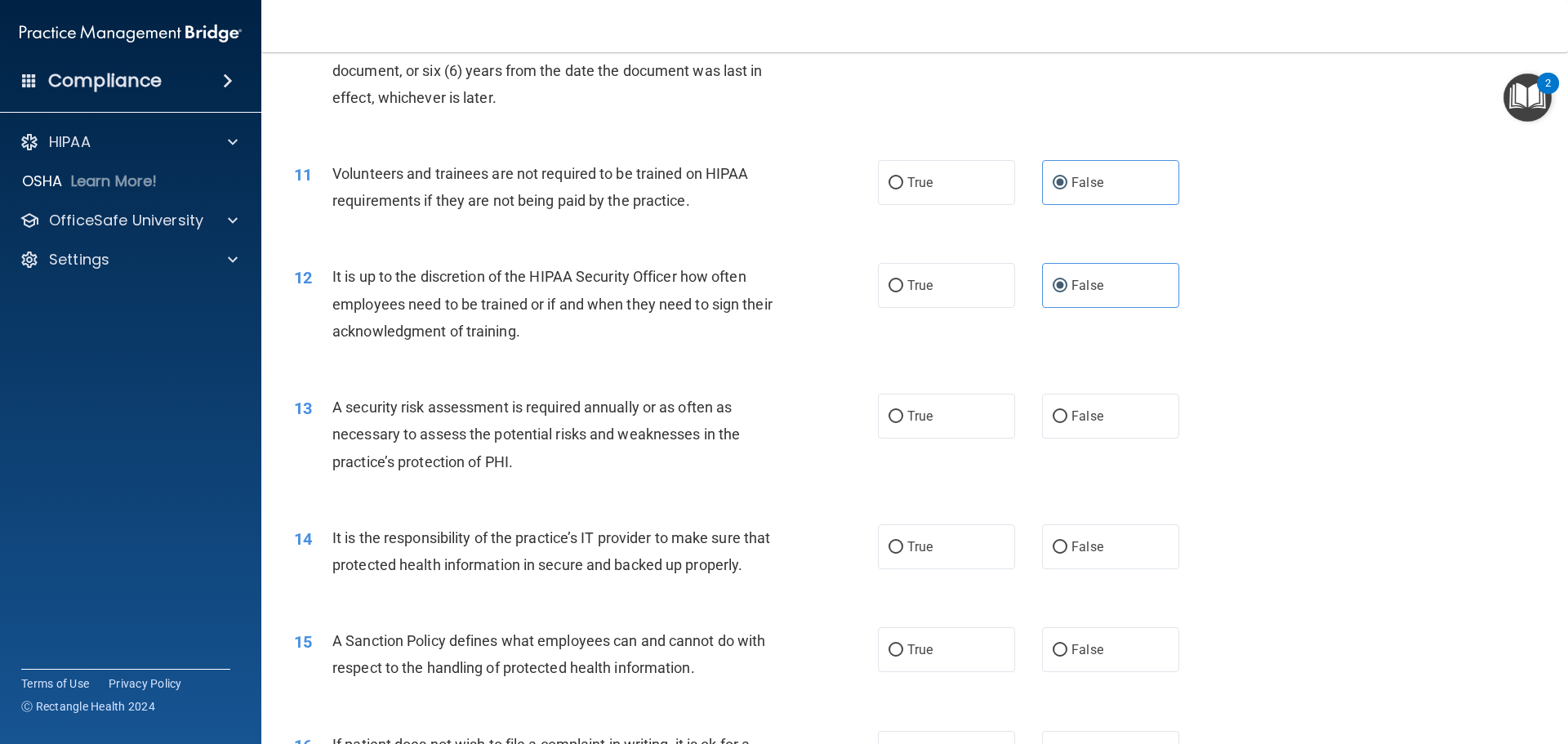
scroll to position [1470, 0]
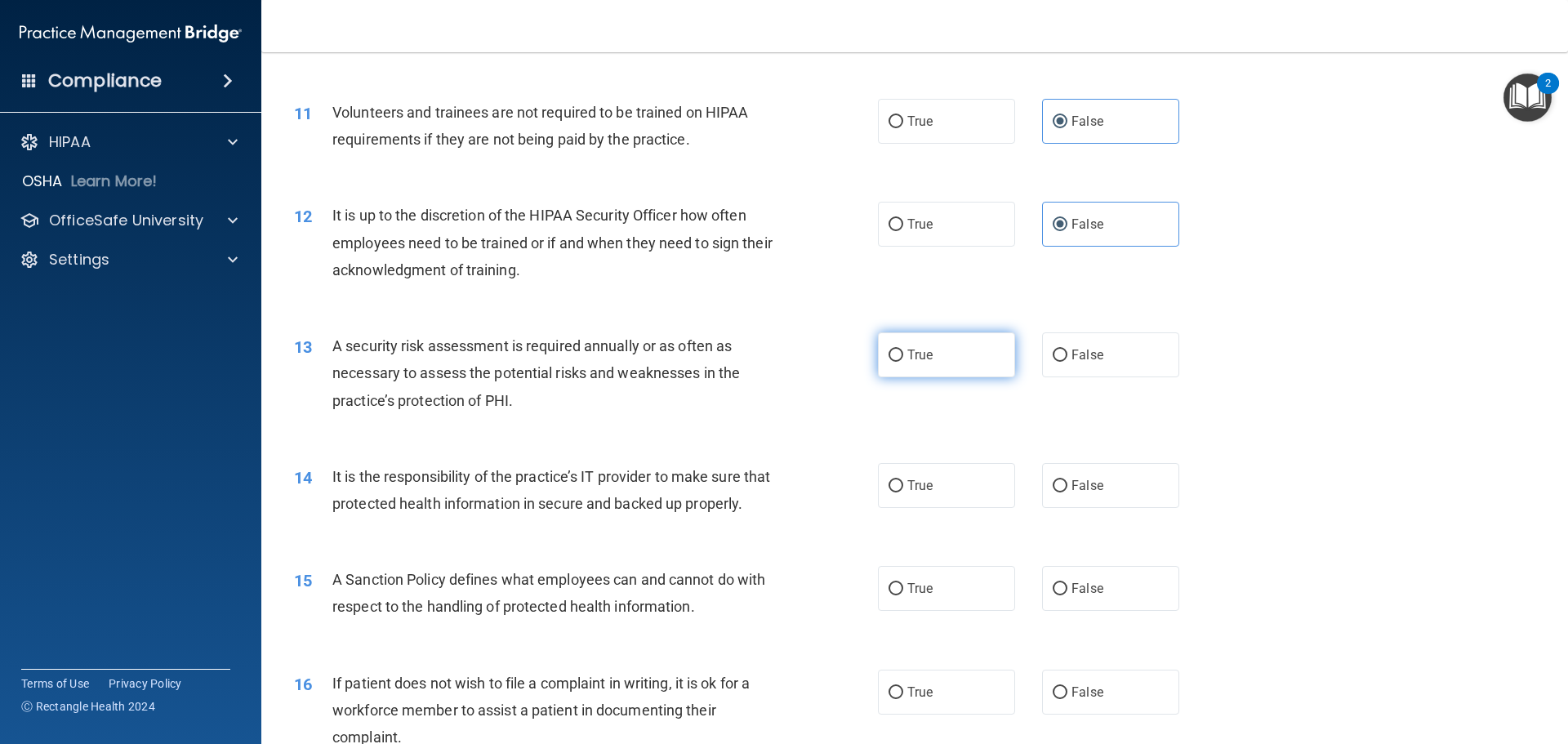
click at [938, 345] on label "True" at bounding box center [947, 354] width 138 height 45
click at [903, 350] on input "True" at bounding box center [897, 355] width 15 height 12
radio input "true"
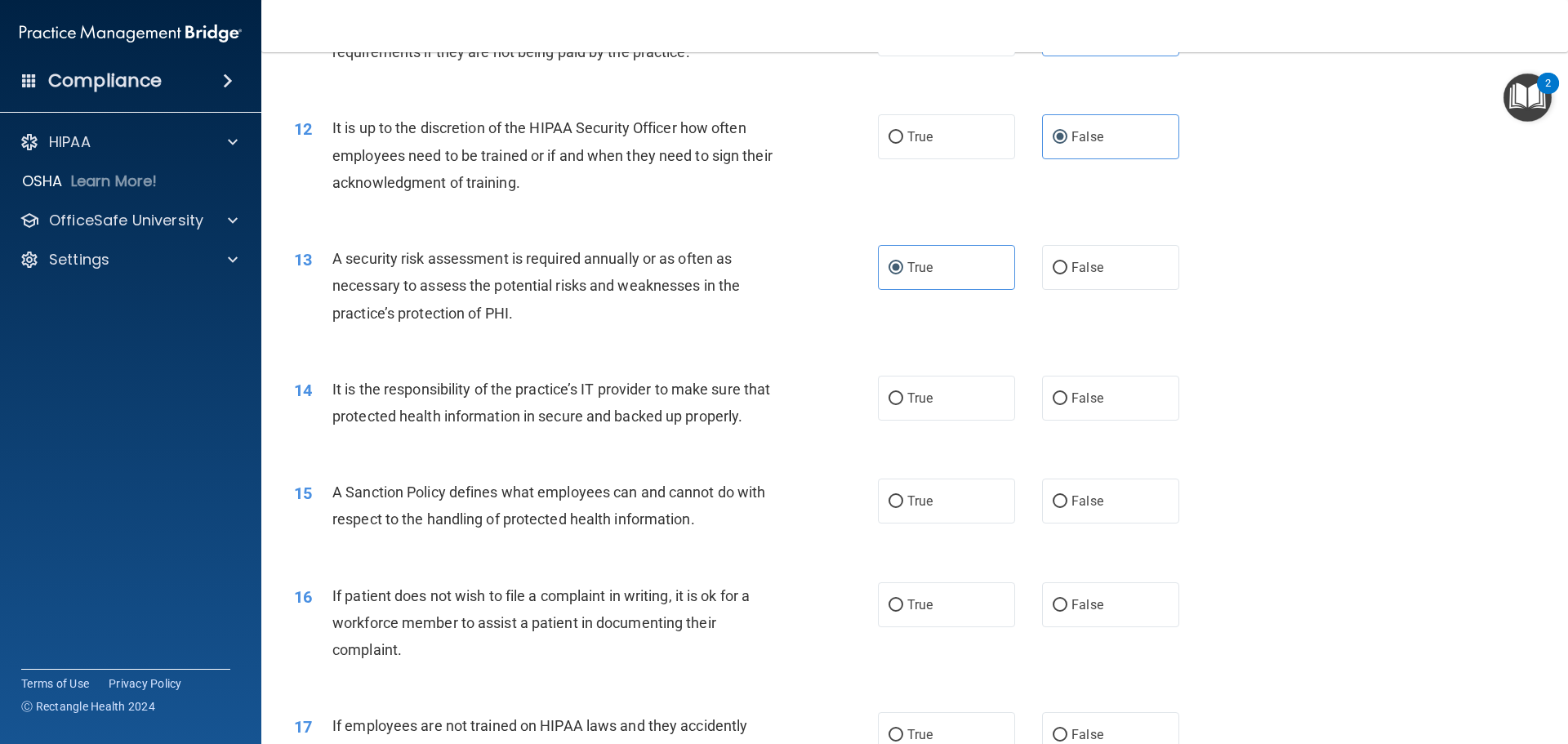
scroll to position [1634, 0]
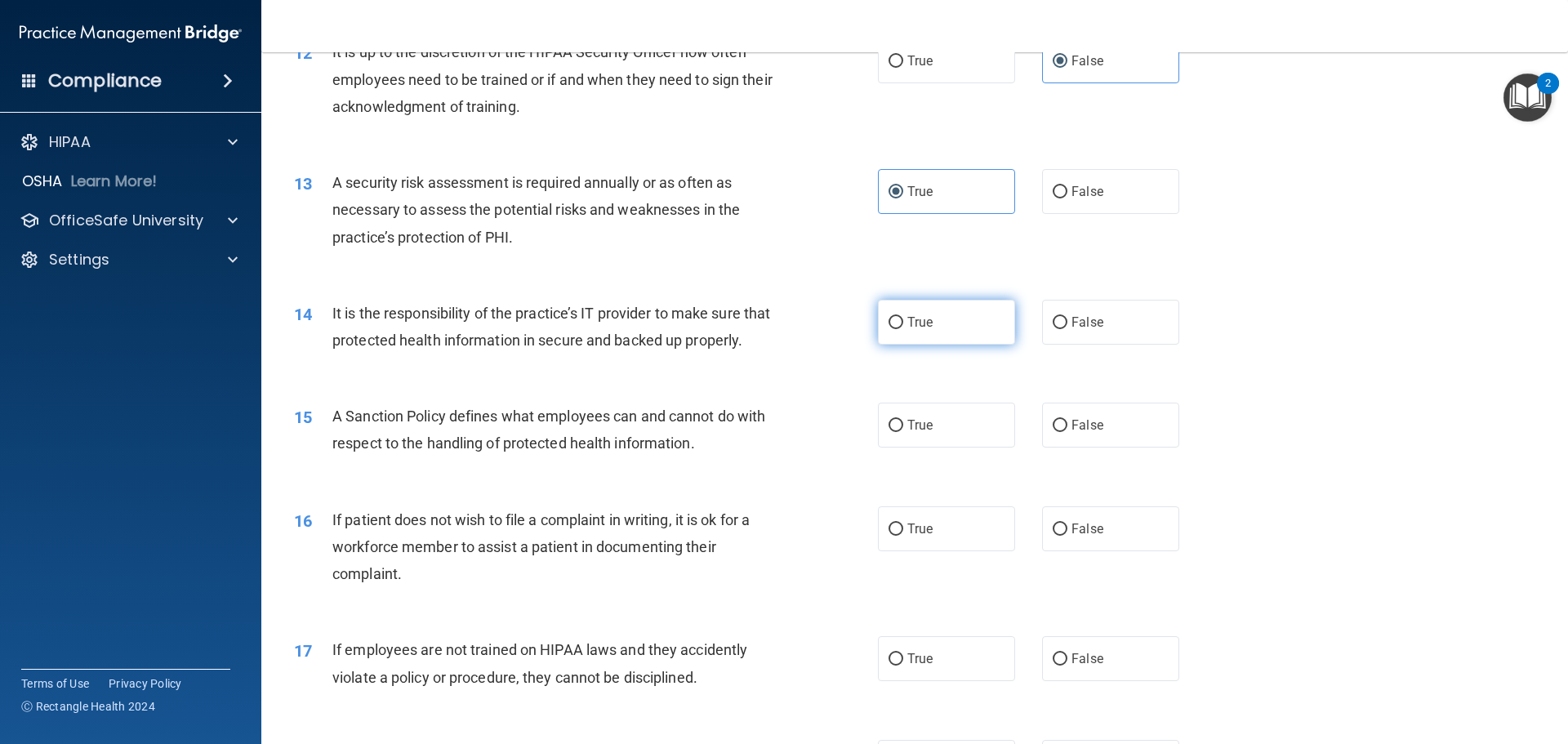
click at [891, 325] on input "True" at bounding box center [897, 323] width 15 height 12
radio input "true"
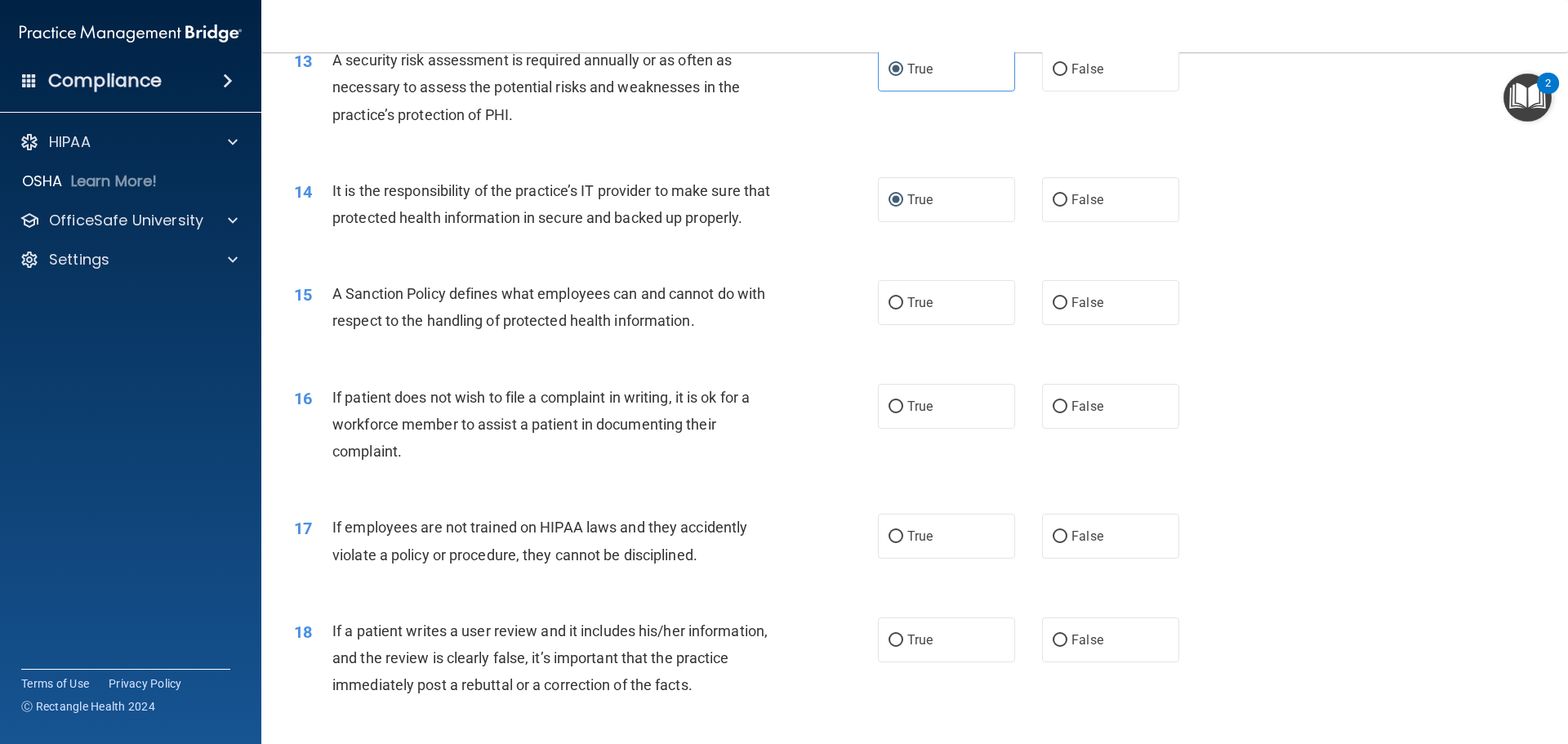
scroll to position [1797, 0]
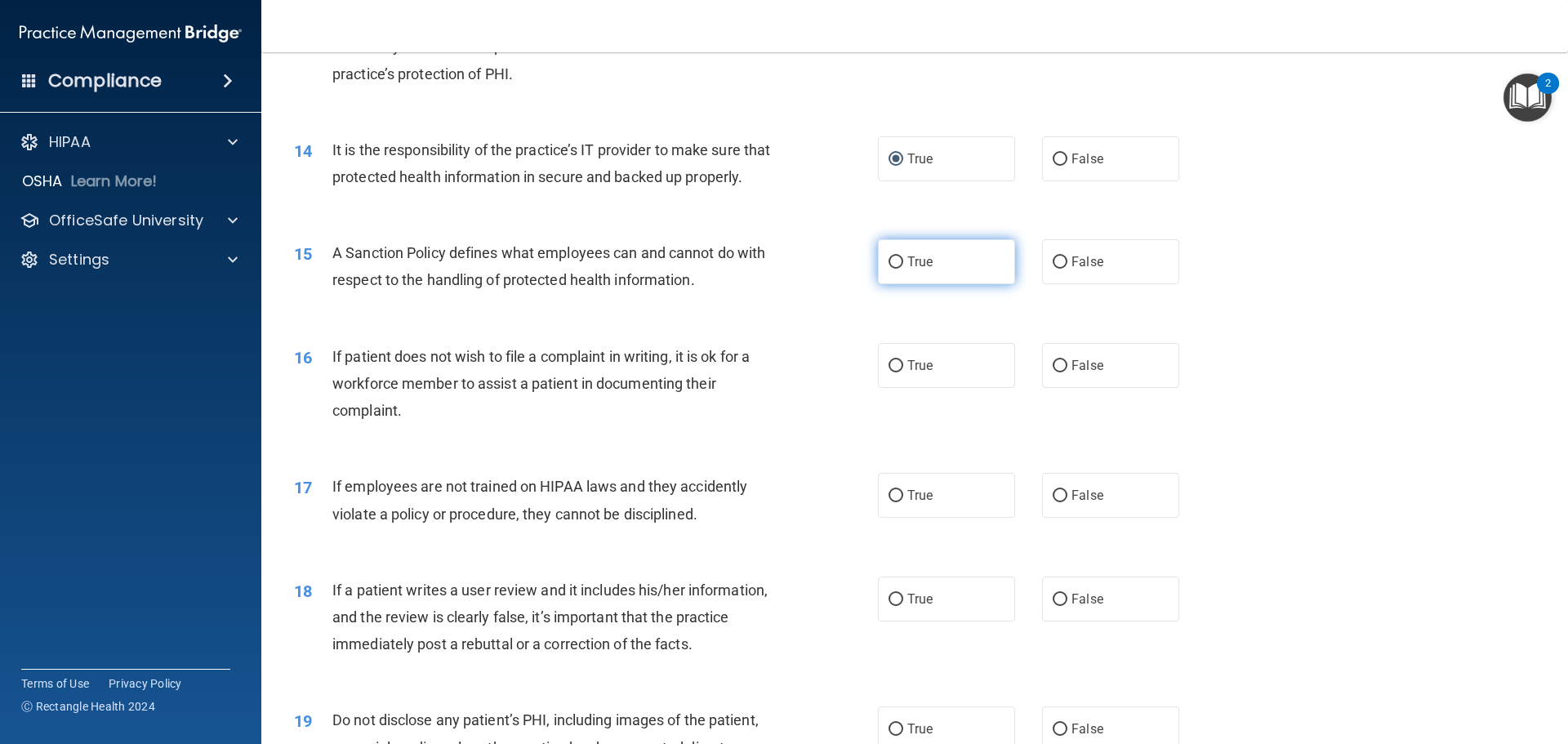
click at [943, 285] on label "True" at bounding box center [947, 261] width 138 height 45
click at [903, 269] on input "True" at bounding box center [897, 262] width 15 height 12
radio input "true"
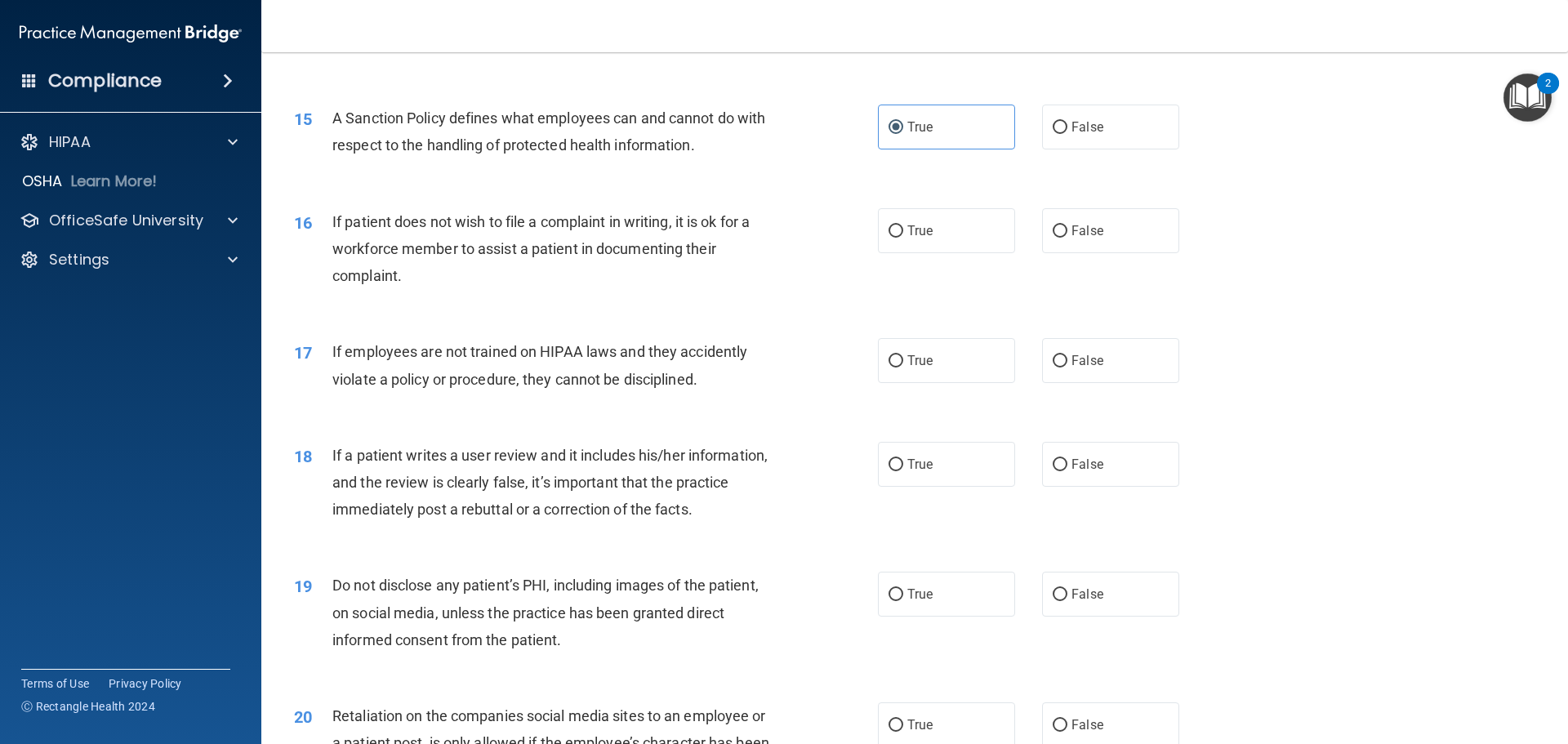
scroll to position [1960, 0]
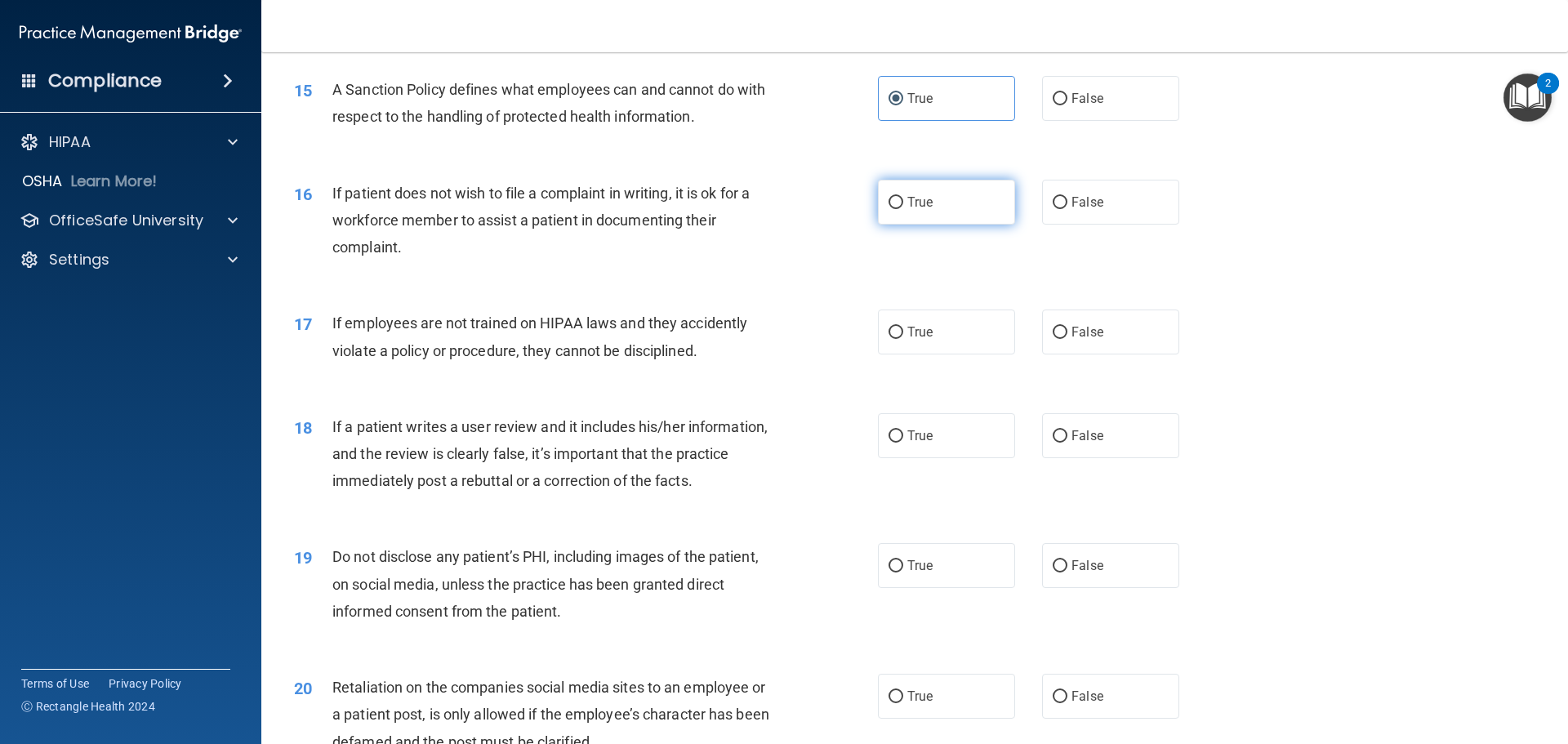
click at [901, 225] on label "True" at bounding box center [947, 202] width 138 height 45
click at [901, 209] on input "True" at bounding box center [897, 203] width 15 height 12
radio input "true"
click at [1094, 352] on label "False" at bounding box center [1111, 332] width 138 height 45
click at [1068, 339] on input "False" at bounding box center [1060, 332] width 15 height 12
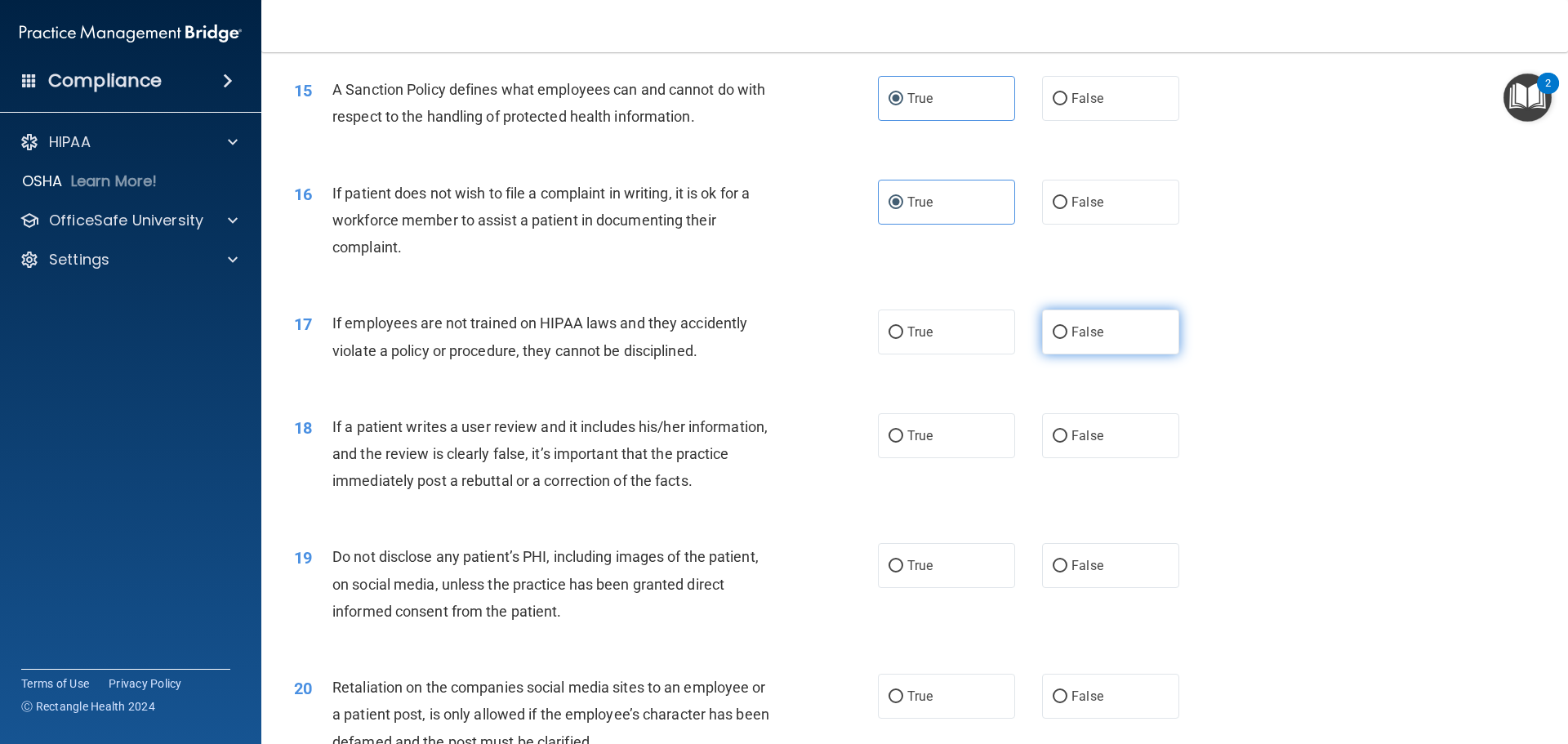
radio input "true"
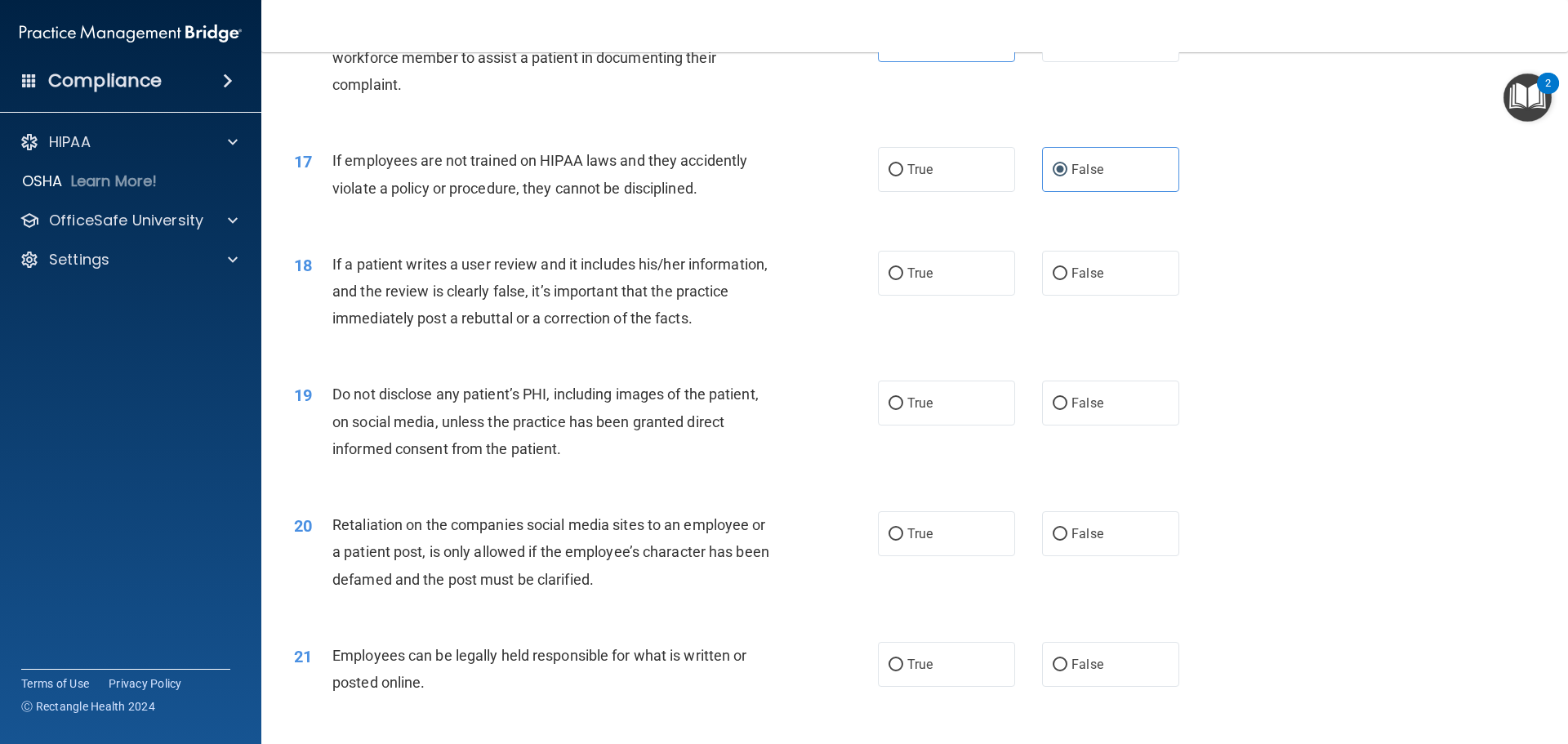
scroll to position [2124, 0]
click at [1118, 295] on label "False" at bounding box center [1111, 272] width 138 height 45
click at [1068, 279] on input "False" at bounding box center [1060, 272] width 15 height 12
radio input "true"
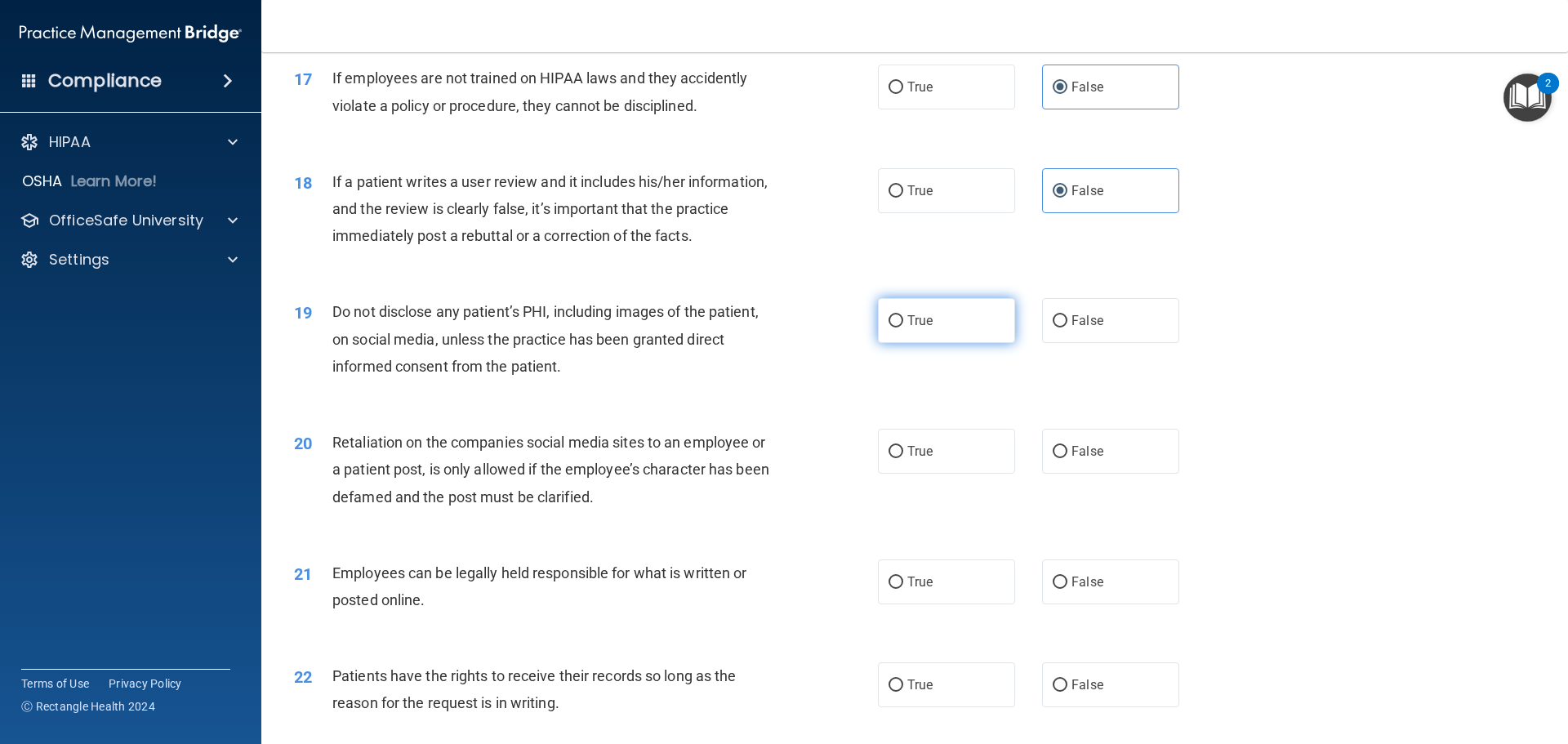
click at [915, 328] on span "True" at bounding box center [920, 320] width 25 height 16
click at [903, 327] on input "True" at bounding box center [897, 321] width 15 height 12
radio input "true"
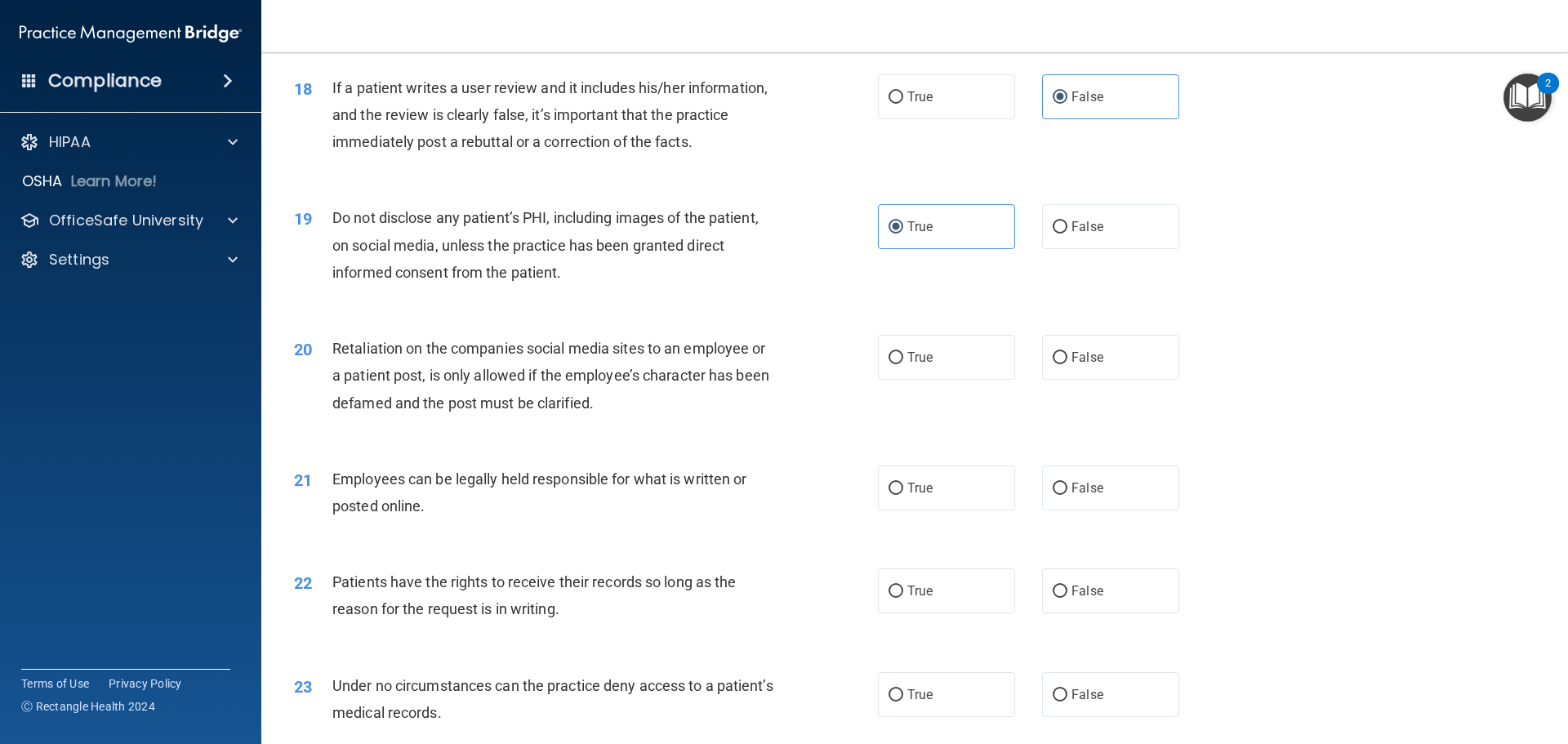
scroll to position [2369, 0]
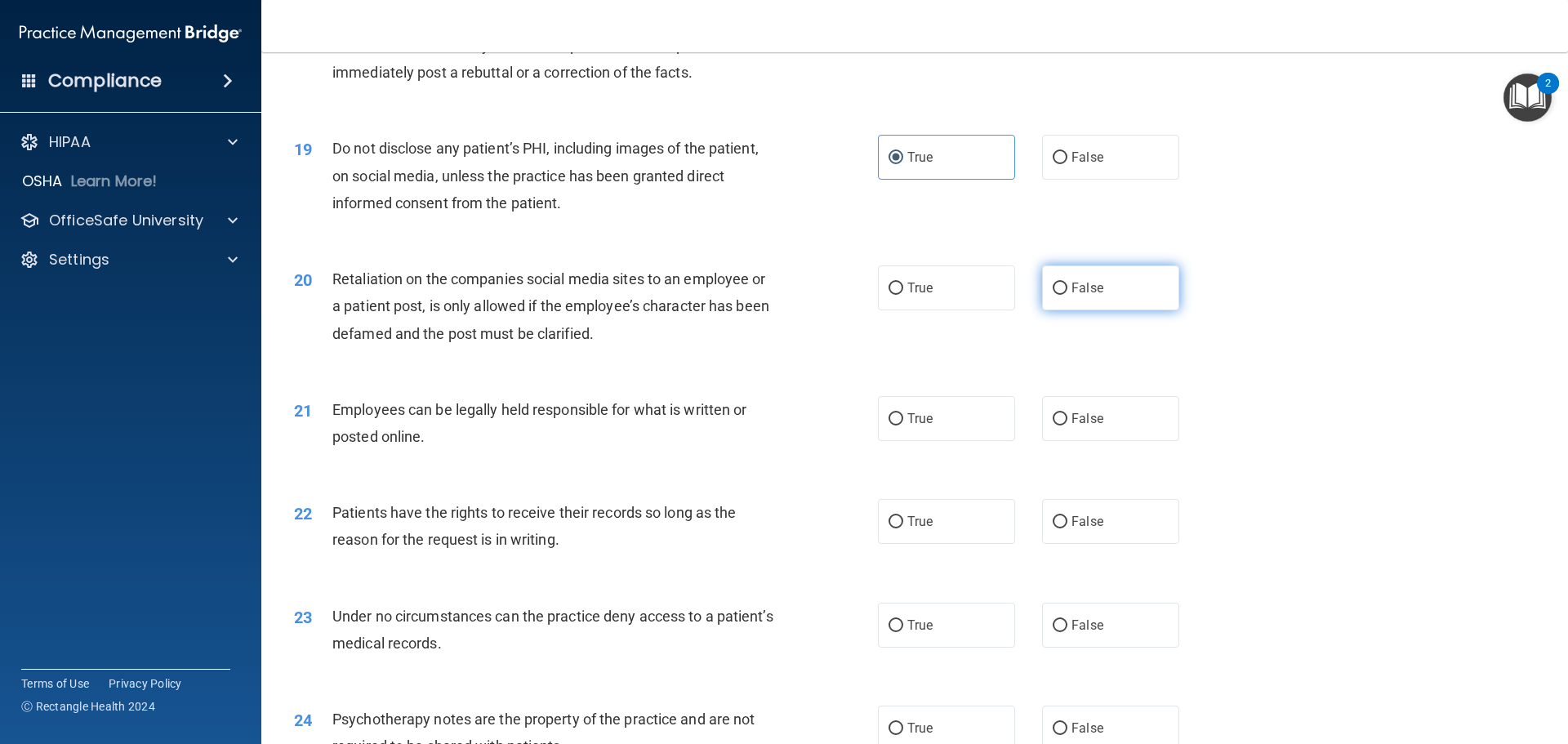
click at [1094, 296] on span "False" at bounding box center [1087, 287] width 32 height 16
click at [1068, 295] on input "False" at bounding box center [1060, 288] width 15 height 12
radio input "true"
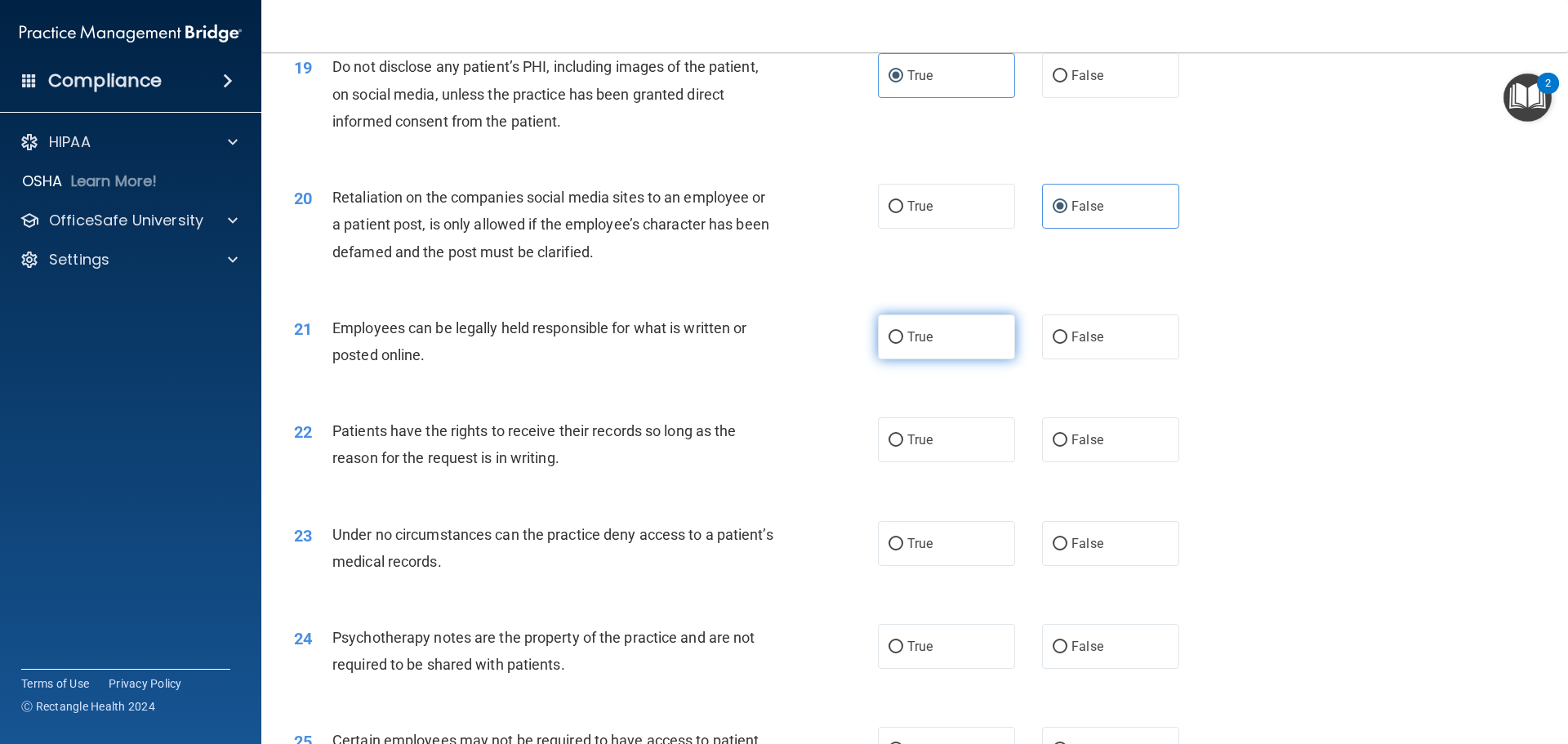
click at [922, 345] on span "True" at bounding box center [920, 337] width 25 height 16
click at [903, 344] on input "True" at bounding box center [897, 338] width 15 height 12
radio input "true"
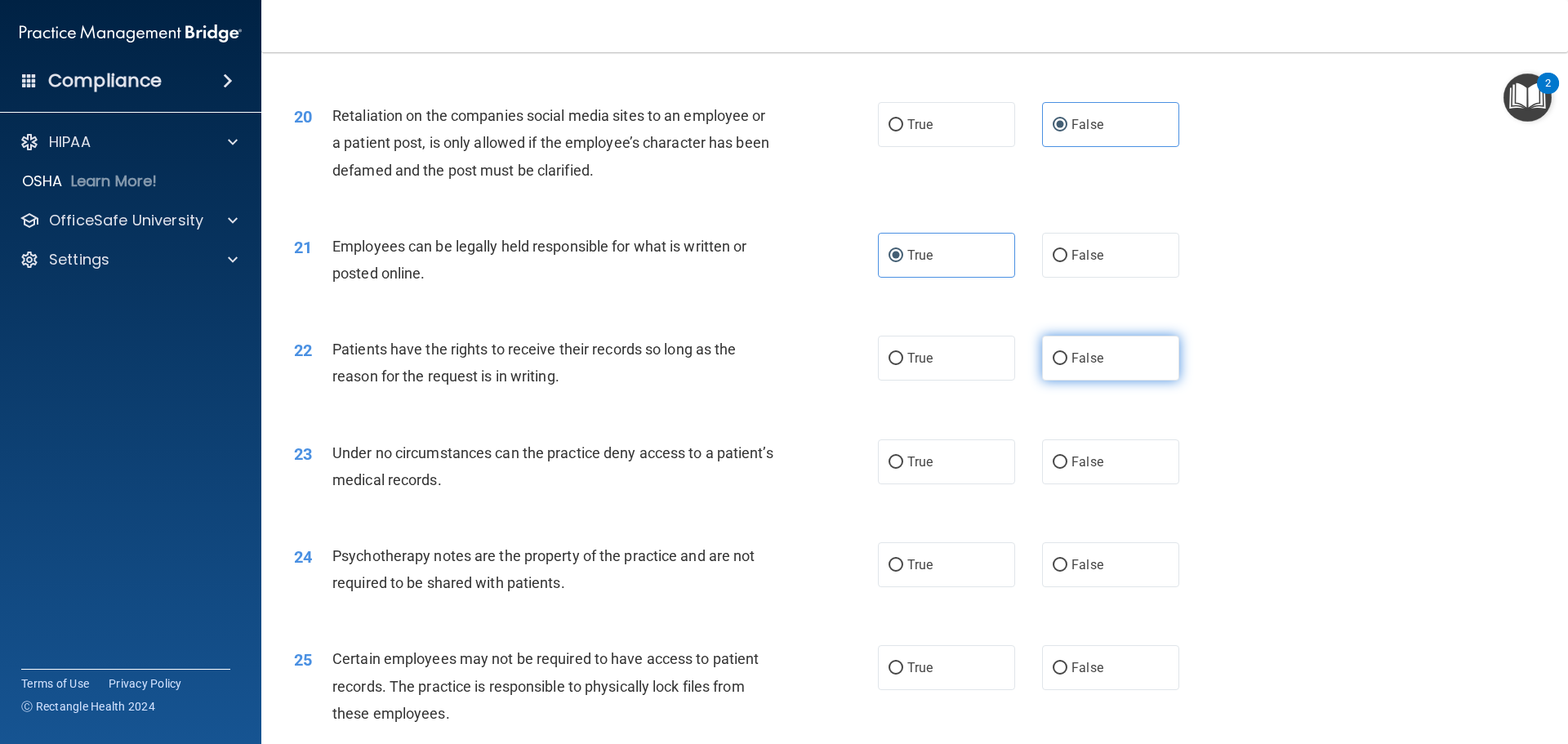
click at [1091, 365] on span "False" at bounding box center [1087, 358] width 32 height 16
click at [1068, 365] on input "False" at bounding box center [1060, 358] width 15 height 12
radio input "true"
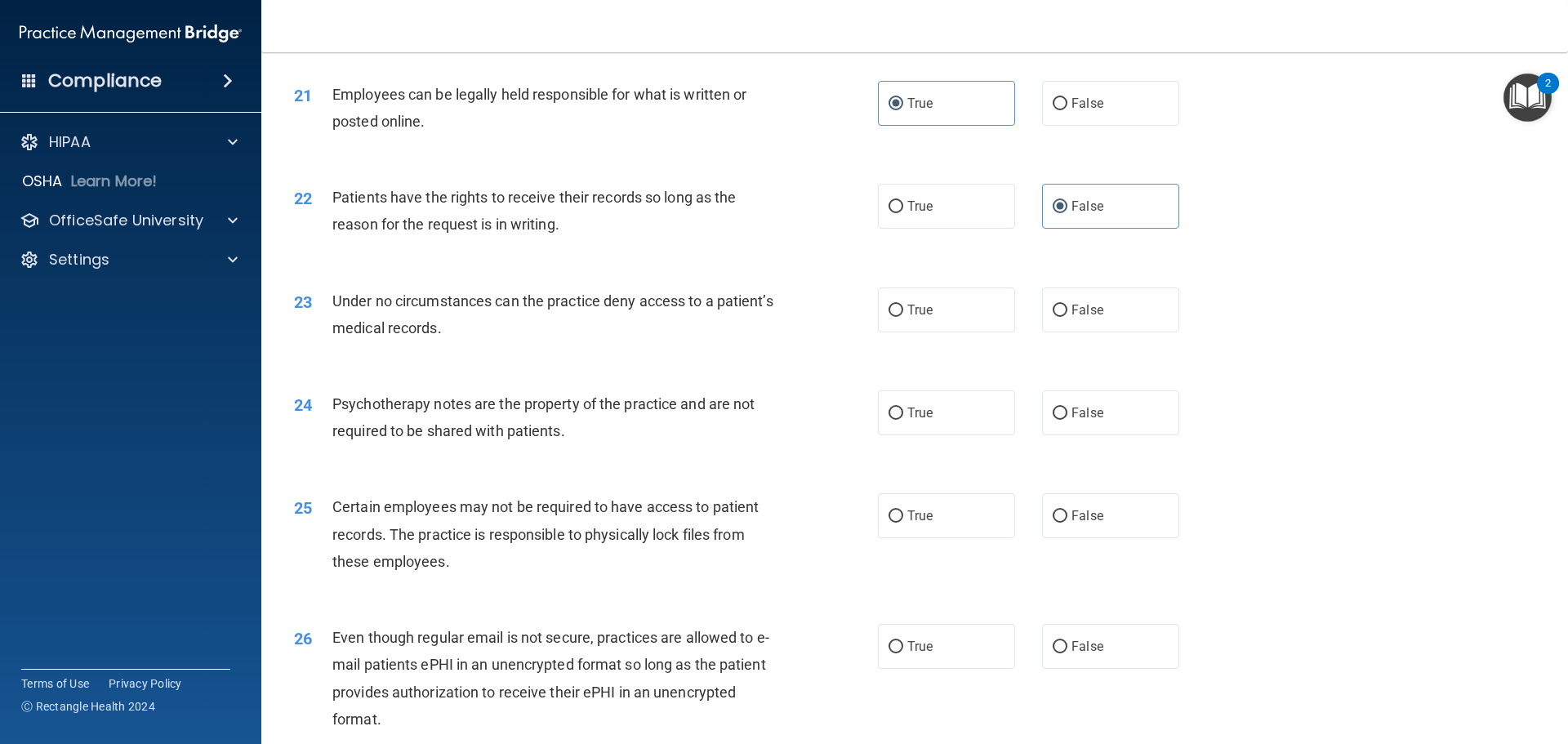
scroll to position [2777, 0]
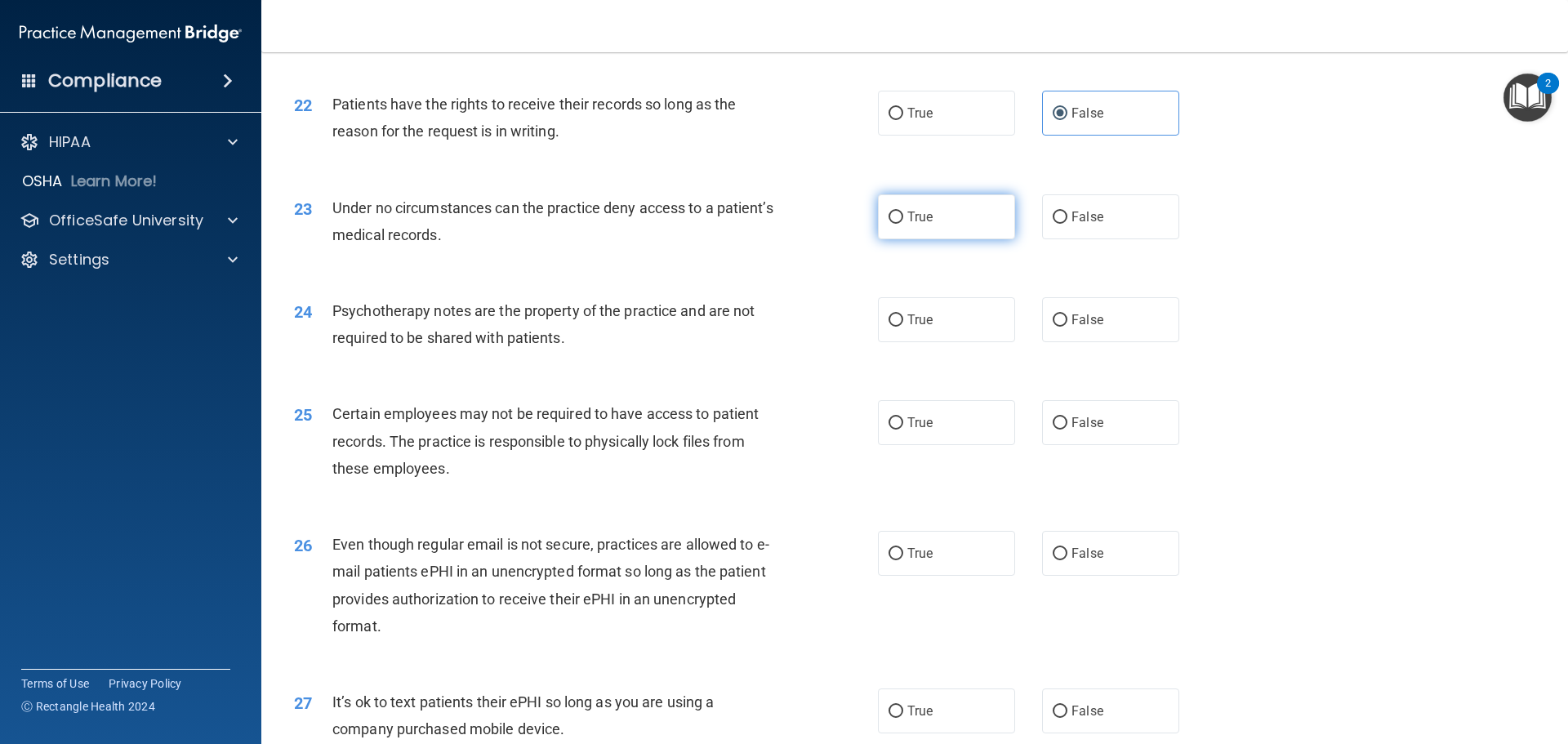
click at [932, 239] on label "True" at bounding box center [947, 217] width 138 height 45
click at [903, 224] on input "True" at bounding box center [897, 217] width 15 height 12
radio input "true"
click at [913, 327] on span "True" at bounding box center [920, 320] width 25 height 16
click at [903, 326] on input "True" at bounding box center [897, 320] width 15 height 12
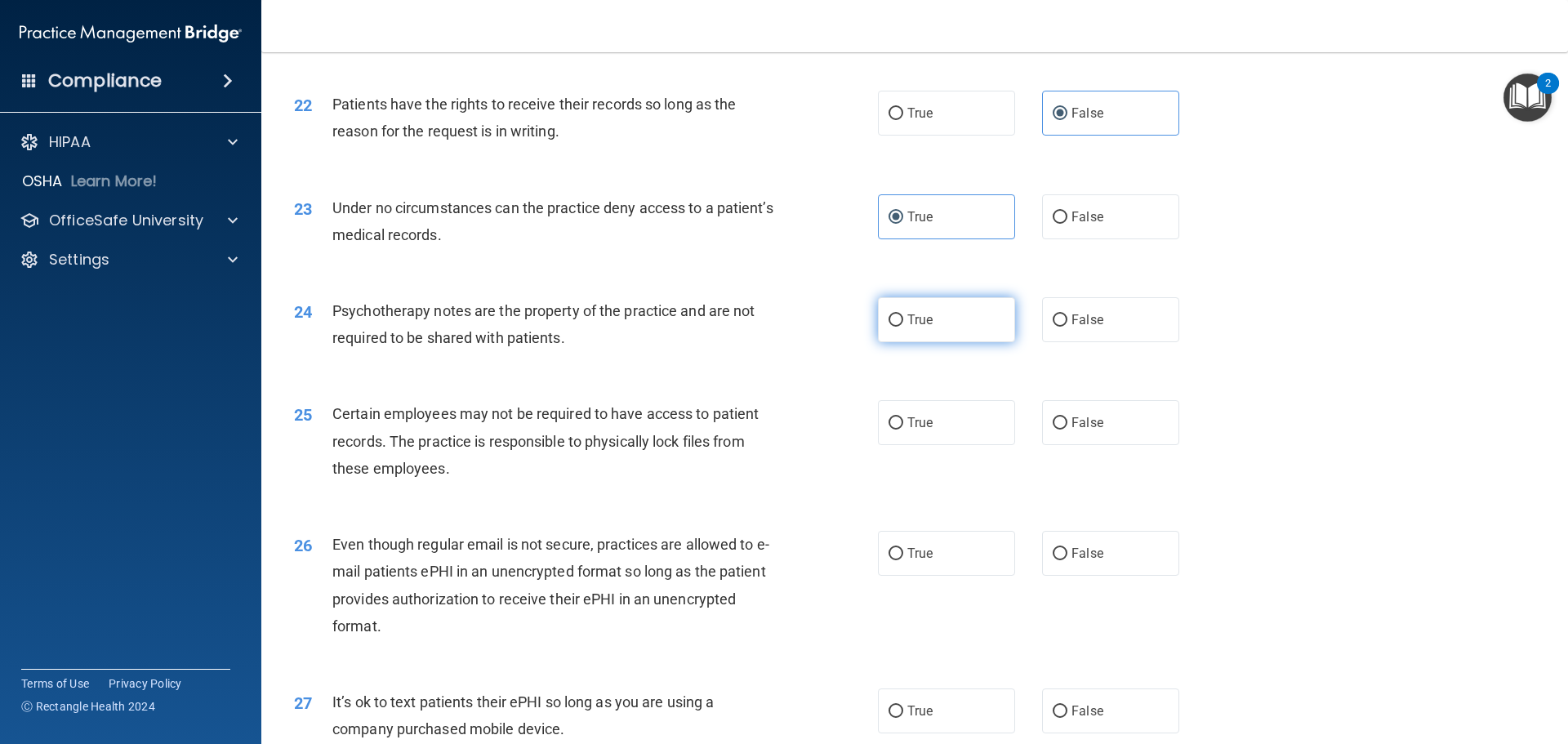
radio input "true"
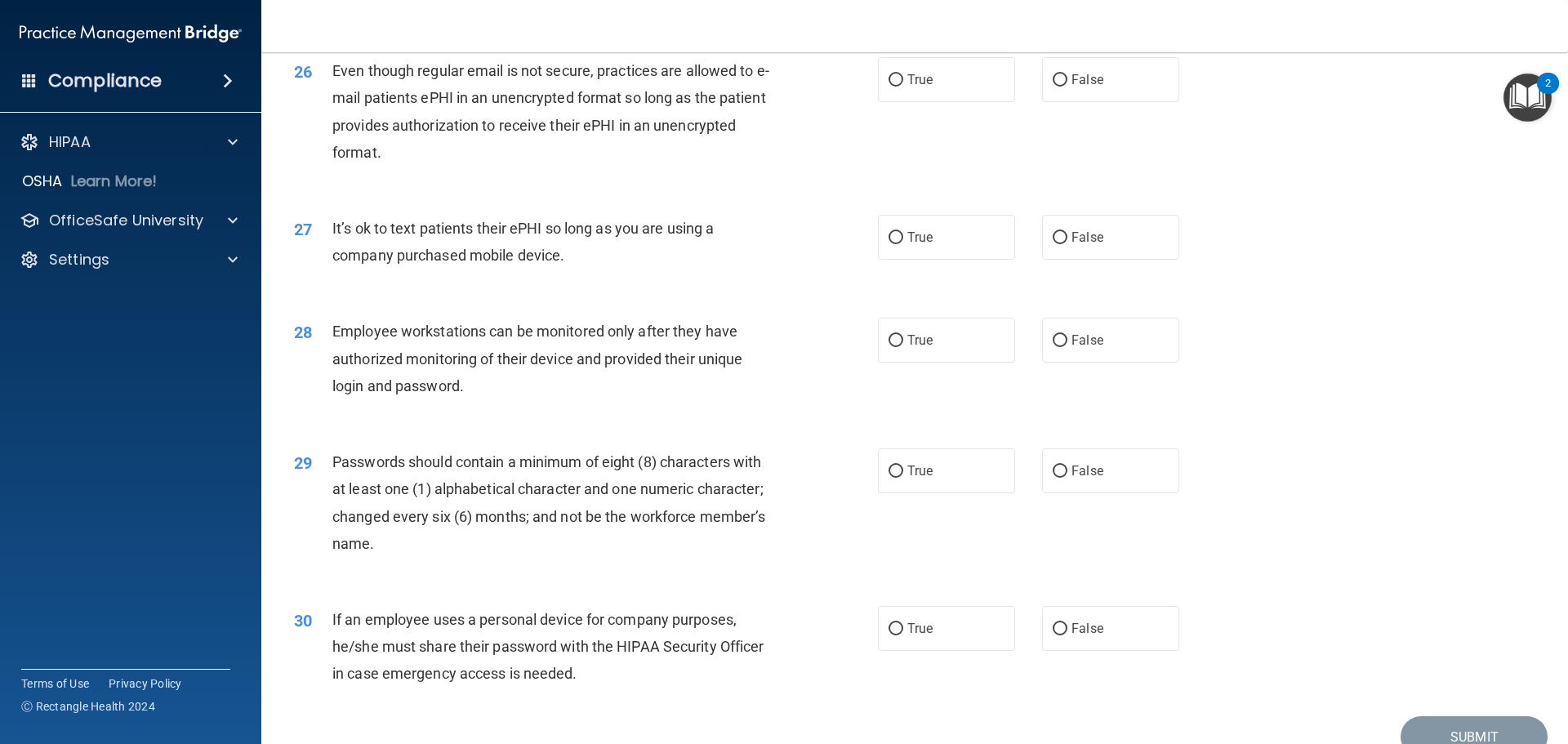
scroll to position [3356, 0]
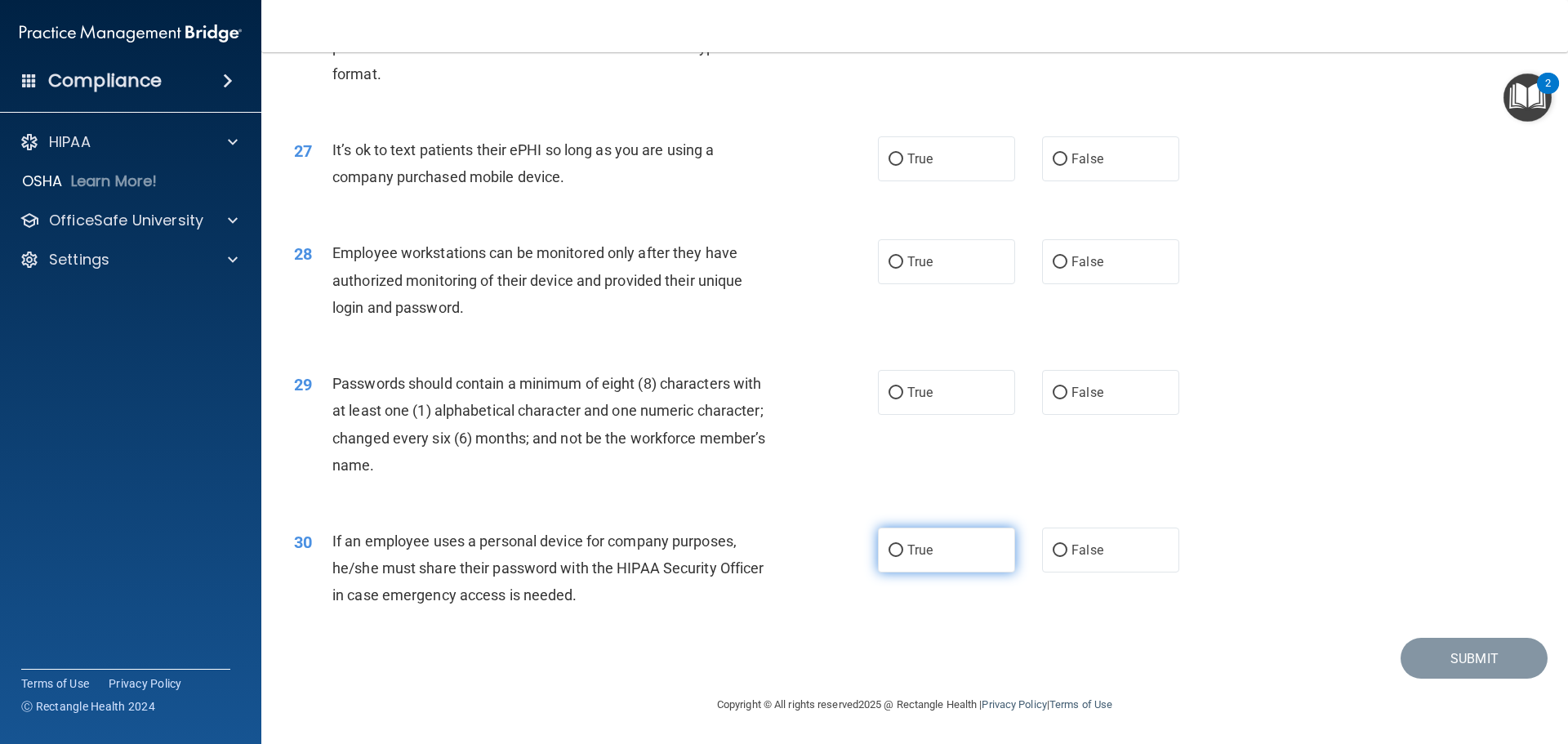
click at [908, 547] on span "True" at bounding box center [920, 550] width 25 height 16
click at [903, 547] on input "True" at bounding box center [897, 551] width 15 height 12
radio input "true"
click at [909, 387] on span "True" at bounding box center [920, 392] width 25 height 16
click at [903, 387] on input "True" at bounding box center [897, 392] width 15 height 12
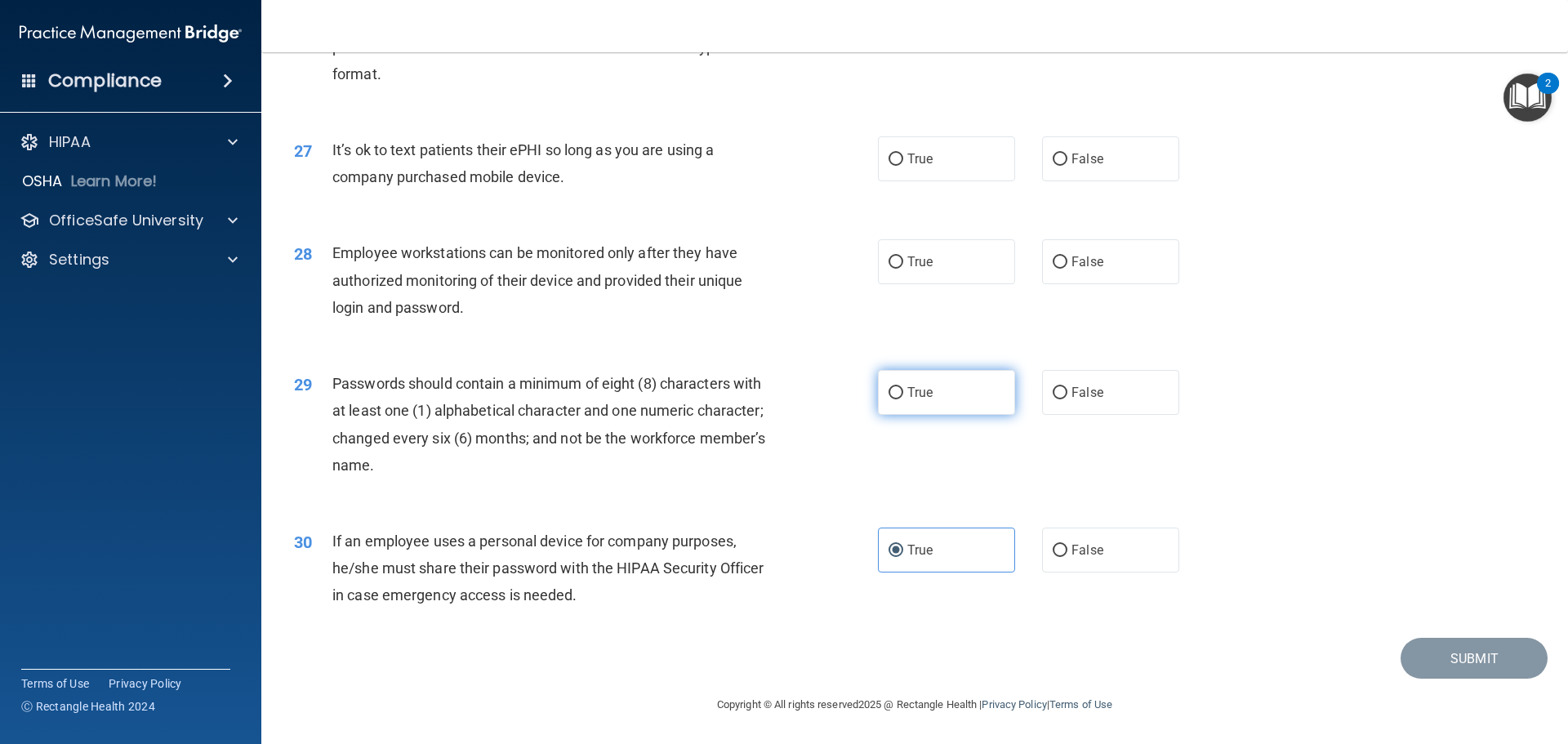
radio input "true"
click at [1063, 256] on label "False" at bounding box center [1111, 261] width 138 height 45
click at [1063, 257] on input "False" at bounding box center [1060, 262] width 15 height 12
radio input "true"
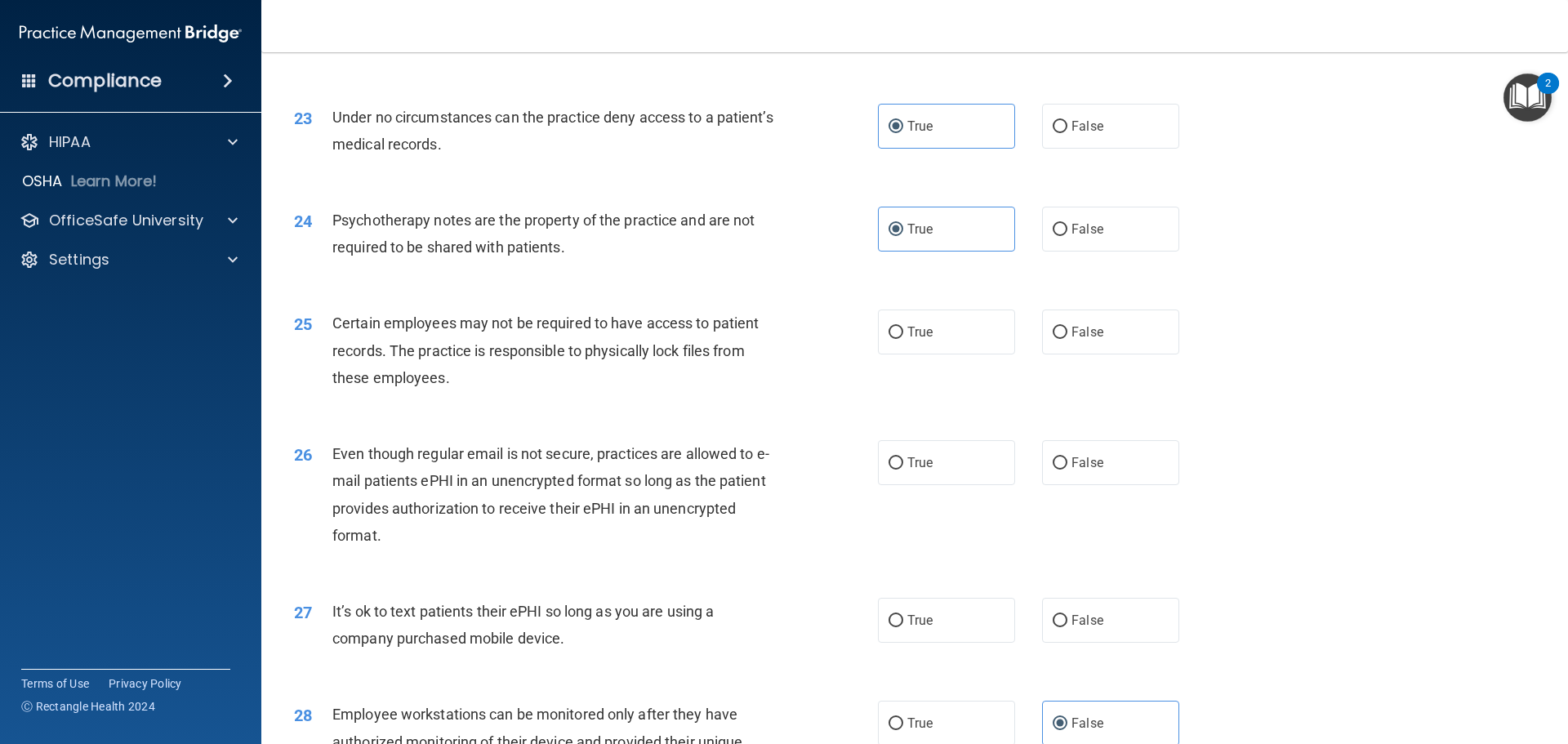
scroll to position [2866, 0]
click at [963, 356] on label "True" at bounding box center [947, 334] width 138 height 45
click at [903, 340] on input "True" at bounding box center [897, 334] width 15 height 12
radio input "true"
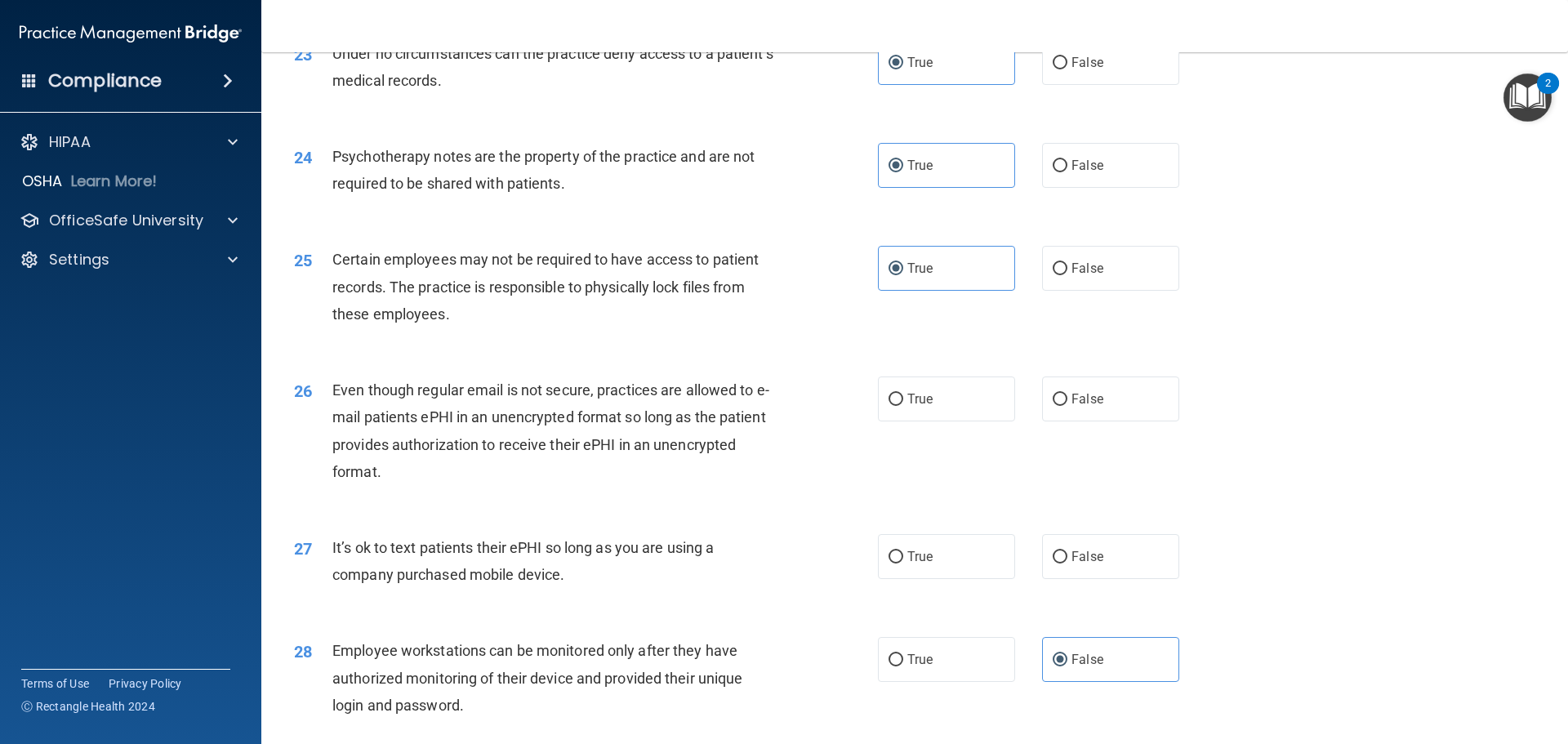
scroll to position [3030, 0]
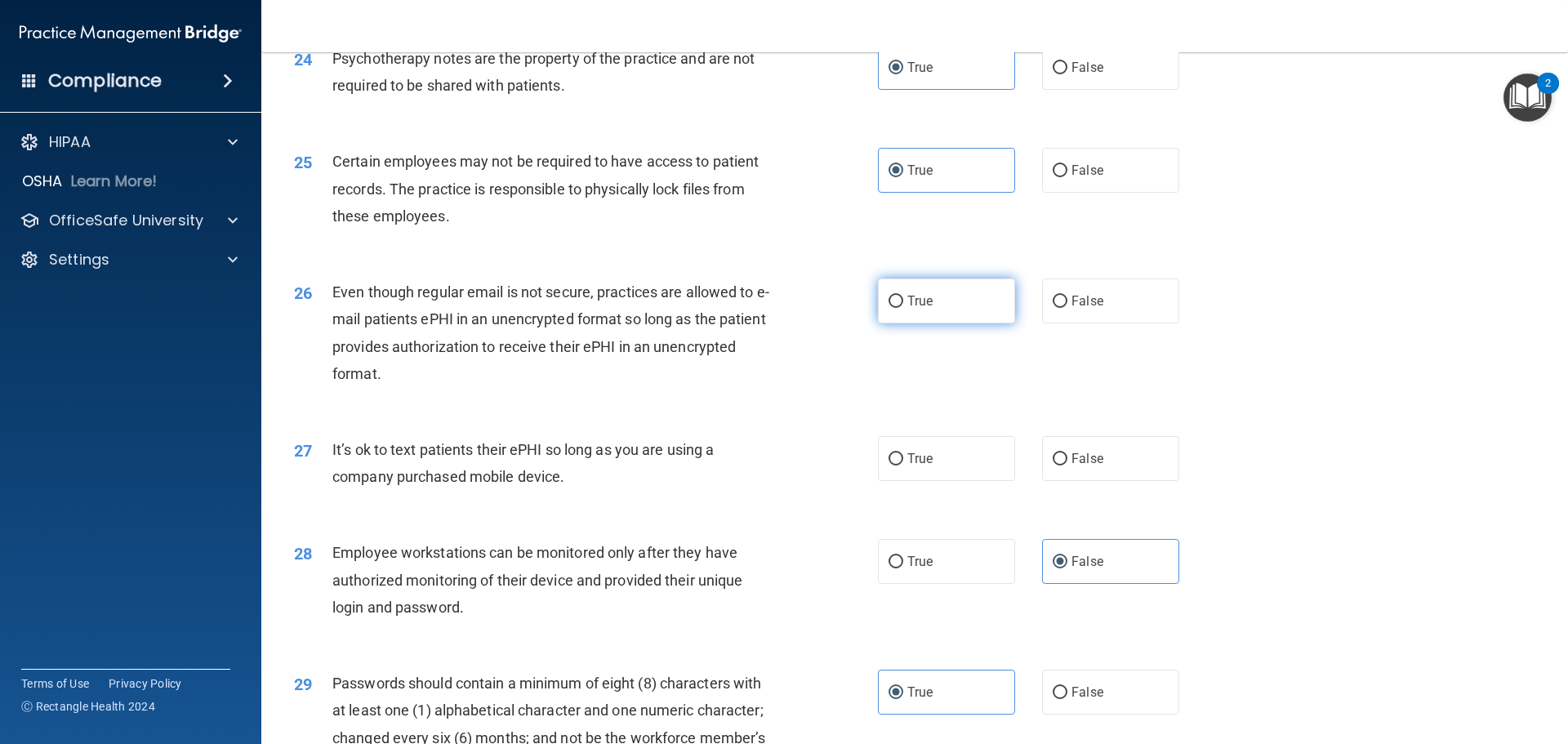
click at [945, 324] on label "True" at bounding box center [947, 301] width 138 height 45
click at [903, 308] on input "True" at bounding box center [897, 301] width 15 height 12
radio input "true"
click at [1159, 471] on label "False" at bounding box center [1111, 458] width 138 height 45
click at [1068, 466] on input "False" at bounding box center [1060, 458] width 15 height 12
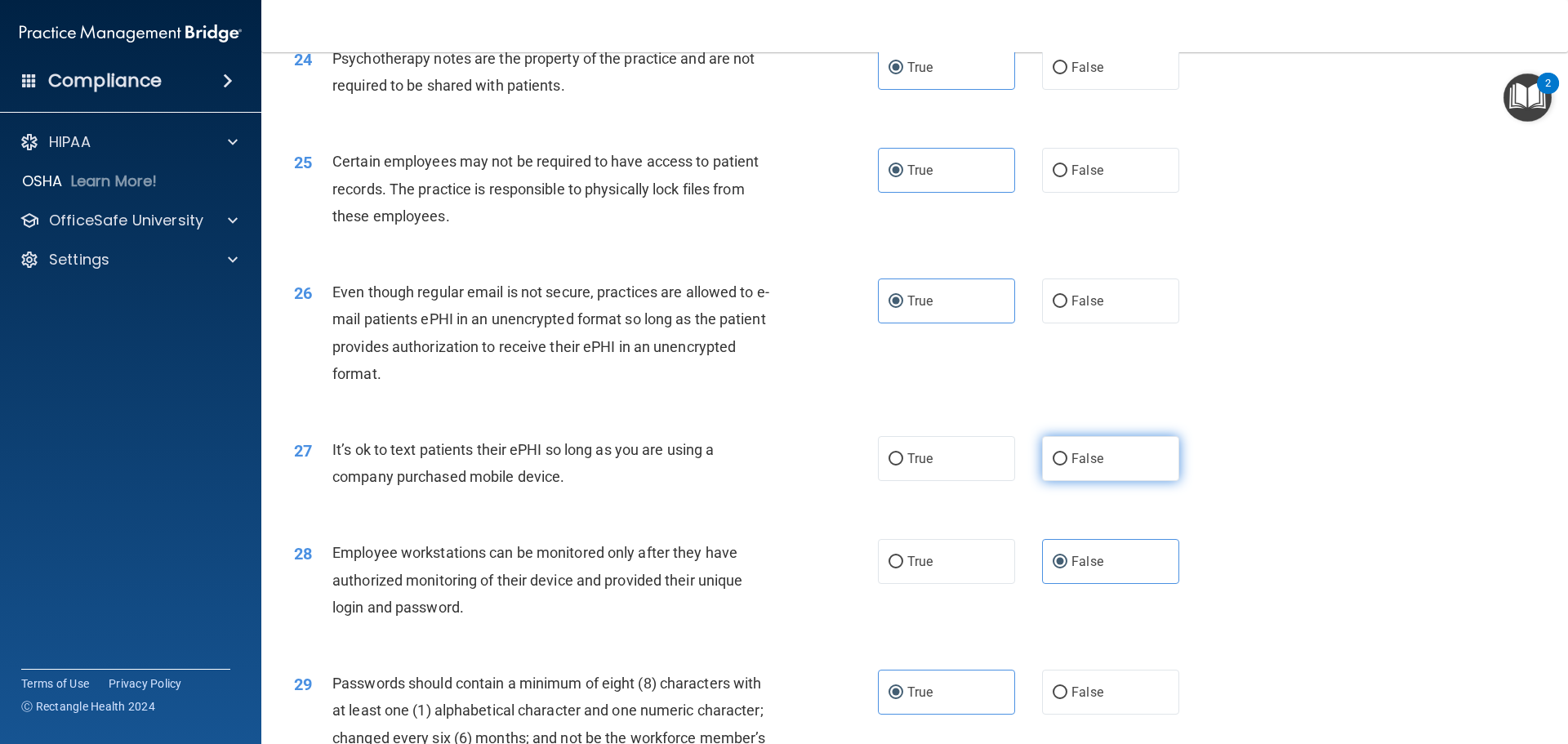
radio input "true"
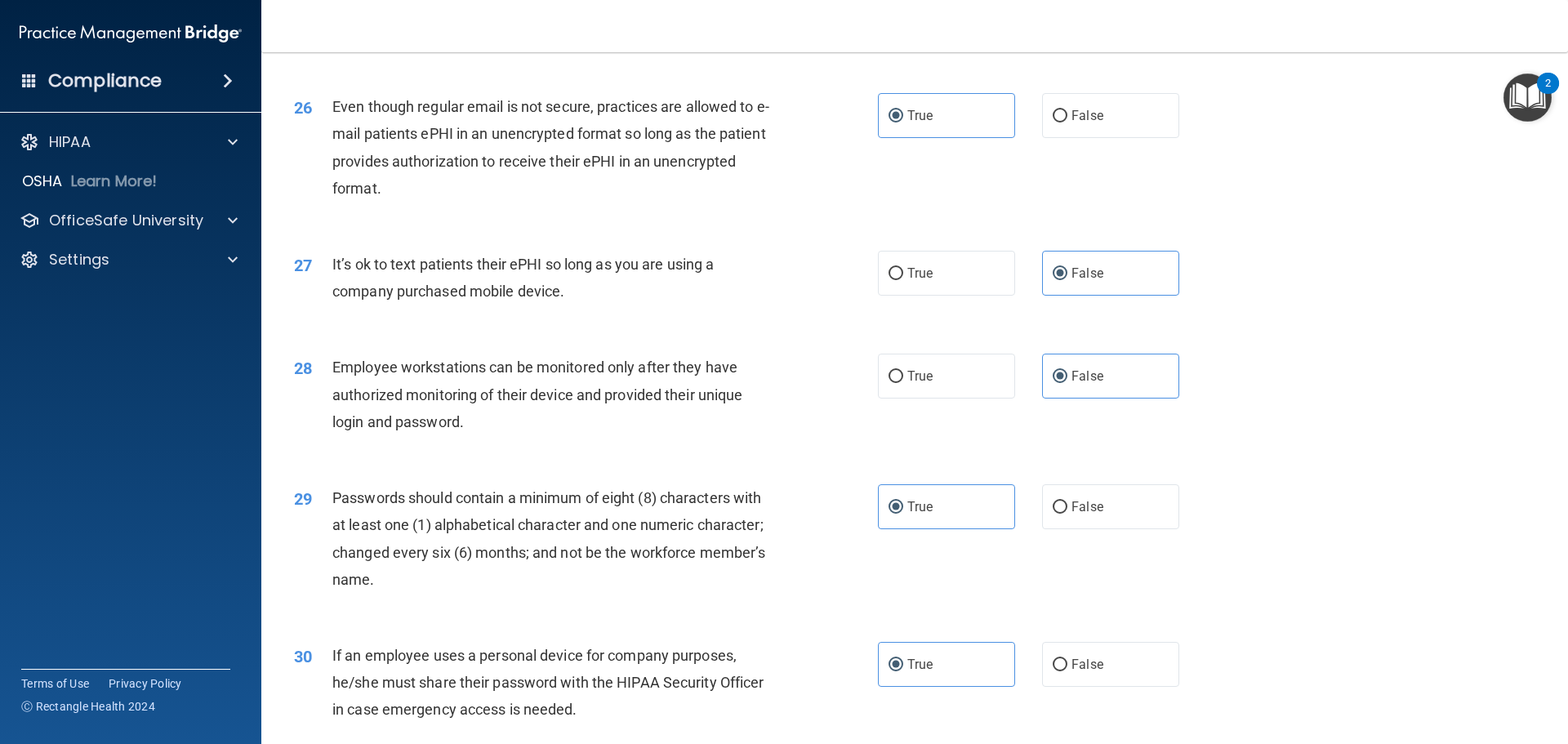
scroll to position [3356, 0]
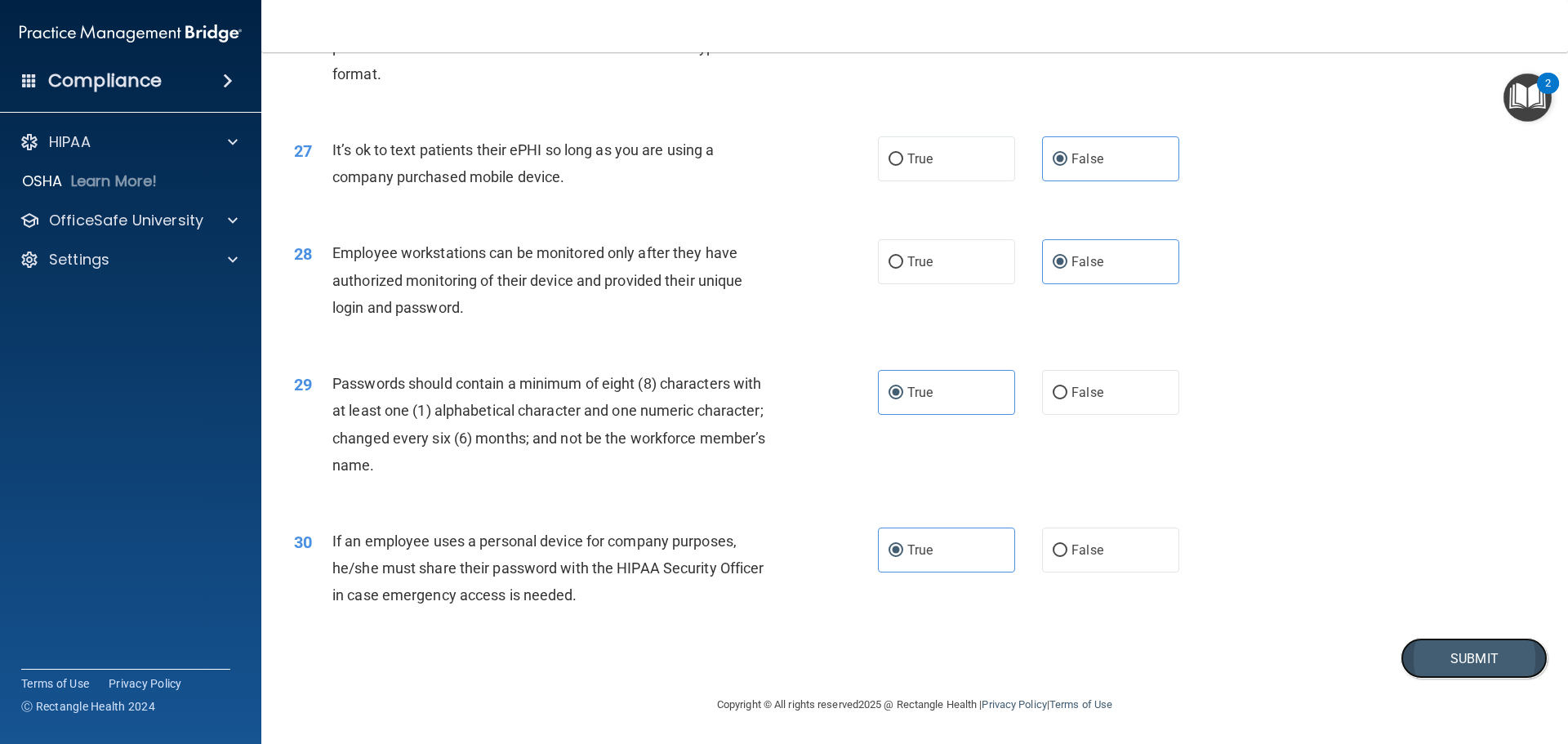
click at [1482, 658] on button "Submit" at bounding box center [1474, 658] width 147 height 42
